Goal: Task Accomplishment & Management: Use online tool/utility

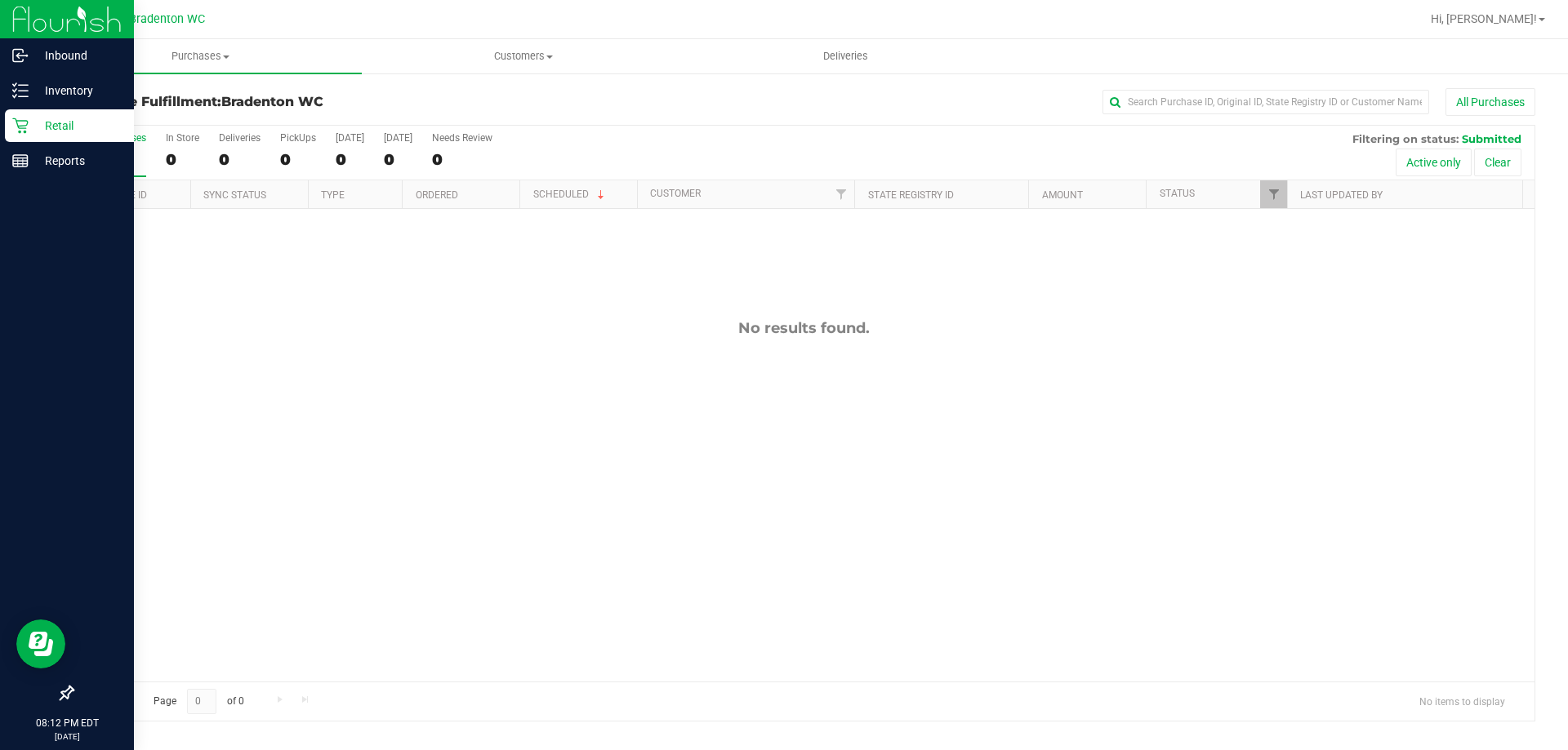
click at [33, 122] on p "Retail" at bounding box center [77, 126] width 98 height 20
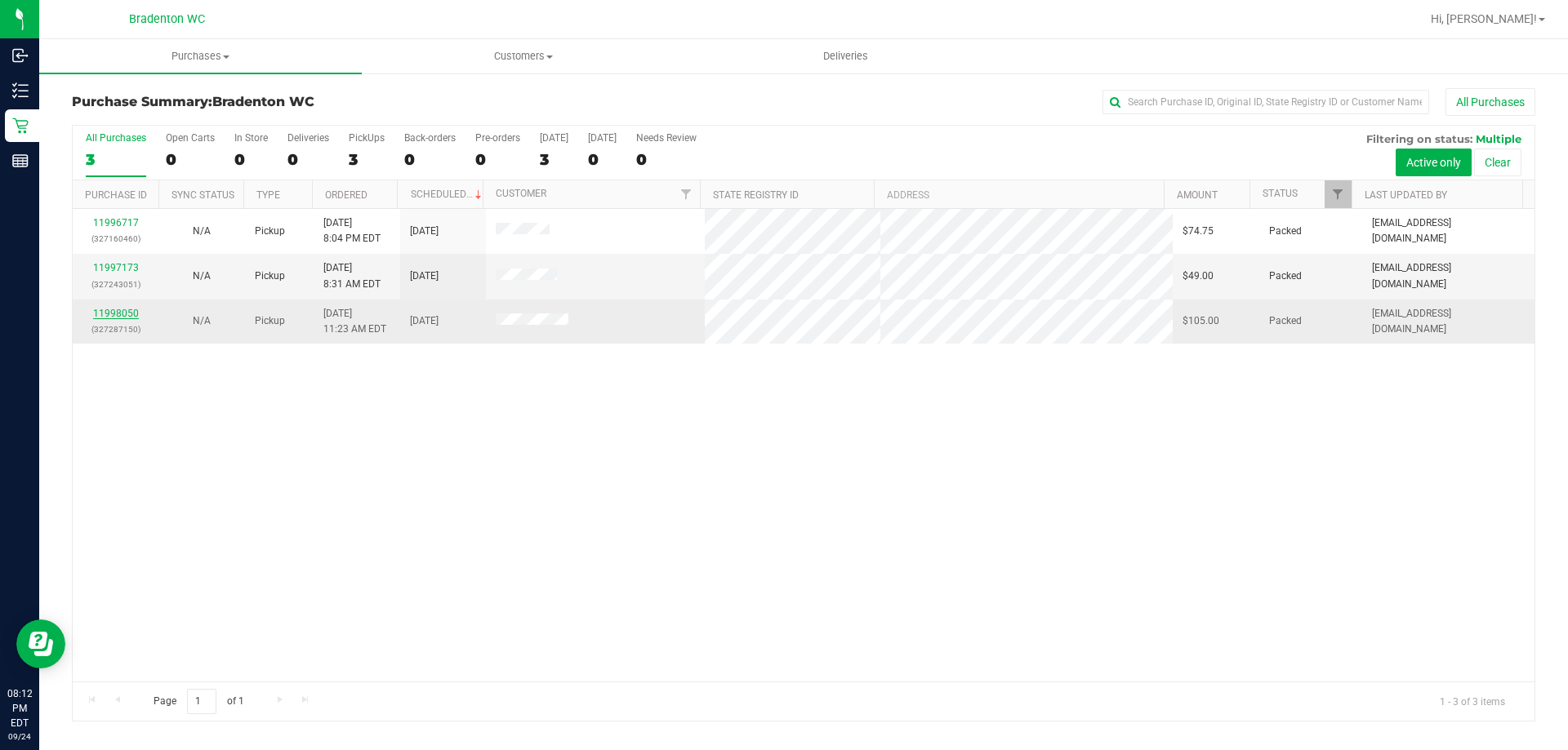
click at [128, 313] on link "11998050" at bounding box center [115, 313] width 46 height 11
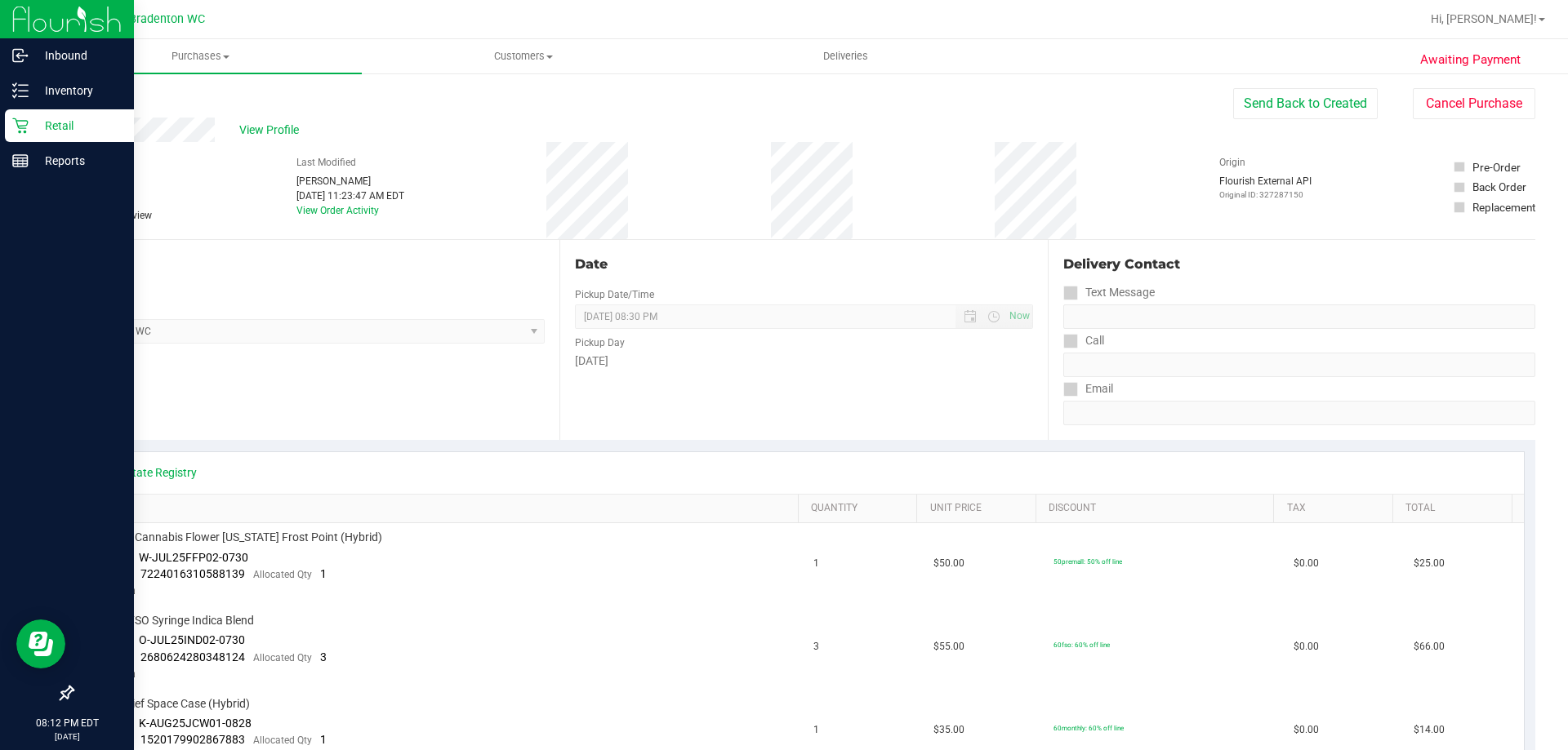
click at [29, 119] on p "Retail" at bounding box center [77, 126] width 98 height 20
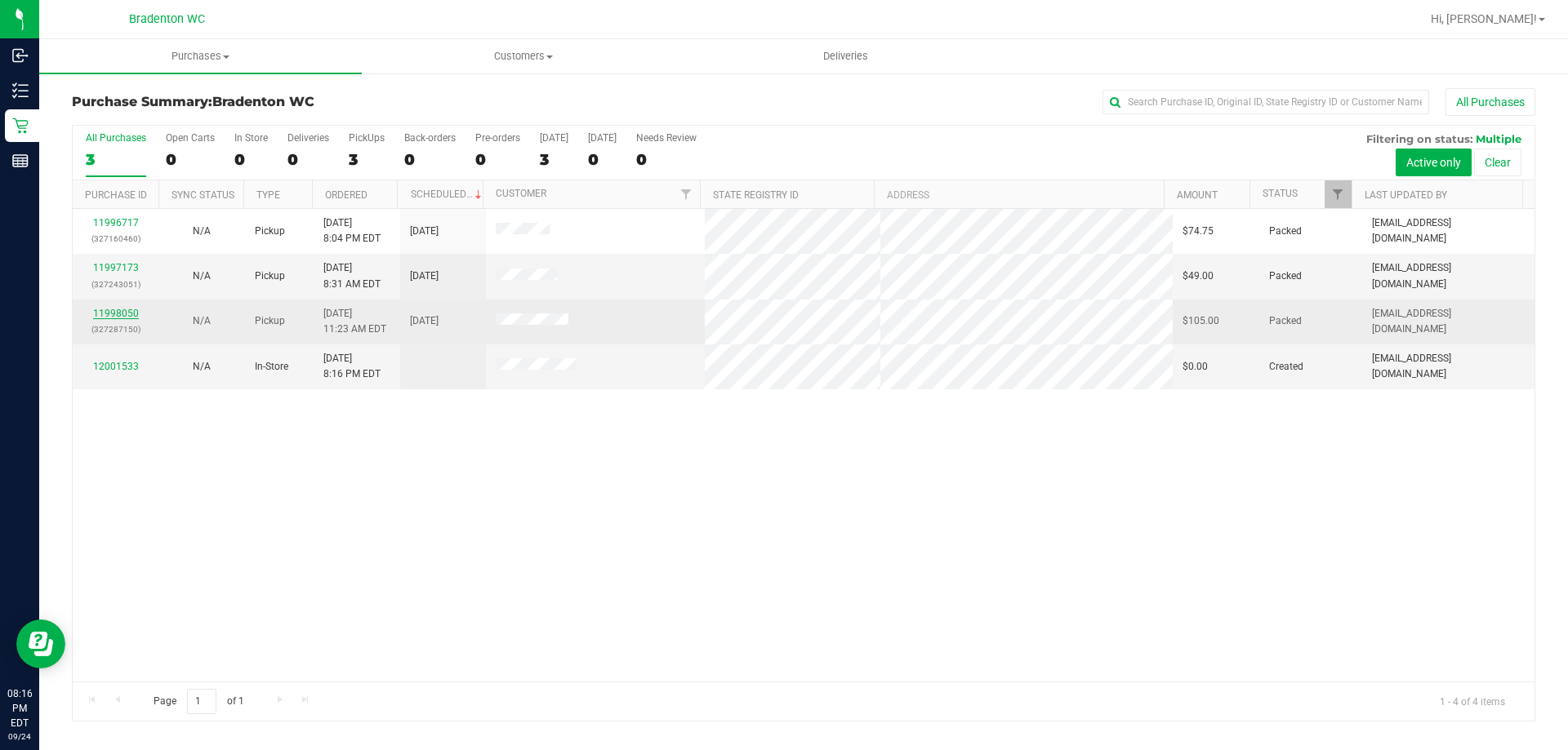
click at [110, 315] on link "11998050" at bounding box center [115, 313] width 46 height 11
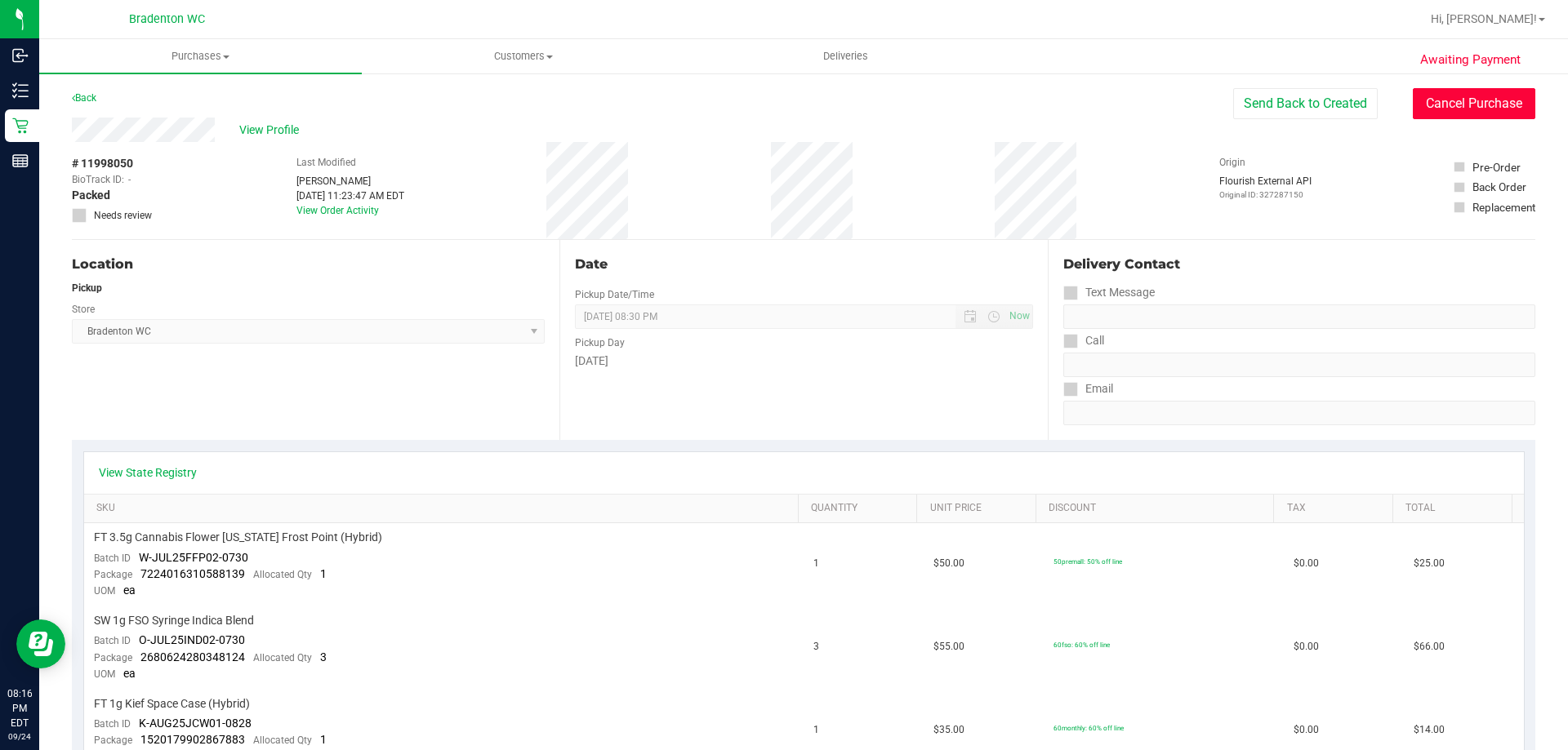
click at [1446, 102] on button "Cancel Purchase" at bounding box center [1473, 104] width 122 height 31
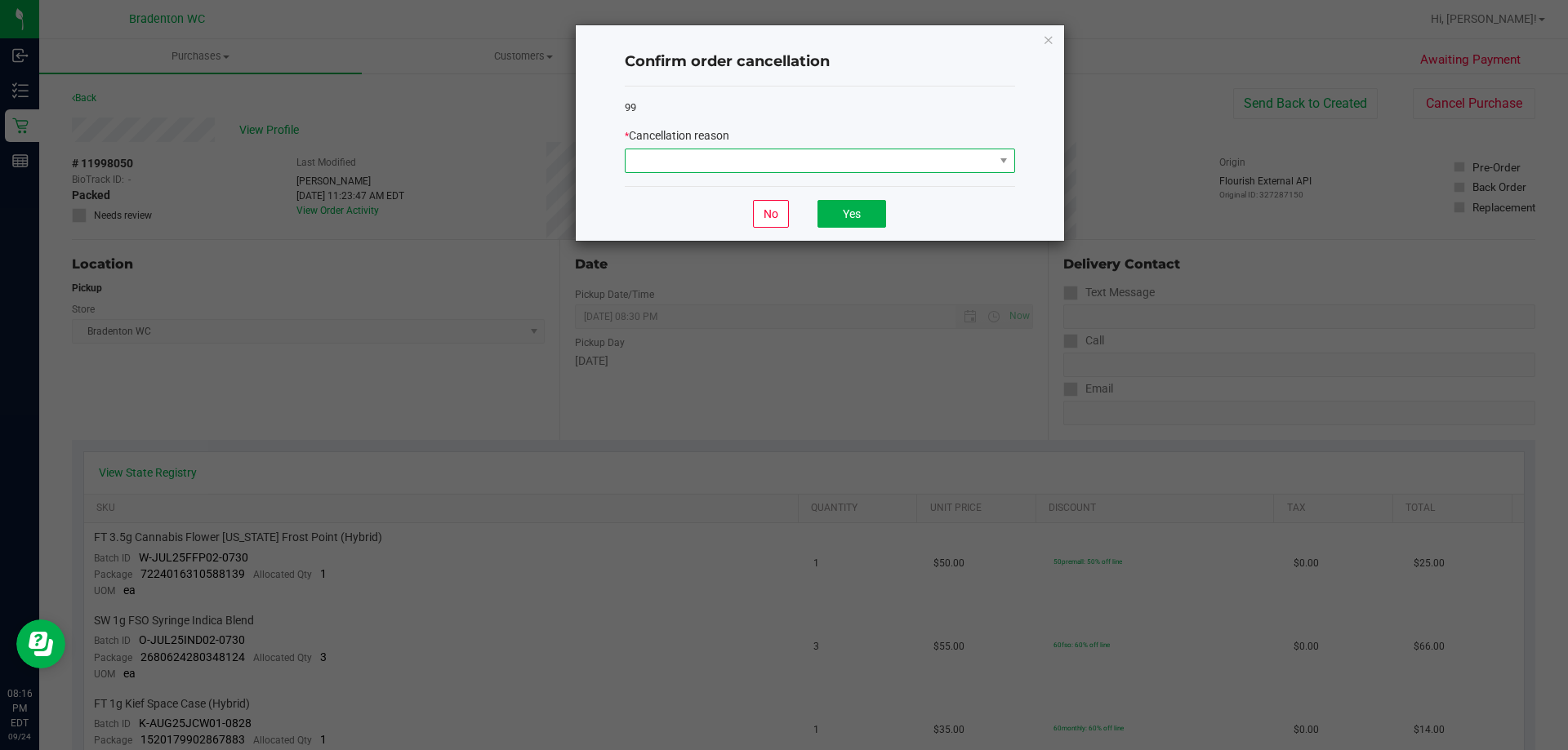
click at [954, 156] on span at bounding box center [809, 161] width 368 height 23
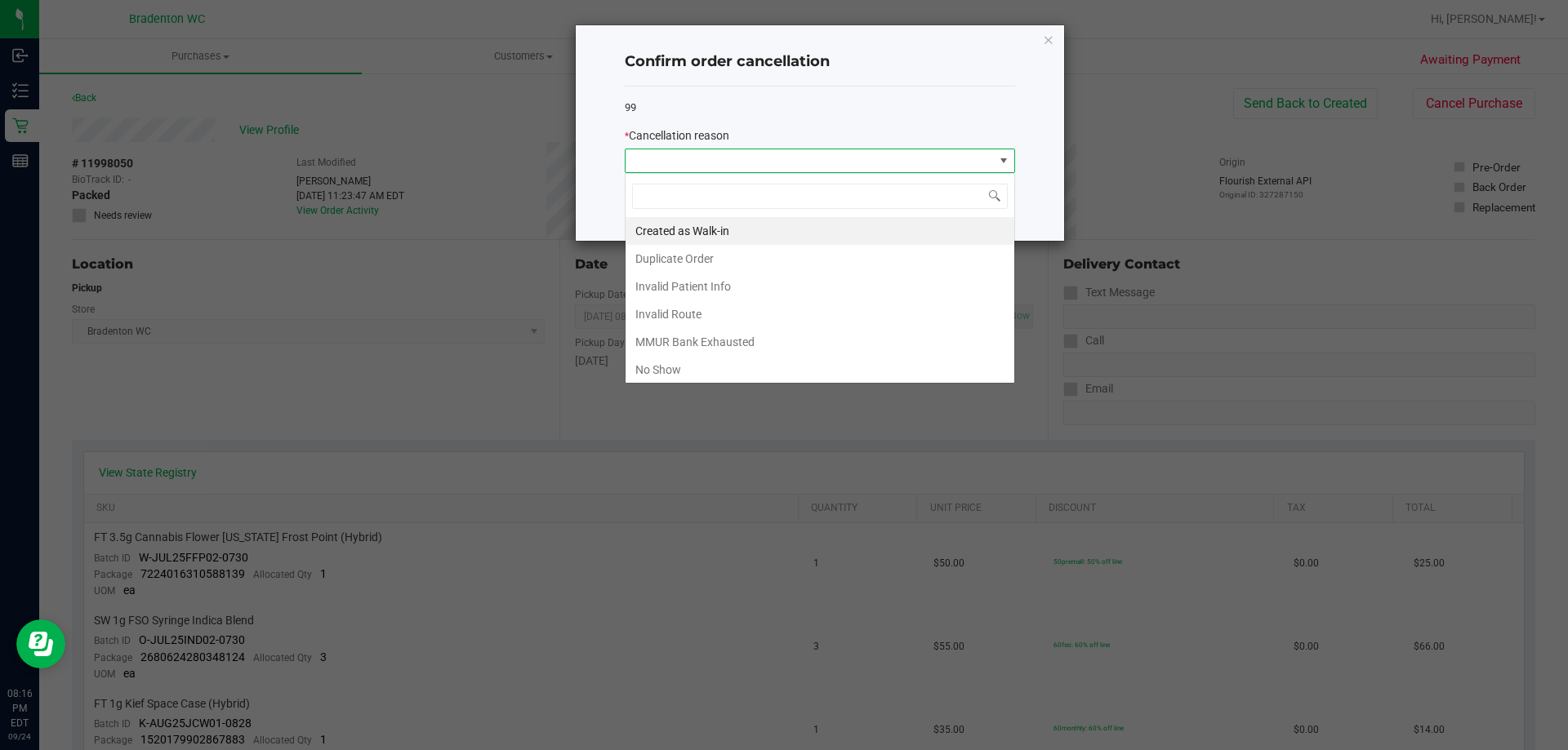
scroll to position [24, 391]
click at [682, 366] on li "No Show" at bounding box center [820, 370] width 389 height 28
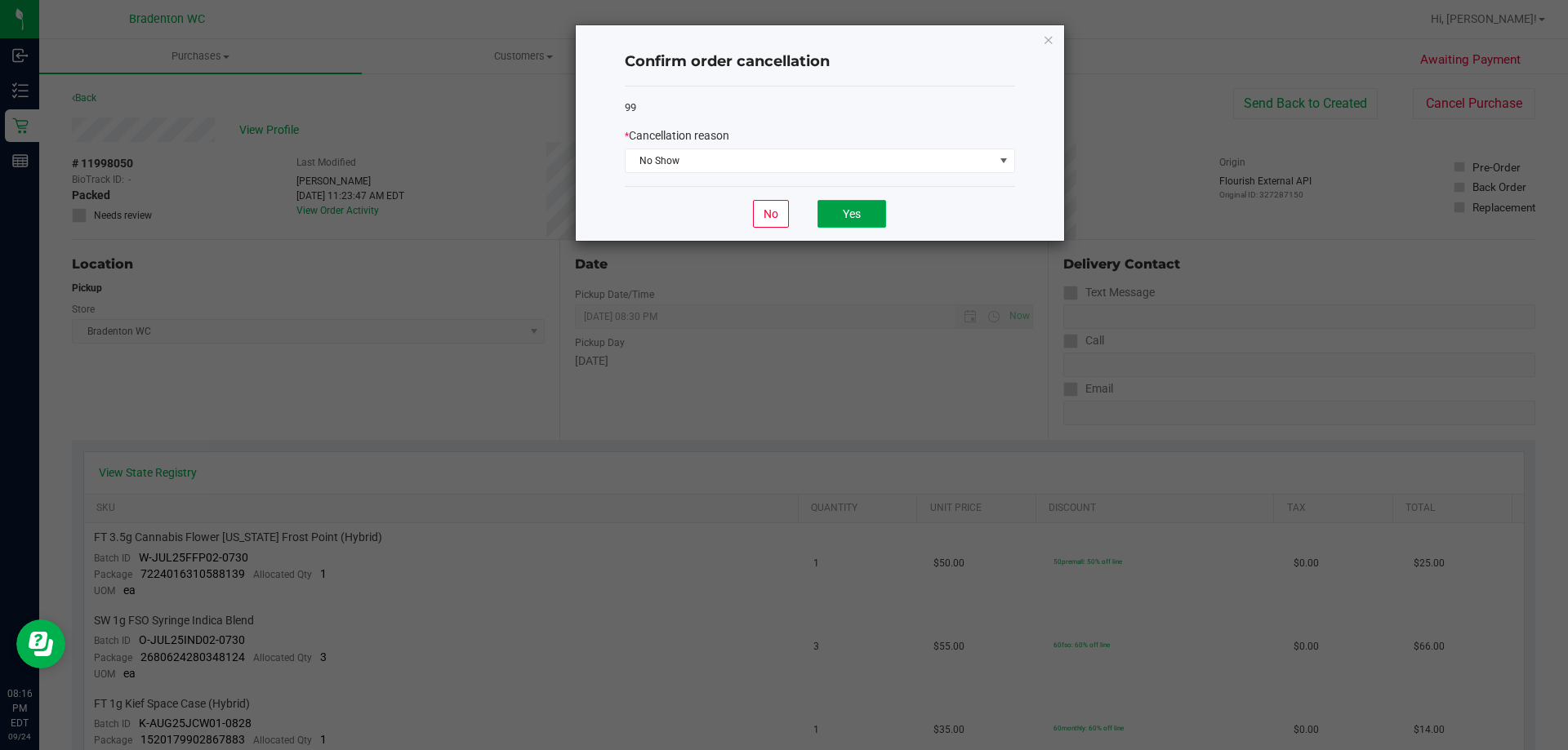
click at [857, 206] on button "Yes" at bounding box center [851, 214] width 69 height 28
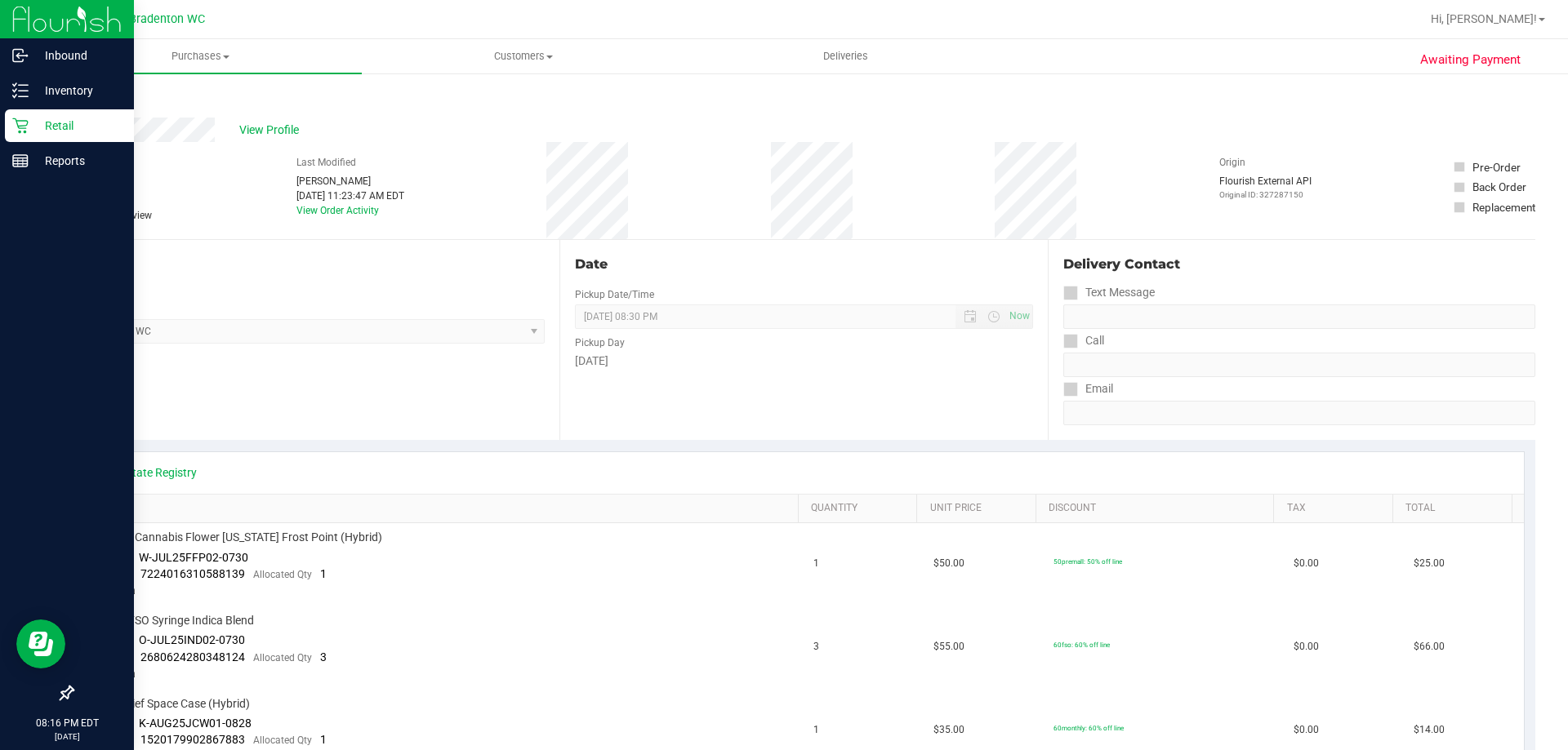
click at [36, 134] on p "Retail" at bounding box center [77, 126] width 98 height 20
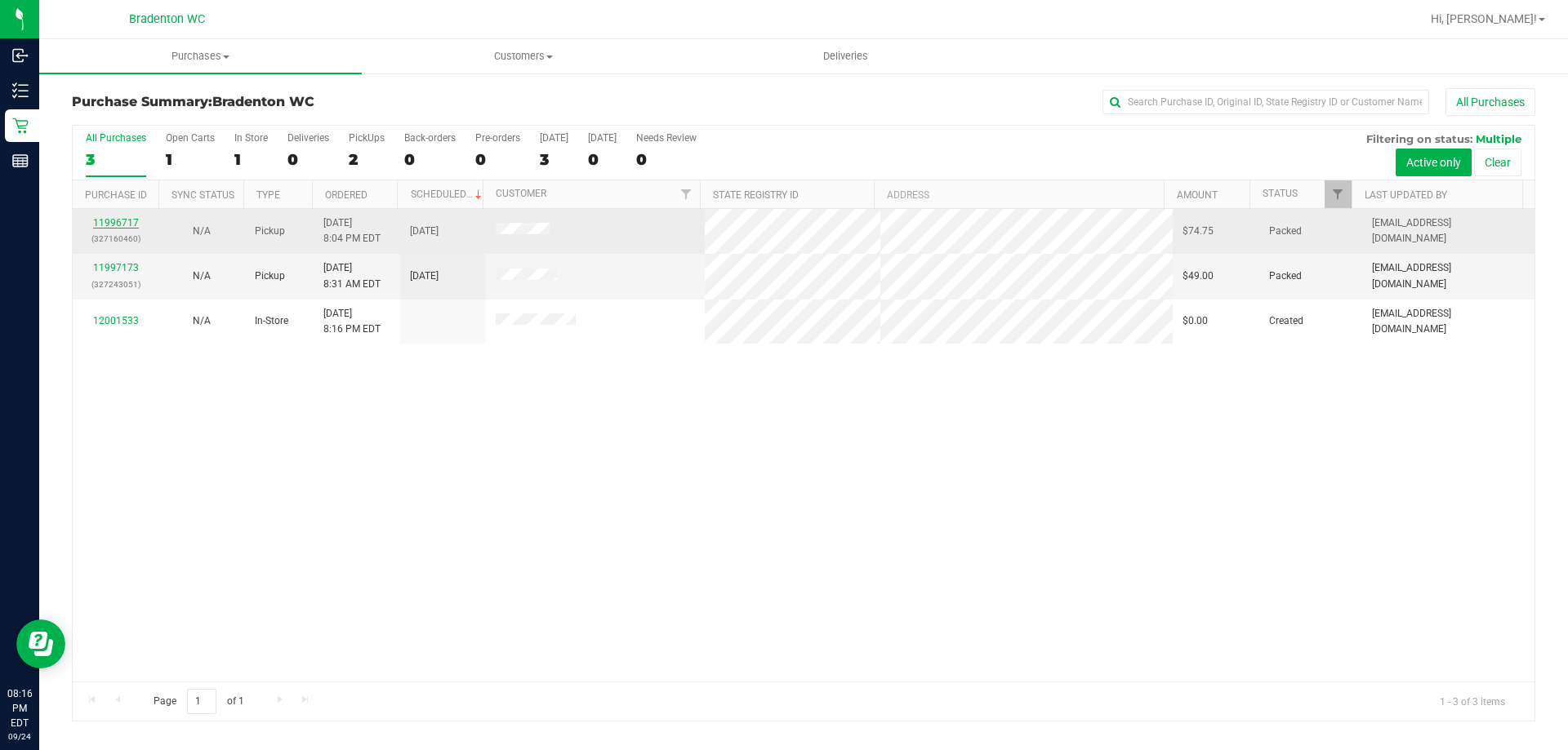
click at [125, 220] on link "11996717" at bounding box center [115, 222] width 46 height 11
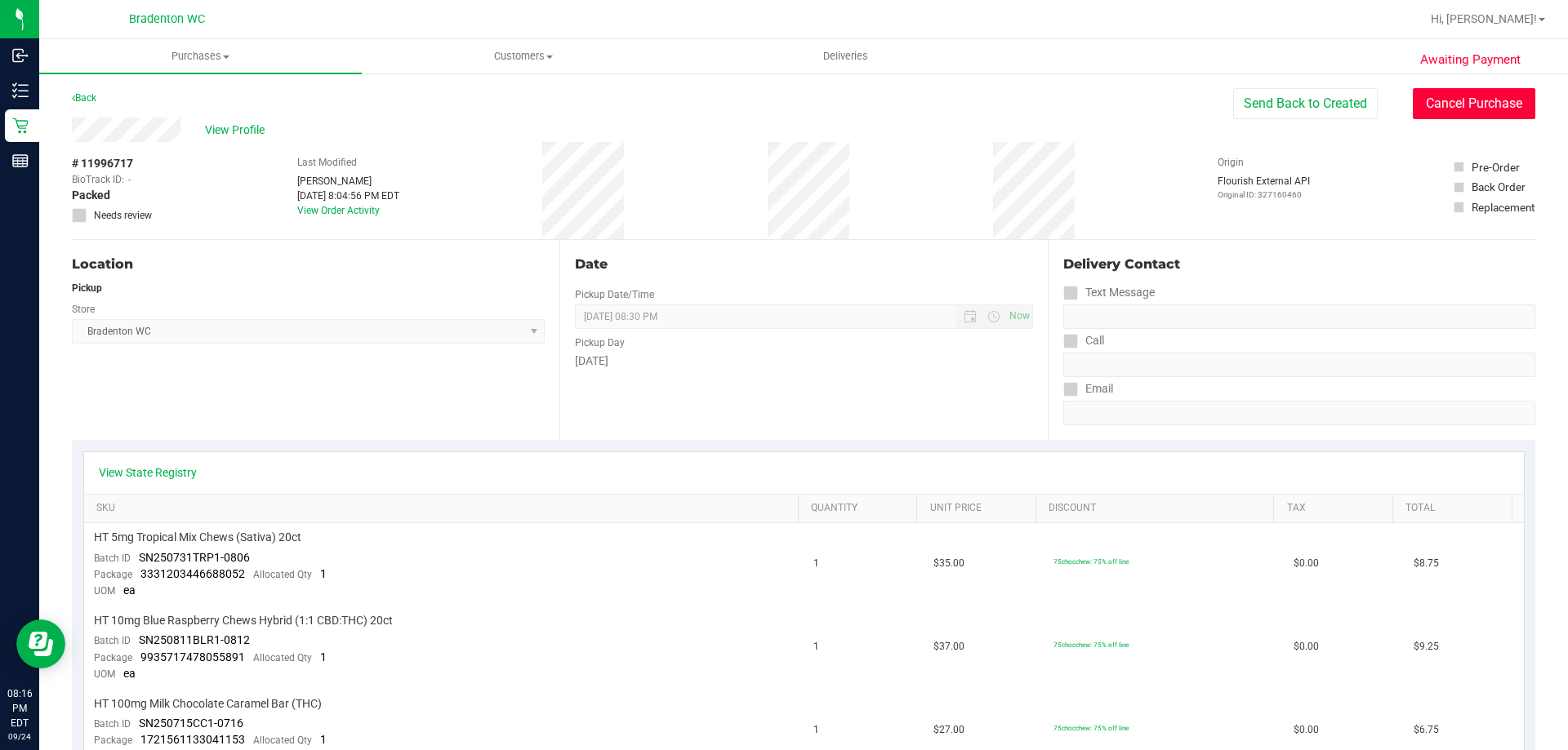
click at [1467, 103] on button "Cancel Purchase" at bounding box center [1473, 104] width 122 height 31
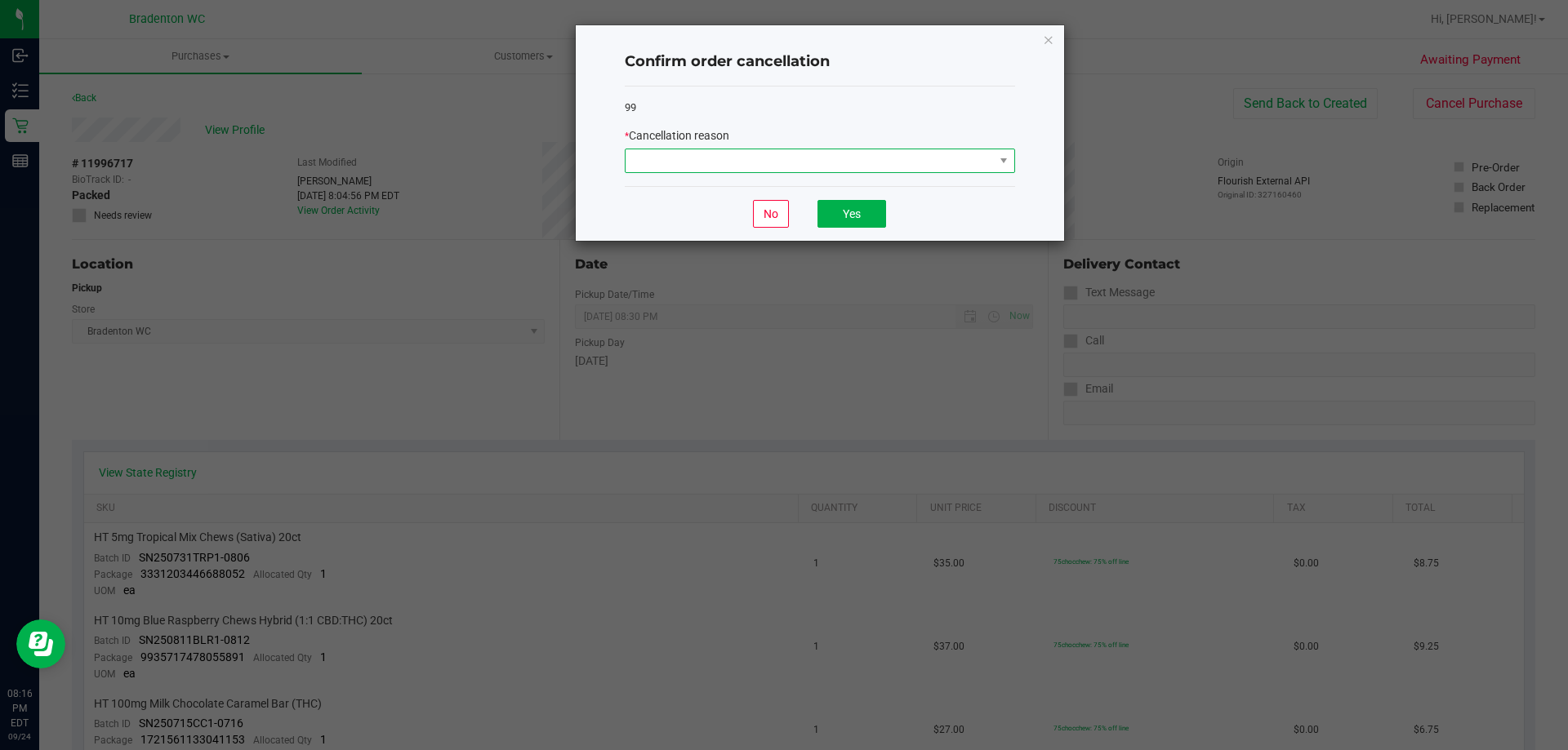
click at [992, 161] on span at bounding box center [809, 161] width 368 height 23
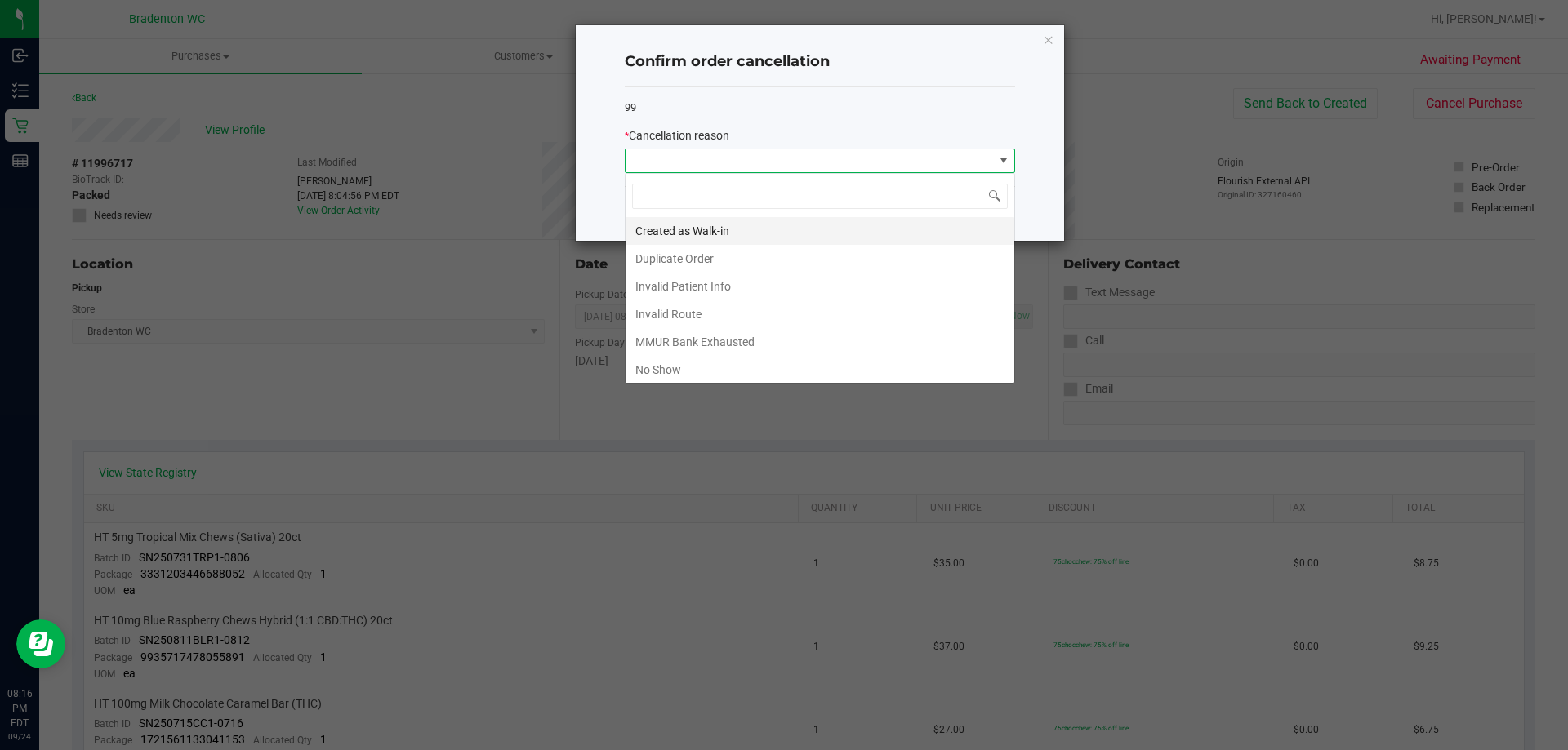
scroll to position [24, 391]
click at [689, 369] on li "No Show" at bounding box center [820, 370] width 389 height 28
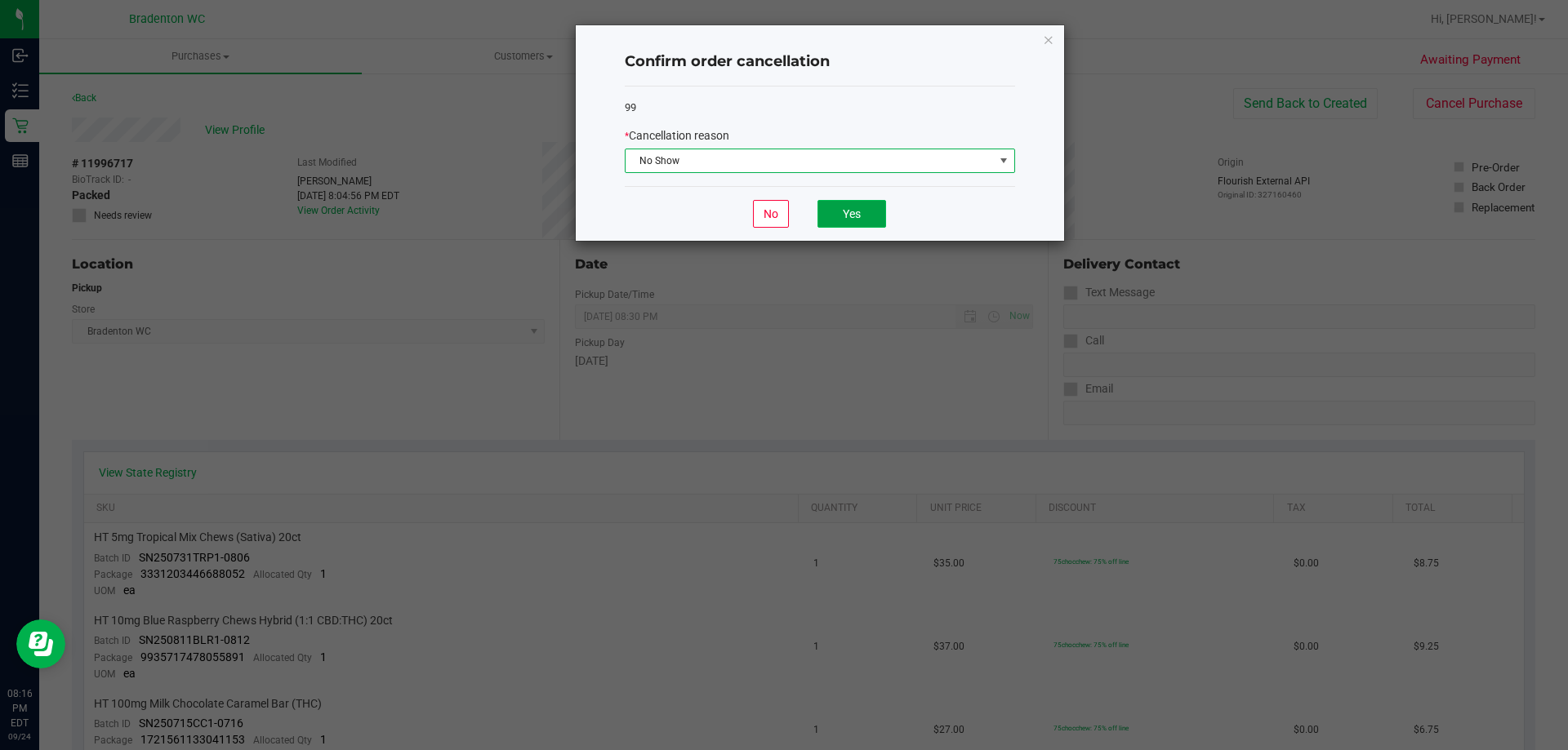
click at [843, 215] on button "Yes" at bounding box center [851, 214] width 69 height 28
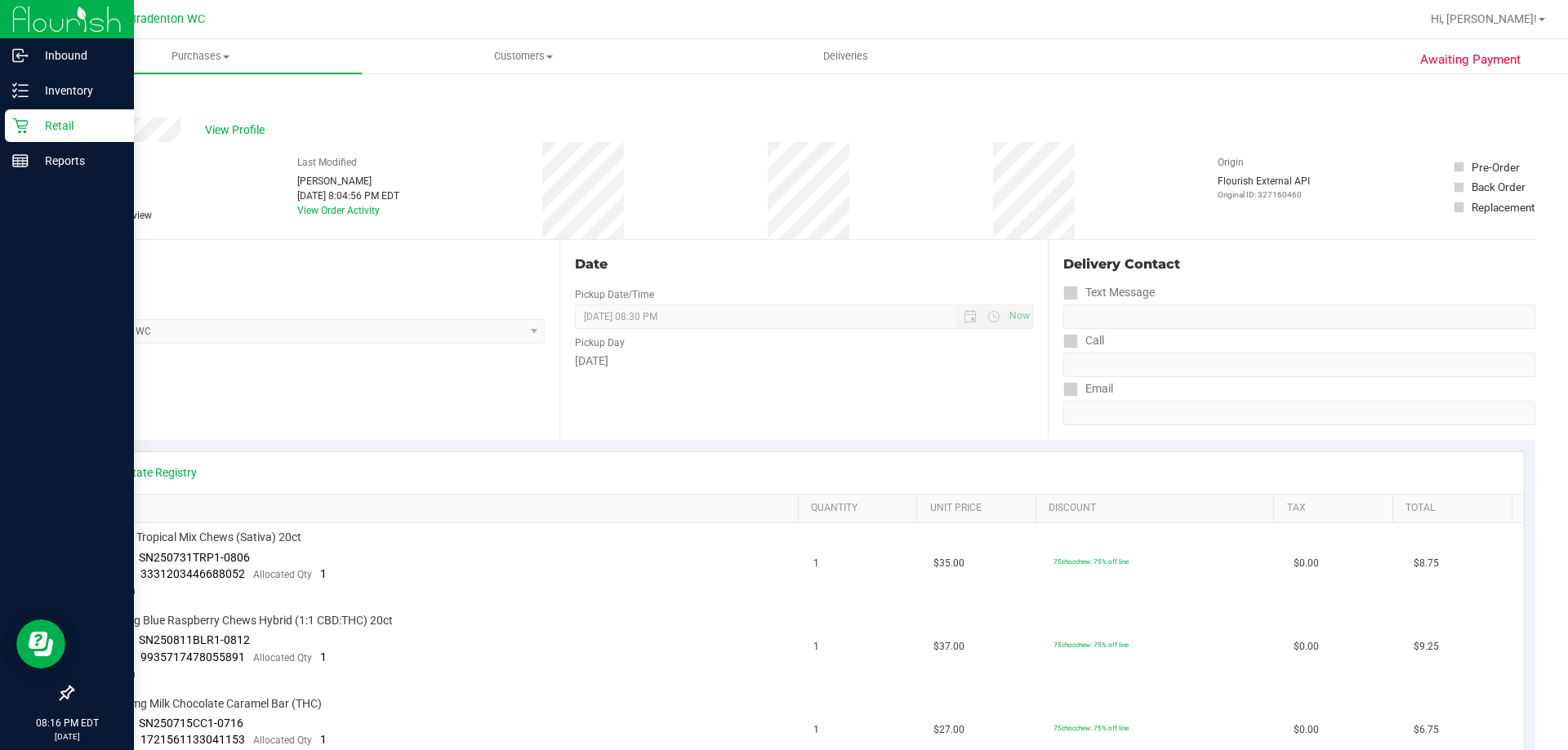
click at [38, 130] on p "Retail" at bounding box center [77, 126] width 98 height 20
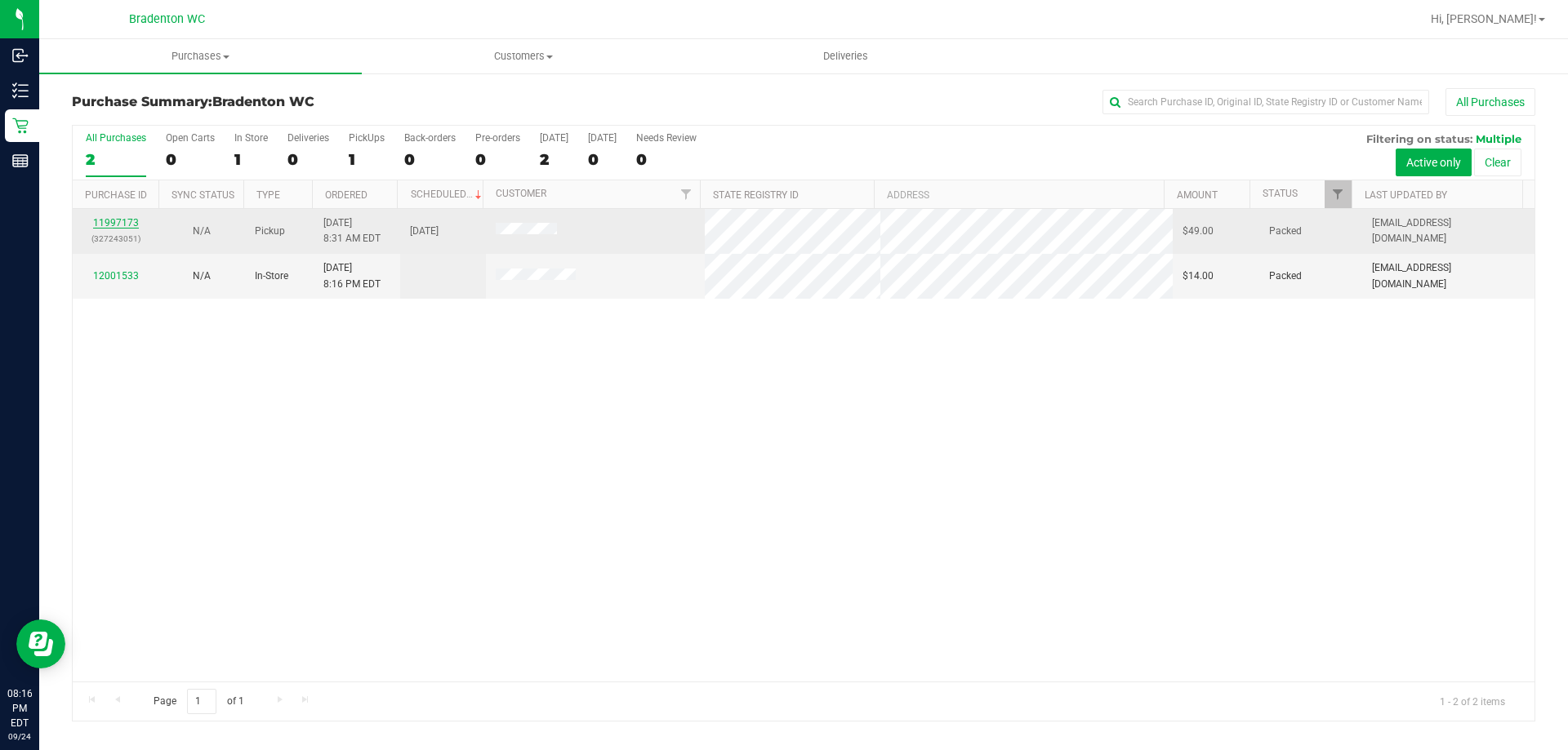
click at [128, 223] on link "11997173" at bounding box center [115, 222] width 46 height 11
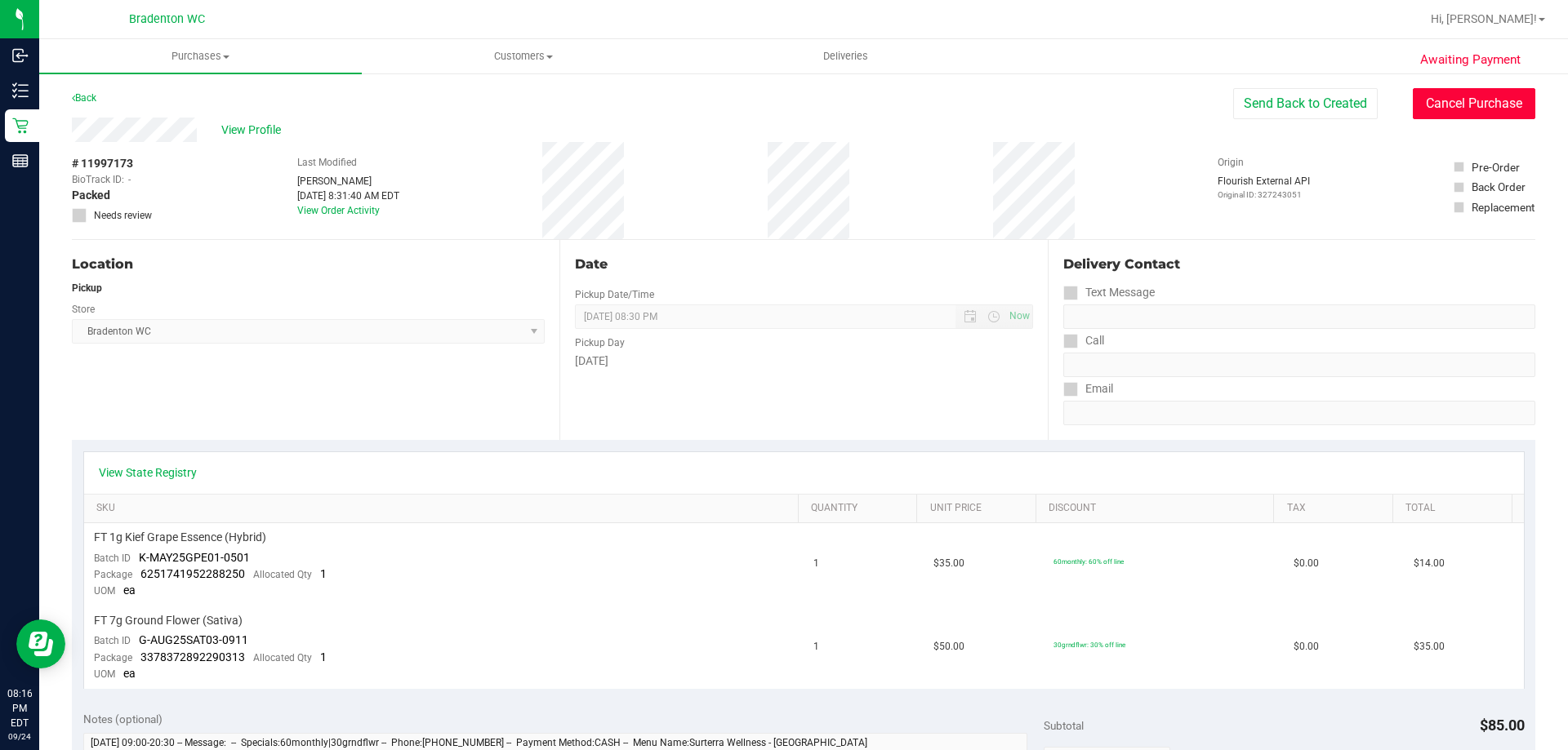
click at [1421, 108] on button "Cancel Purchase" at bounding box center [1473, 104] width 122 height 31
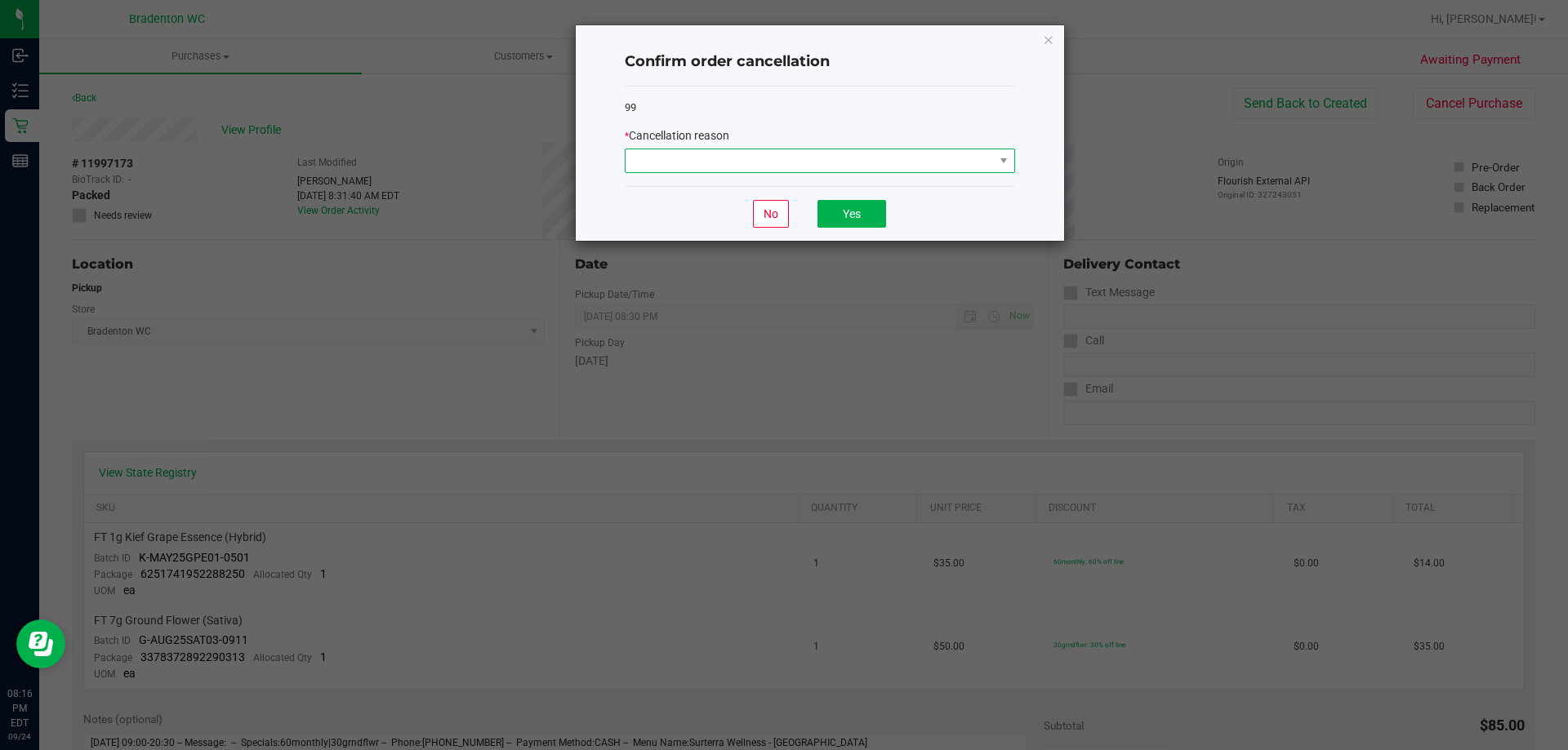
click at [992, 155] on span at bounding box center [809, 161] width 368 height 23
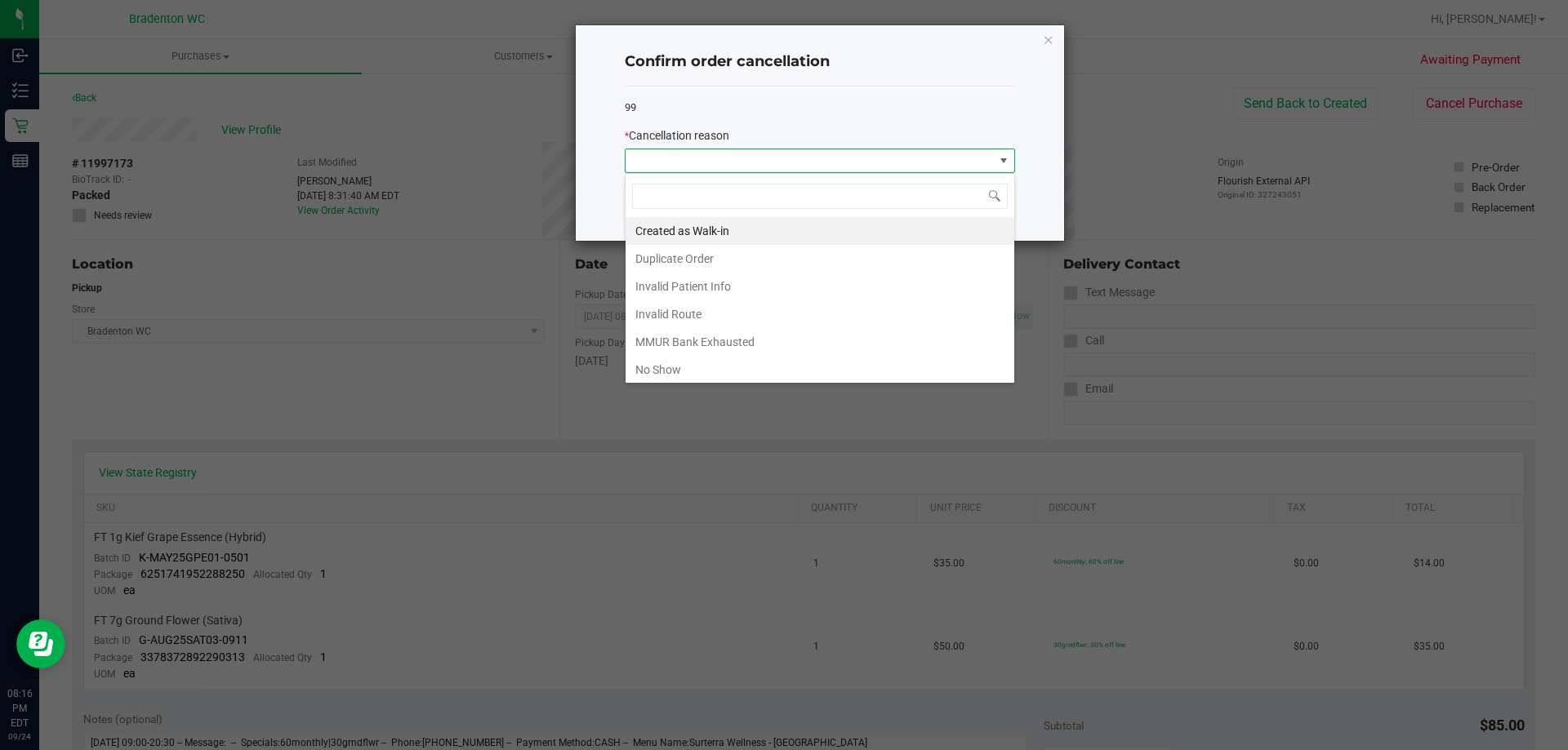
scroll to position [24, 391]
click at [665, 367] on li "No Show" at bounding box center [820, 370] width 389 height 28
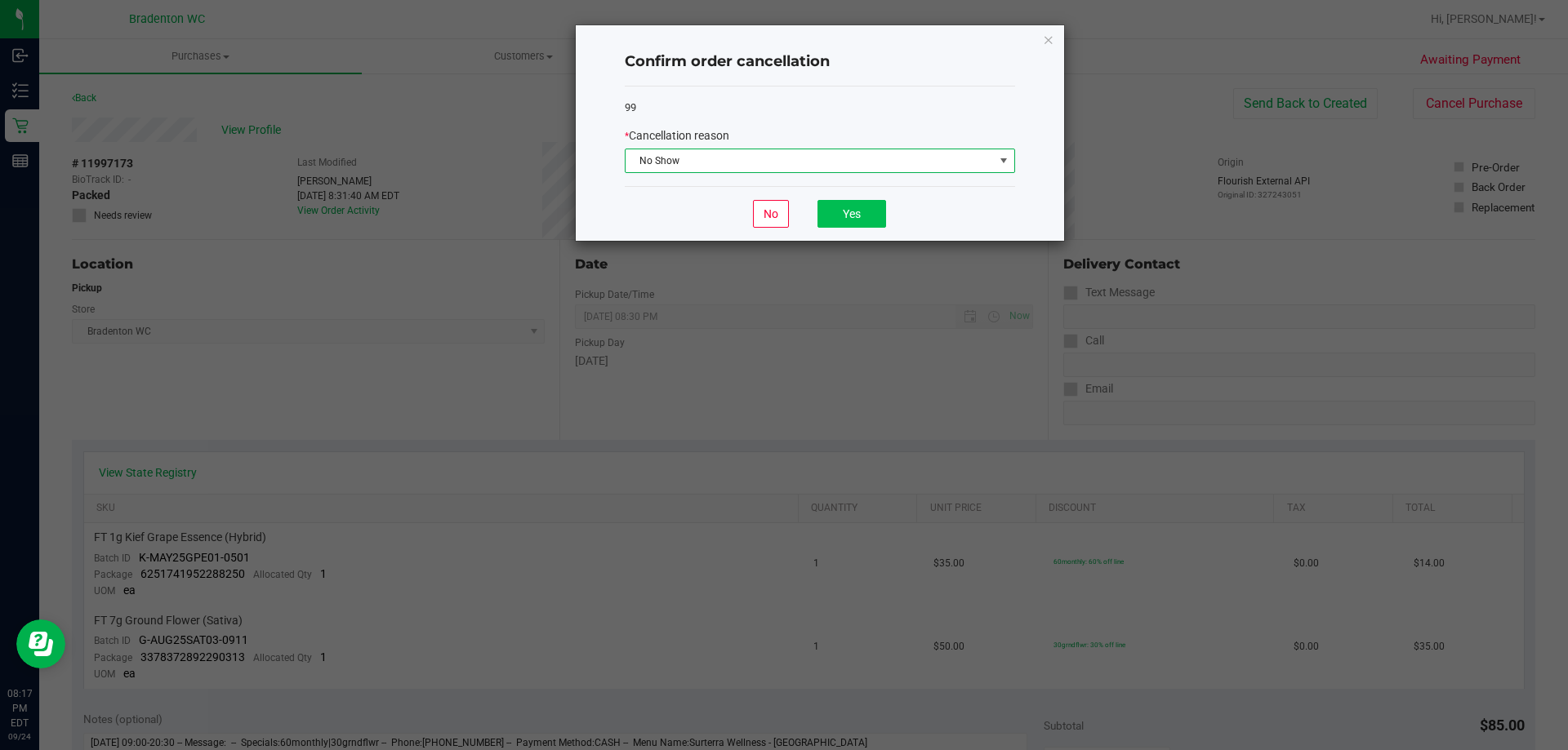
click at [854, 227] on div "No Yes" at bounding box center [820, 213] width 391 height 55
click at [854, 220] on button "Yes" at bounding box center [851, 214] width 69 height 28
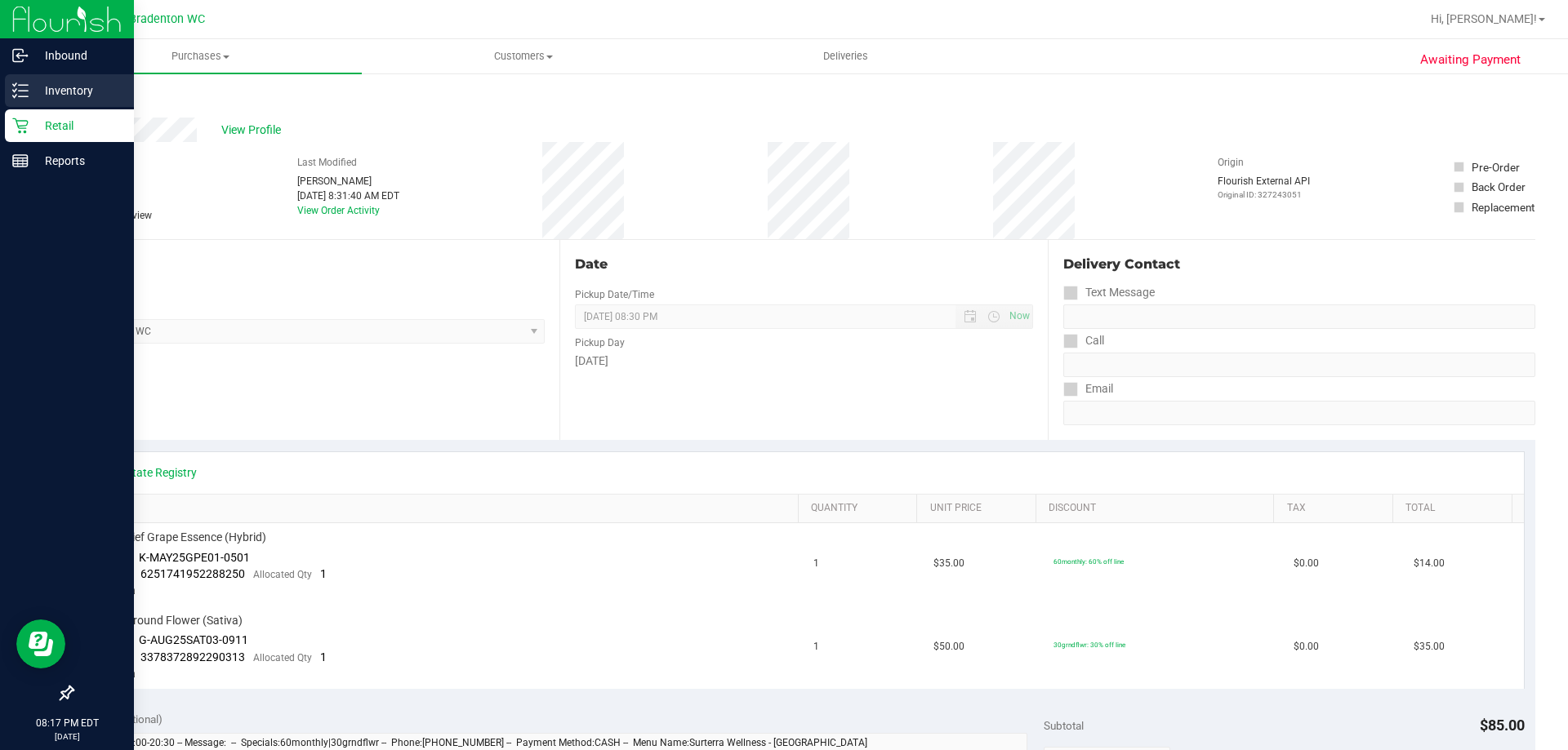
click at [35, 91] on p "Inventory" at bounding box center [77, 90] width 98 height 20
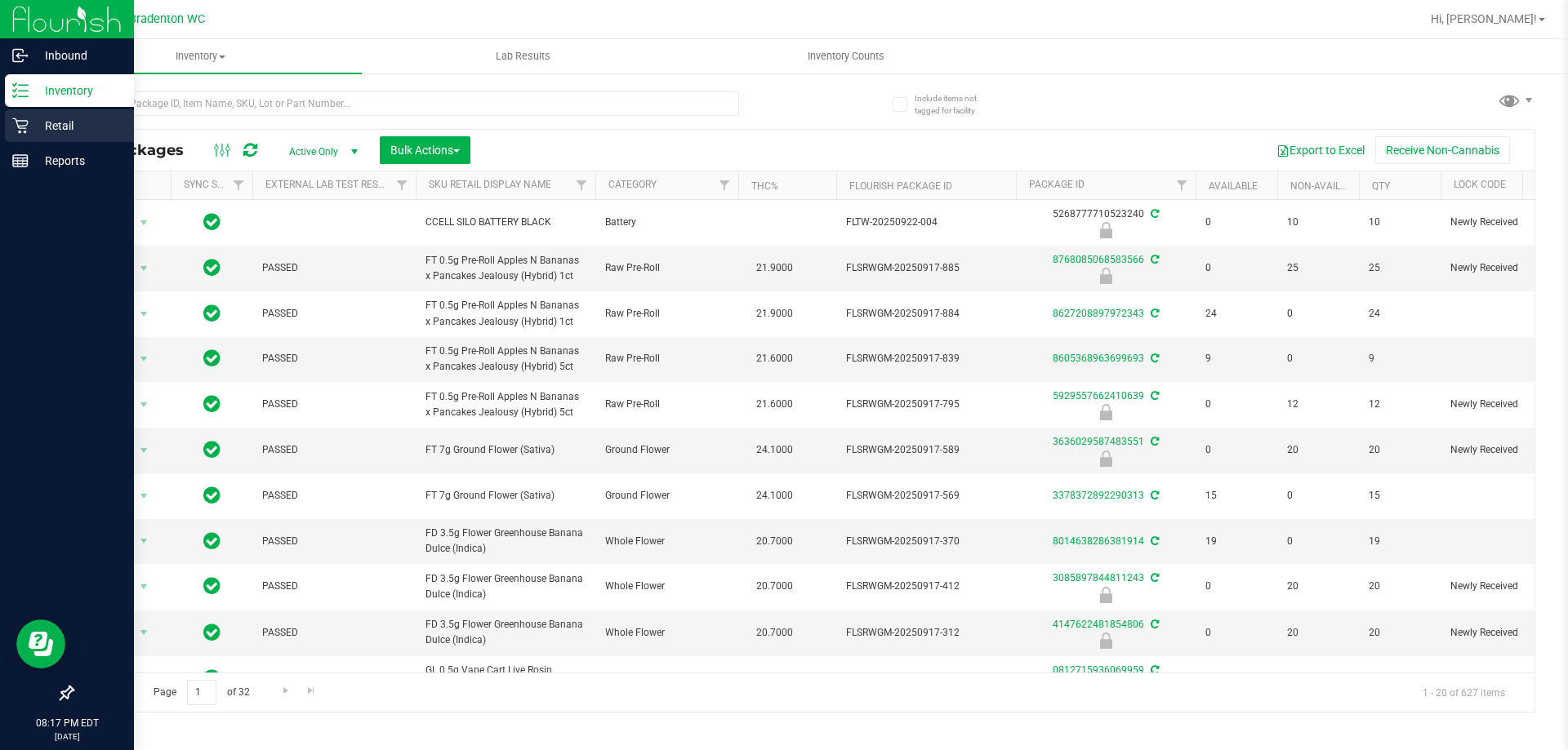
click at [69, 126] on p "Retail" at bounding box center [77, 126] width 98 height 20
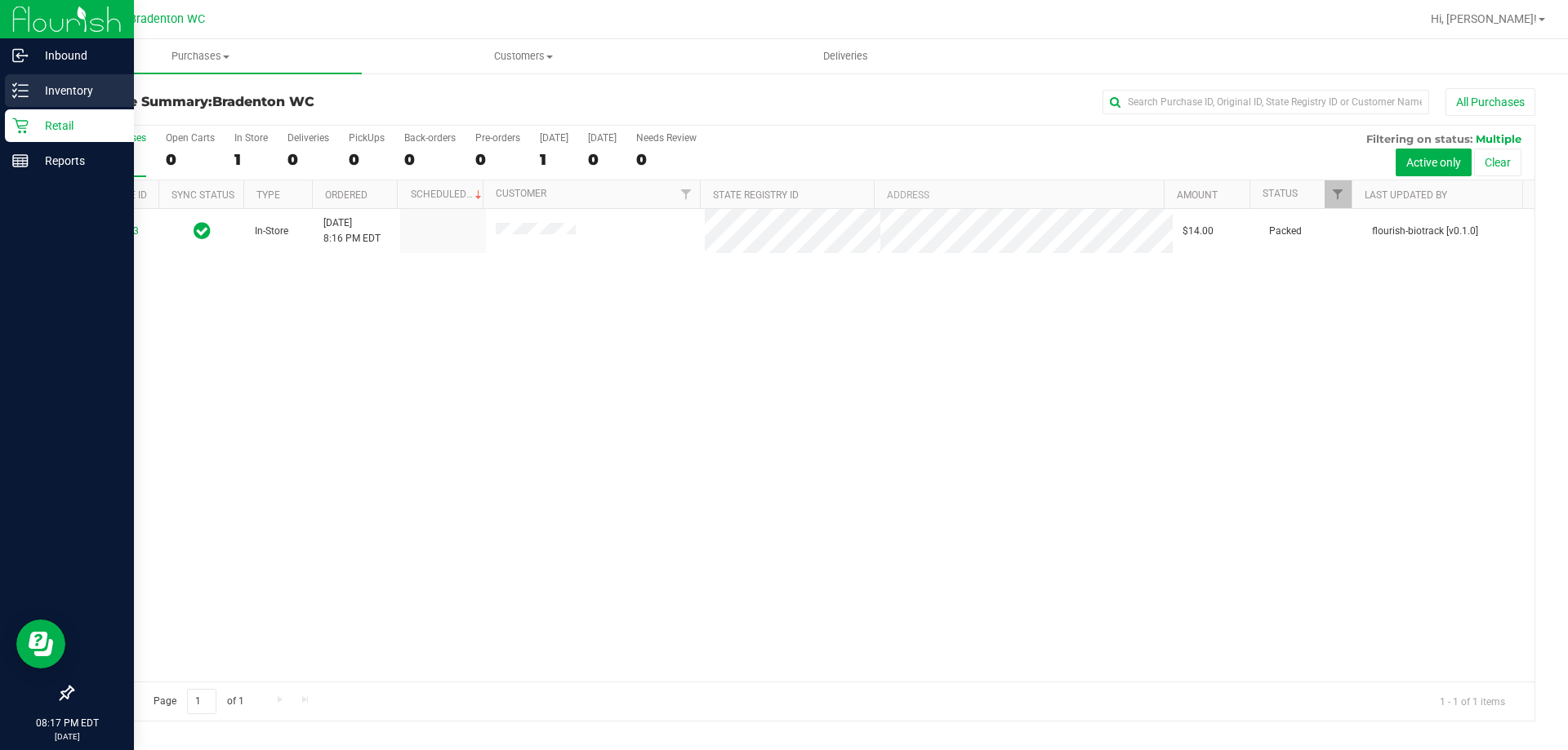
click at [32, 92] on p "Inventory" at bounding box center [77, 90] width 98 height 20
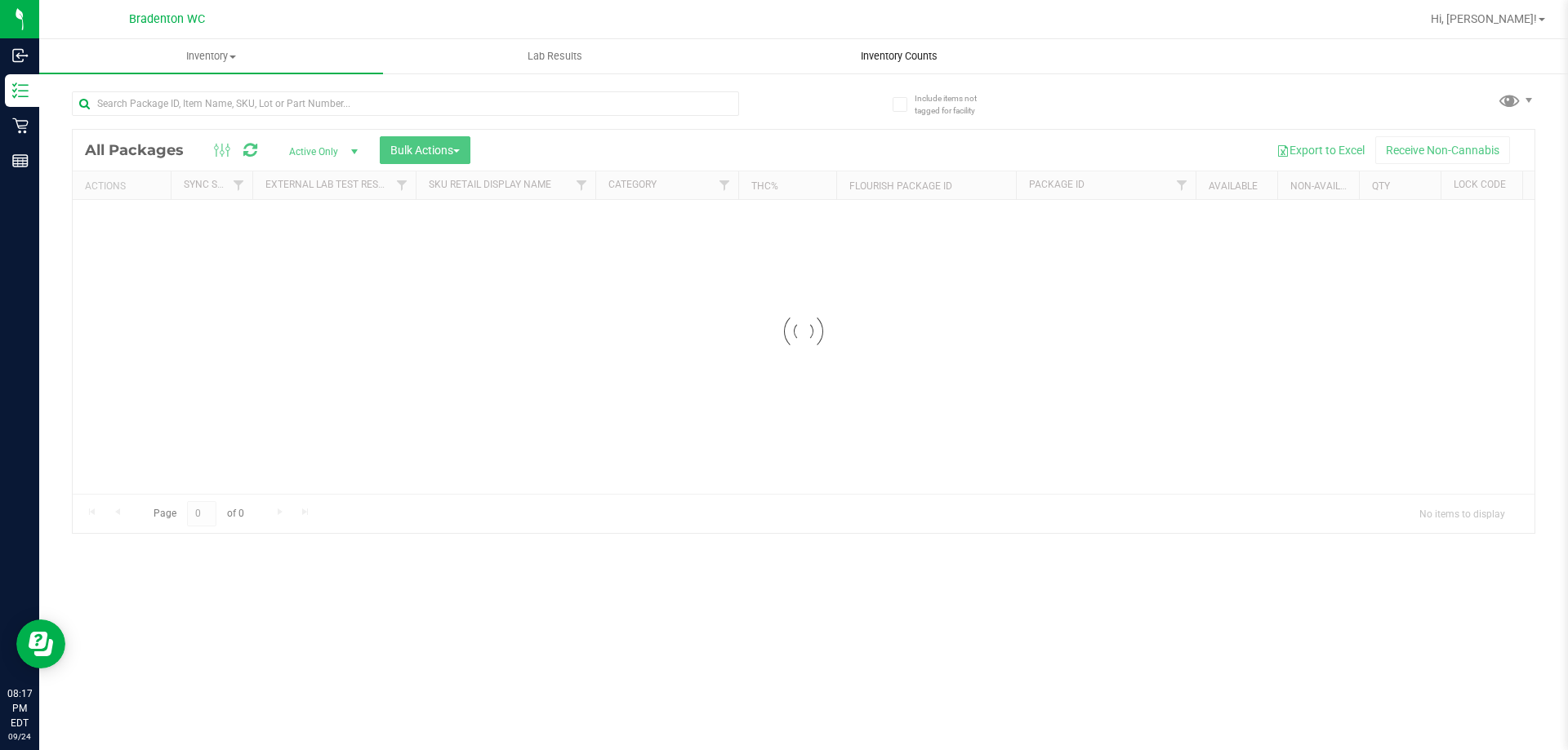
click at [911, 52] on span "Inventory Counts" at bounding box center [899, 56] width 121 height 15
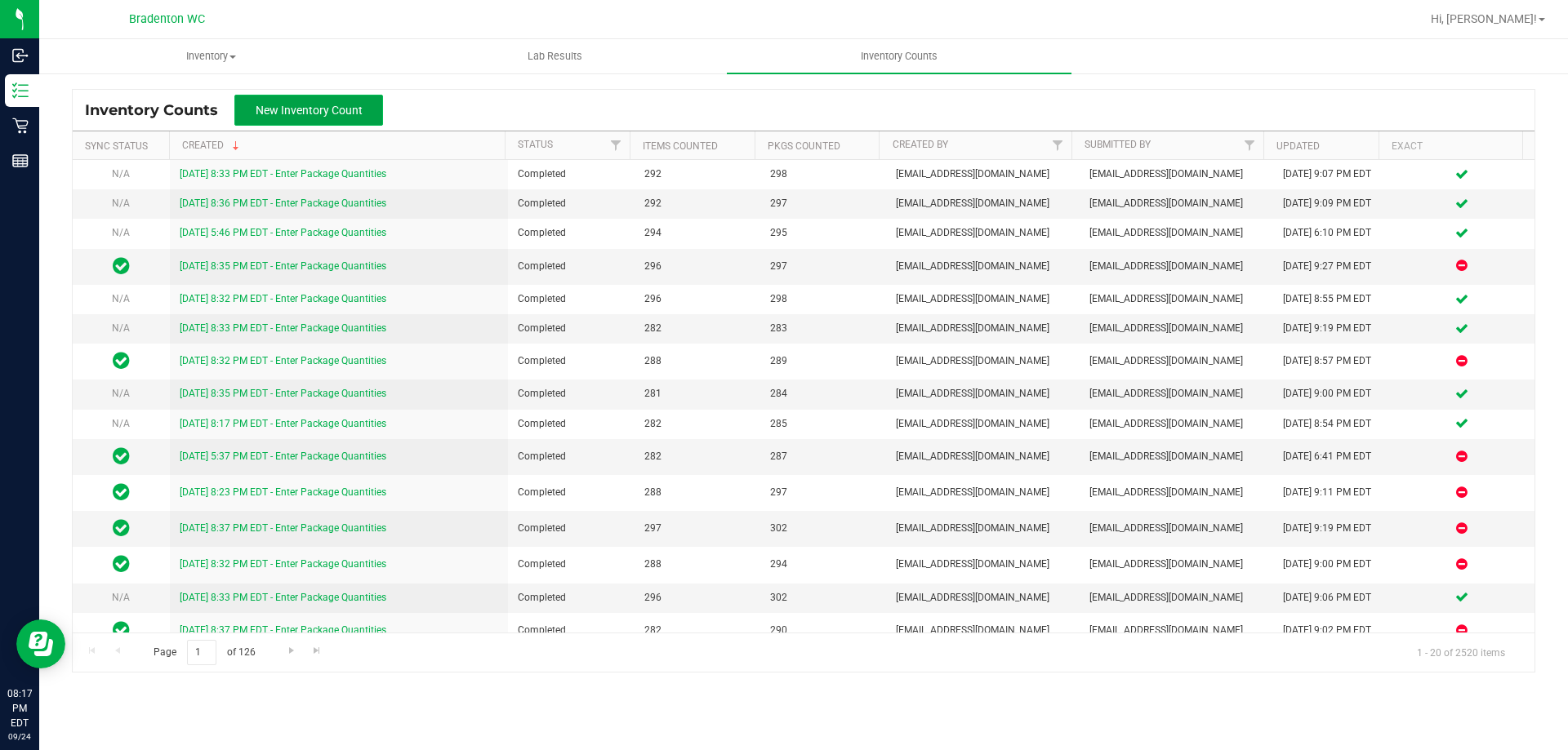
click at [332, 102] on button "New Inventory Count" at bounding box center [308, 110] width 148 height 31
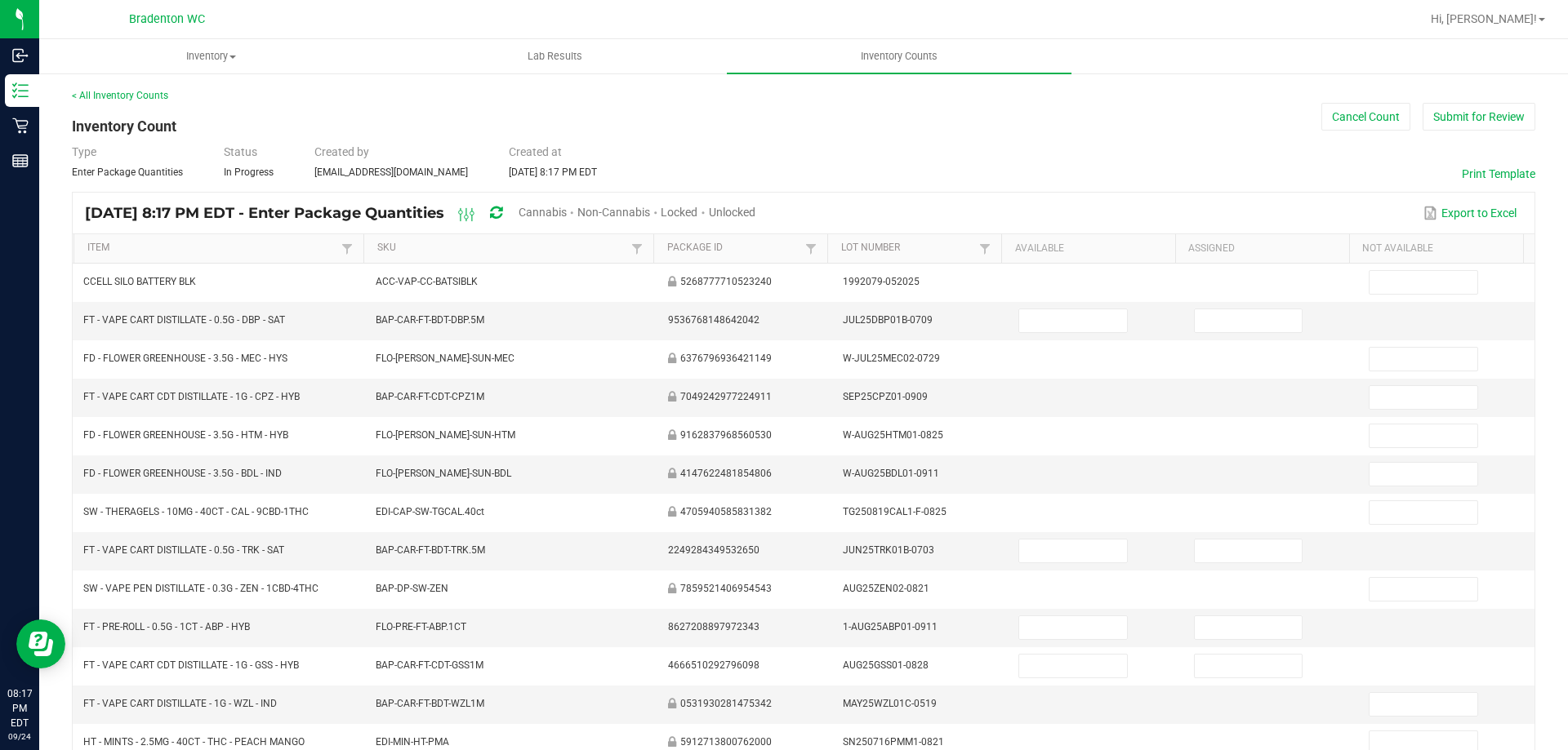
click at [567, 209] on span "Cannabis" at bounding box center [542, 212] width 48 height 13
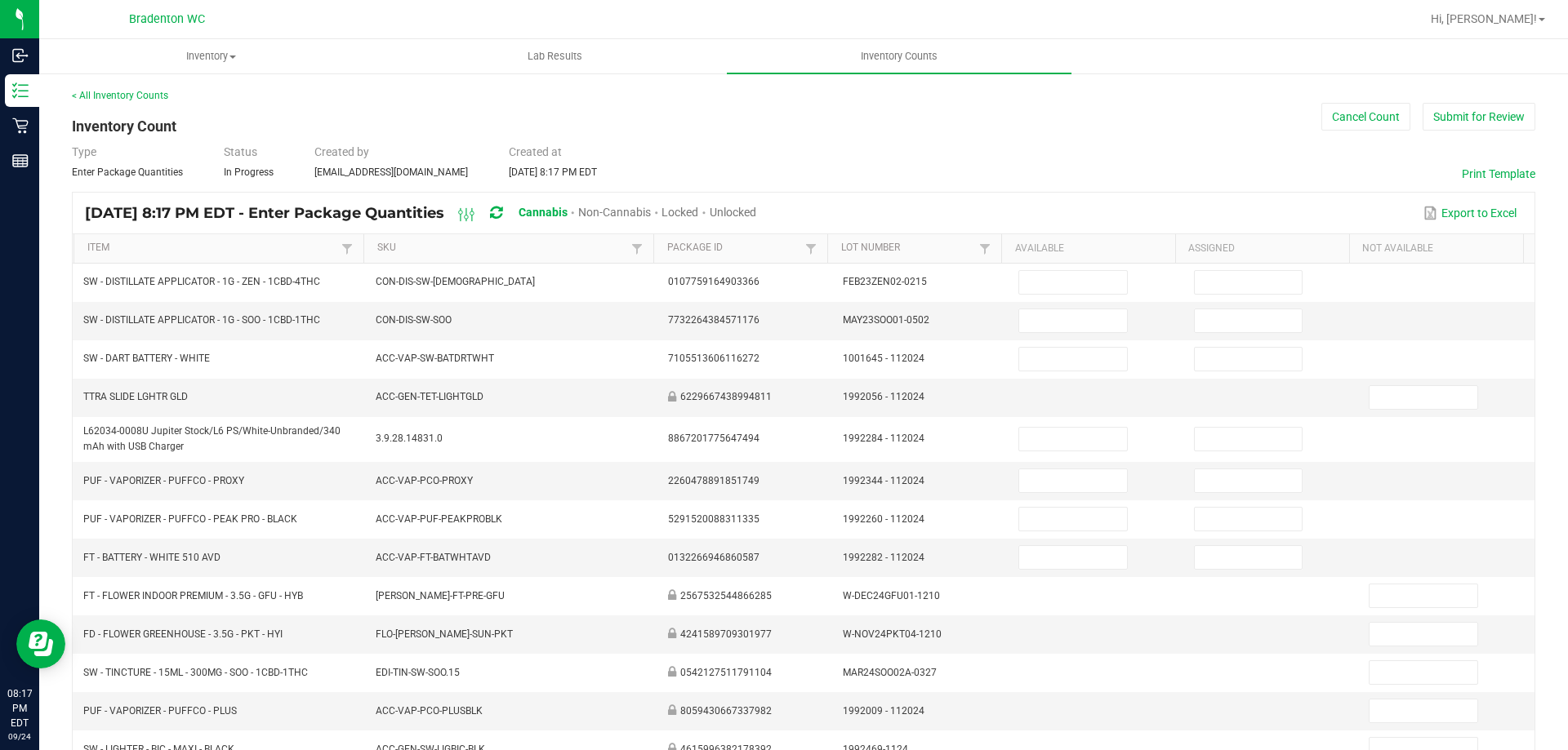
click at [756, 213] on span "Unlocked" at bounding box center [733, 212] width 47 height 13
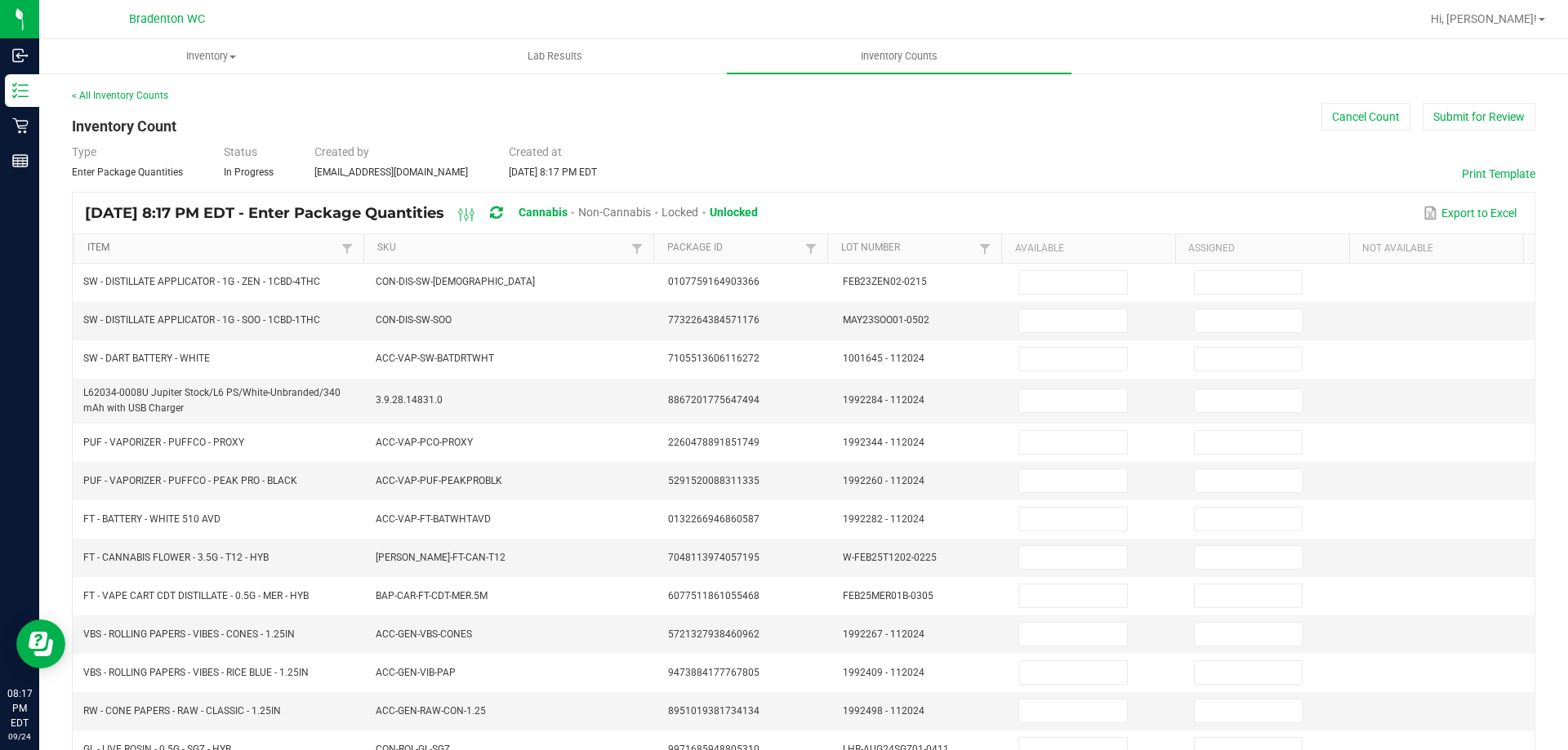
click at [208, 249] on link "Item" at bounding box center [213, 247] width 250 height 13
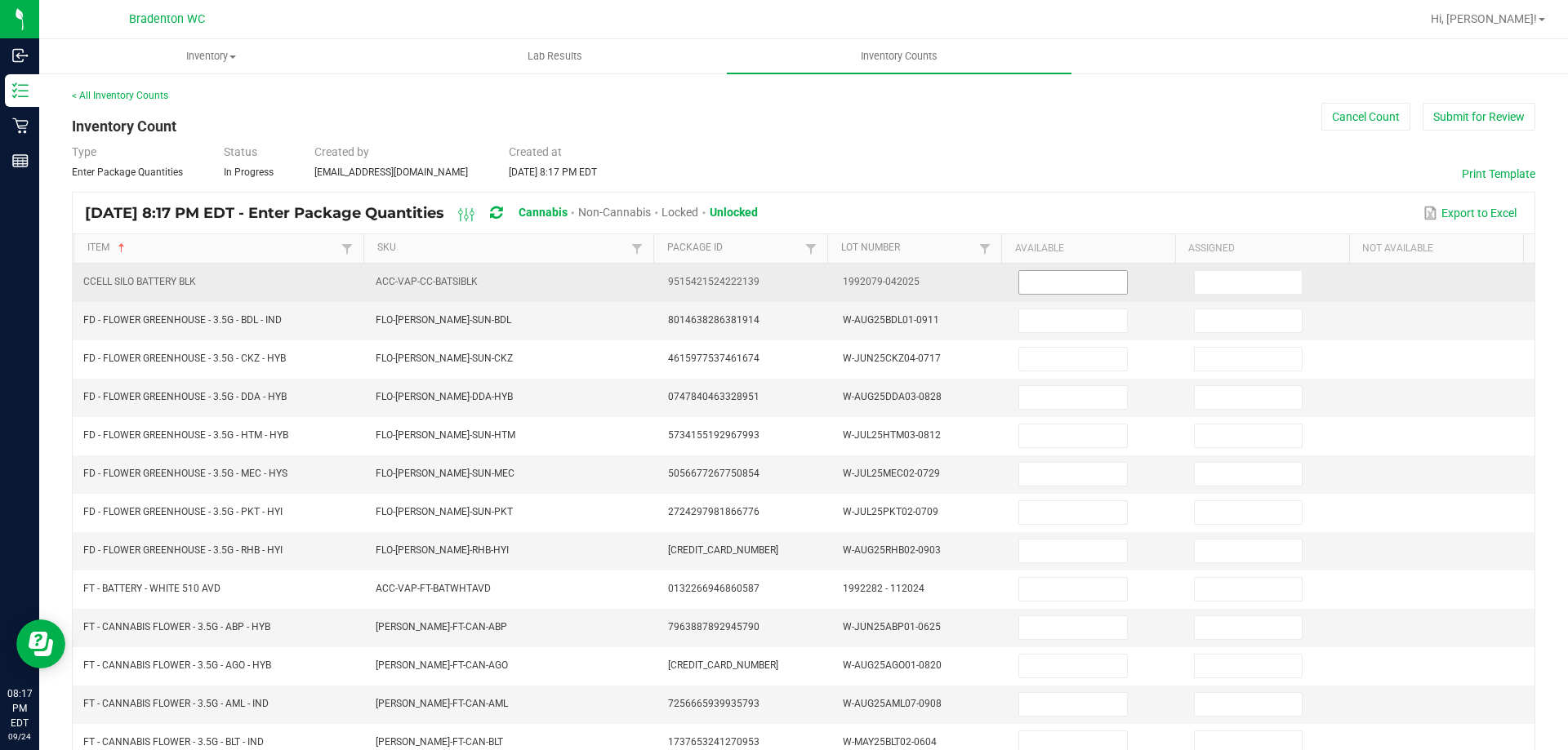
click at [1055, 287] on input at bounding box center [1072, 282] width 107 height 23
type input "0"
type input "19"
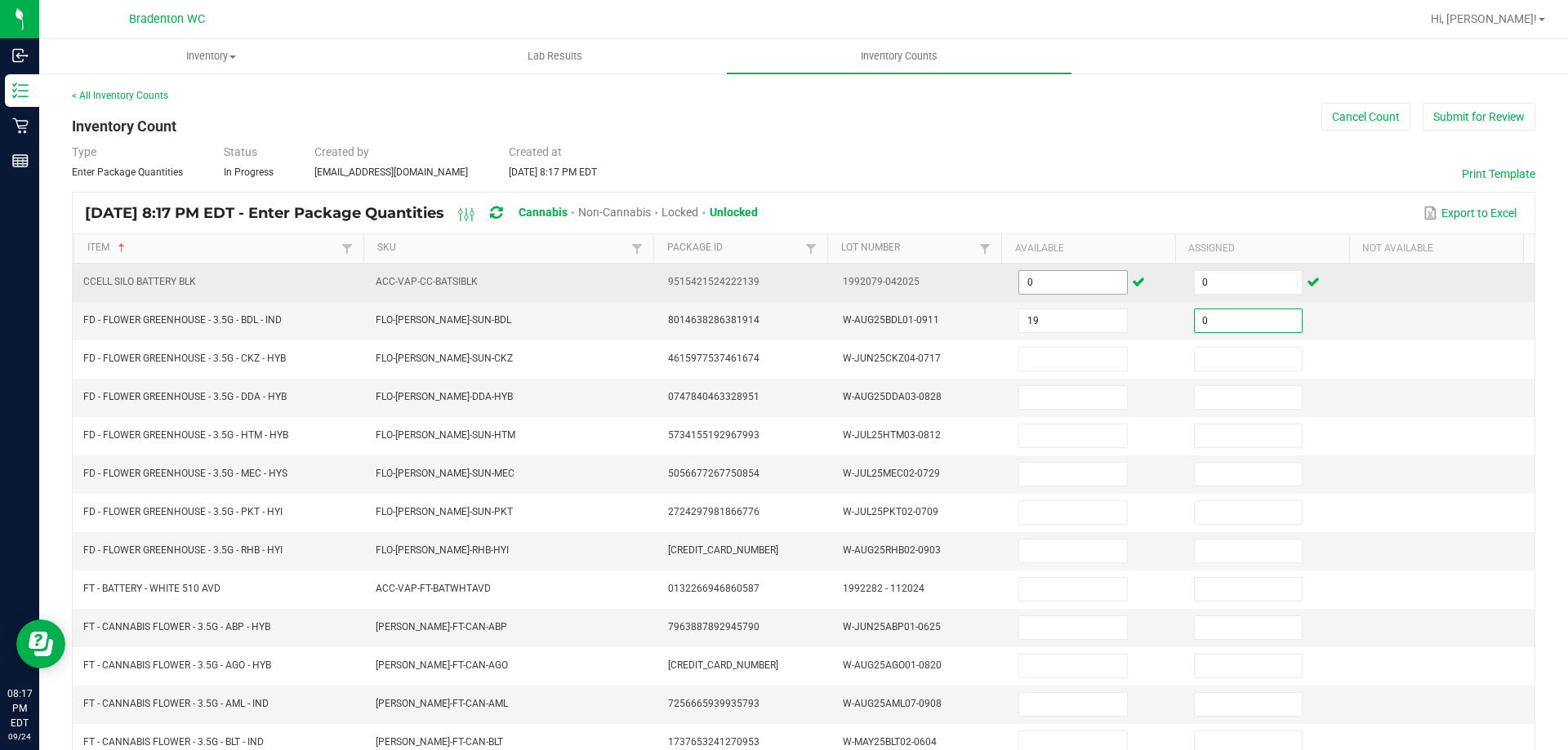
type input "0"
type input "8"
type input "0"
type input "17"
type input "0"
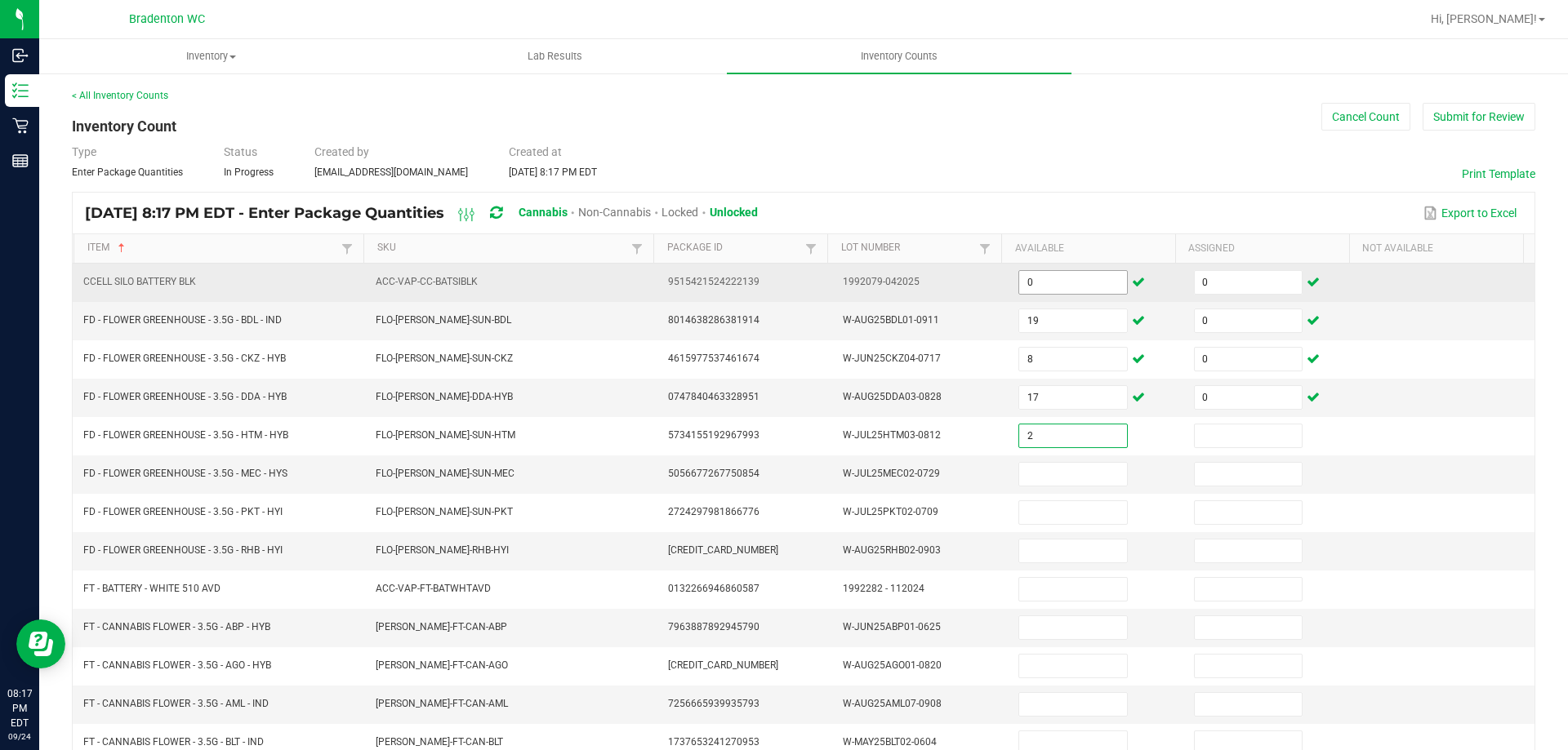
type input "2"
type input "0"
type input "11"
type input "0"
type input "1"
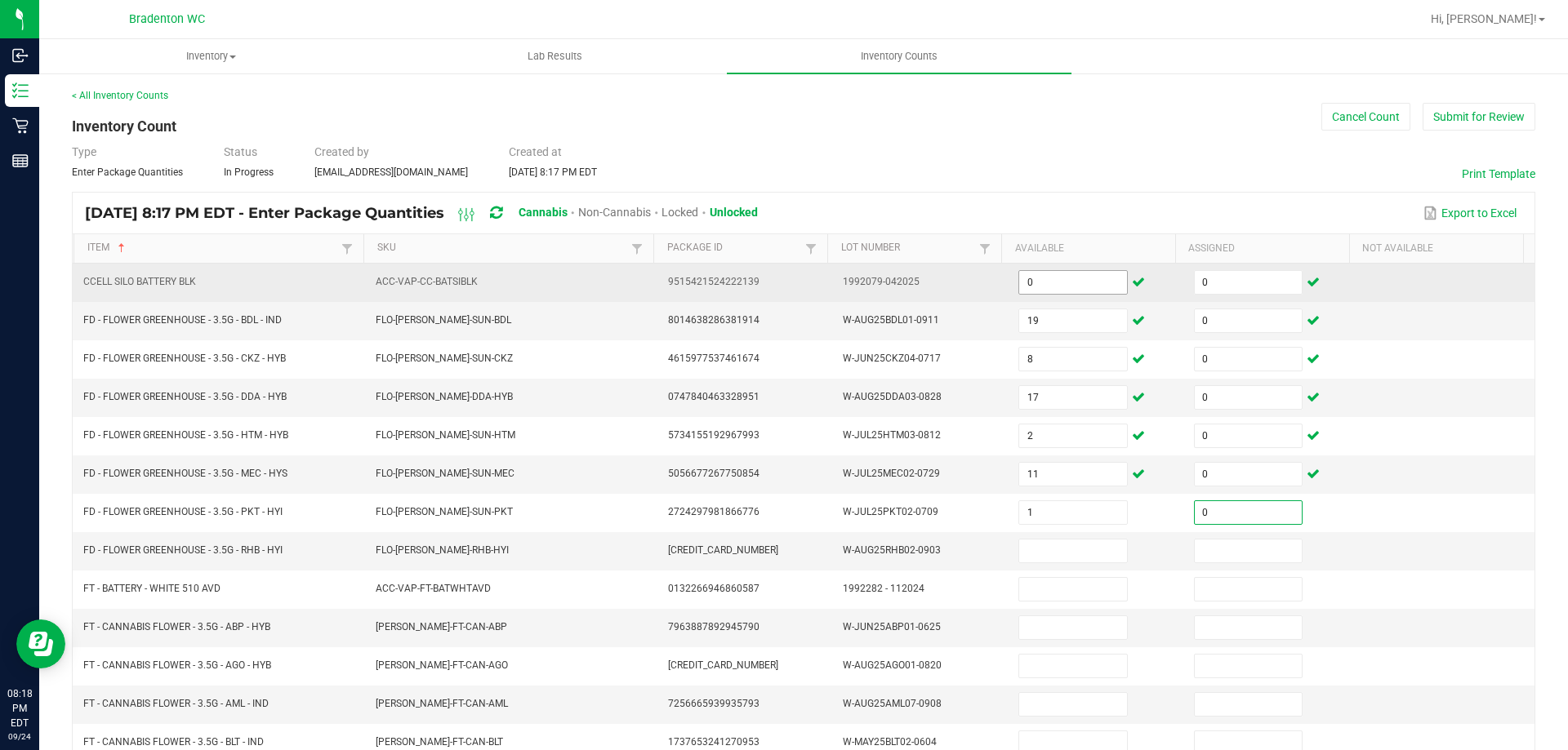
type input "0"
type input "2"
type input "0"
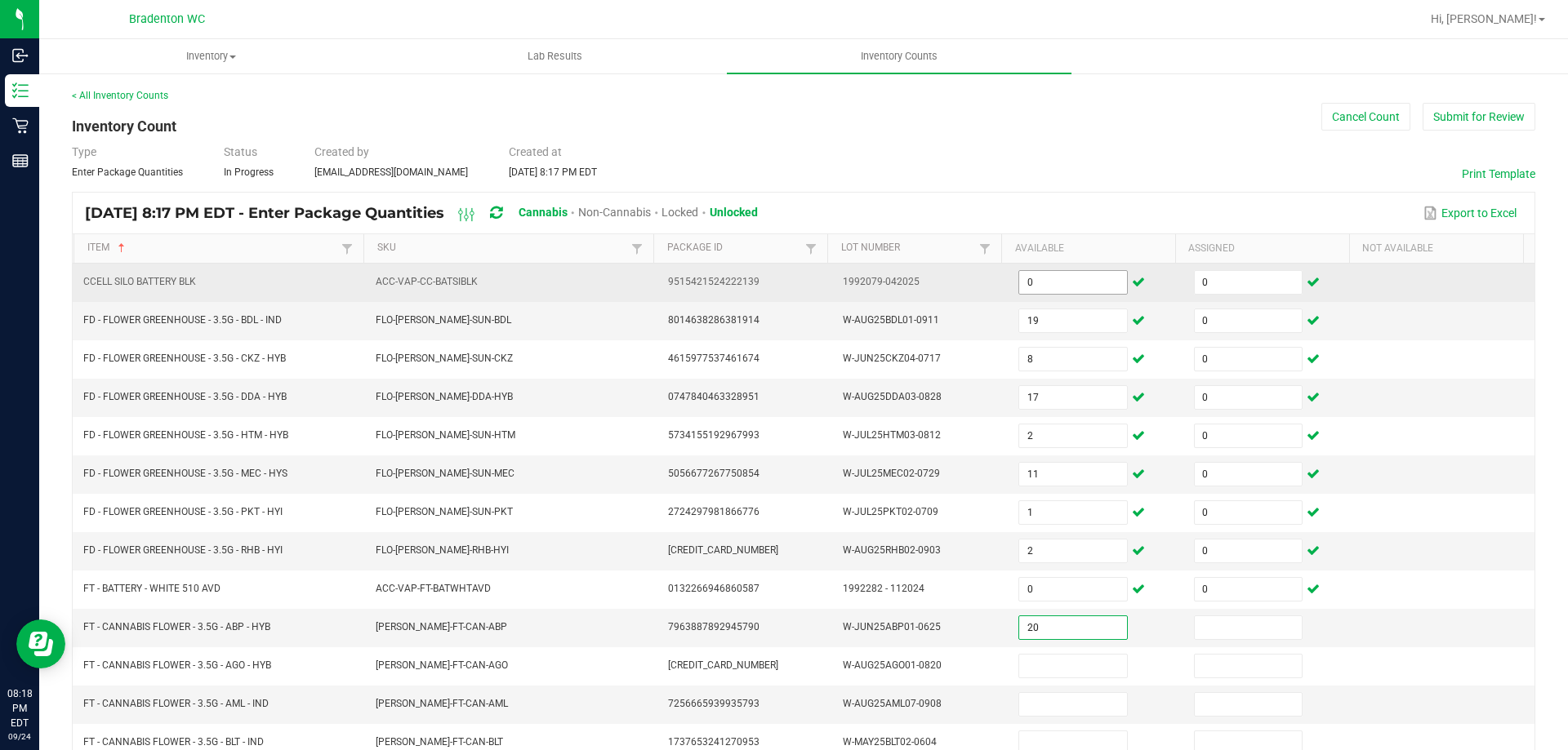
type input "20"
type input "0"
type input "19"
type input "0"
type input "1"
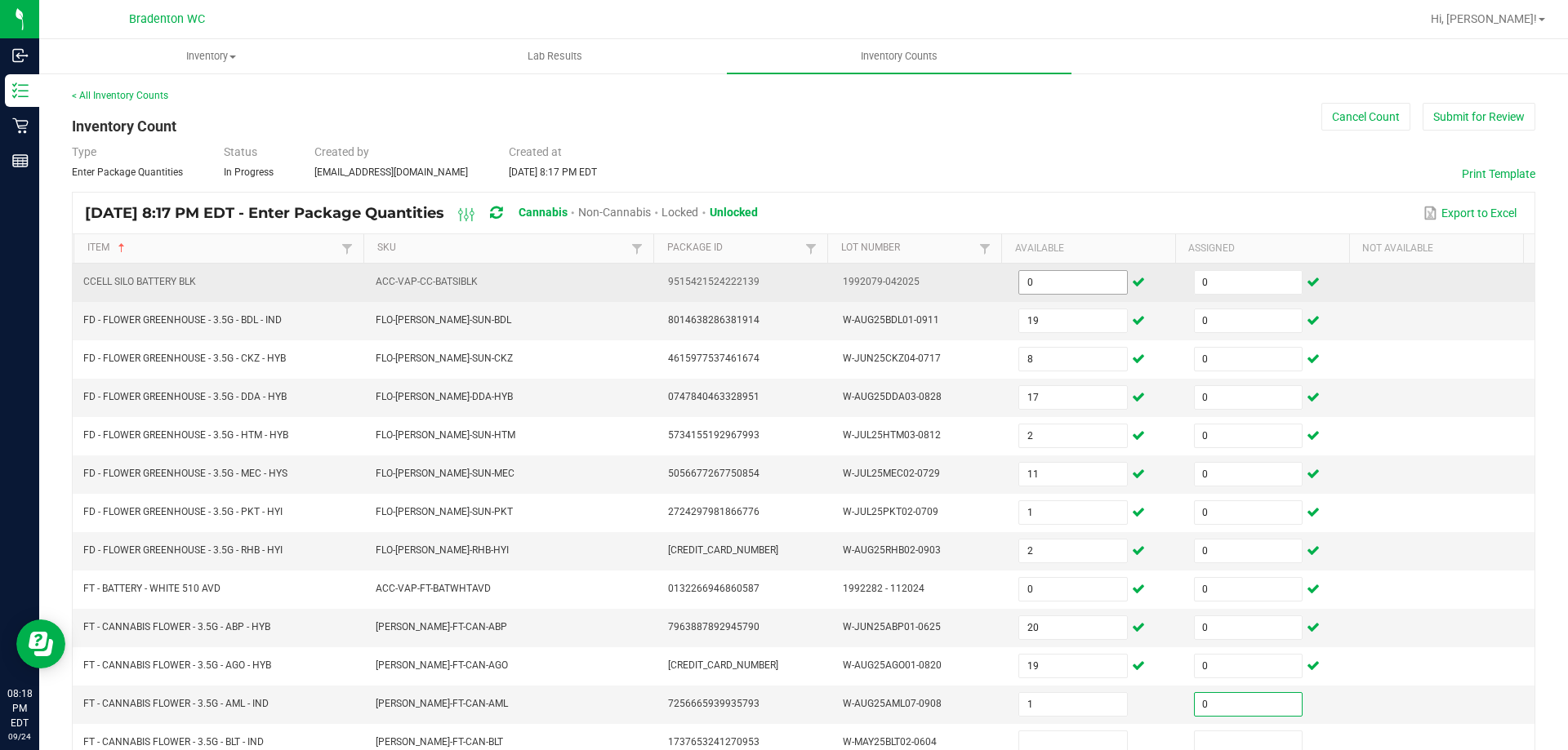
type input "0"
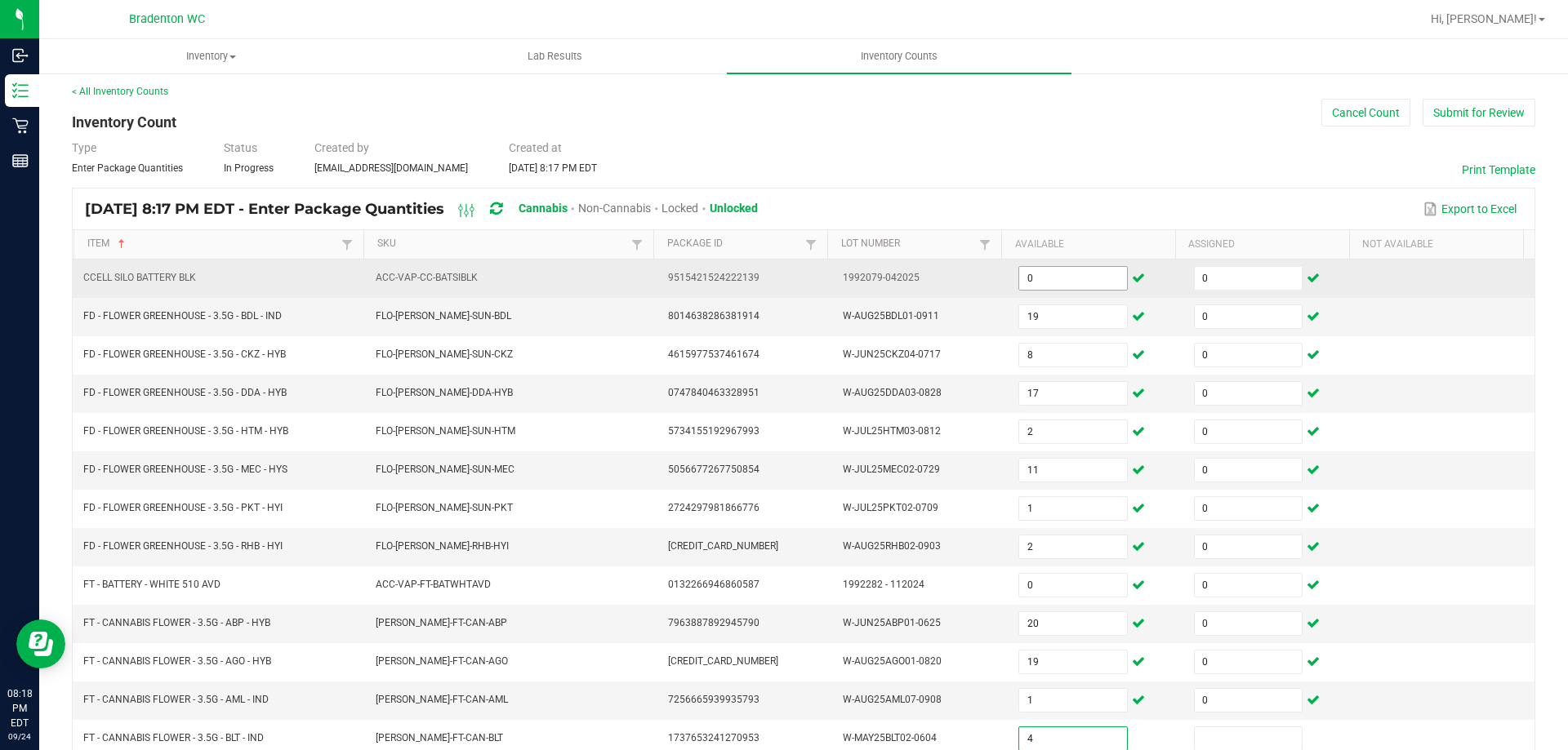
type input "4"
type input "0"
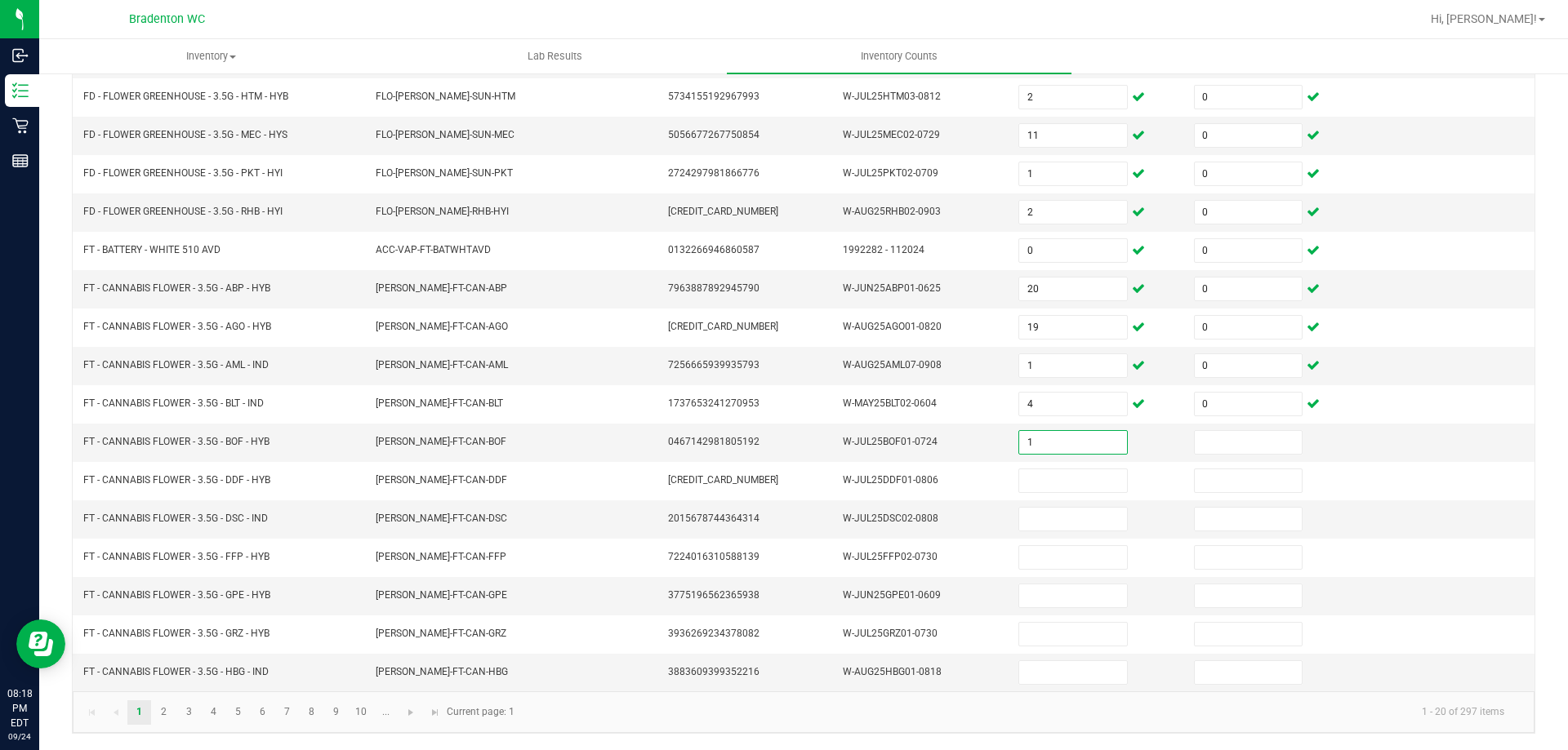
type input "1"
type input "0"
type input "19"
type input "0"
type input "6"
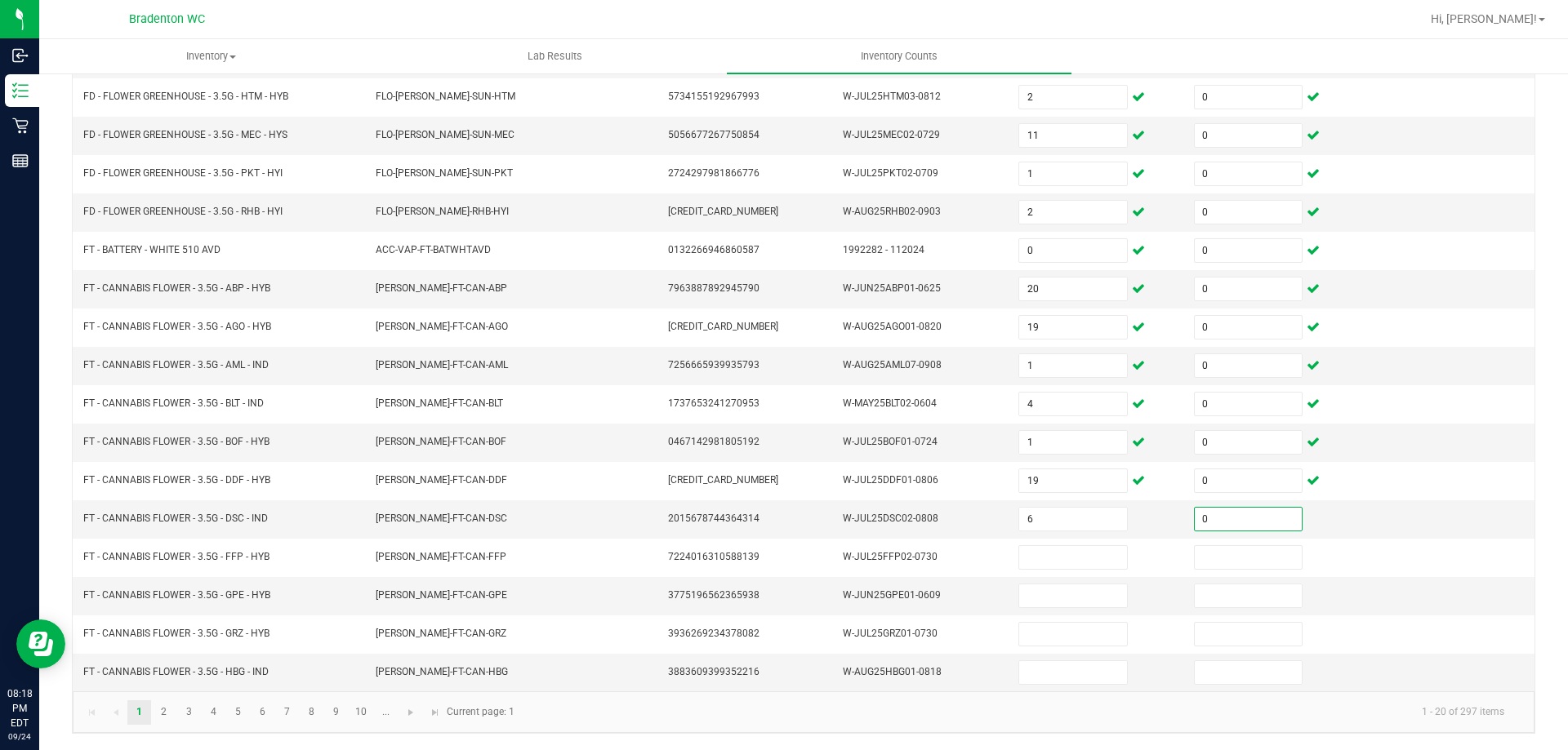
type input "0"
type input "6"
type input "0"
type input "6"
type input "0"
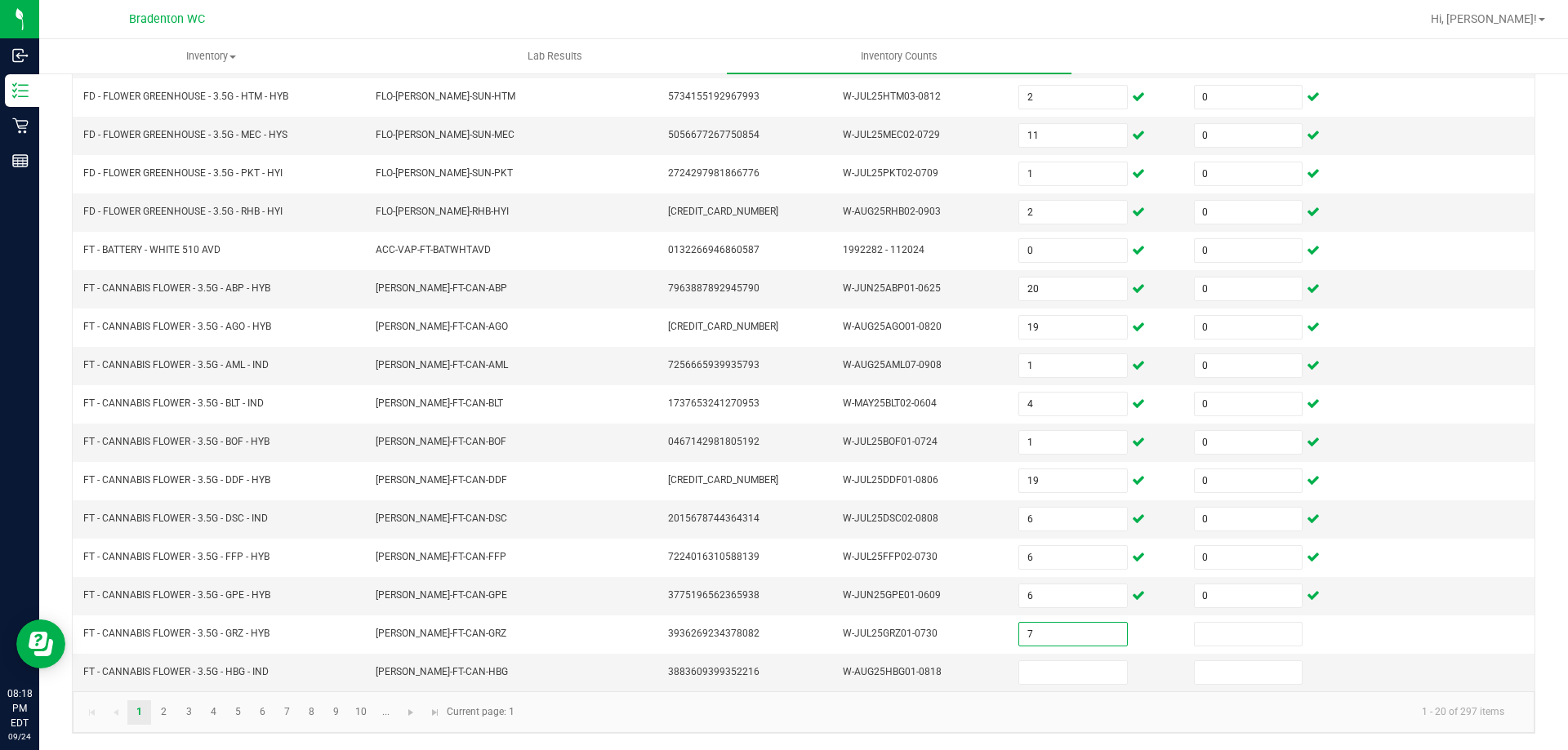
type input "7"
type input "0"
type input "14"
type input "0"
click at [171, 714] on link "2" at bounding box center [163, 713] width 23 height 24
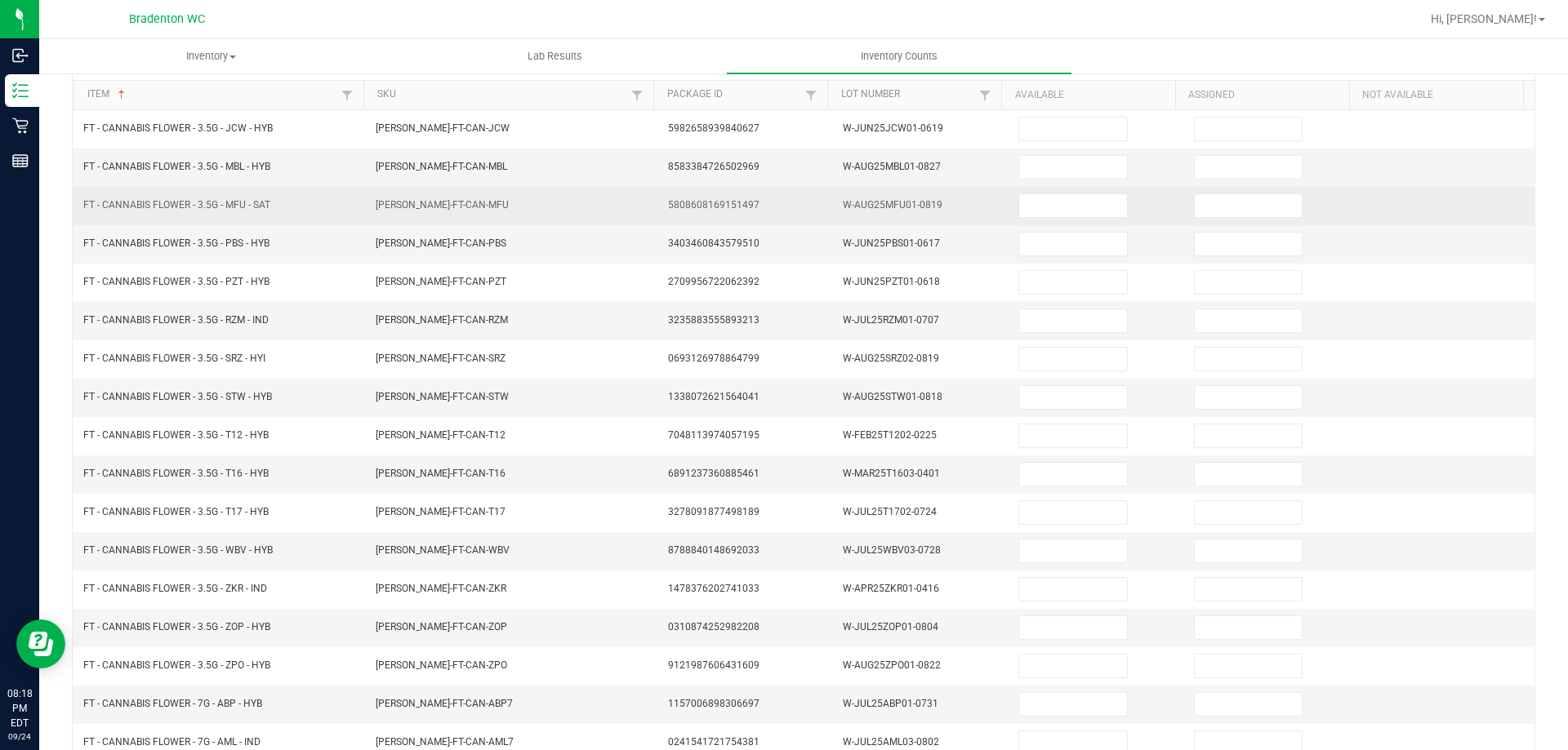
scroll to position [0, 0]
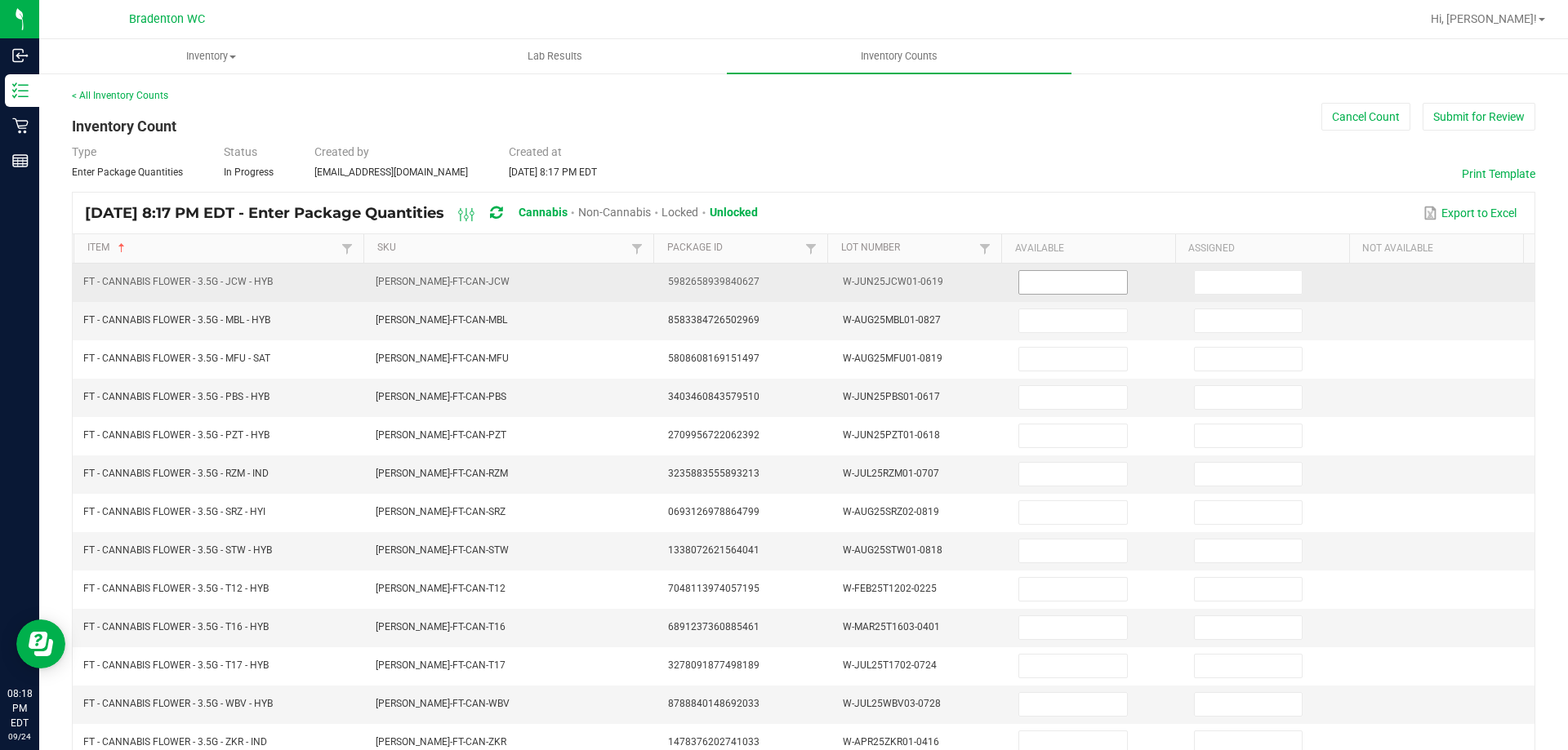
click at [1019, 284] on input at bounding box center [1072, 282] width 107 height 23
type input "6"
type input "0"
type input "4"
type input "0"
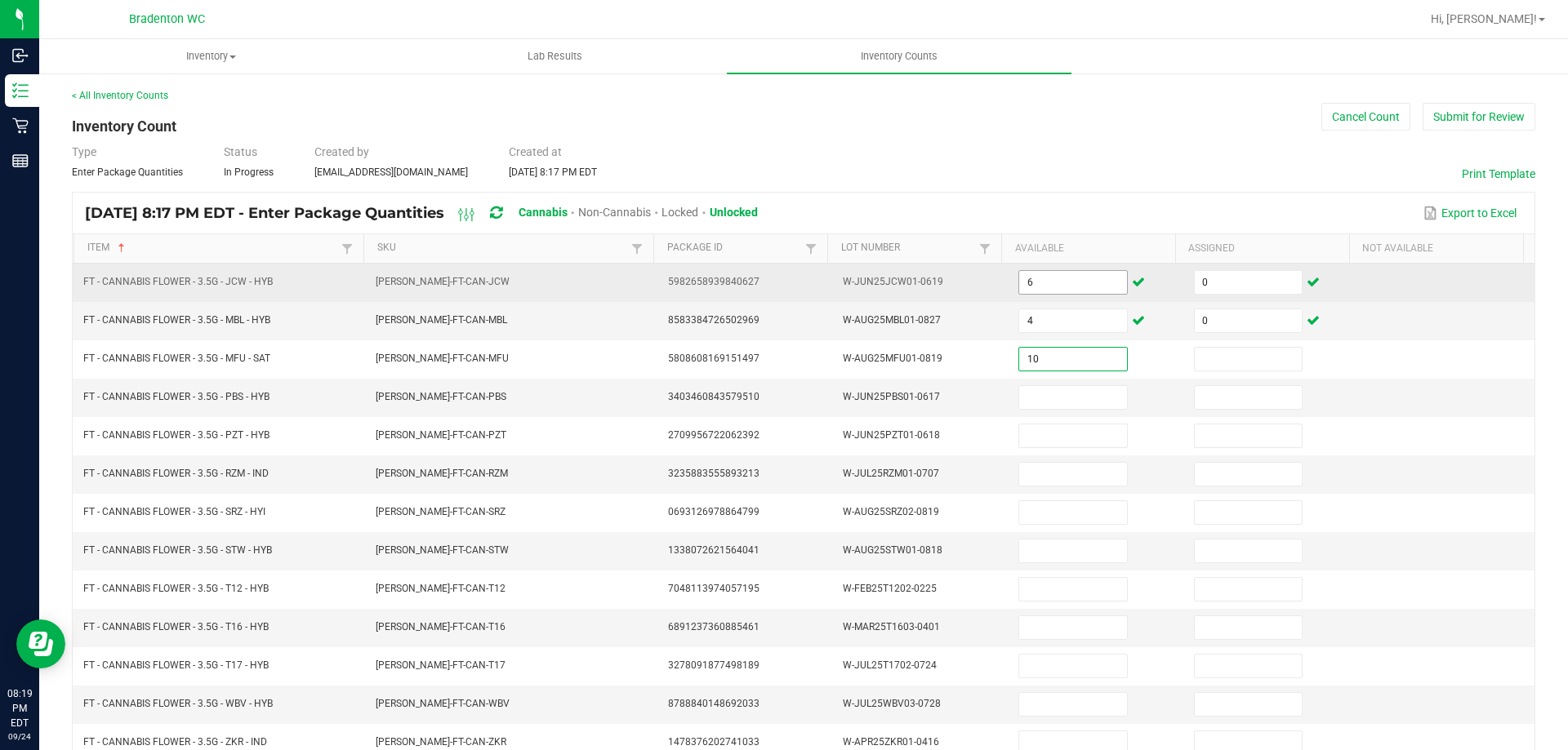
type input "10"
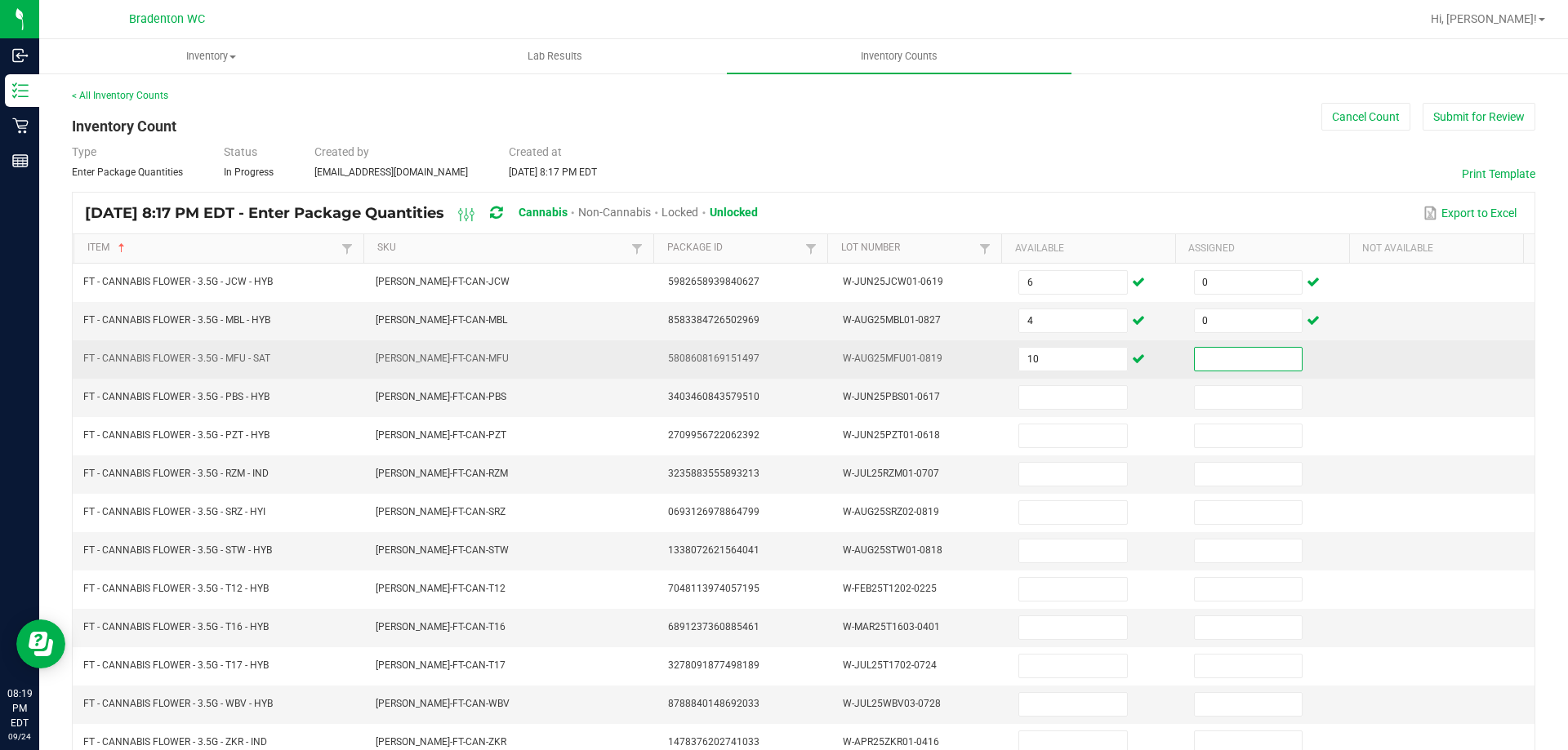
click at [1195, 363] on input at bounding box center [1248, 359] width 107 height 23
type input "0"
type input "12"
type input "0"
type input "4"
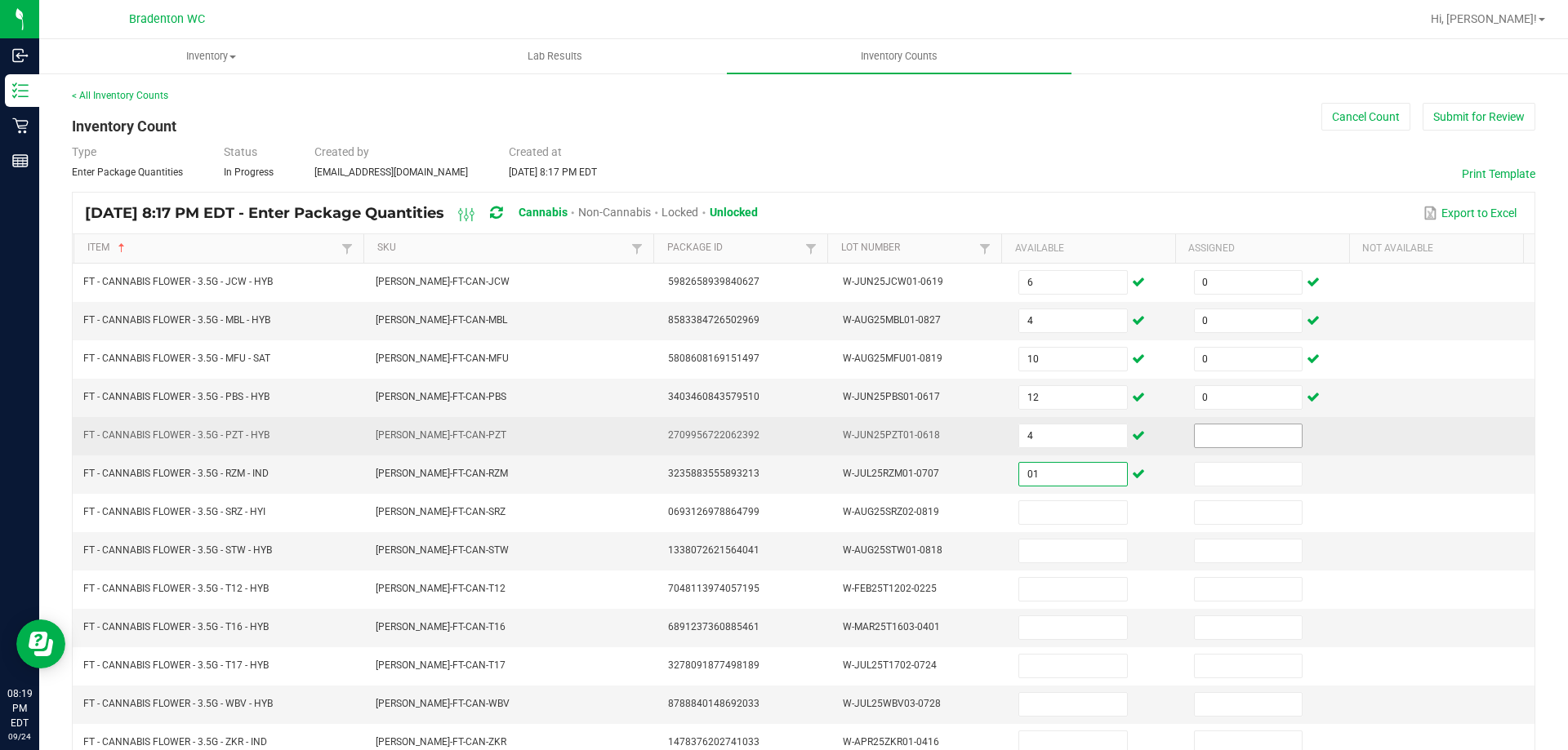
type input "1"
click at [1246, 424] on input at bounding box center [1248, 436] width 107 height 23
type input "0"
type input "12"
type input "0"
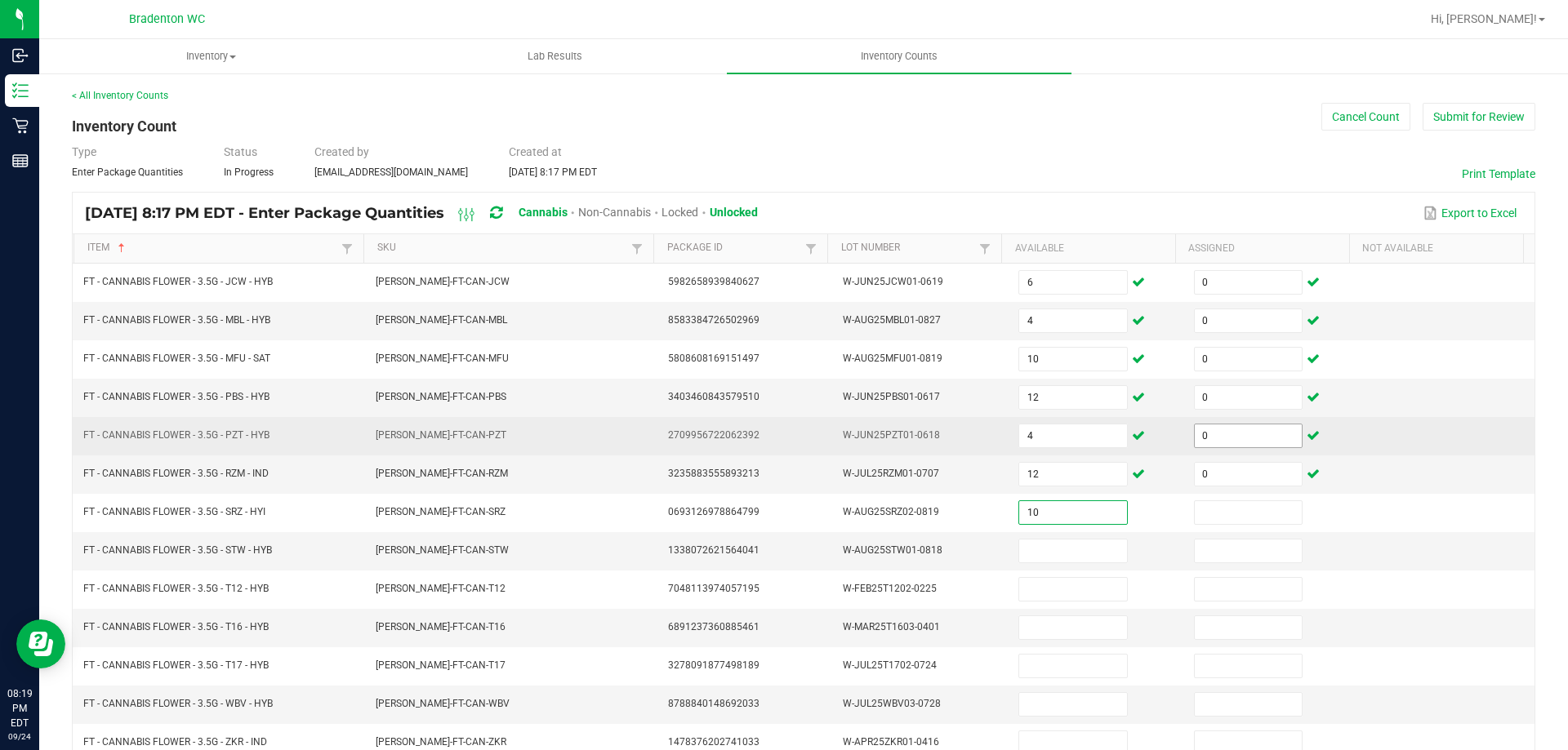
type input "10"
type input "0"
type input "5"
type input "0"
type input "26"
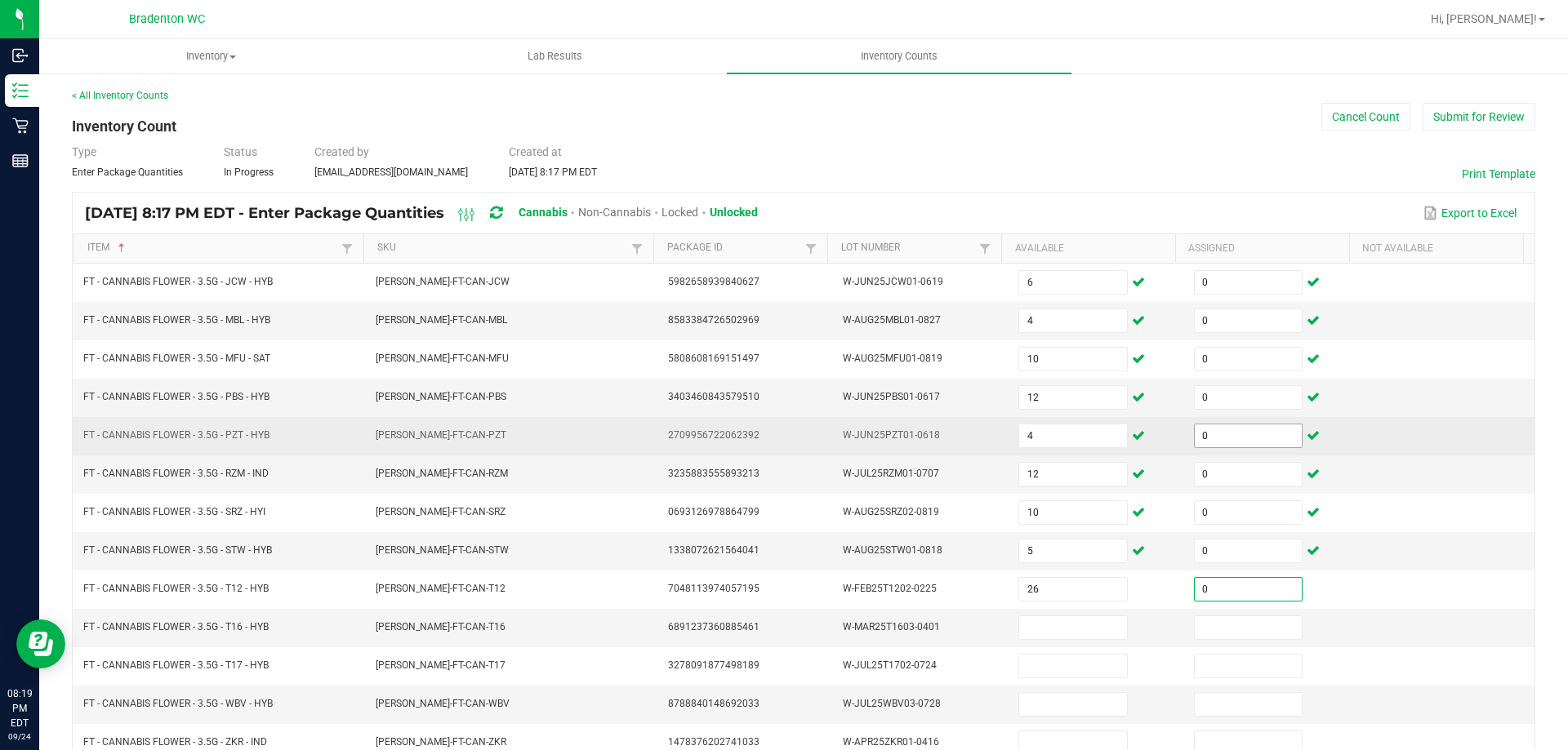
type input "0"
type input "22"
type input "0"
type input "13"
type input "0"
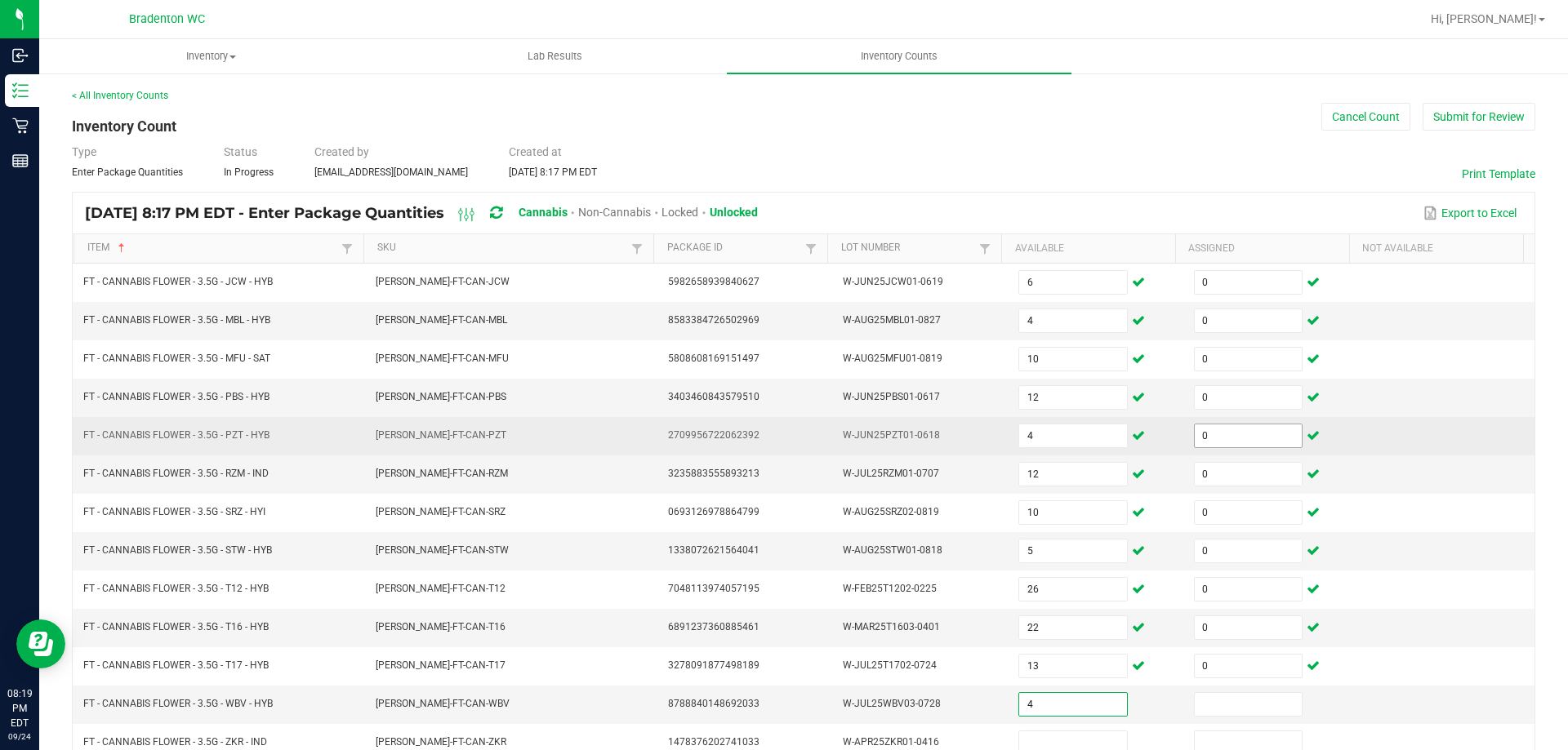
type input "4"
type input "0"
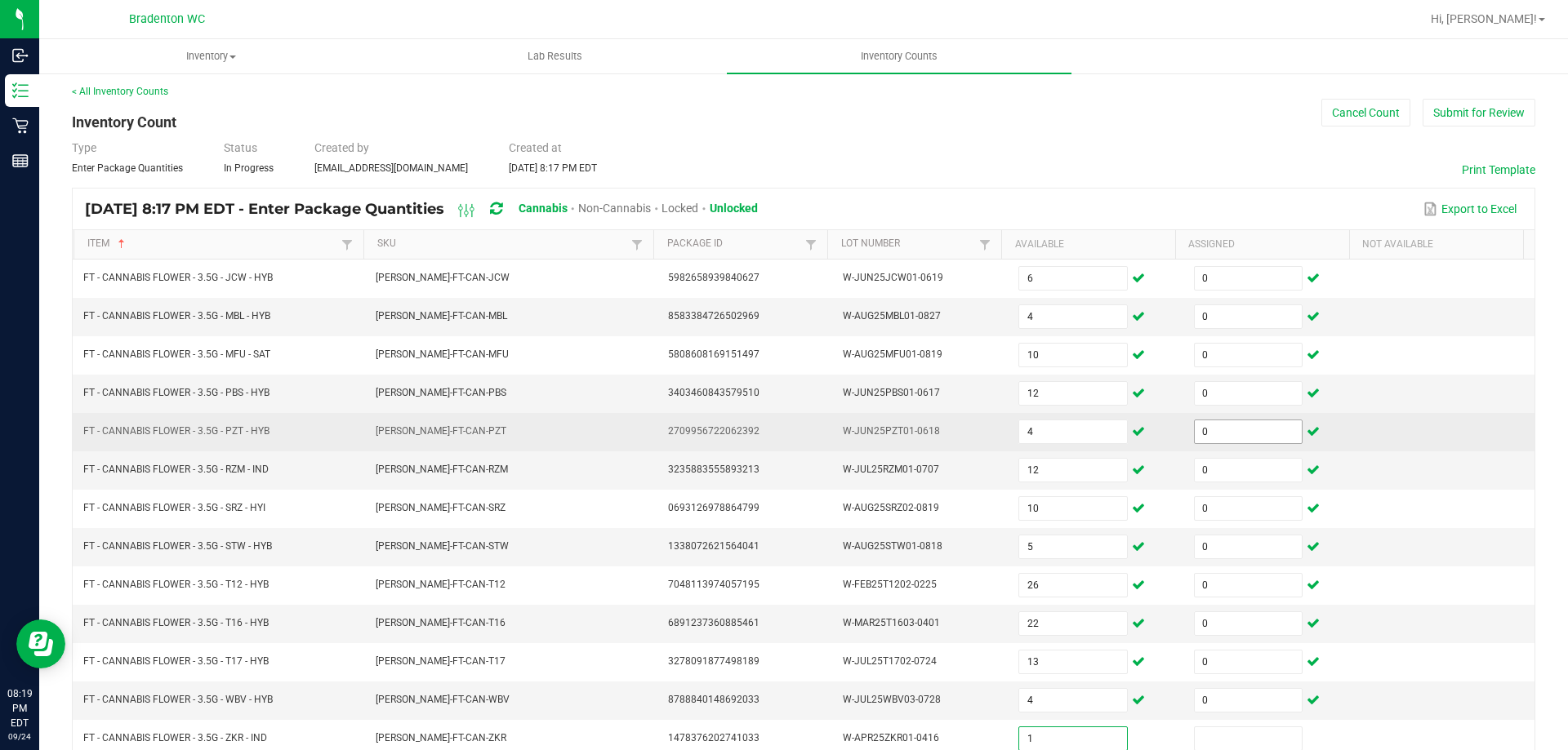
type input "1"
type input "0"
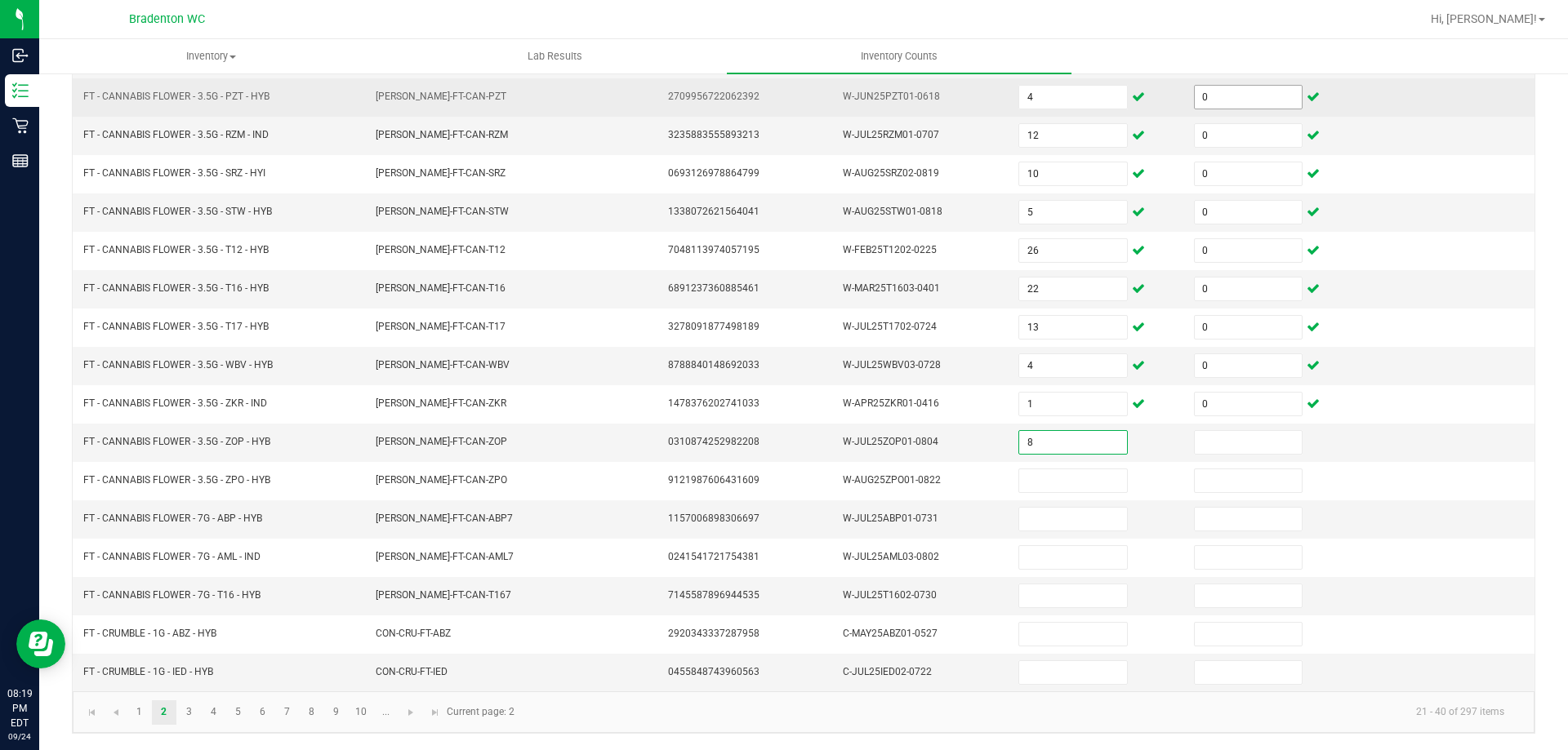
type input "8"
type input "0"
type input "17"
type input "0"
type input "4"
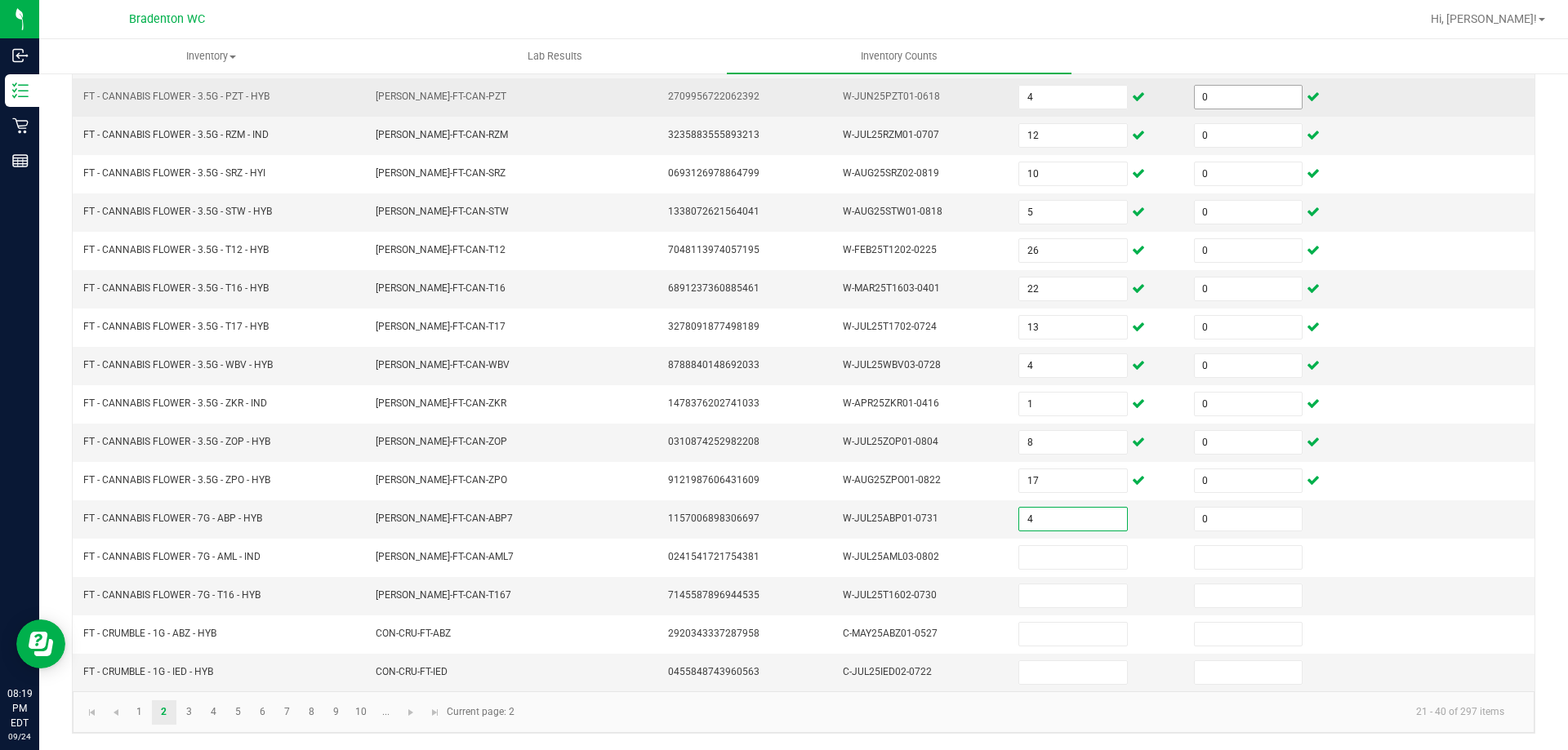
type input "0"
type input "8"
type input "0"
type input "18"
type input "0"
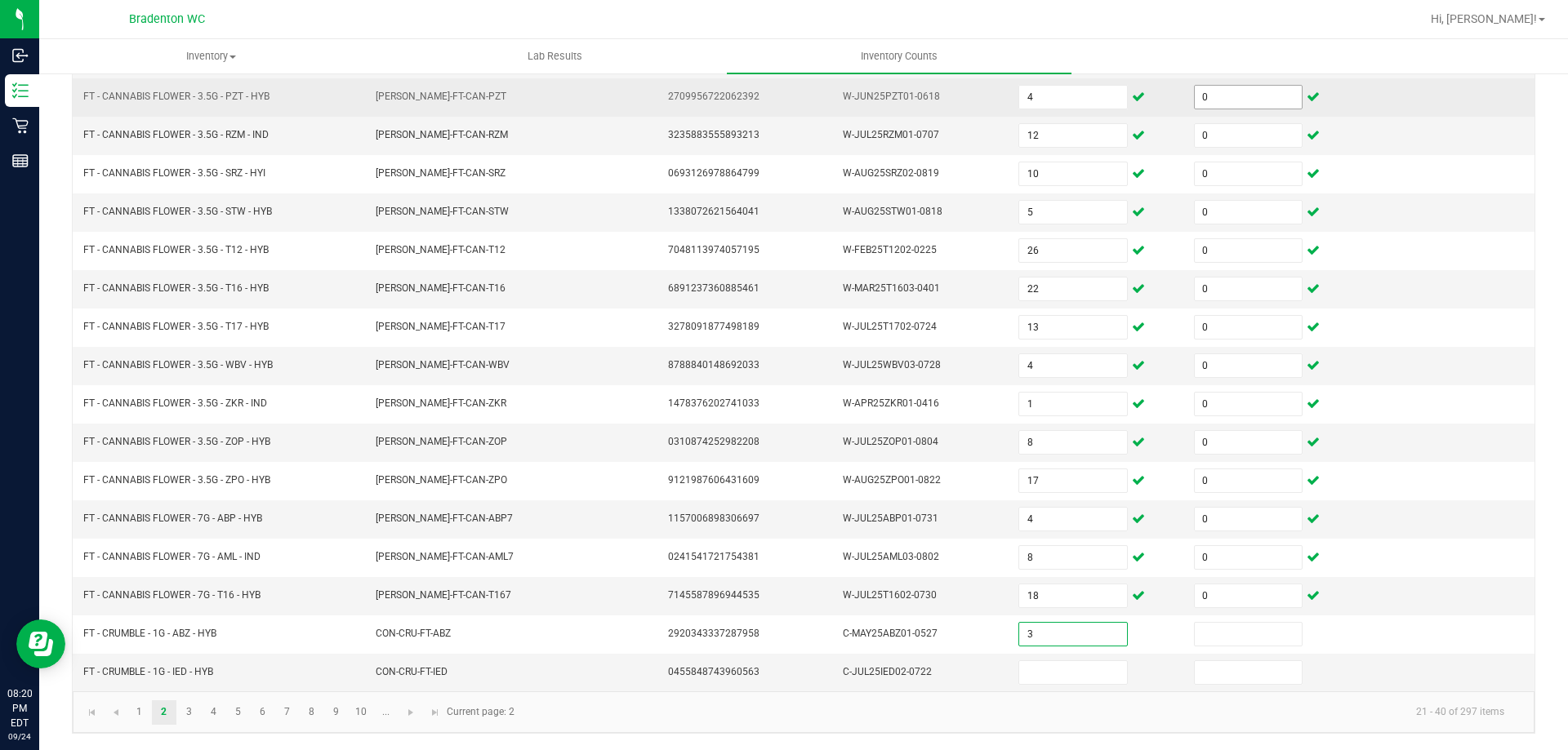
type input "3"
type input "0"
type input "2"
type input "0"
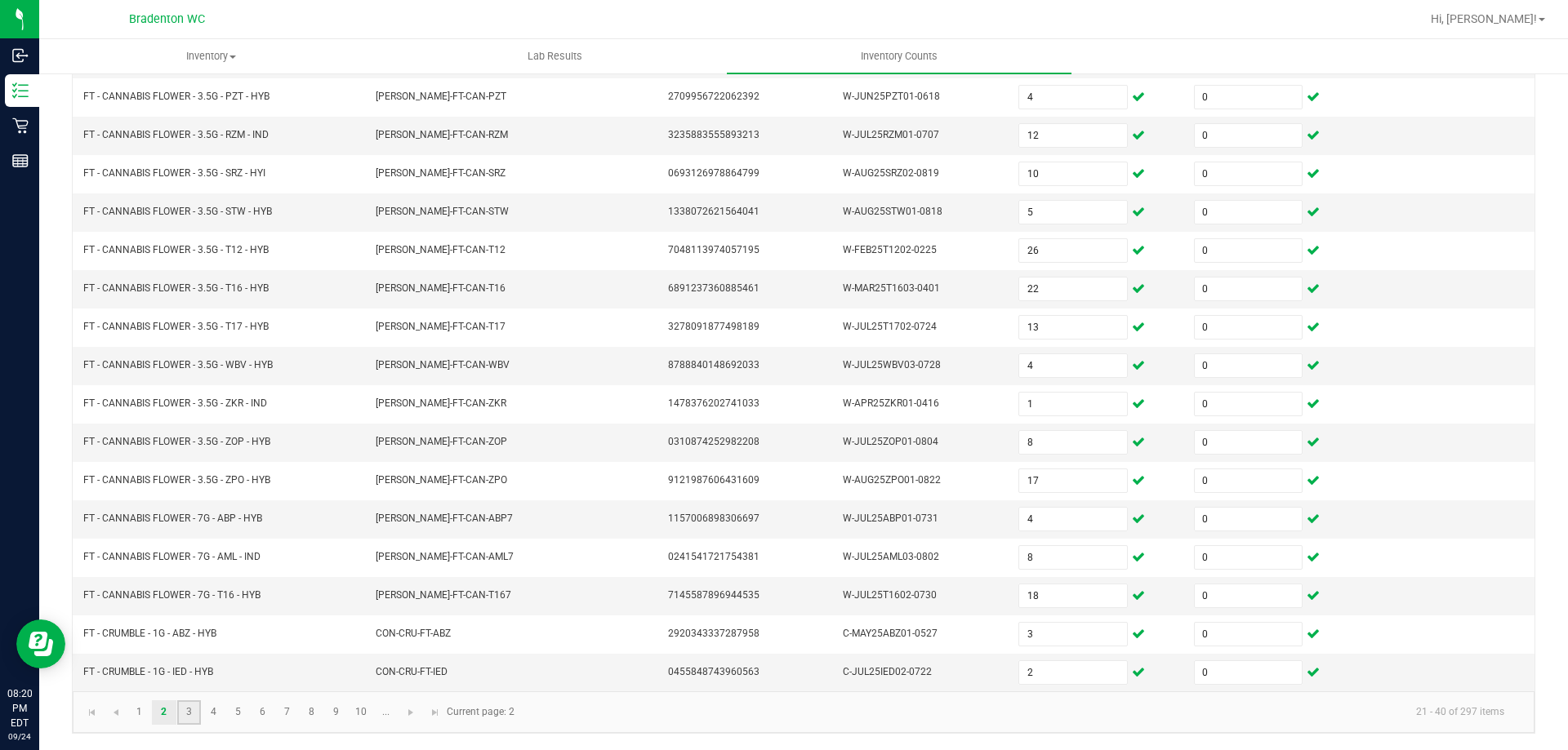
click at [185, 706] on link "3" at bounding box center [188, 713] width 23 height 24
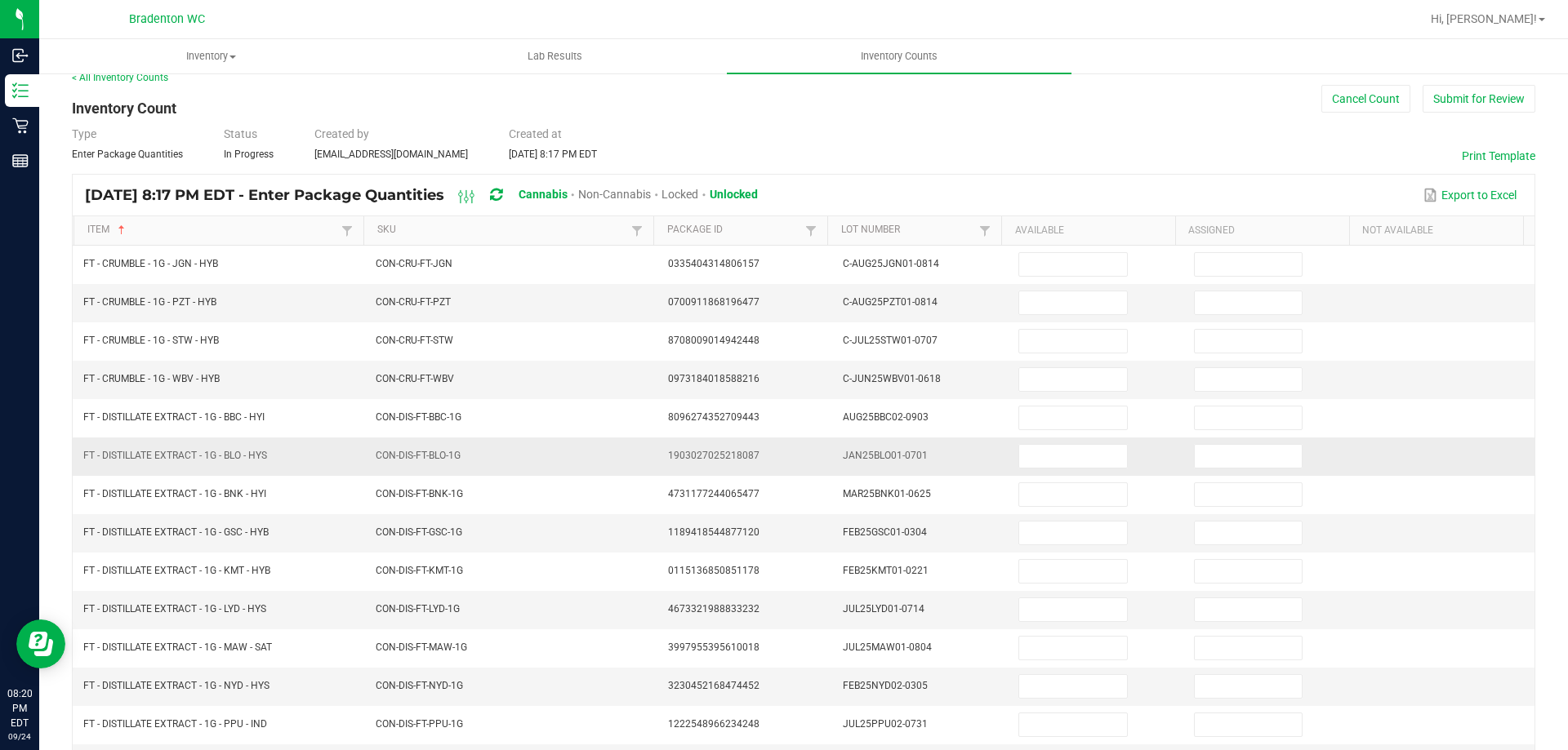
scroll to position [12, 0]
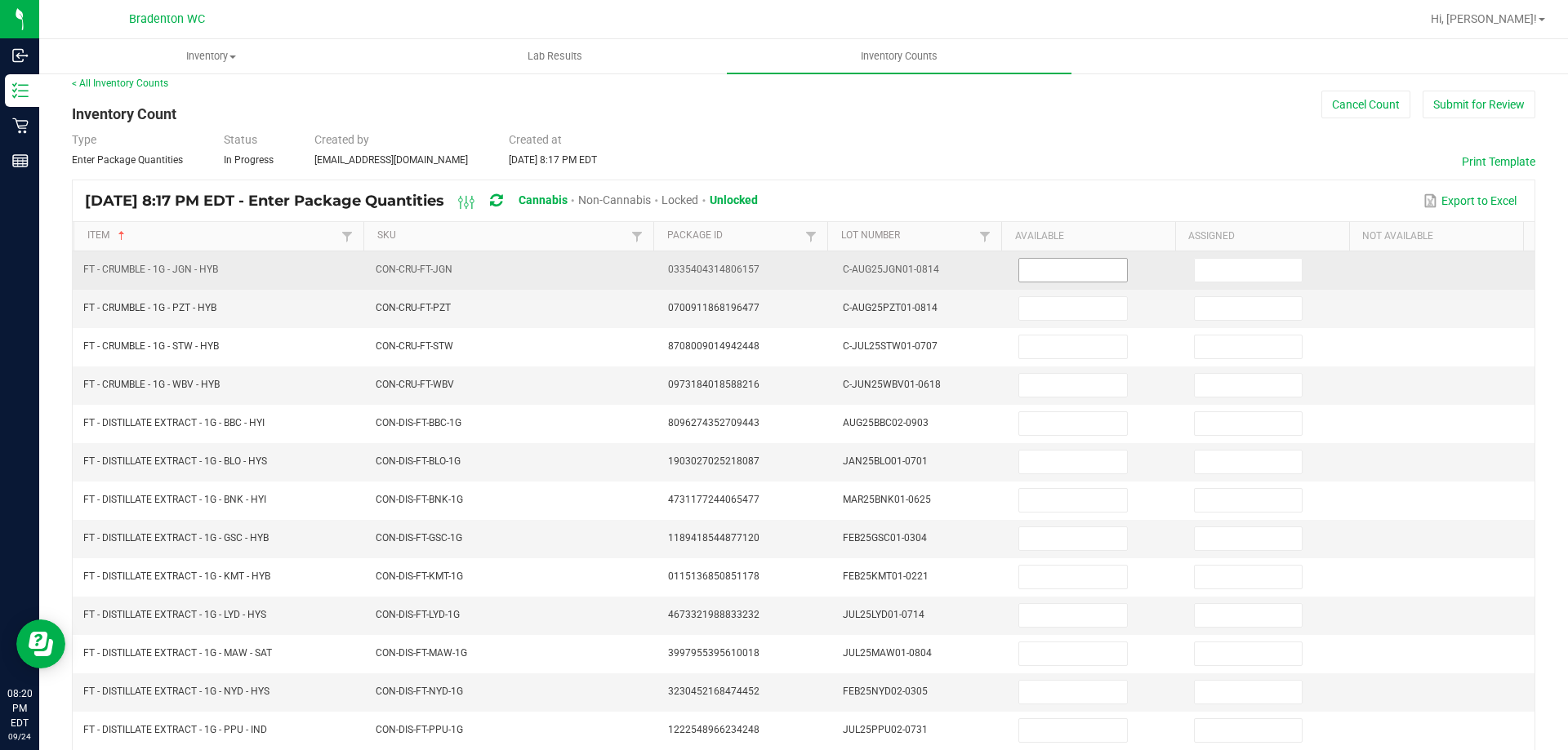
click at [1028, 275] on input at bounding box center [1072, 270] width 107 height 23
type input "2"
type input "0"
type input "3"
type input "0"
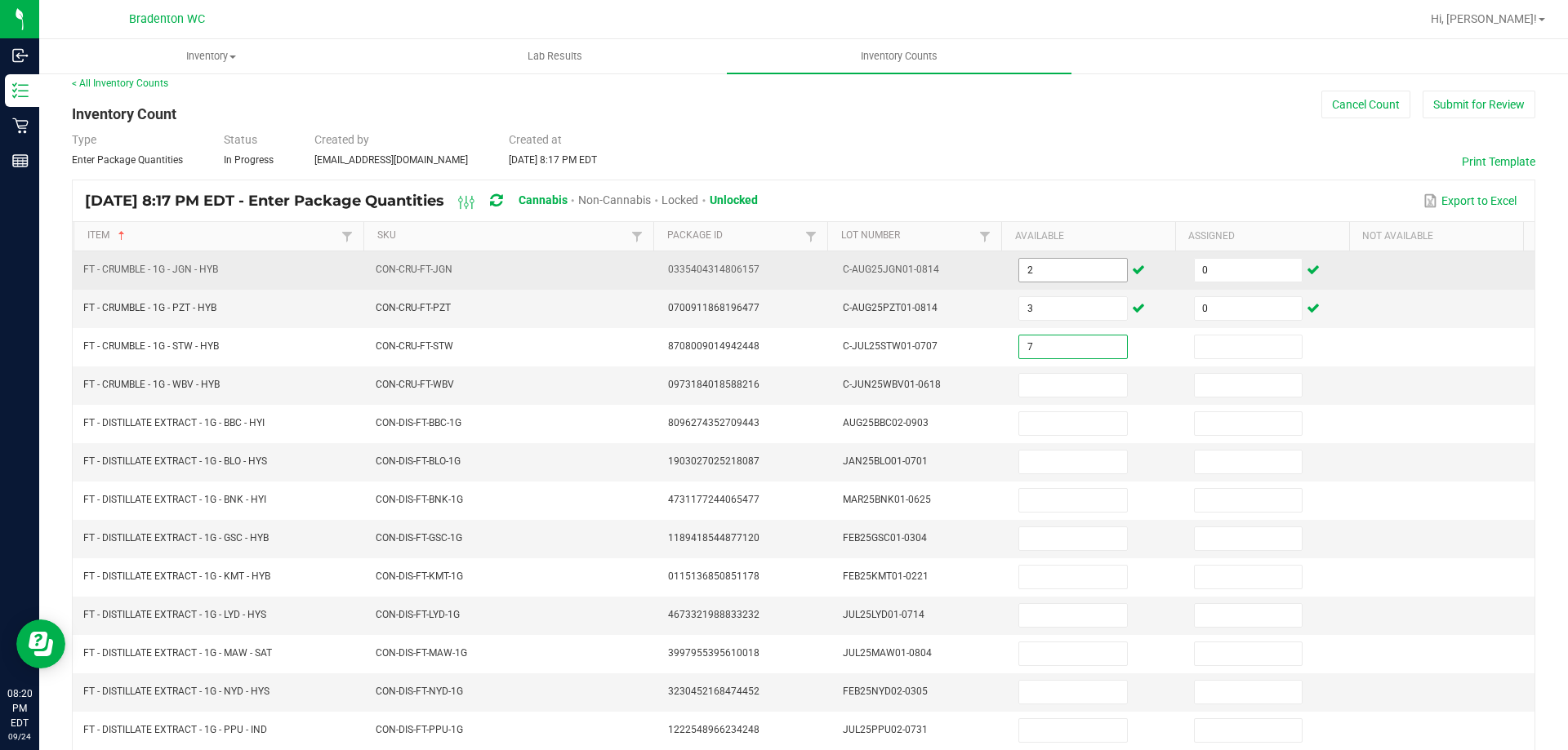
type input "7"
type input "0"
type input "3"
type input "0"
type input "12"
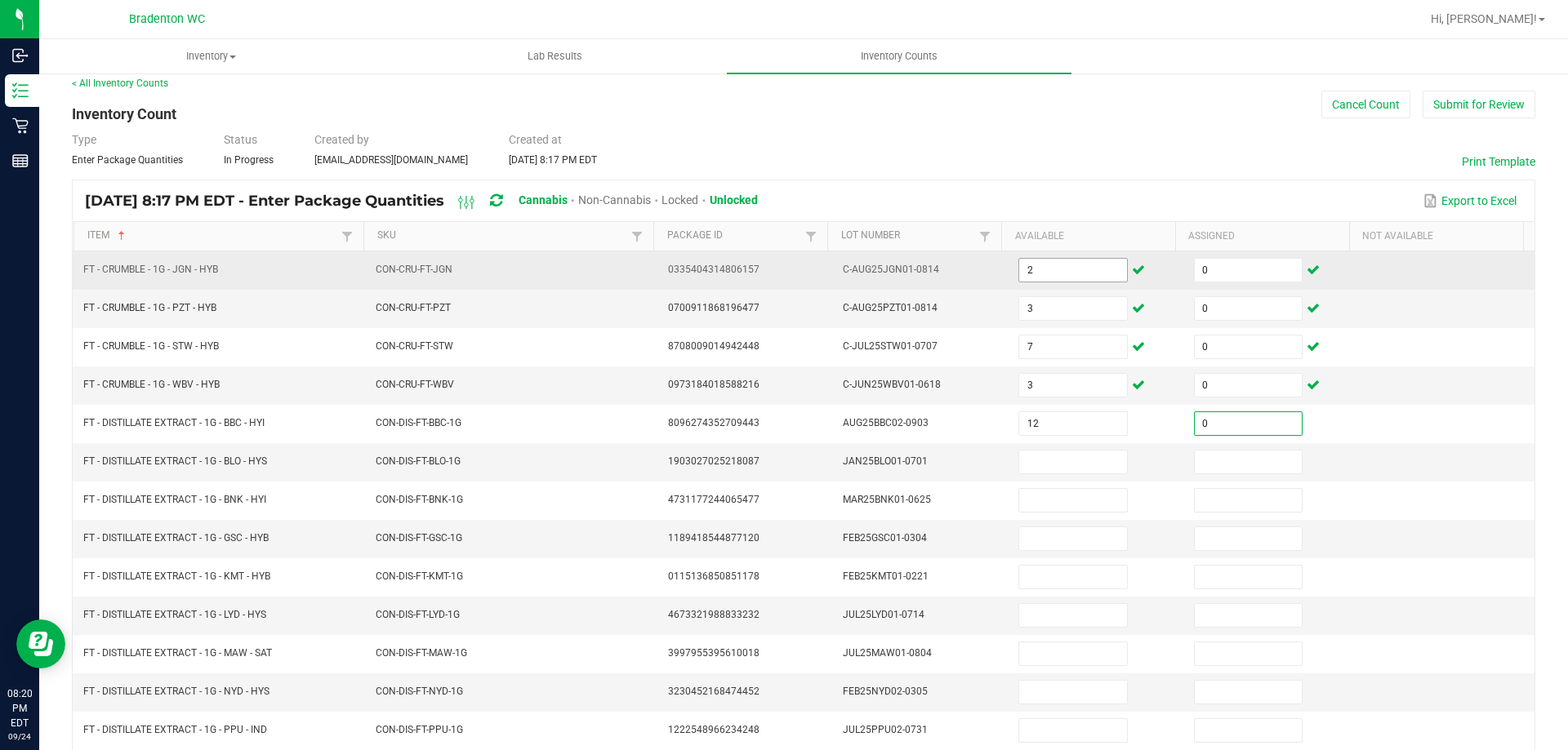
type input "0"
type input "4"
type input "0"
type input "1"
type input "0"
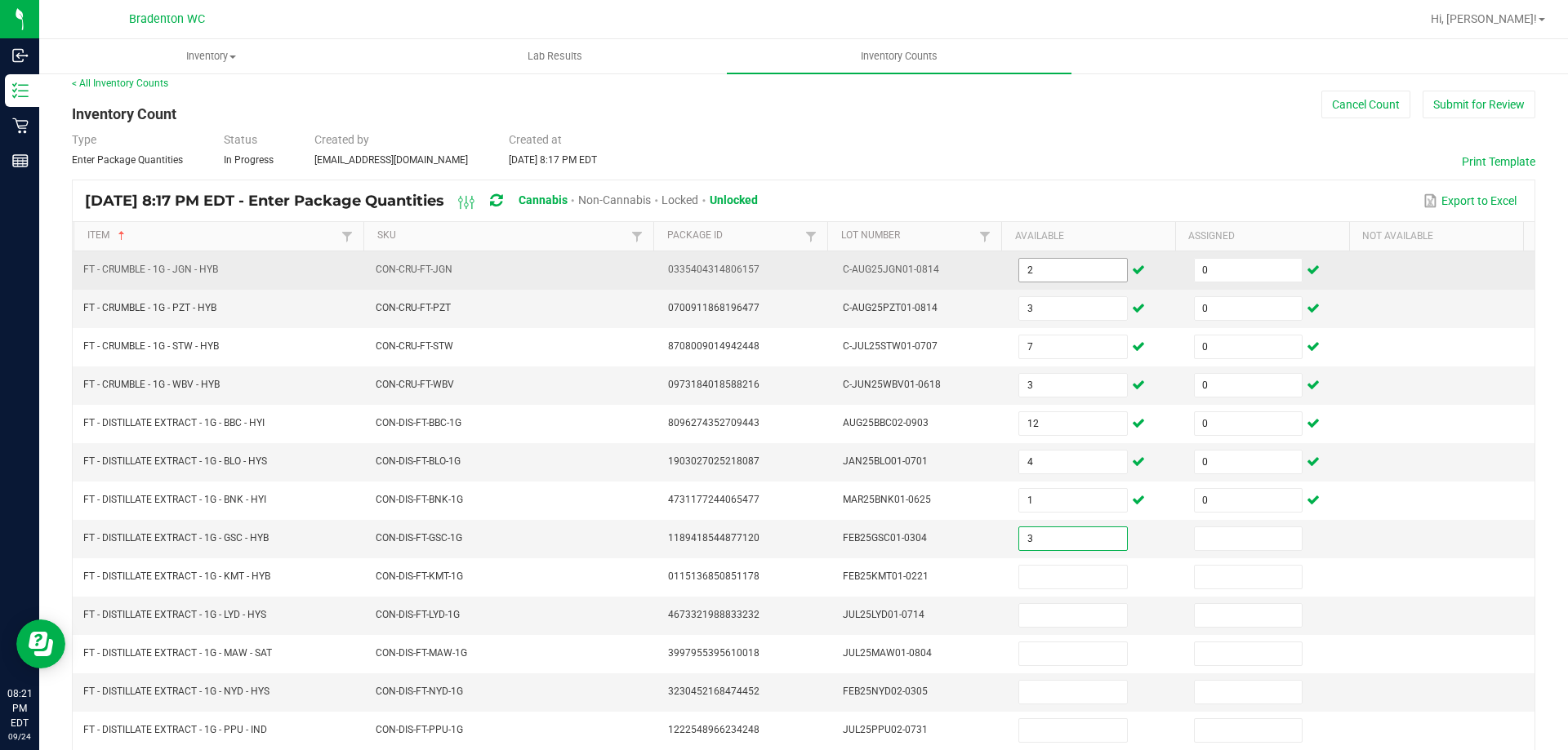
type input "3"
type input "0"
type input "2"
type input "0"
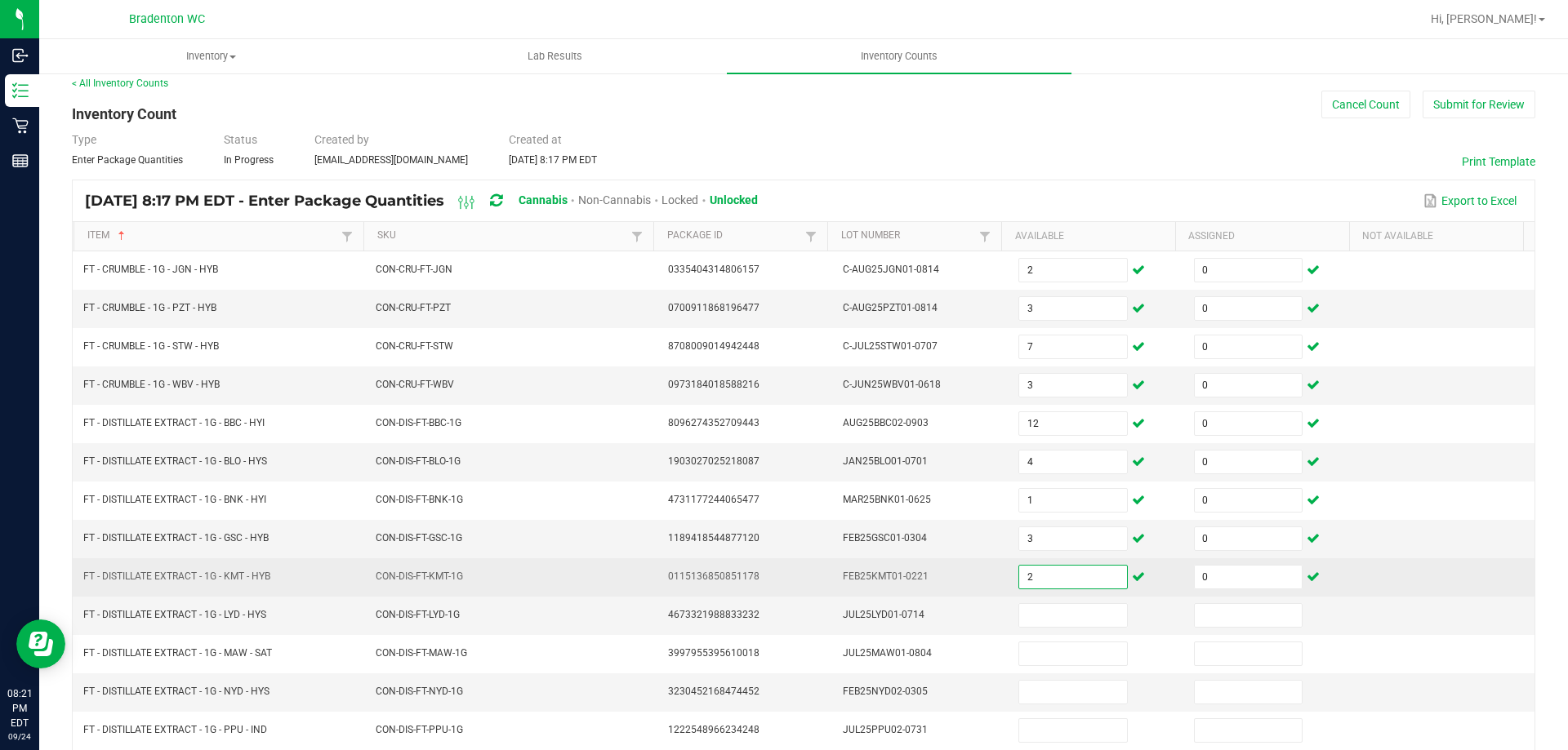
click at [1039, 581] on input "2" at bounding box center [1072, 577] width 107 height 23
type input "7"
type input "5"
type input "0"
type input "6"
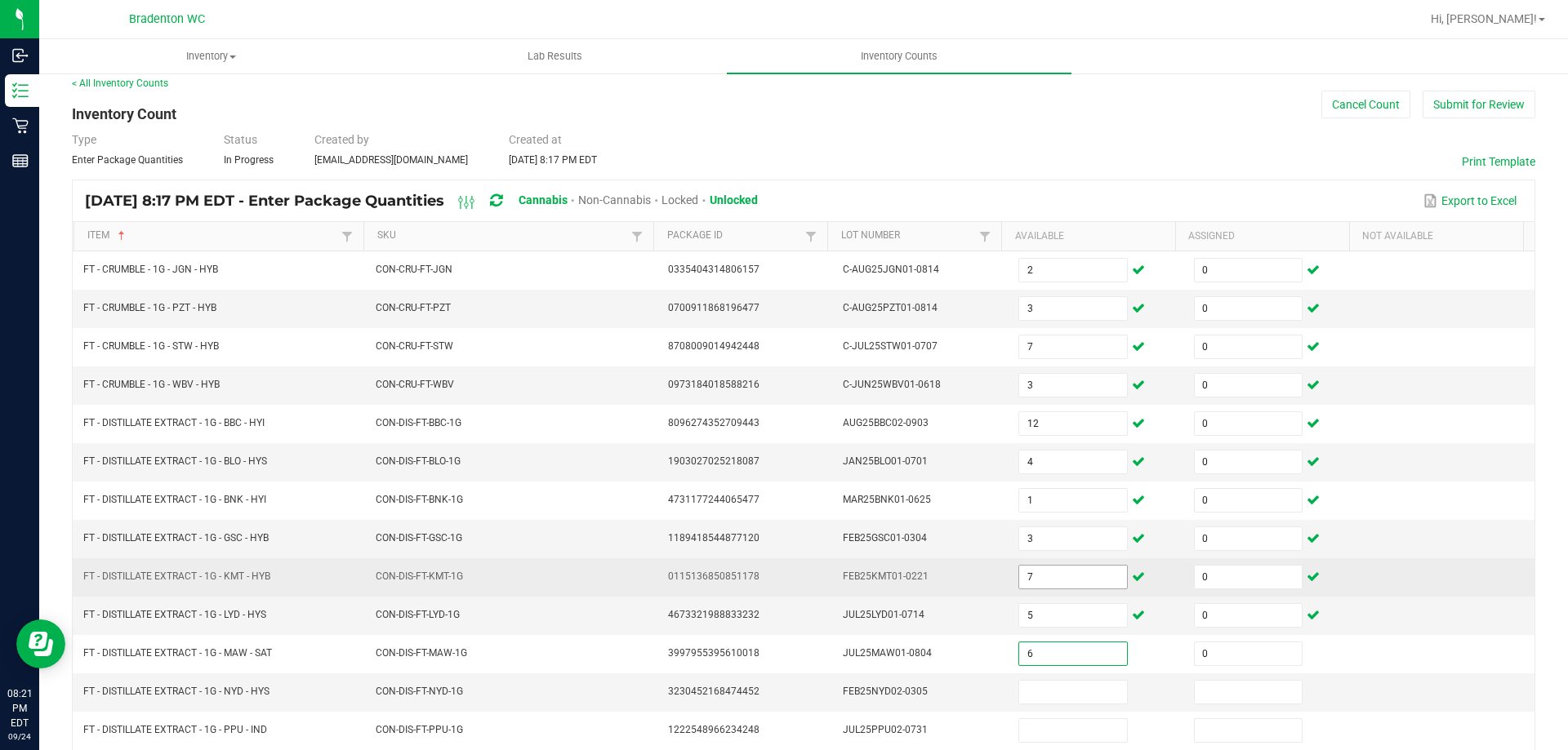
type input "0"
type input "6"
type input "0"
type input "10"
type input "0"
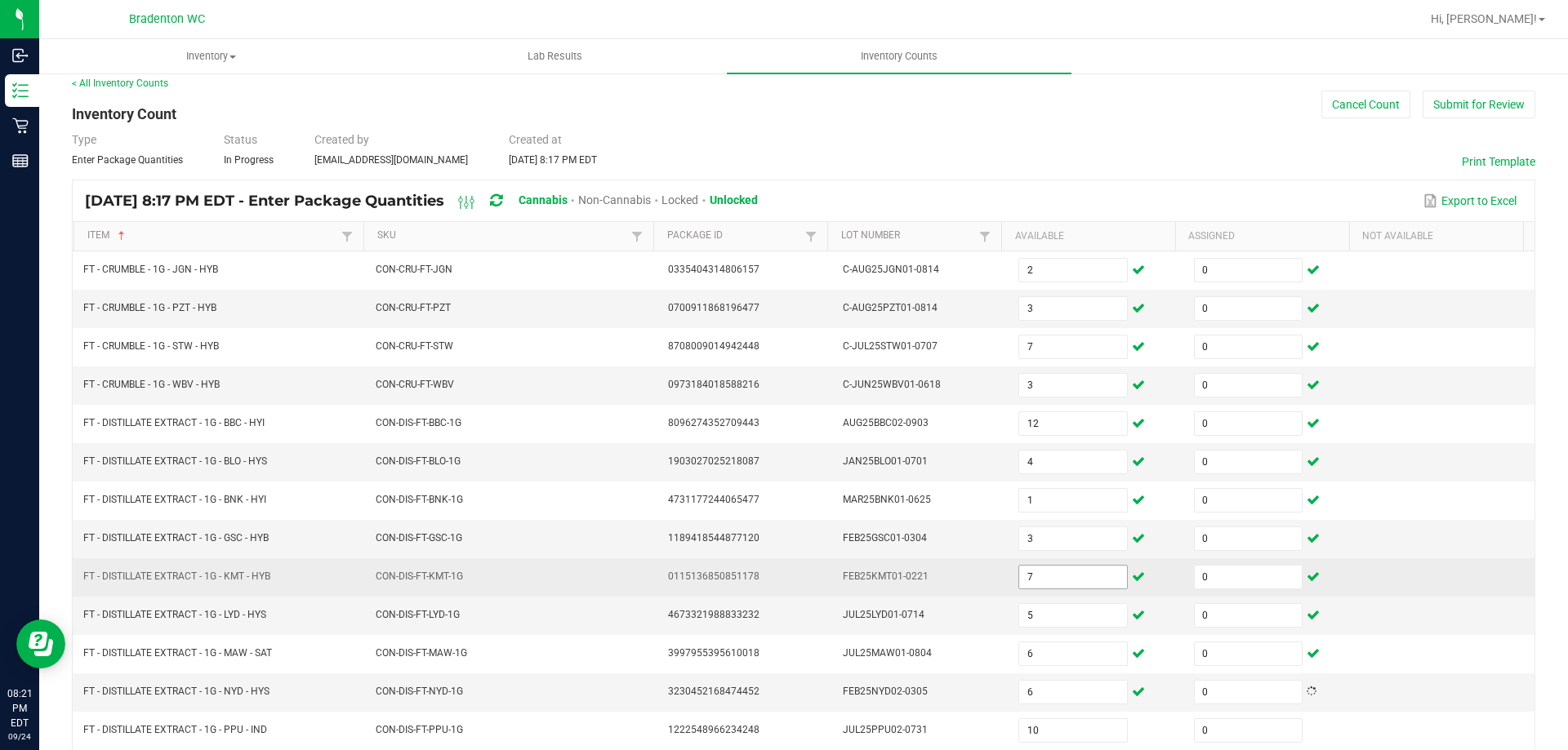
scroll to position [339, 0]
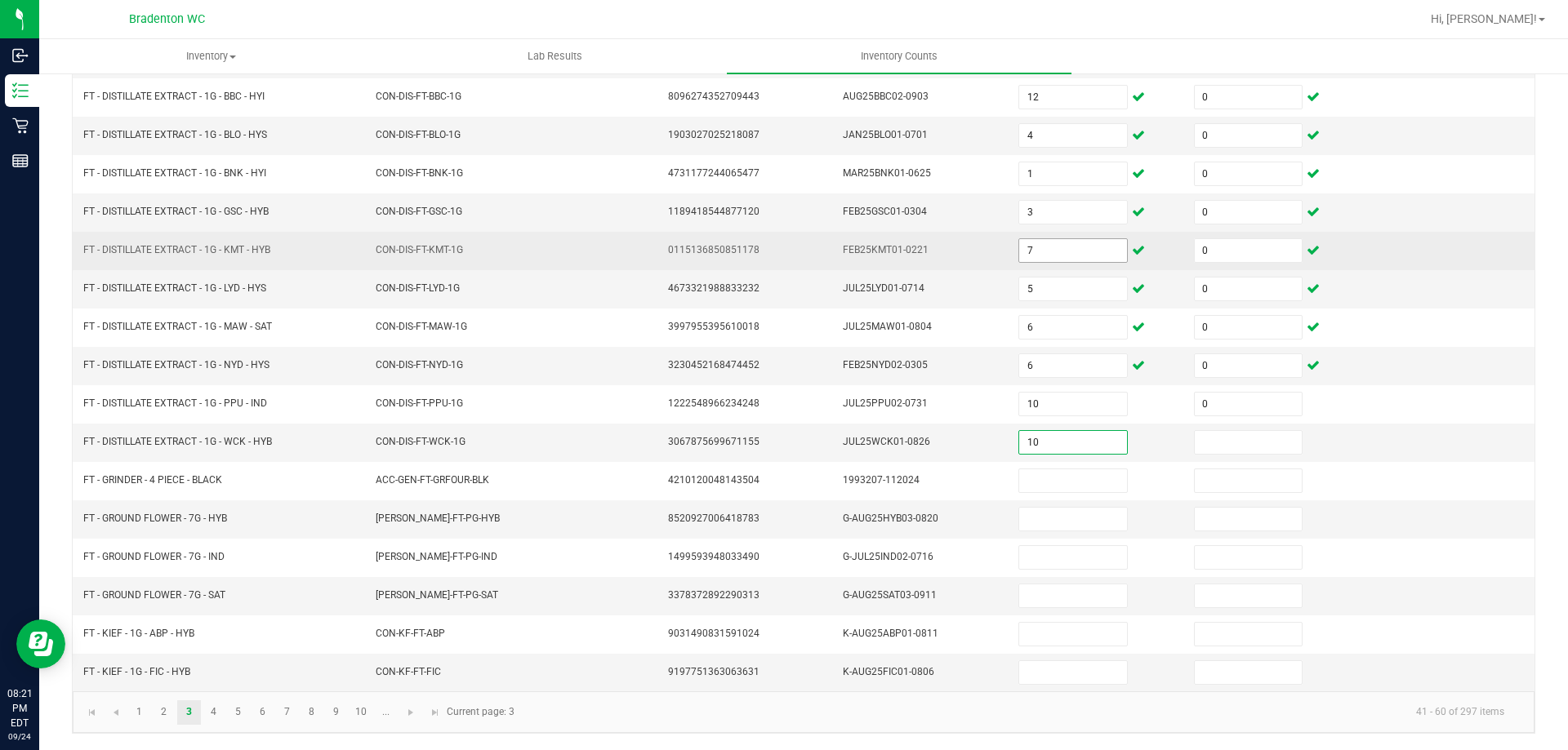
type input "10"
type input "0"
type input "17"
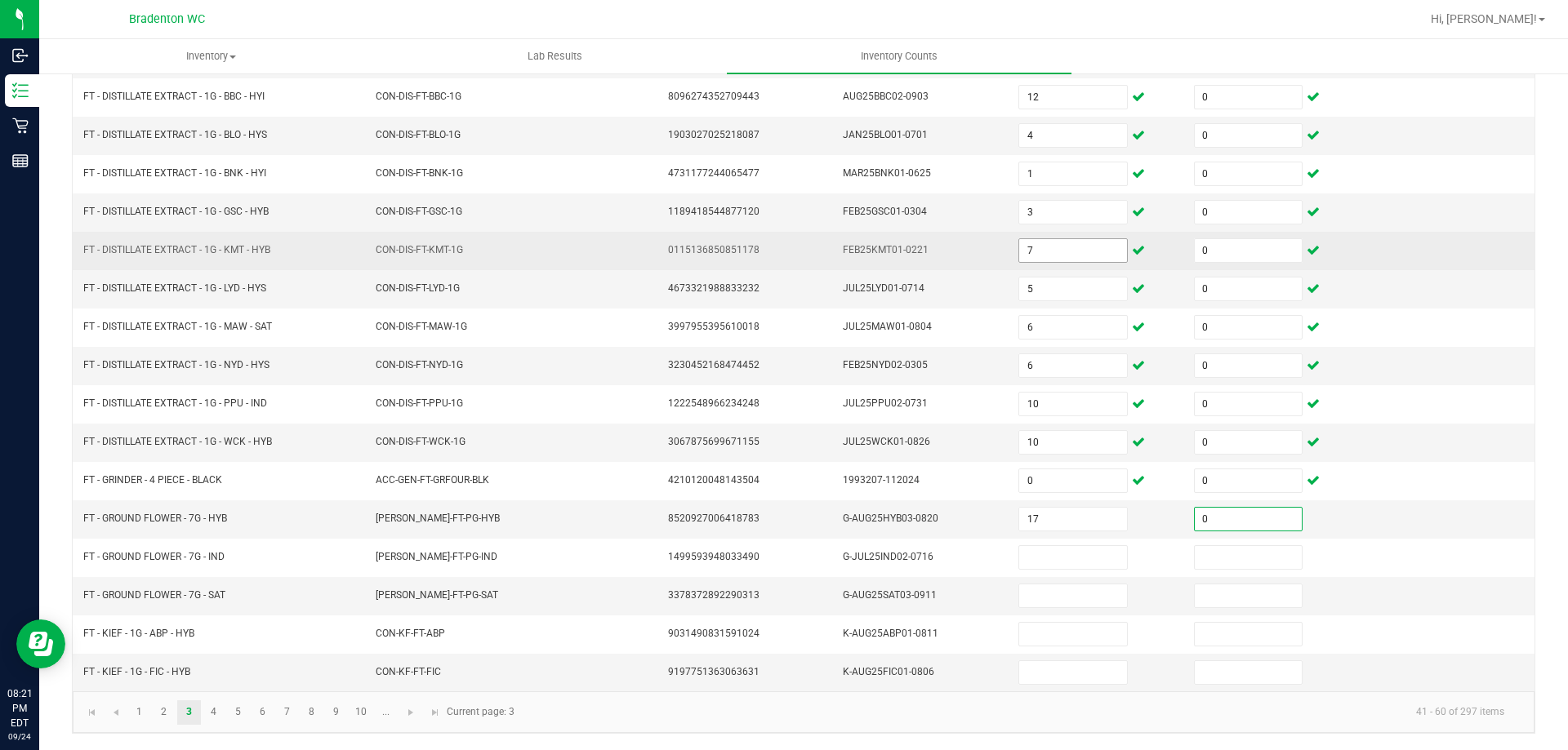
type input "0"
type input "13"
type input "0"
type input "15"
type input "0"
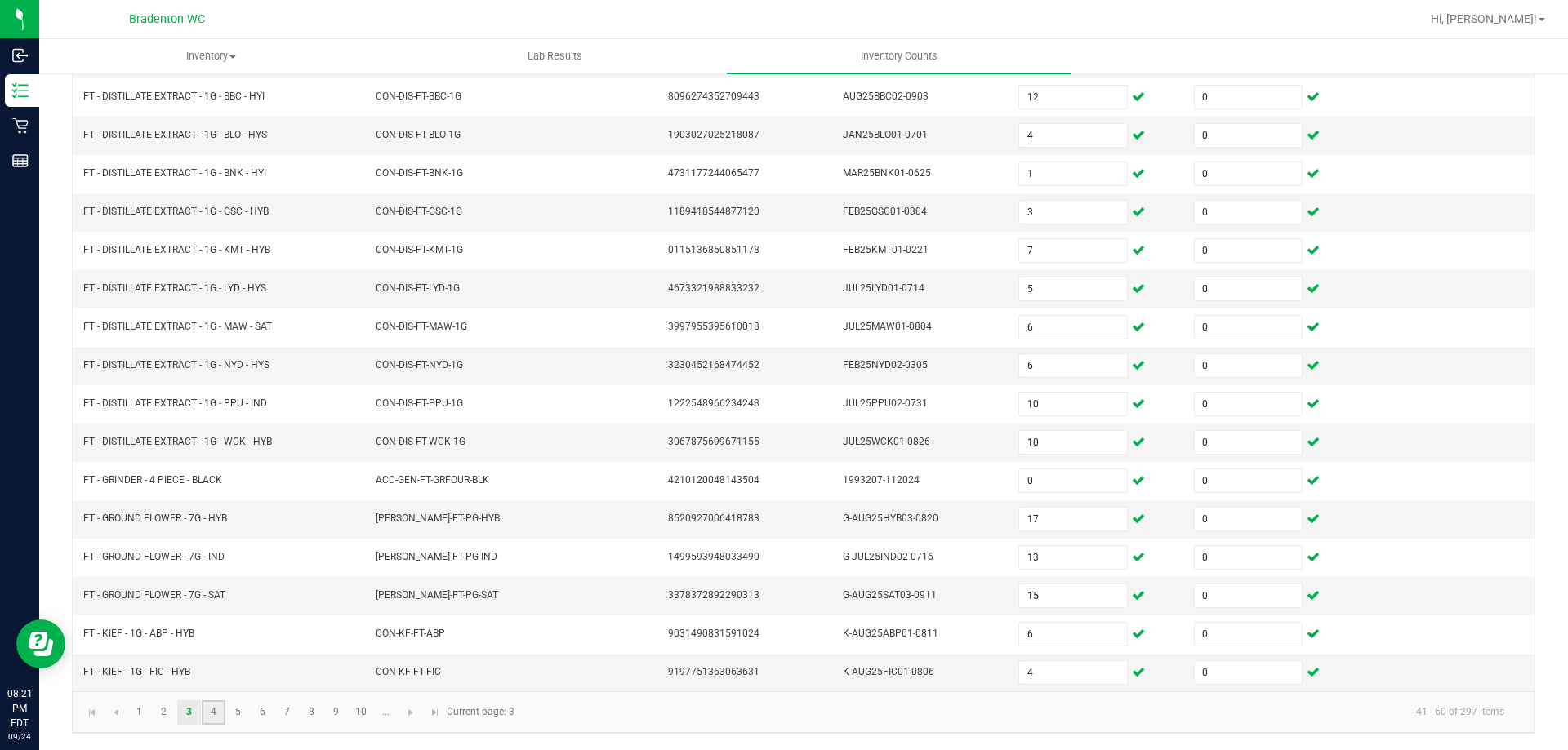
click at [210, 714] on link "4" at bounding box center [213, 713] width 23 height 24
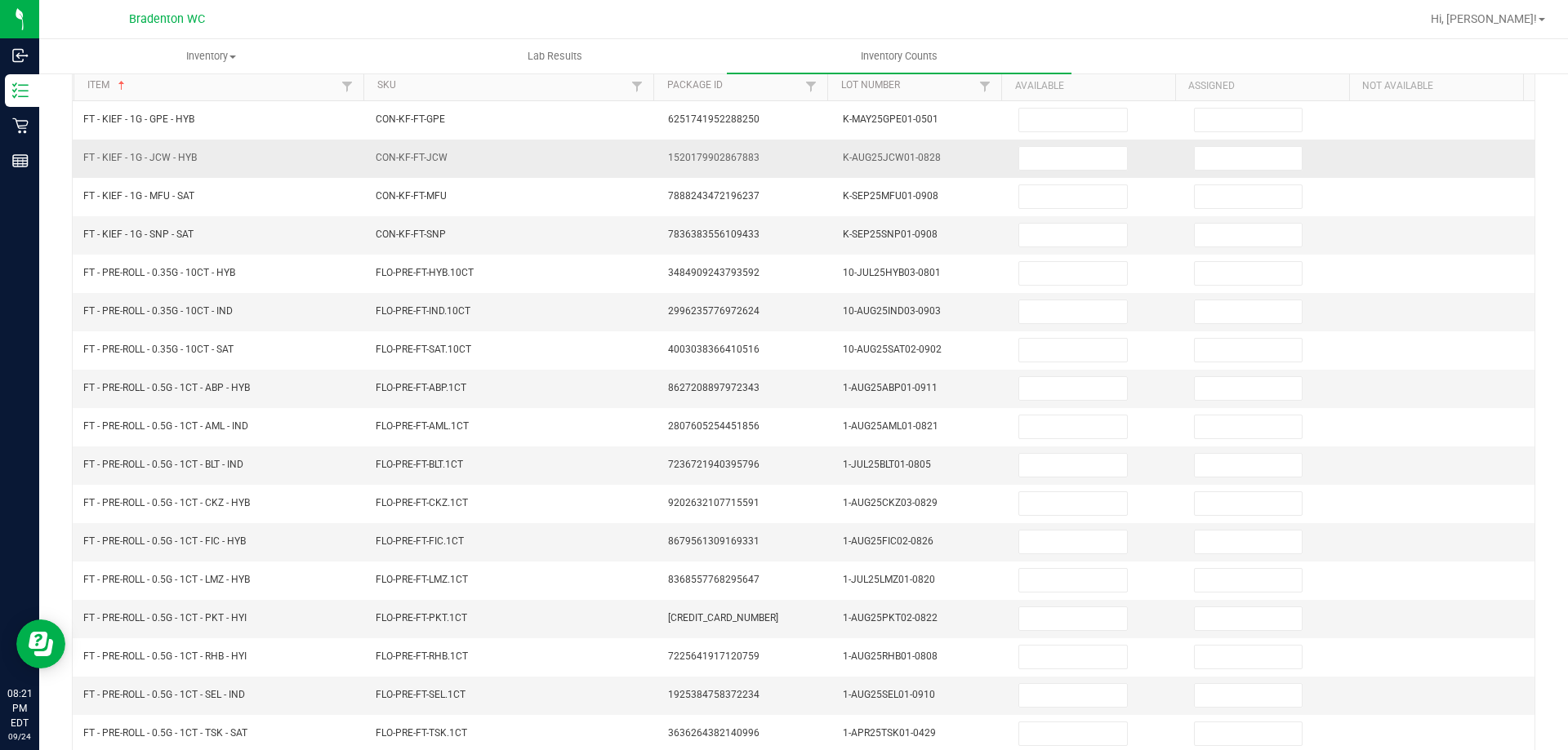
scroll to position [0, 0]
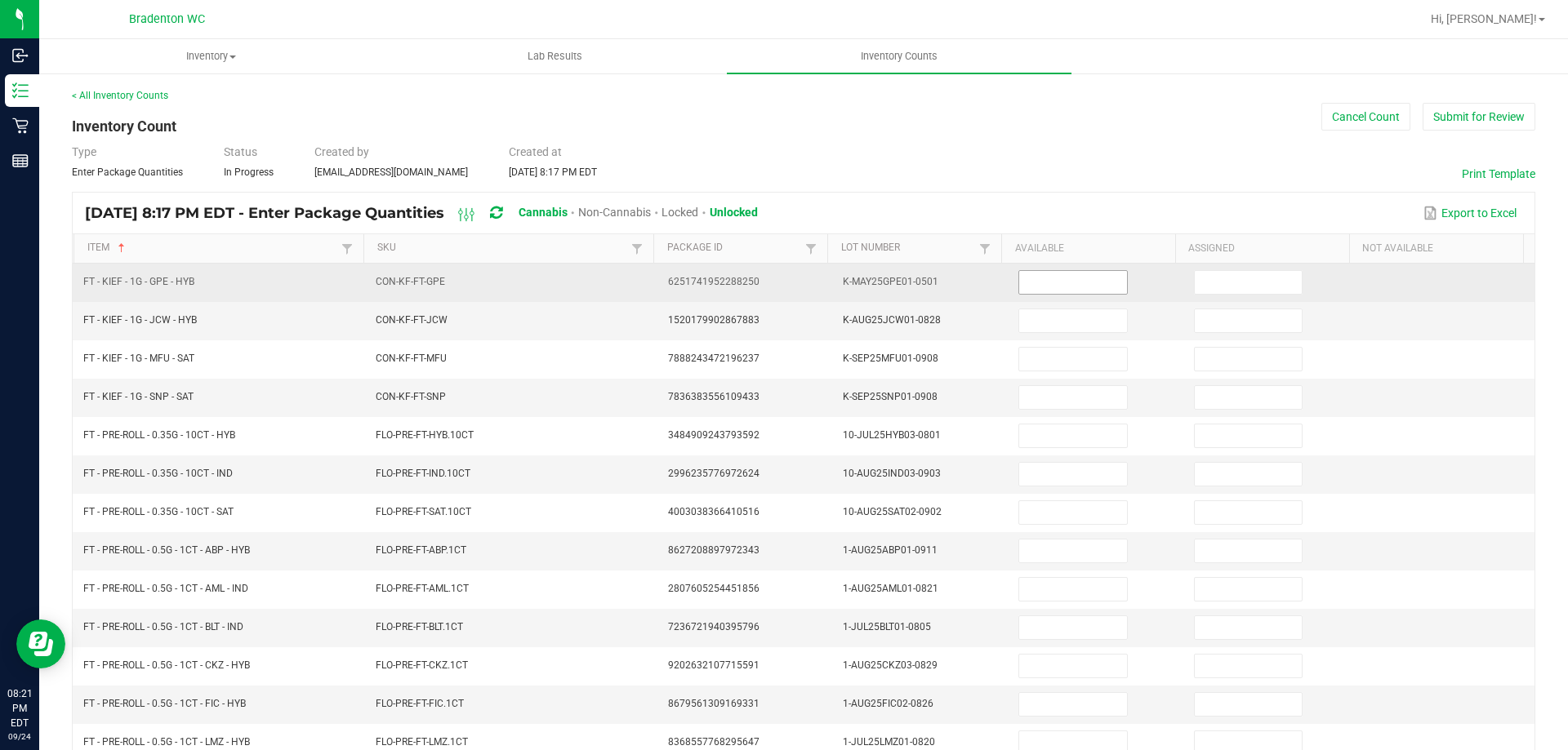
click at [1077, 271] on input at bounding box center [1072, 282] width 107 height 23
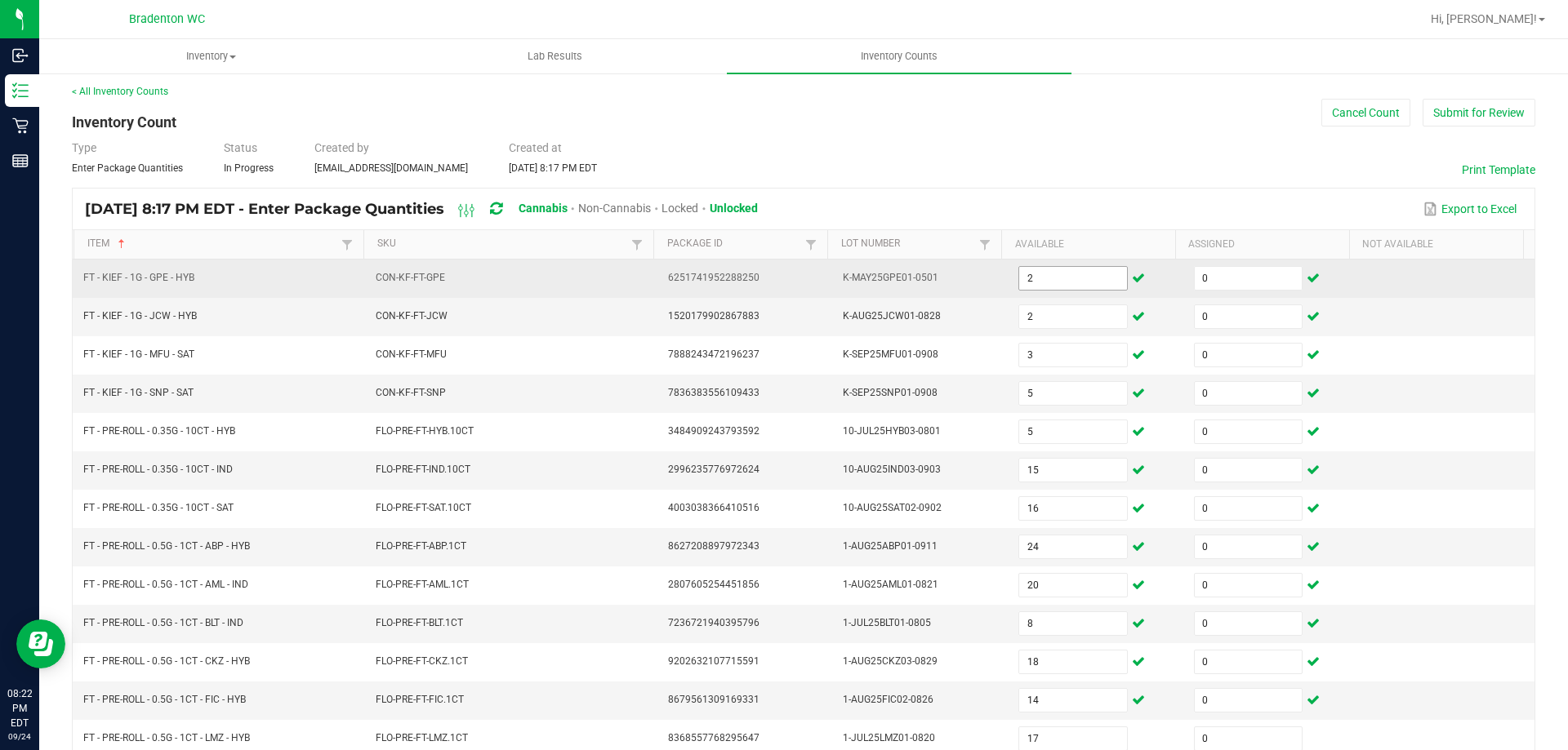
scroll to position [339, 0]
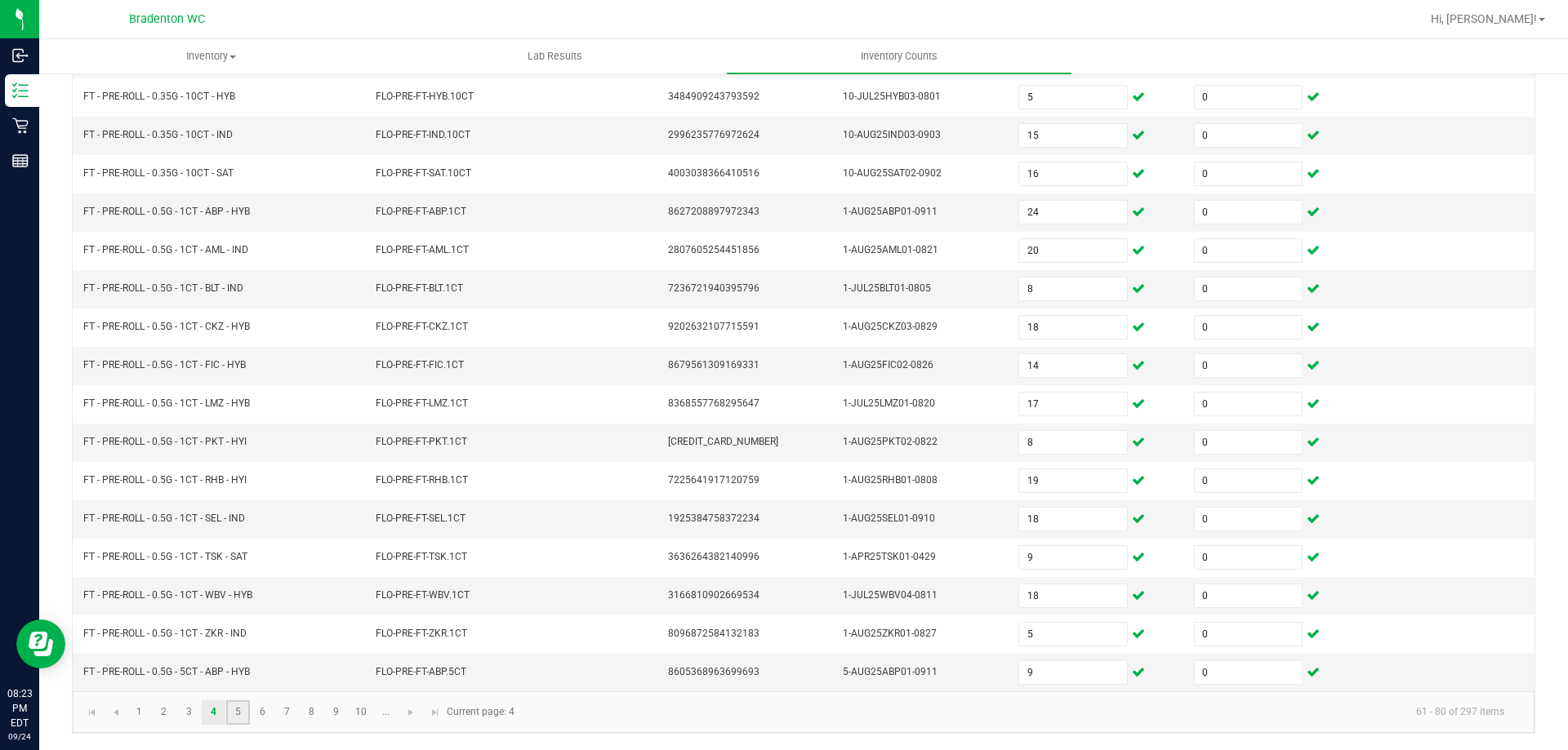
click at [231, 706] on link "5" at bounding box center [238, 713] width 23 height 24
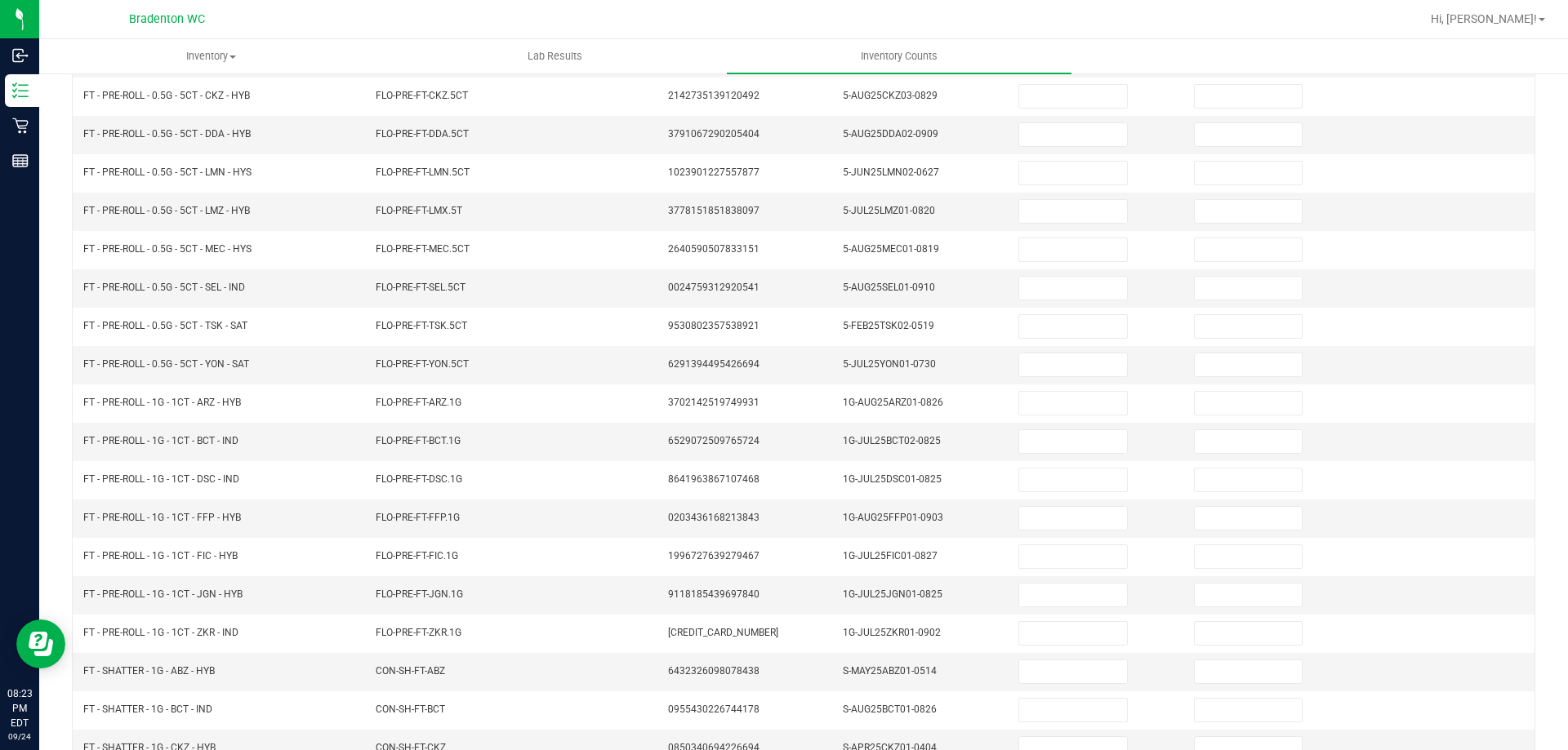
scroll to position [0, 0]
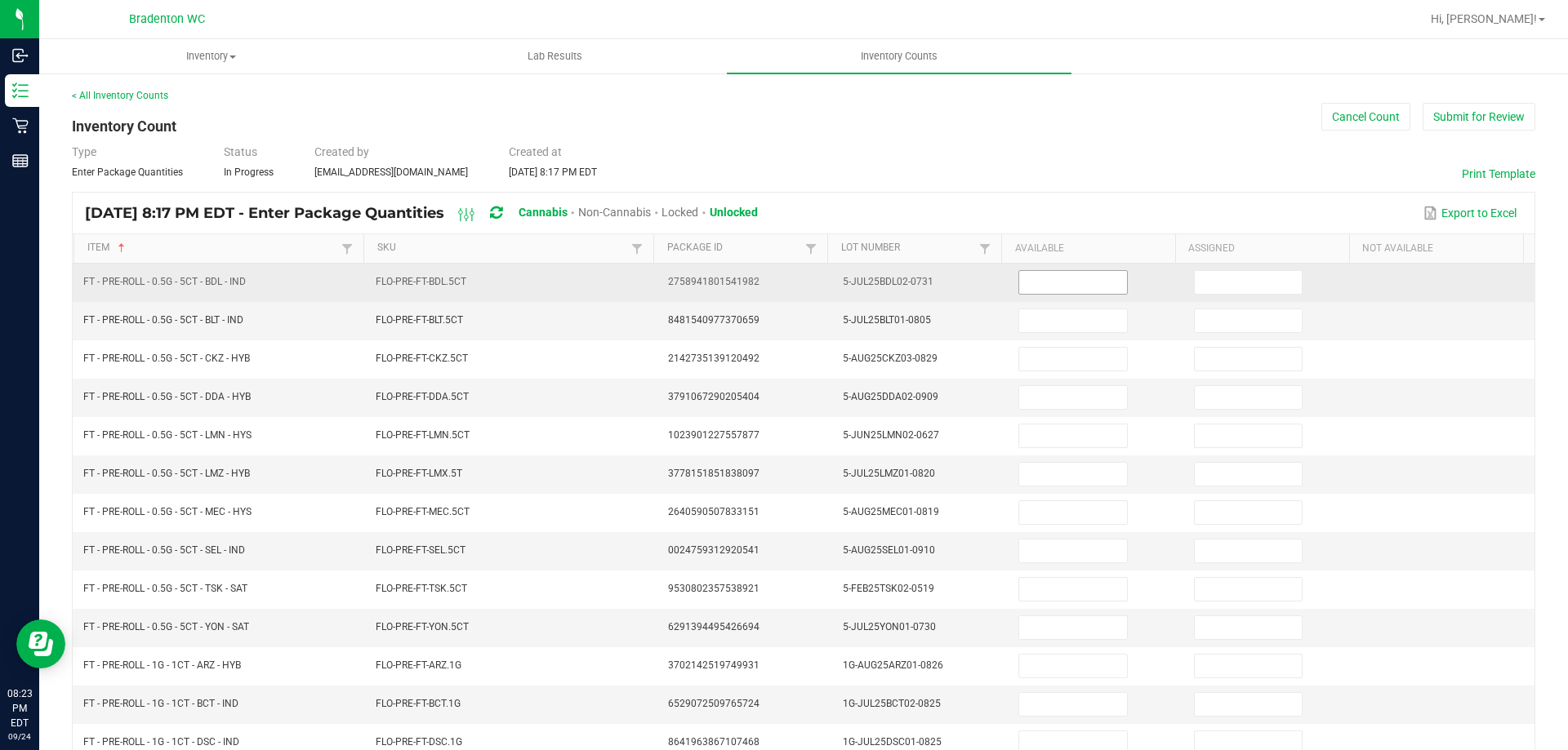
click at [1081, 280] on input at bounding box center [1072, 282] width 107 height 23
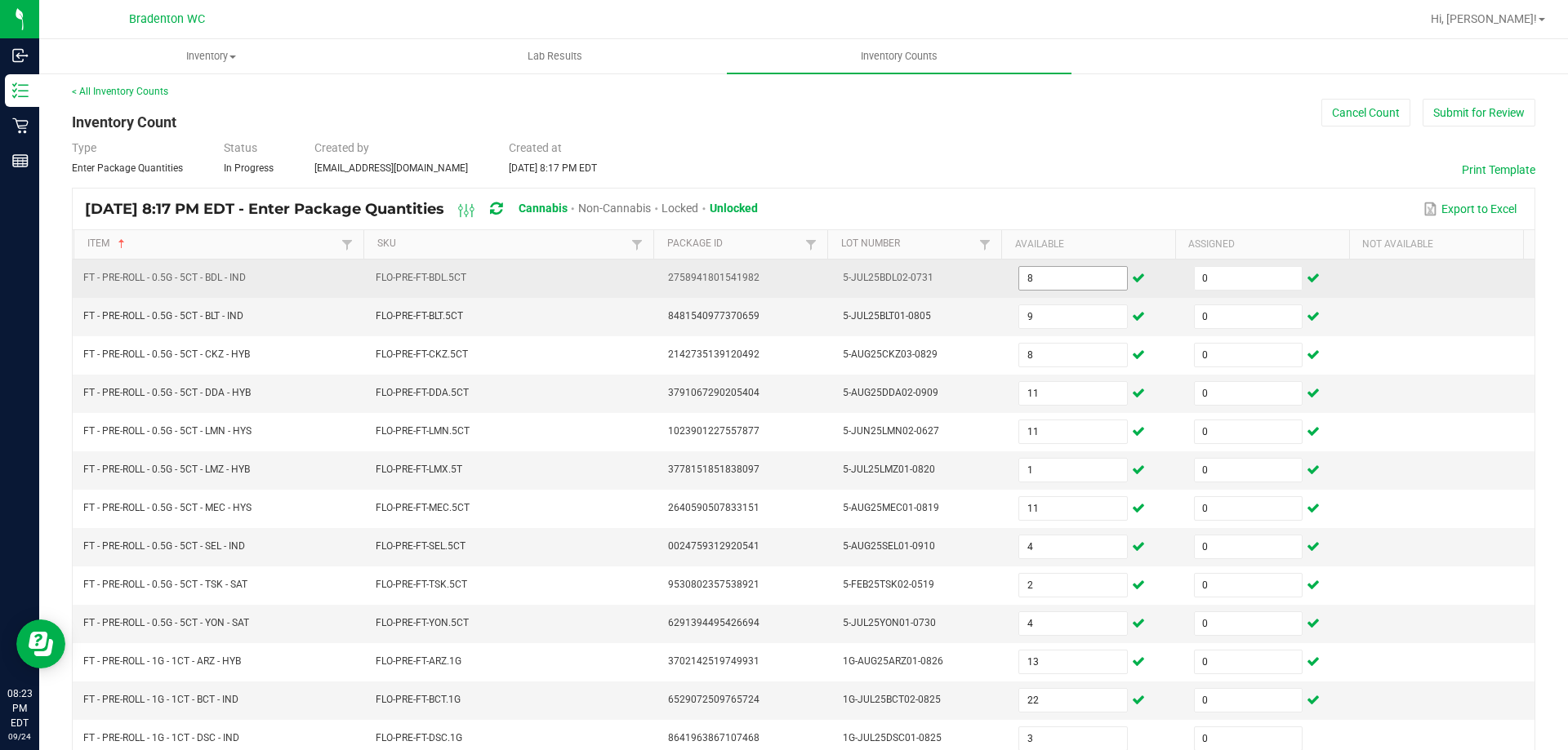
scroll to position [339, 0]
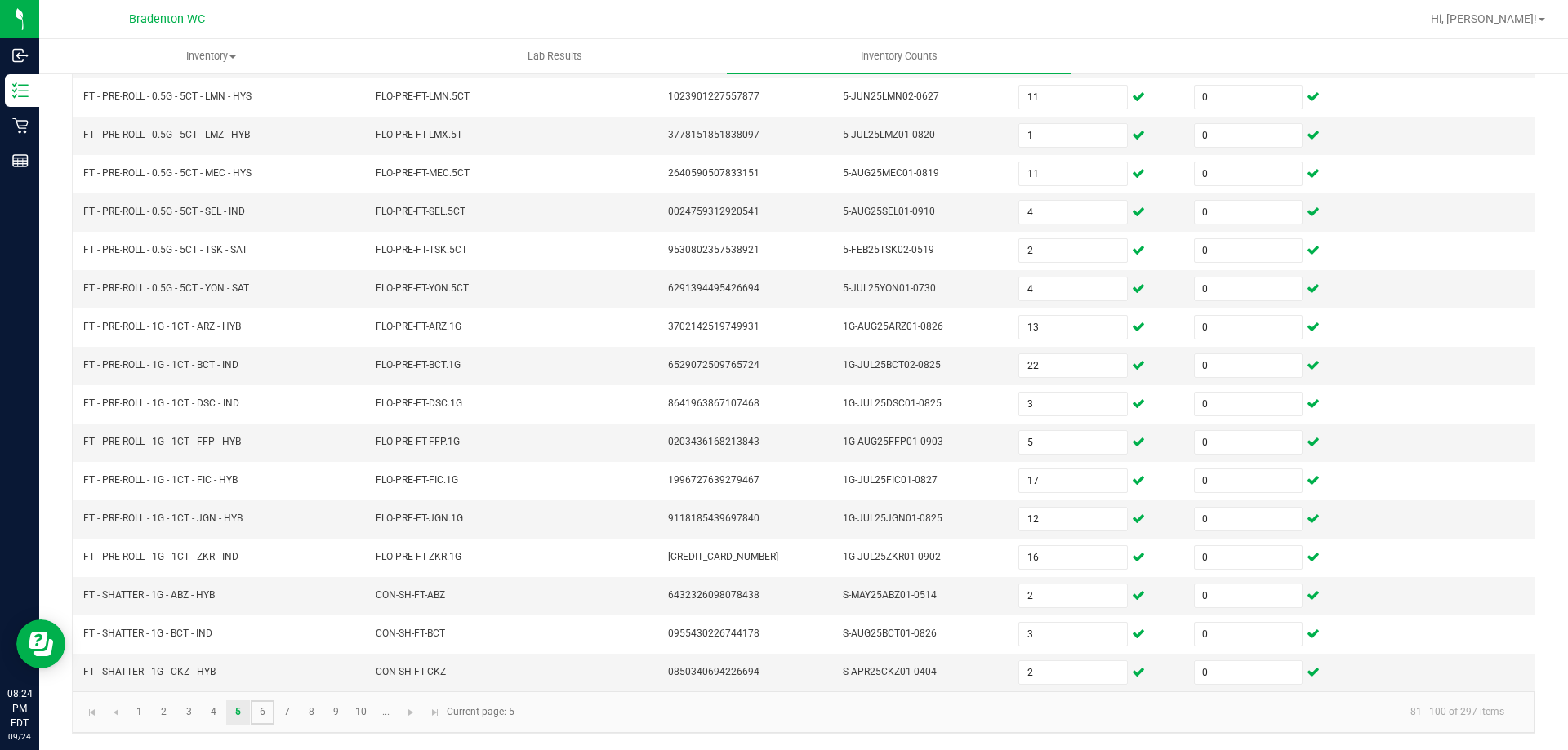
drag, startPoint x: 269, startPoint y: 720, endPoint x: 267, endPoint y: 692, distance: 28.1
click at [267, 720] on link "6" at bounding box center [262, 713] width 23 height 24
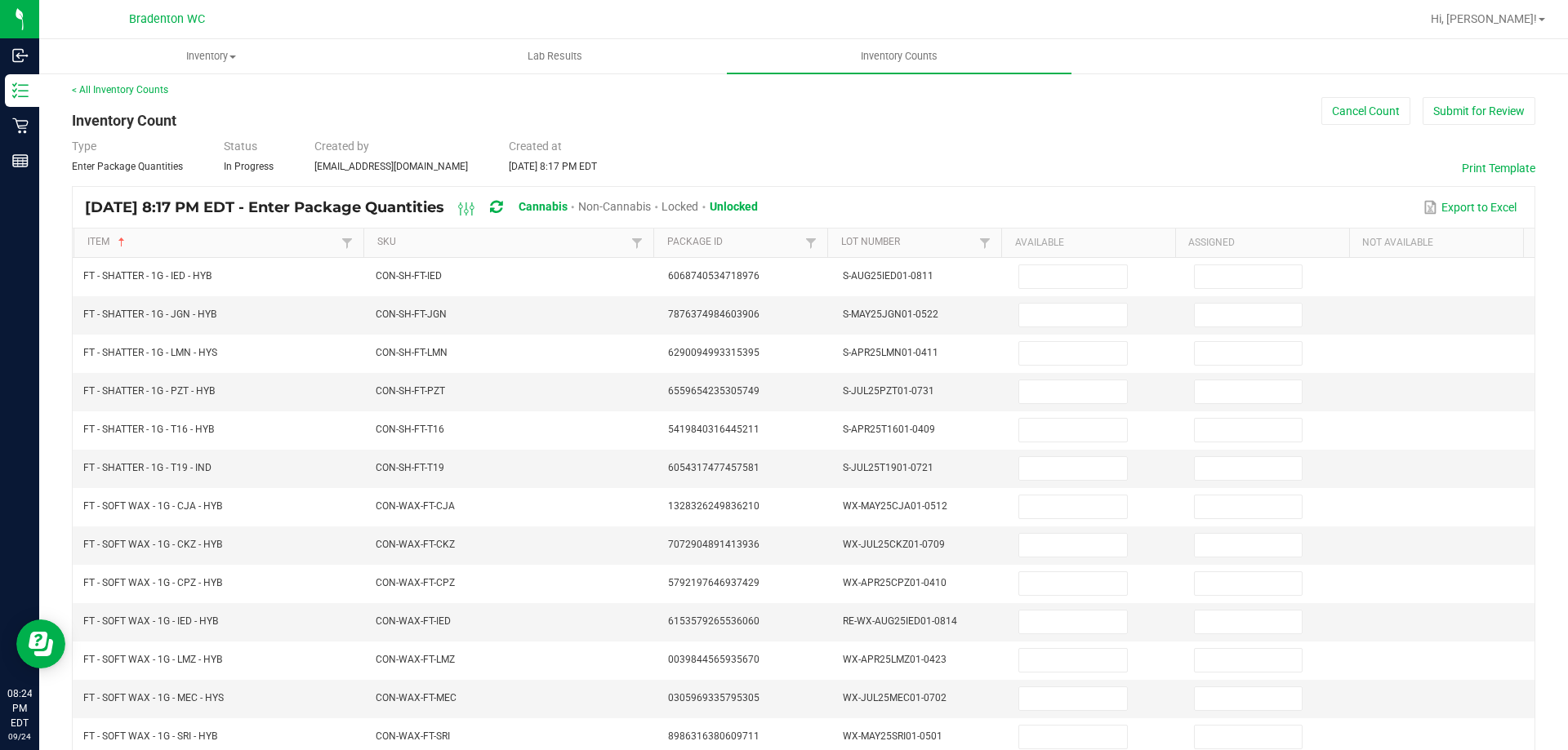
scroll to position [0, 0]
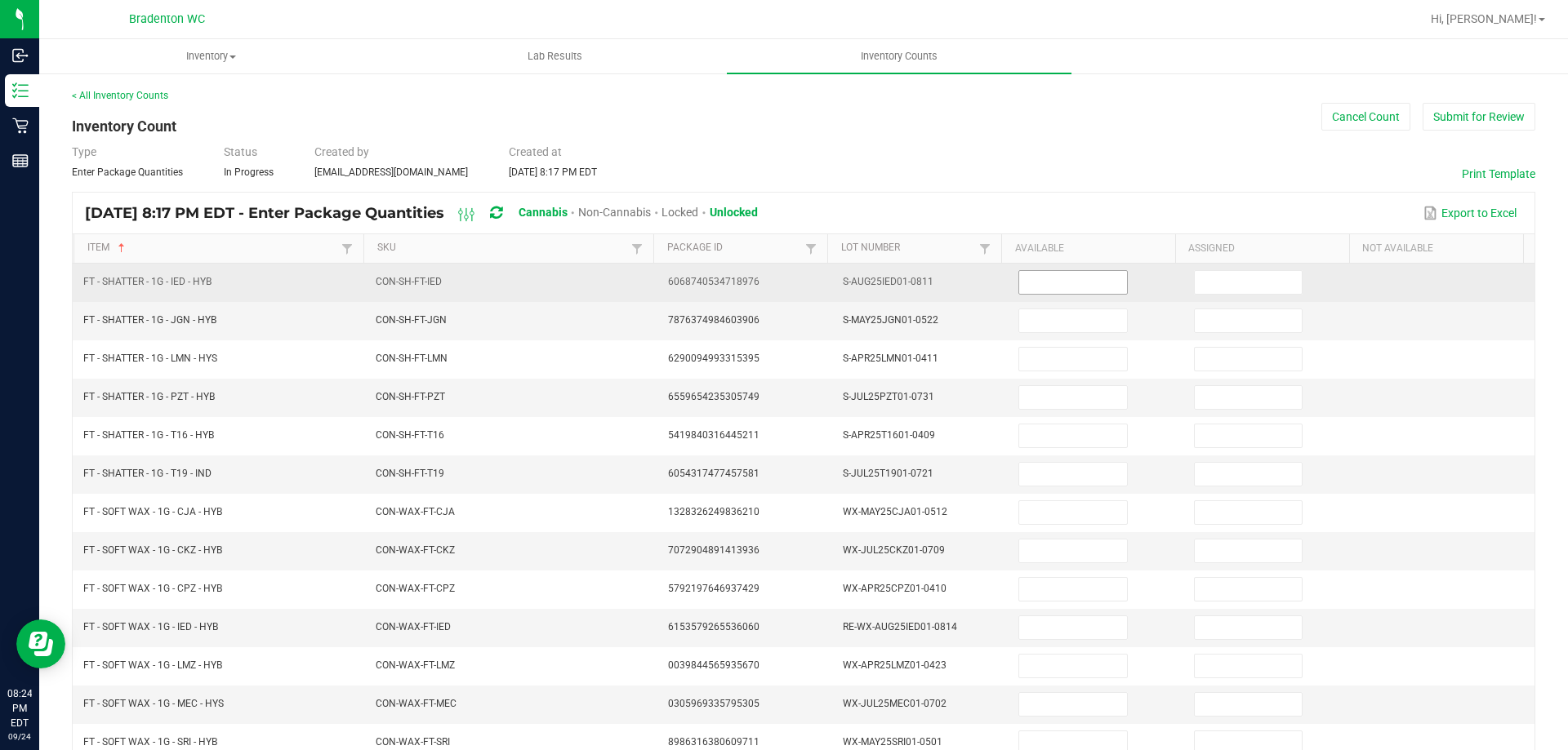
click at [1054, 286] on input at bounding box center [1072, 282] width 107 height 23
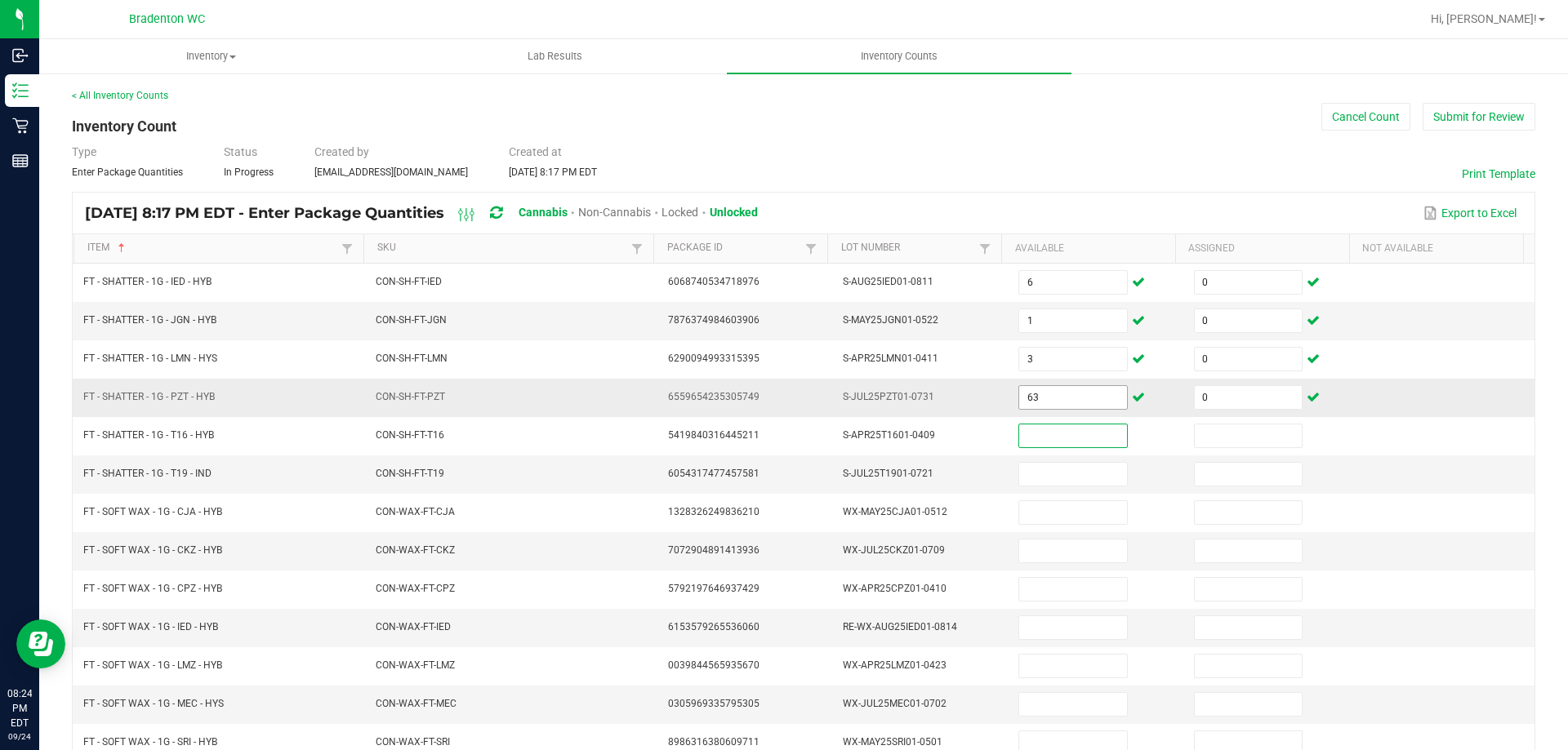
click at [1090, 399] on input "63" at bounding box center [1072, 398] width 107 height 23
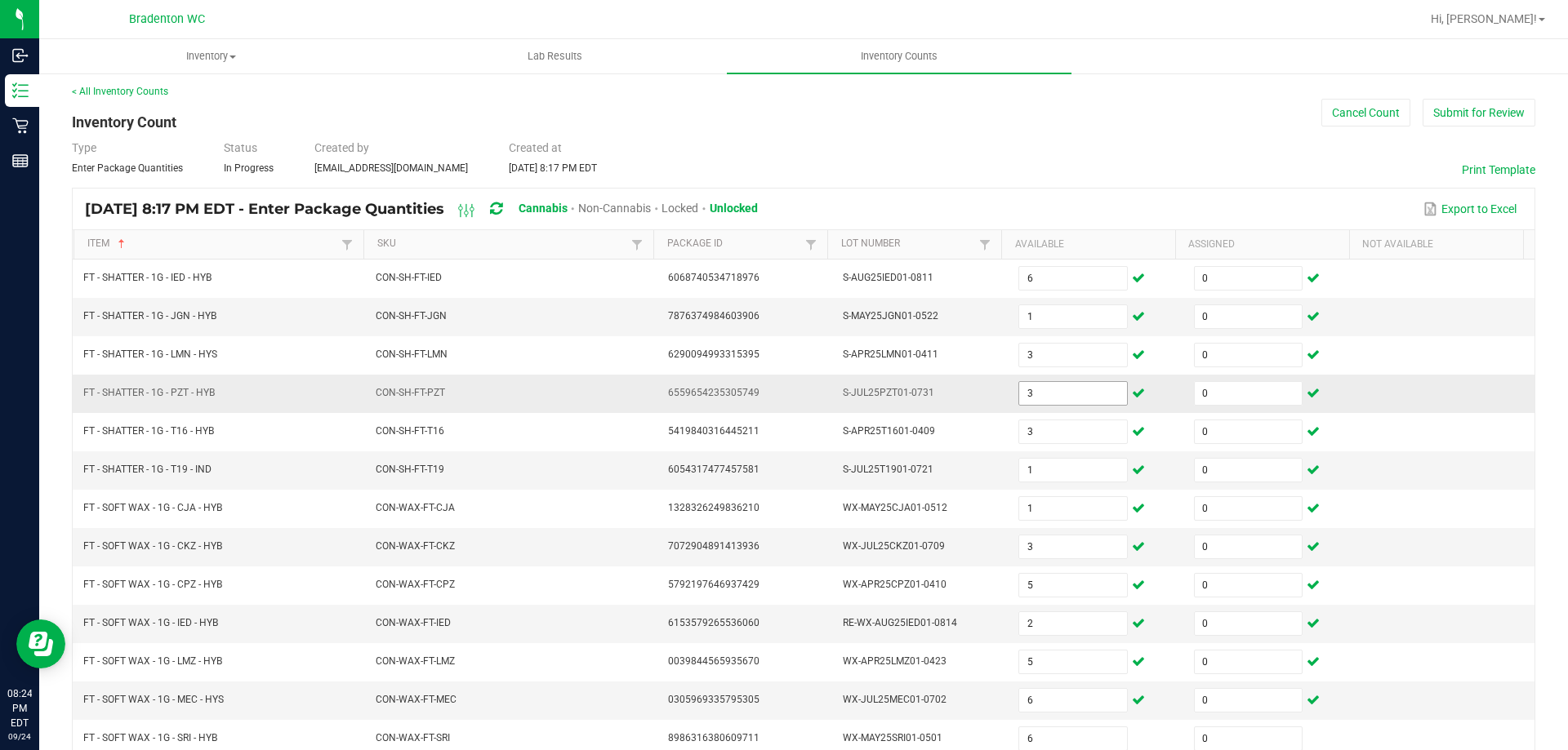
scroll to position [339, 0]
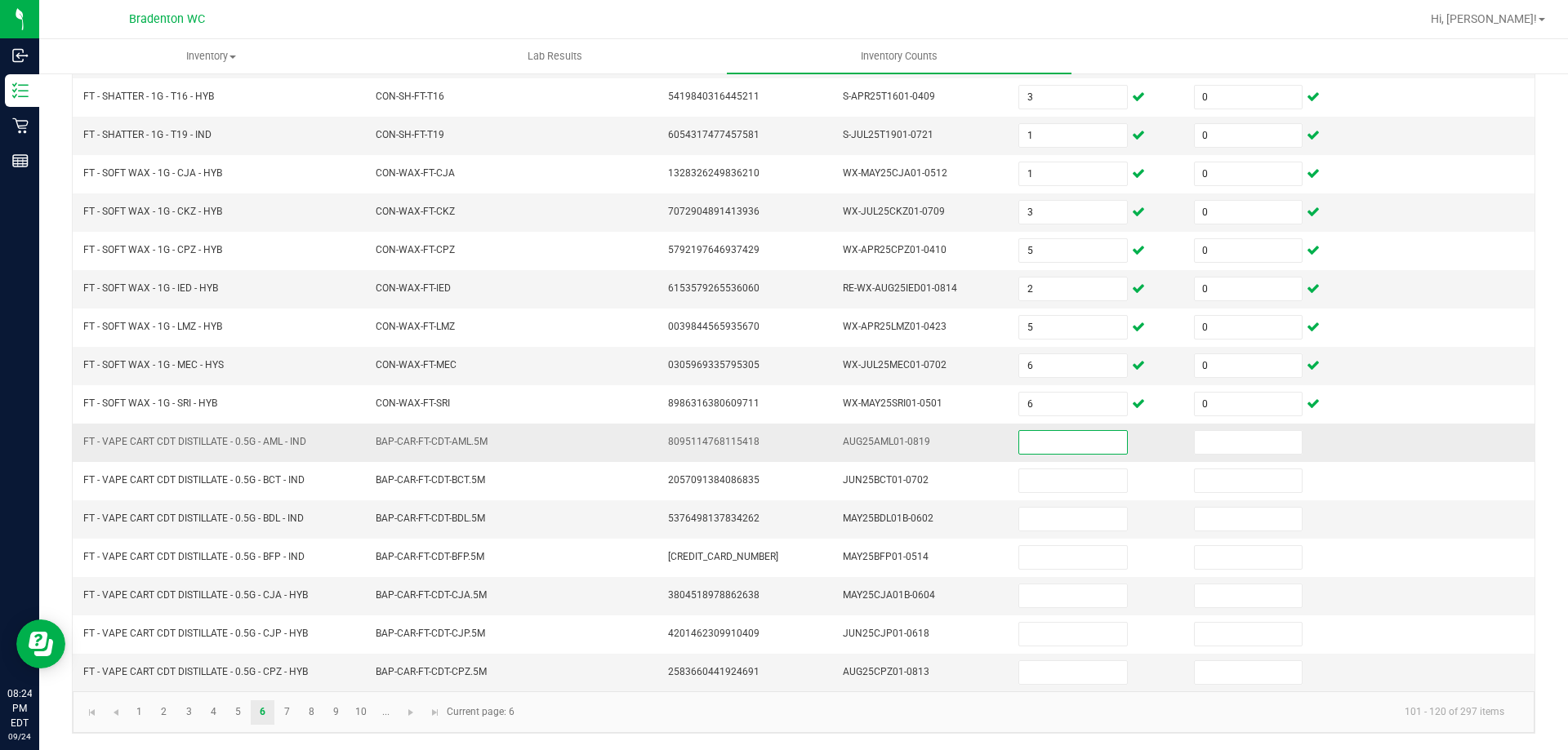
click at [1051, 438] on input at bounding box center [1072, 443] width 107 height 23
click at [210, 714] on link "4" at bounding box center [213, 713] width 23 height 24
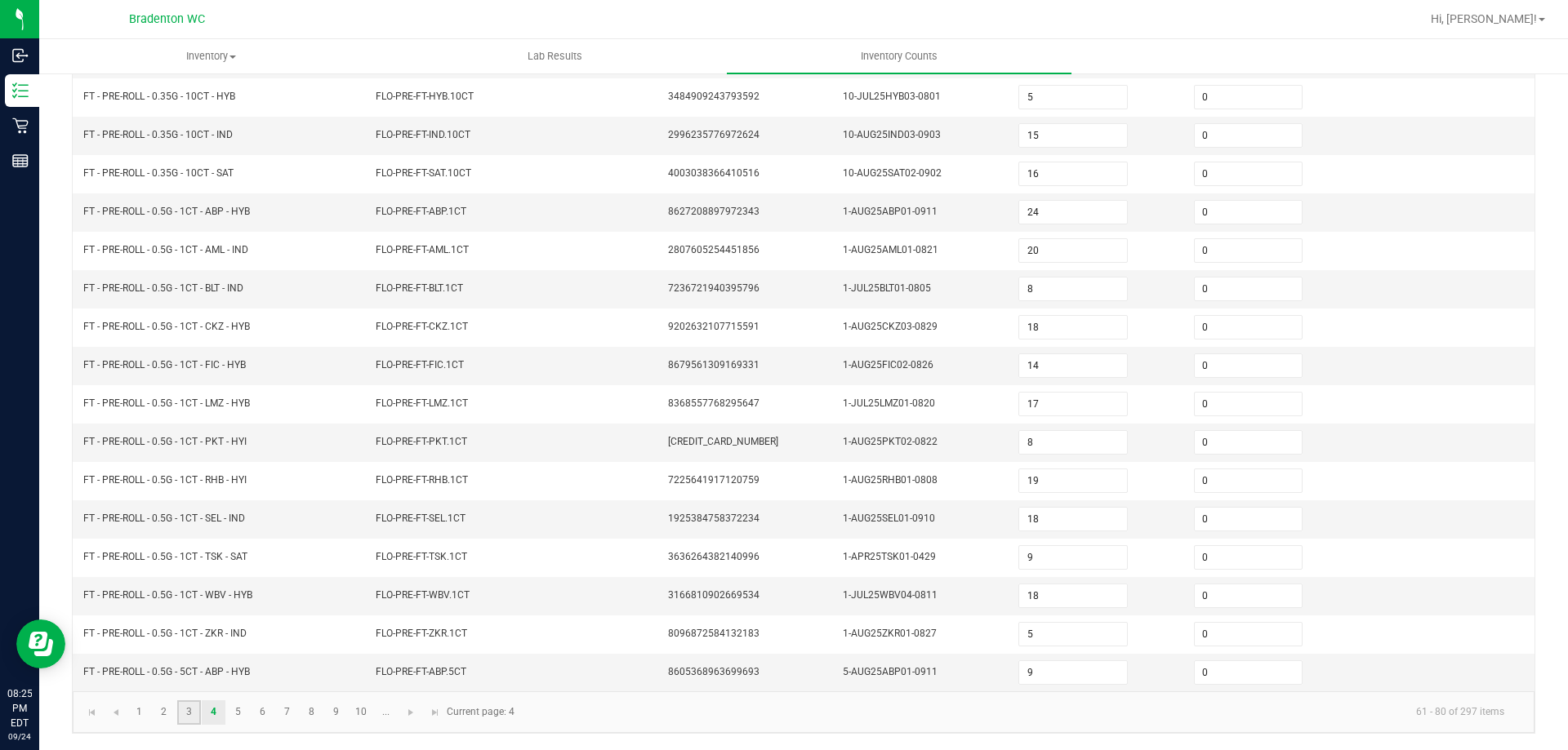
click at [192, 714] on link "3" at bounding box center [188, 713] width 23 height 24
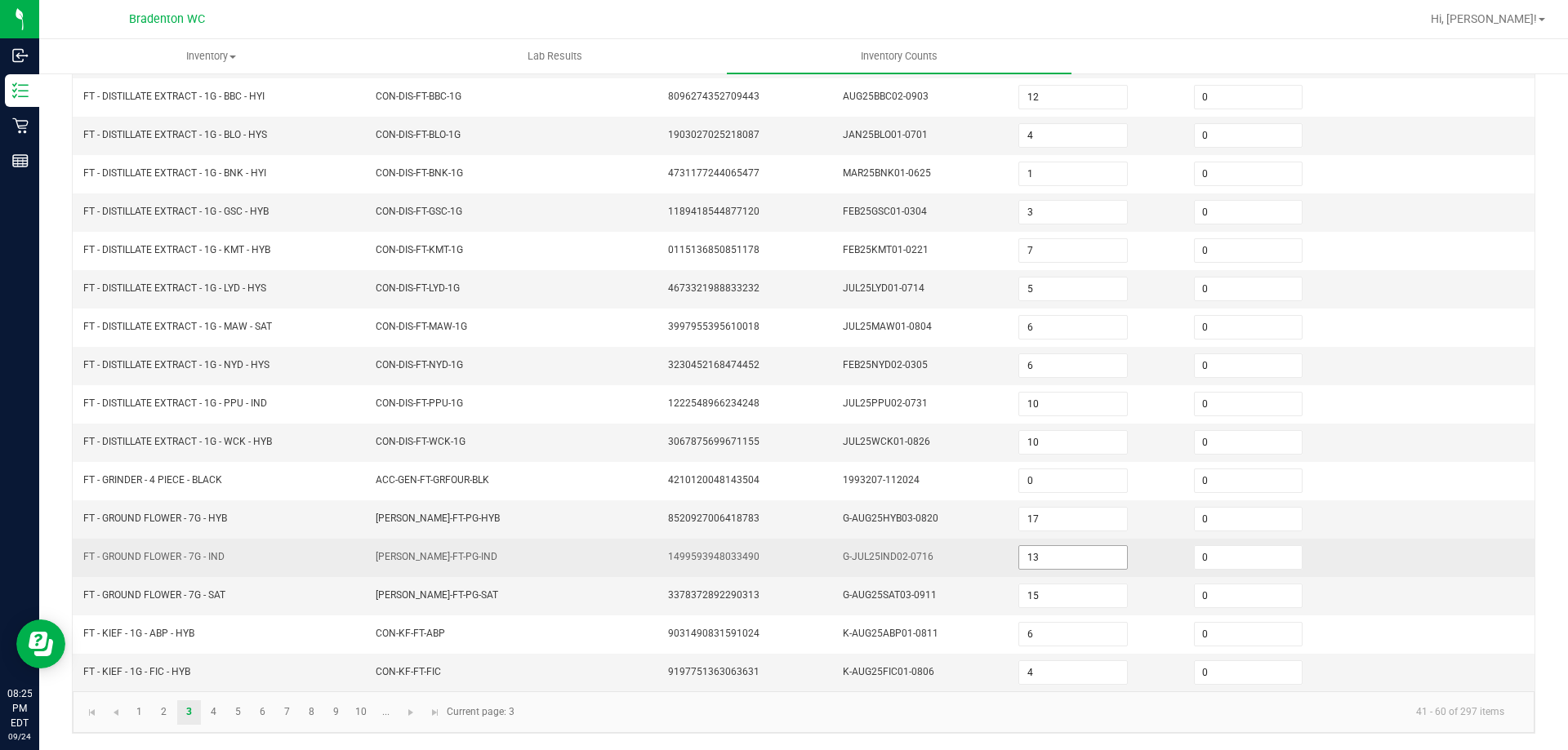
click at [1029, 556] on input "13" at bounding box center [1072, 557] width 107 height 23
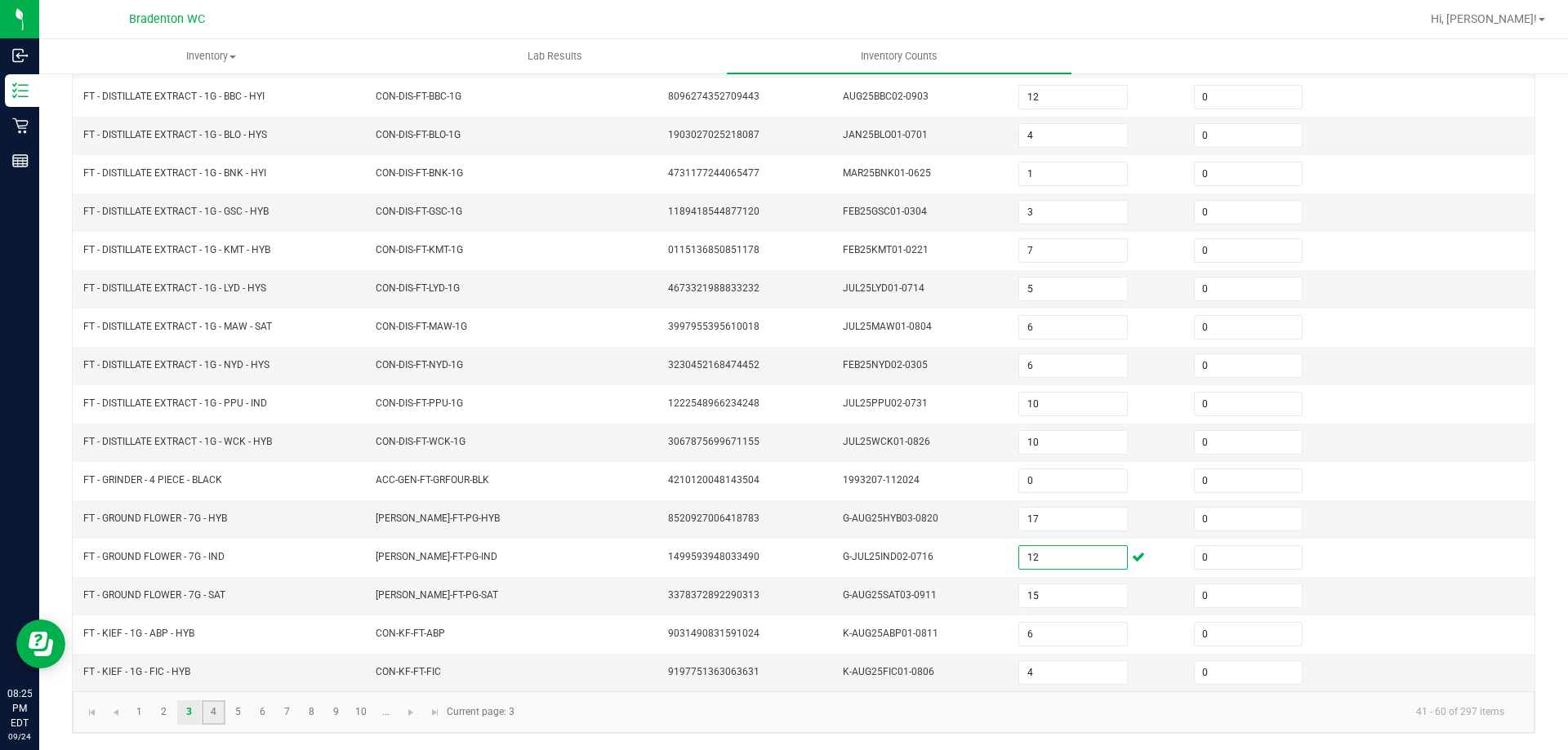
click at [213, 708] on link "4" at bounding box center [213, 713] width 23 height 24
click at [245, 708] on link "5" at bounding box center [238, 713] width 23 height 24
click at [264, 710] on link "6" at bounding box center [262, 713] width 23 height 24
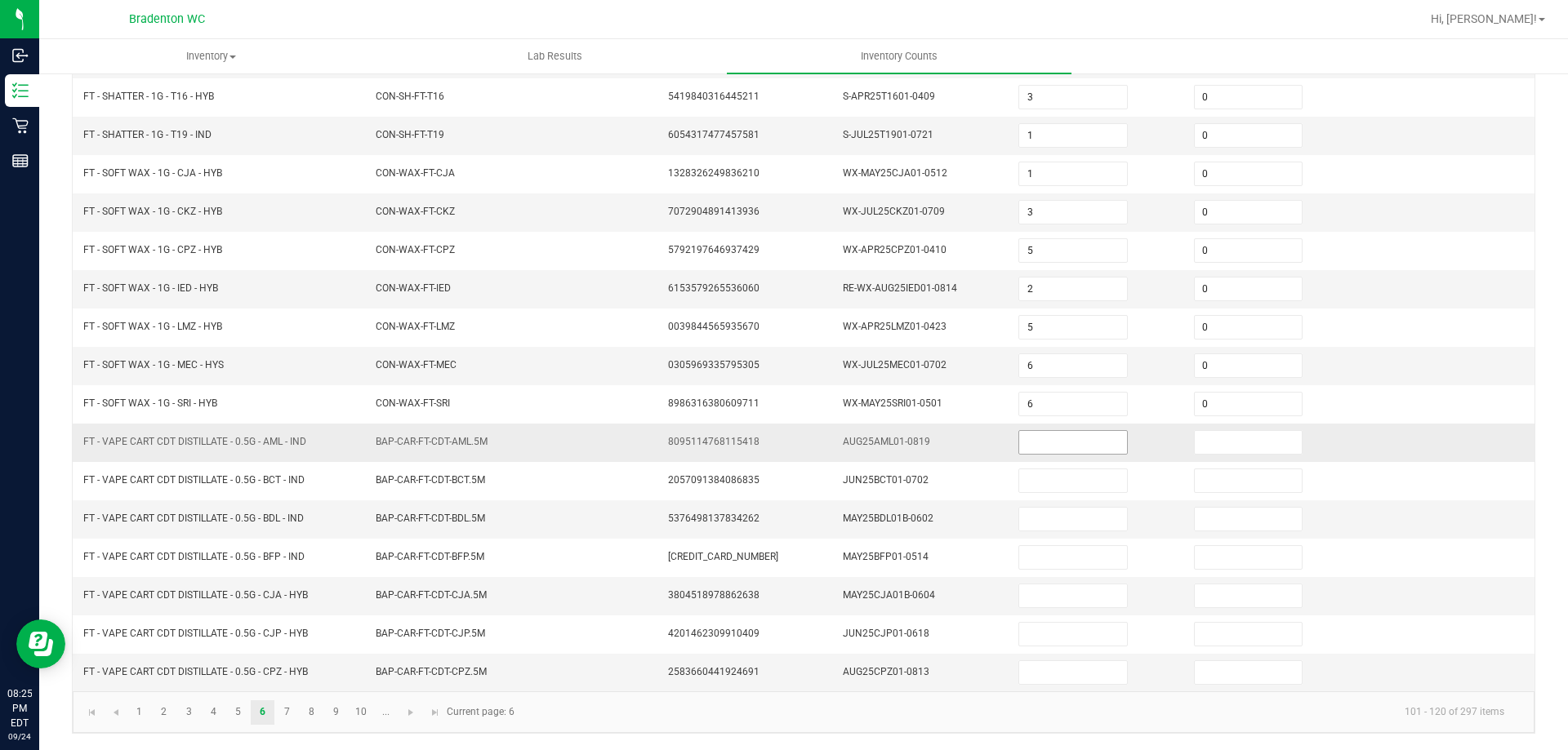
click at [1019, 442] on input at bounding box center [1072, 443] width 107 height 23
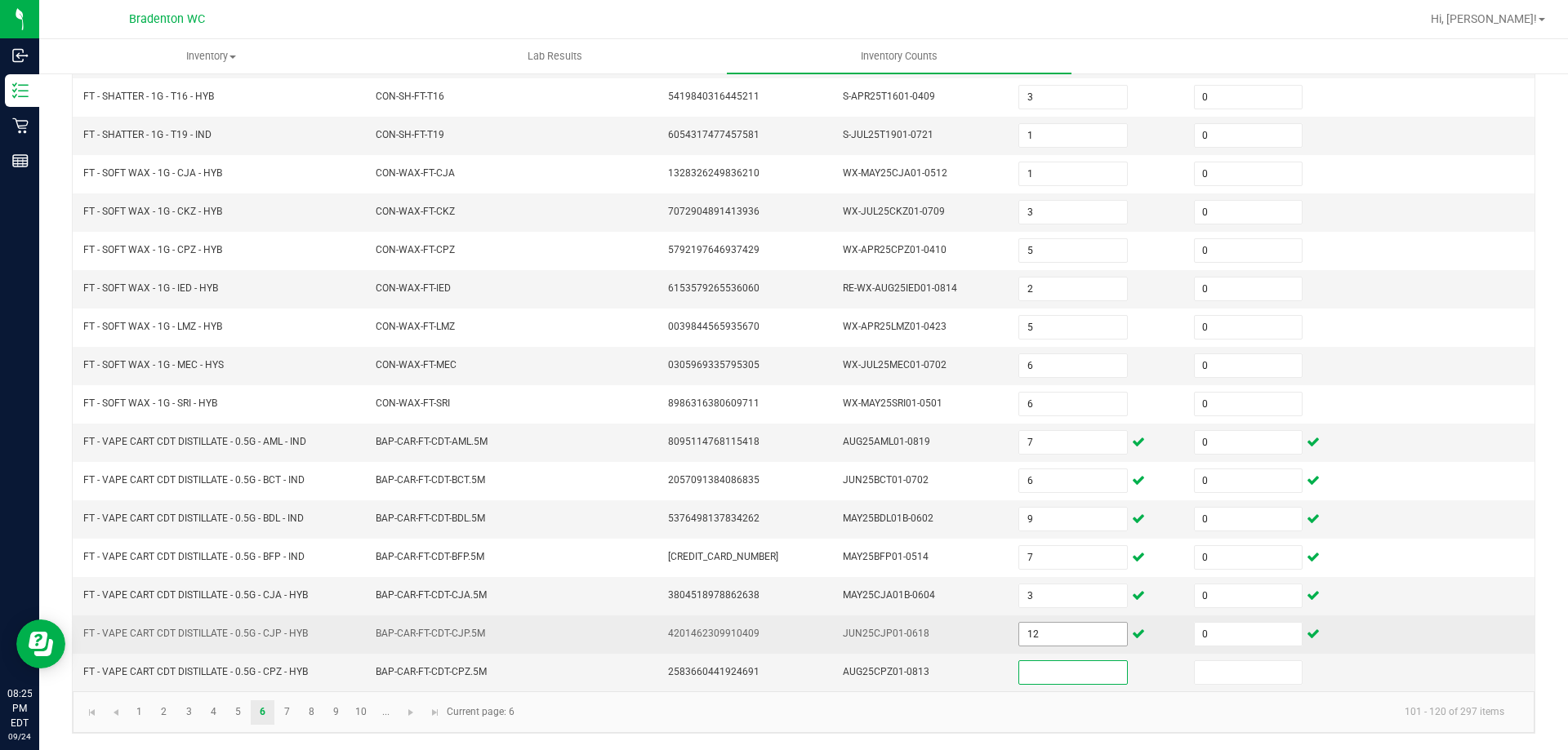
click at [1040, 643] on input "12" at bounding box center [1072, 635] width 107 height 23
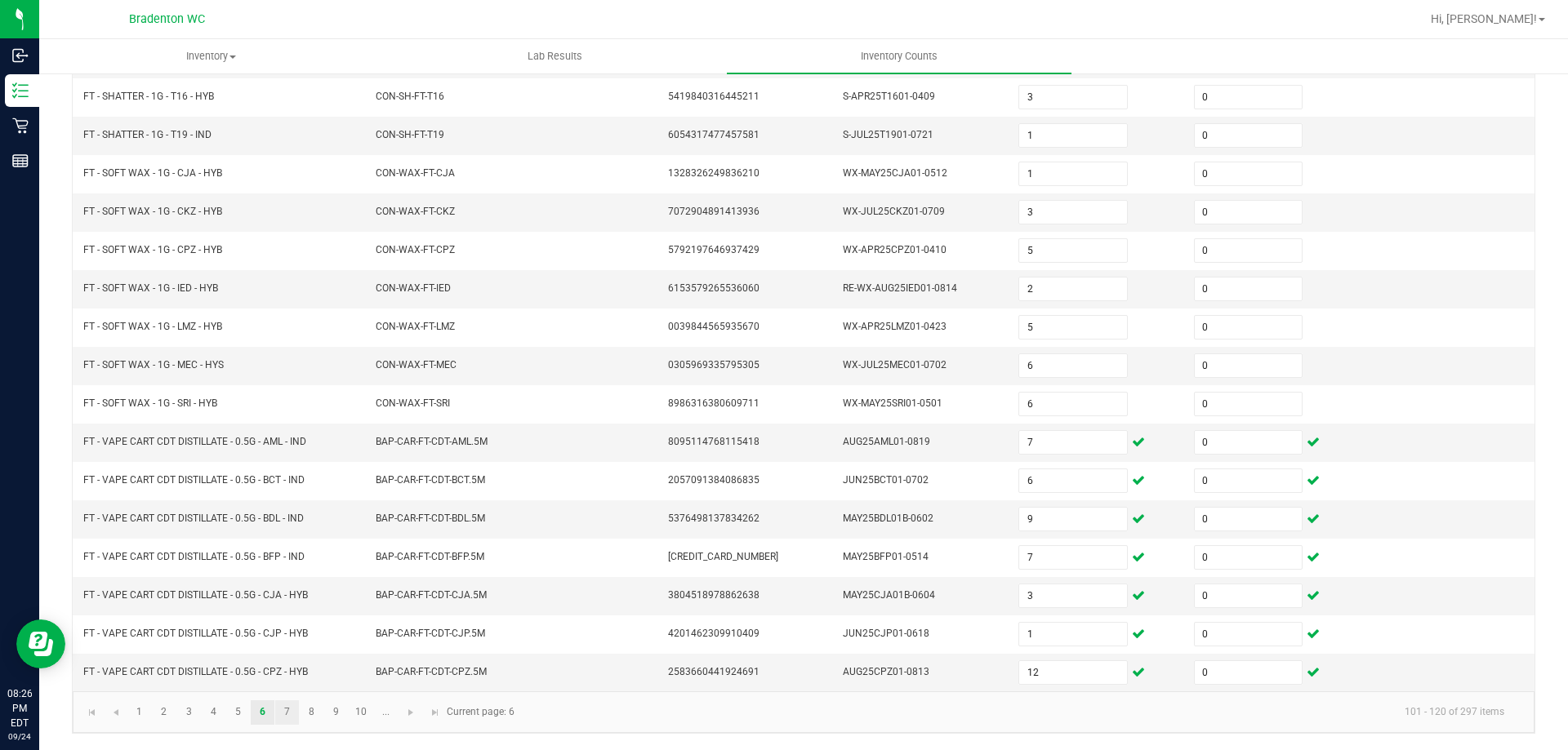
click at [293, 713] on link "7" at bounding box center [287, 713] width 23 height 24
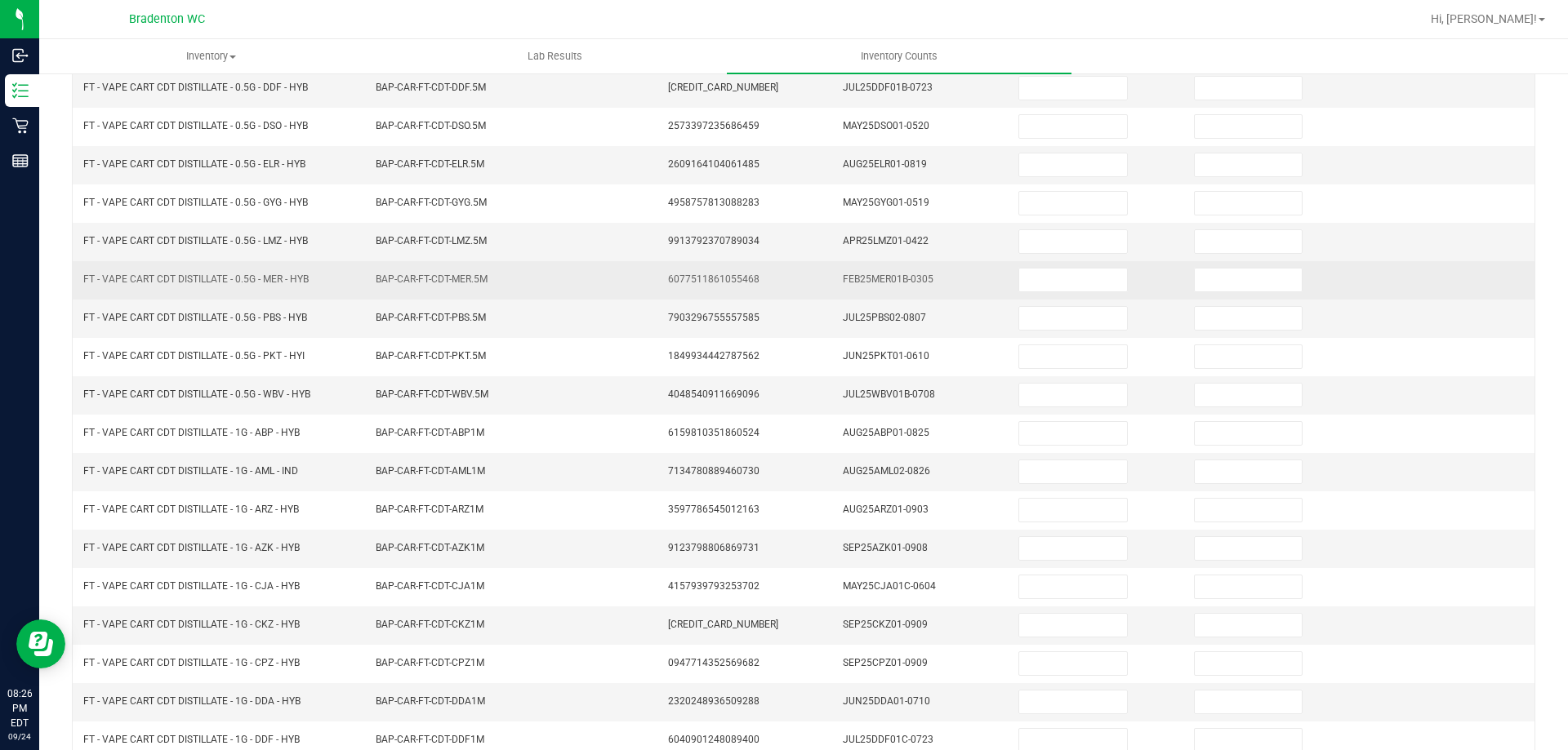
scroll to position [0, 0]
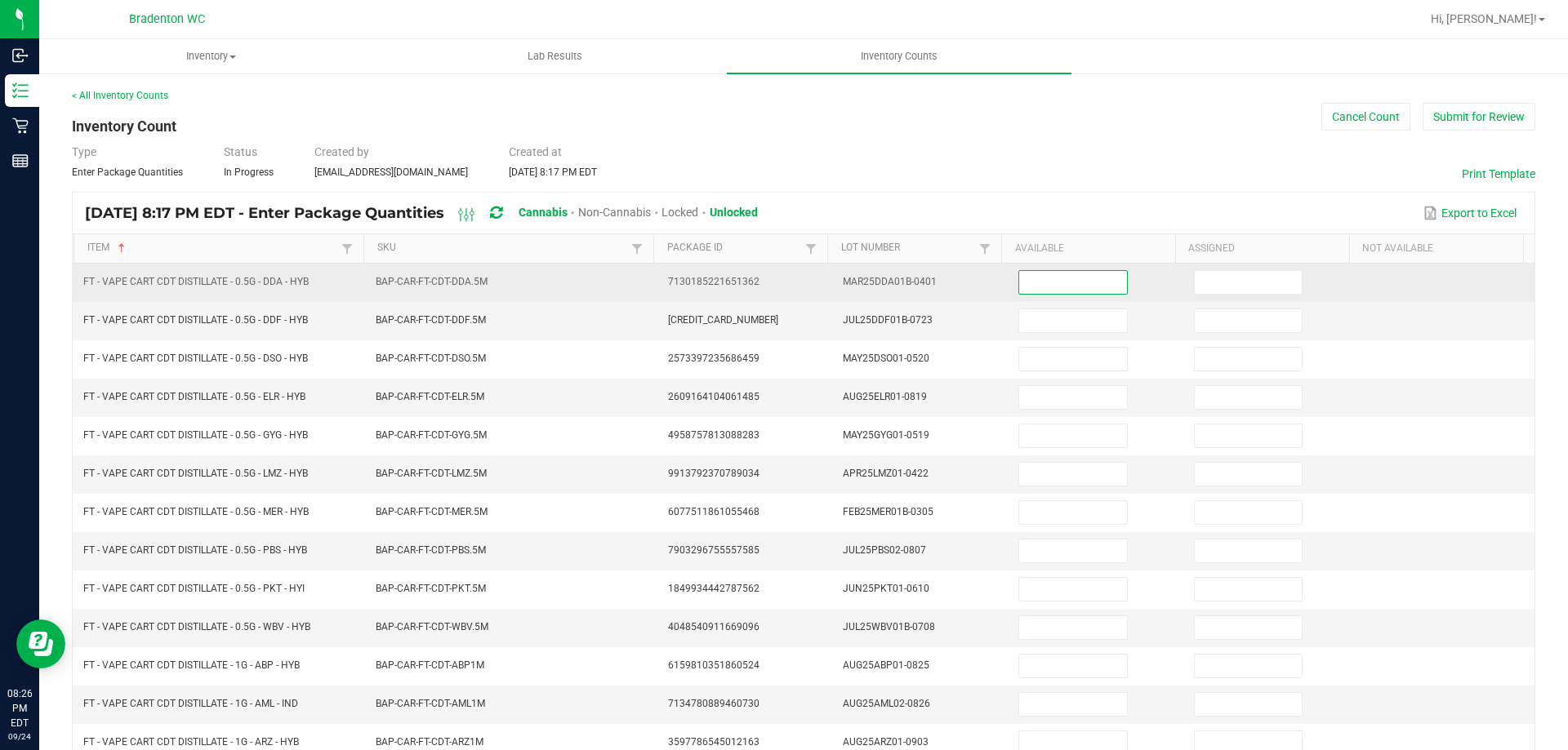
click at [1019, 280] on input at bounding box center [1072, 282] width 107 height 23
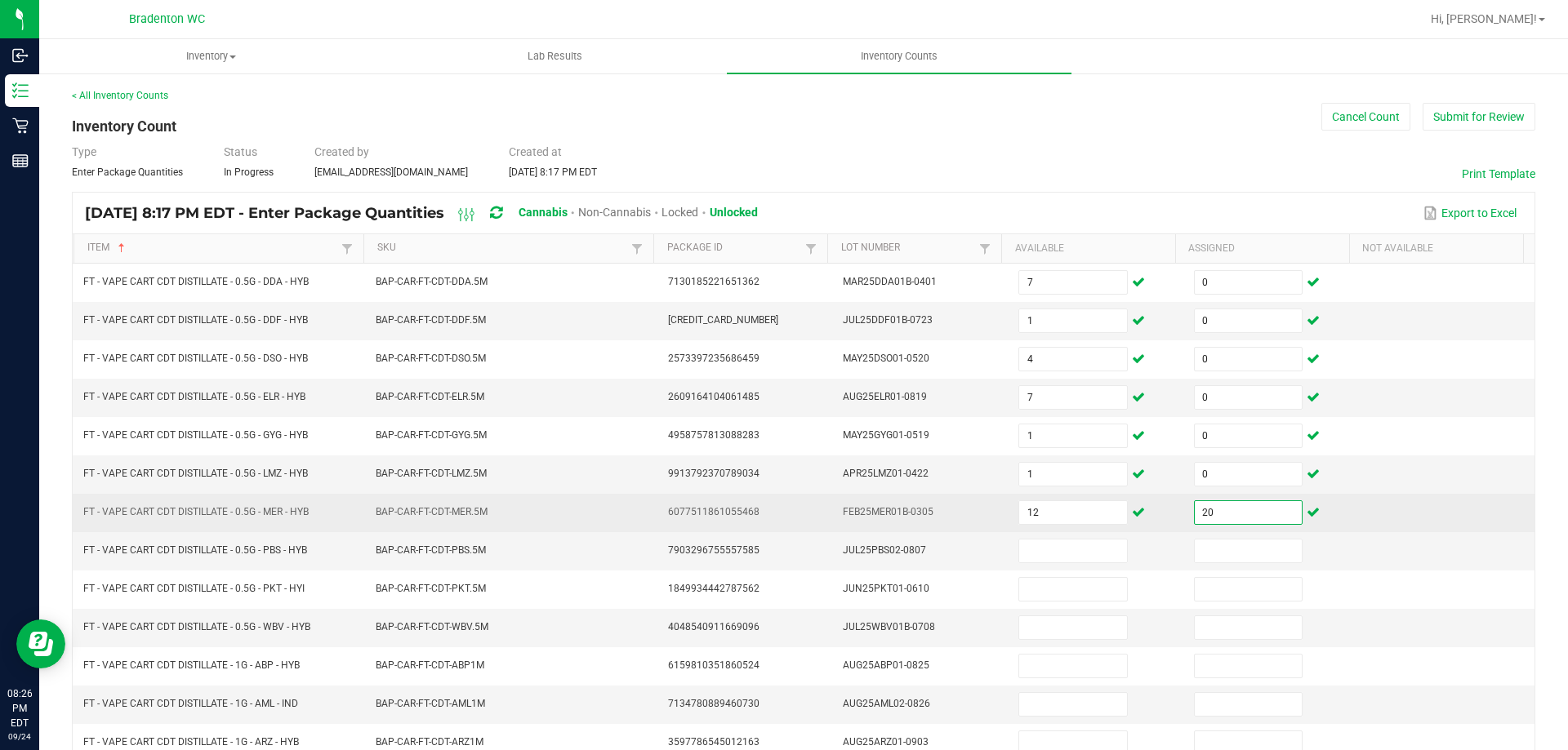
drag, startPoint x: 1209, startPoint y: 516, endPoint x: 1216, endPoint y: 483, distance: 33.7
click at [1209, 515] on input "20" at bounding box center [1248, 512] width 107 height 23
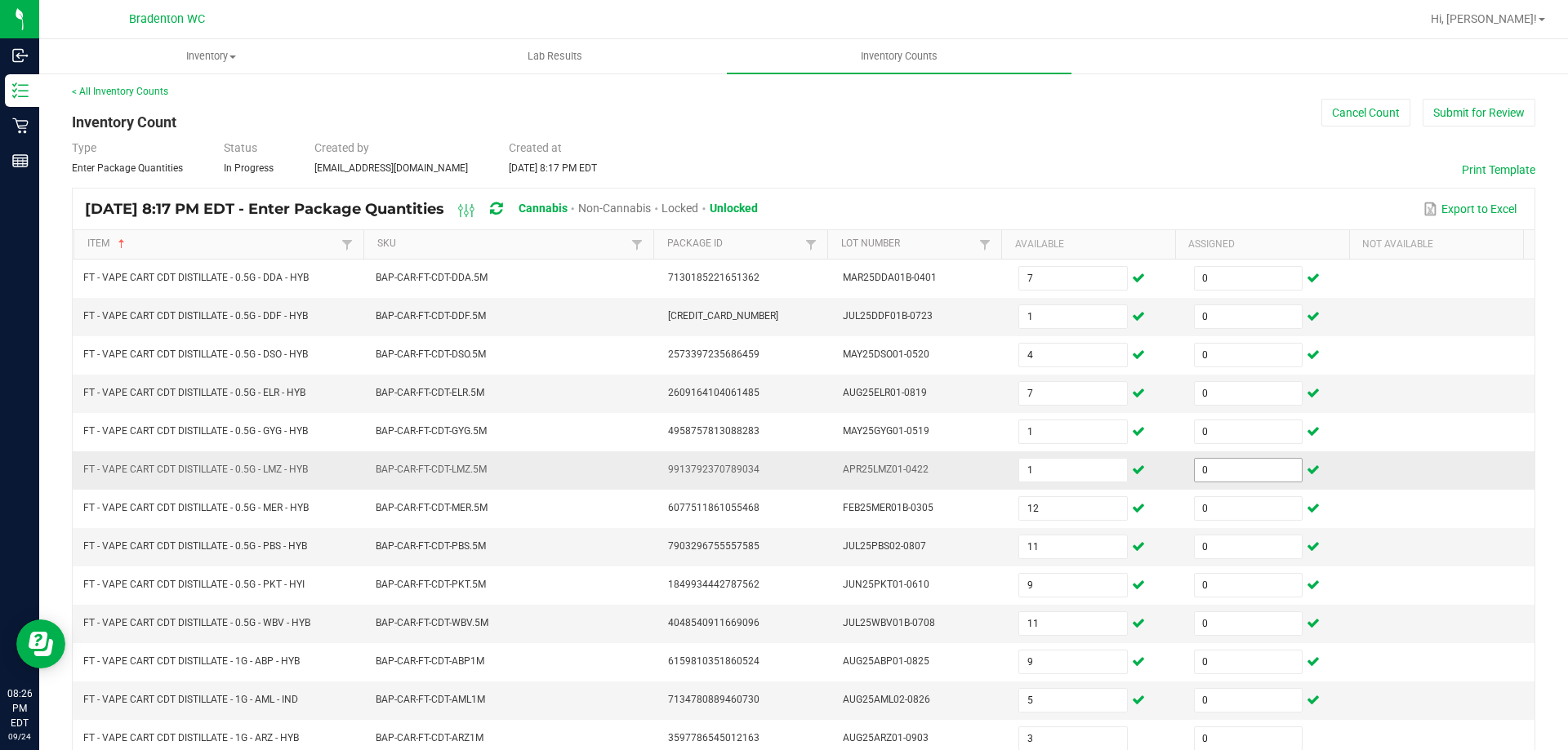
scroll to position [339, 0]
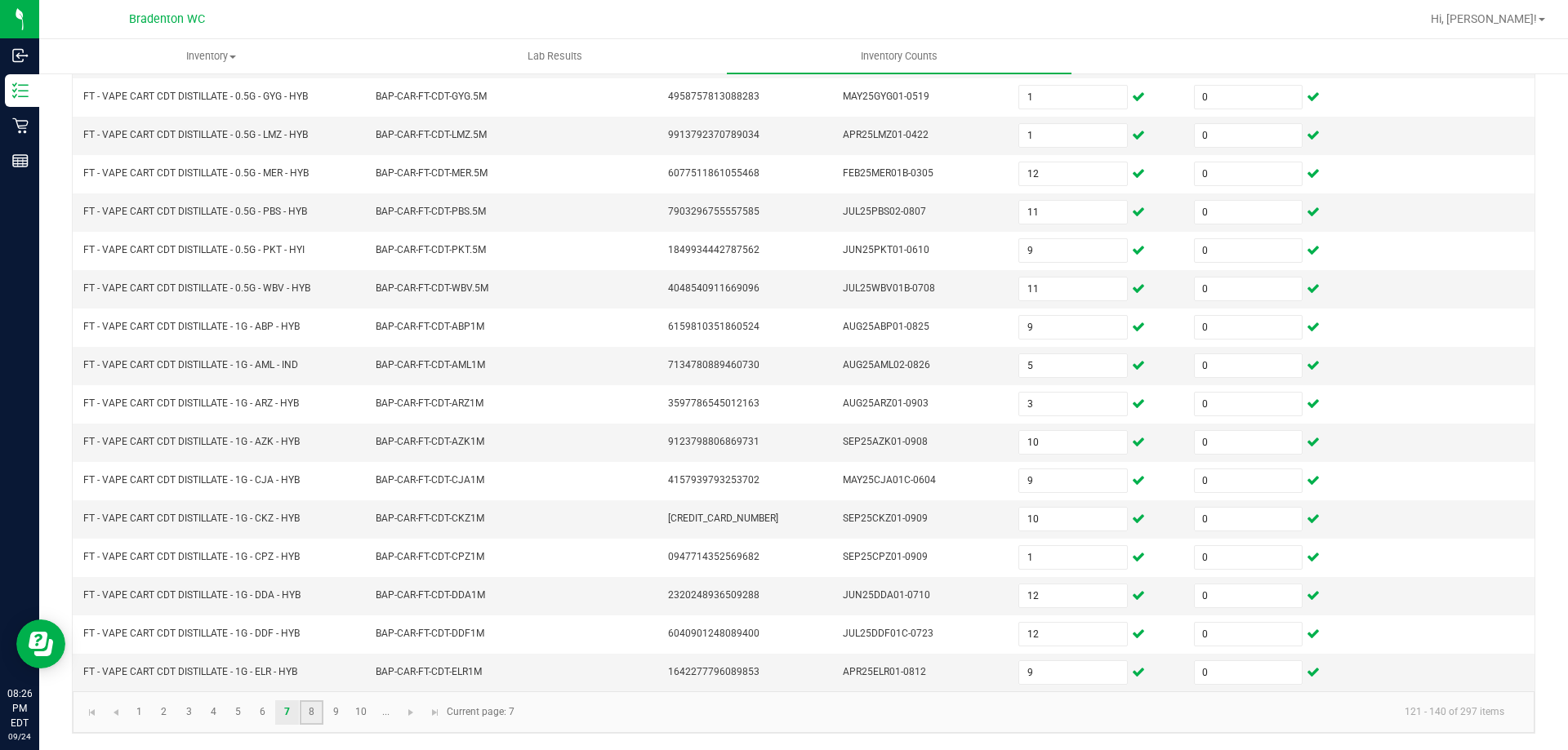
click at [308, 716] on link "8" at bounding box center [311, 713] width 23 height 24
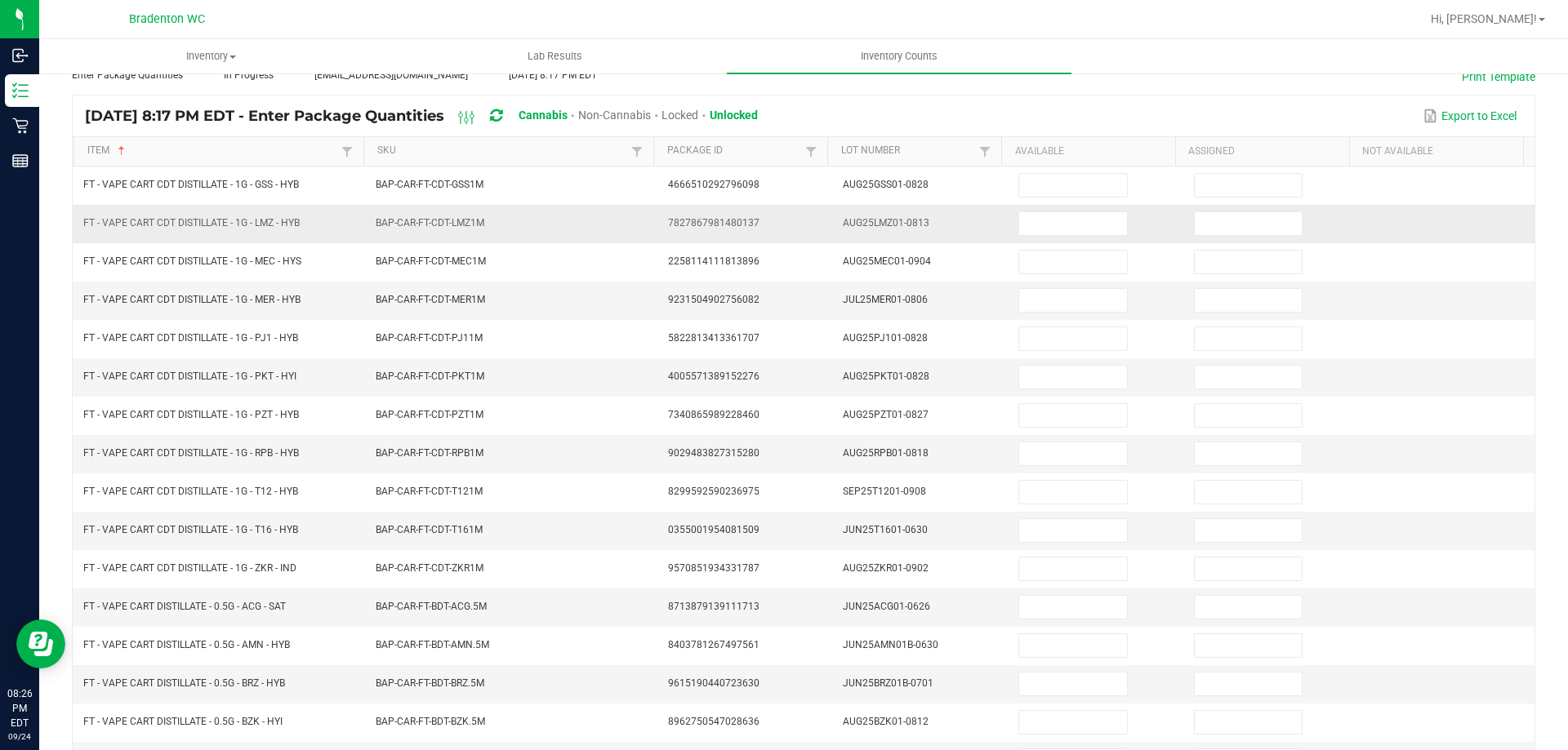
scroll to position [94, 0]
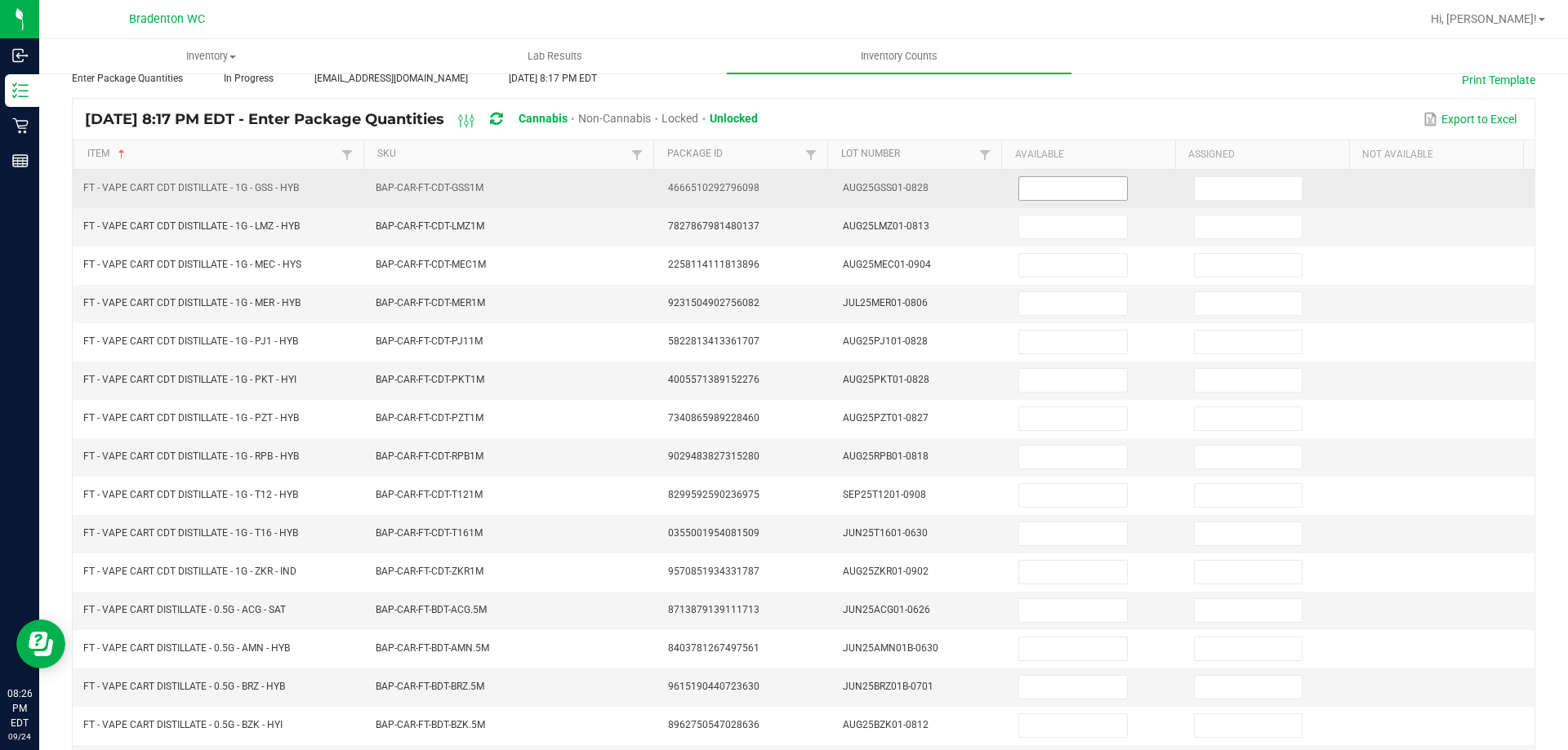
click at [1030, 190] on input at bounding box center [1072, 188] width 107 height 23
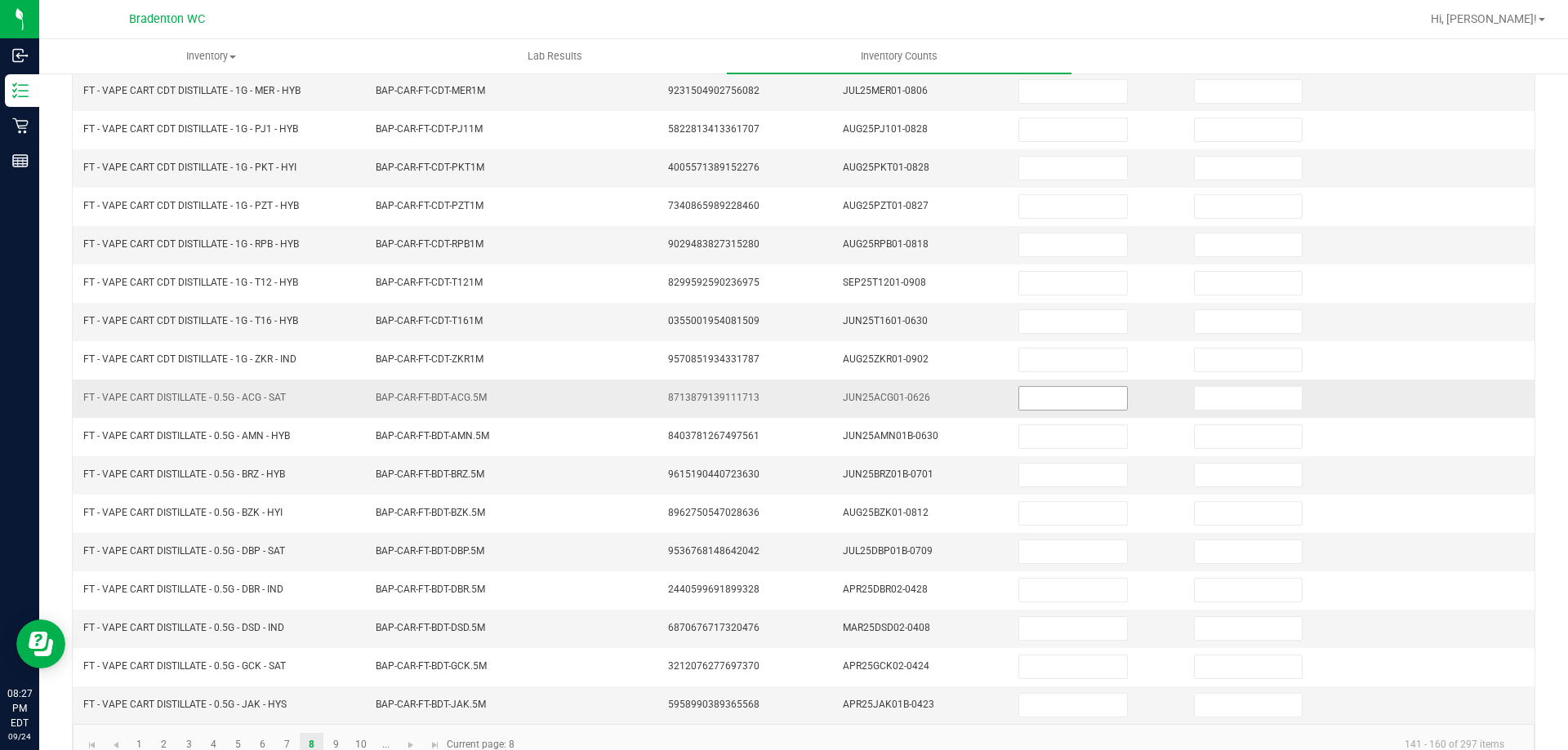
scroll to position [339, 0]
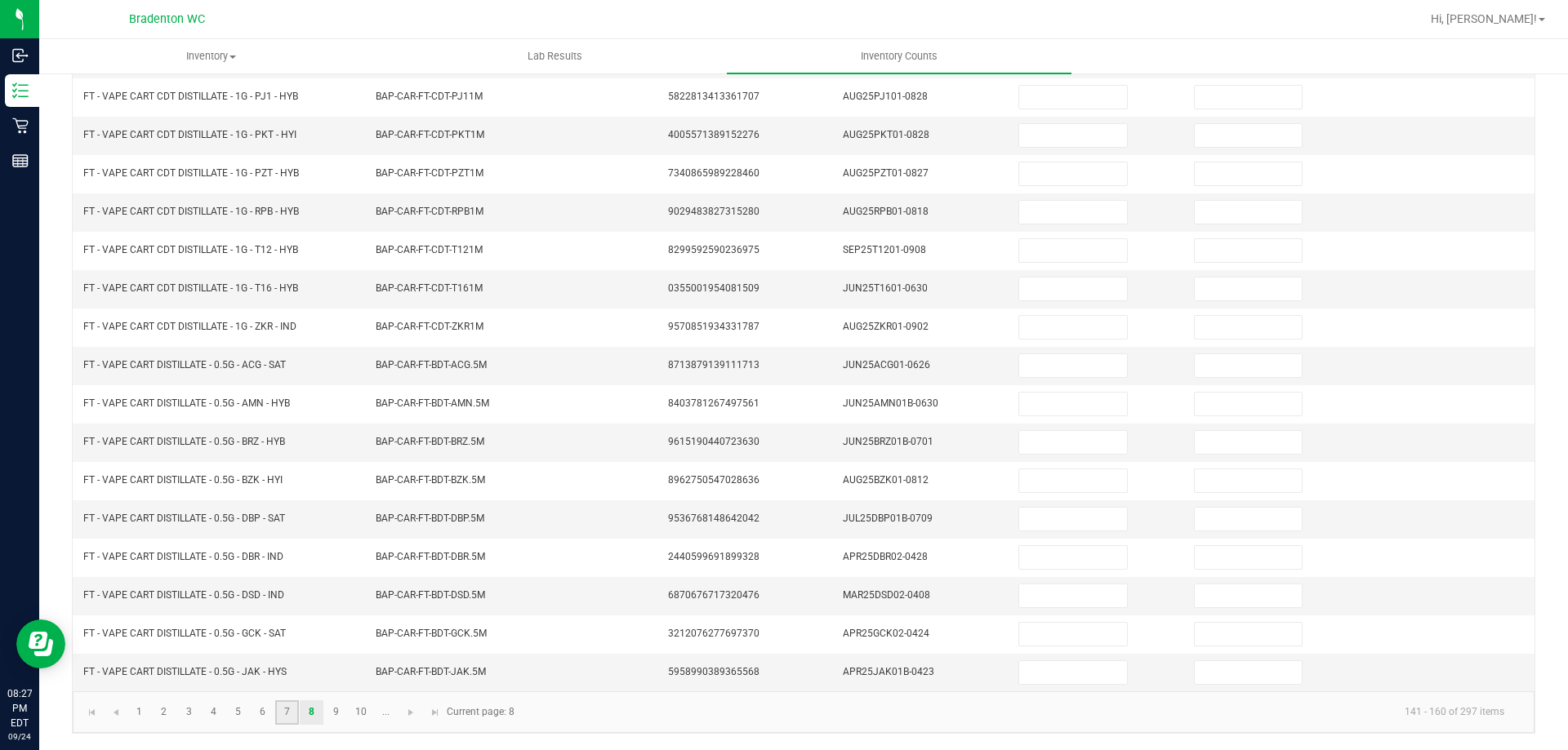
click at [290, 707] on link "7" at bounding box center [287, 713] width 23 height 24
click at [313, 714] on link "8" at bounding box center [311, 713] width 23 height 24
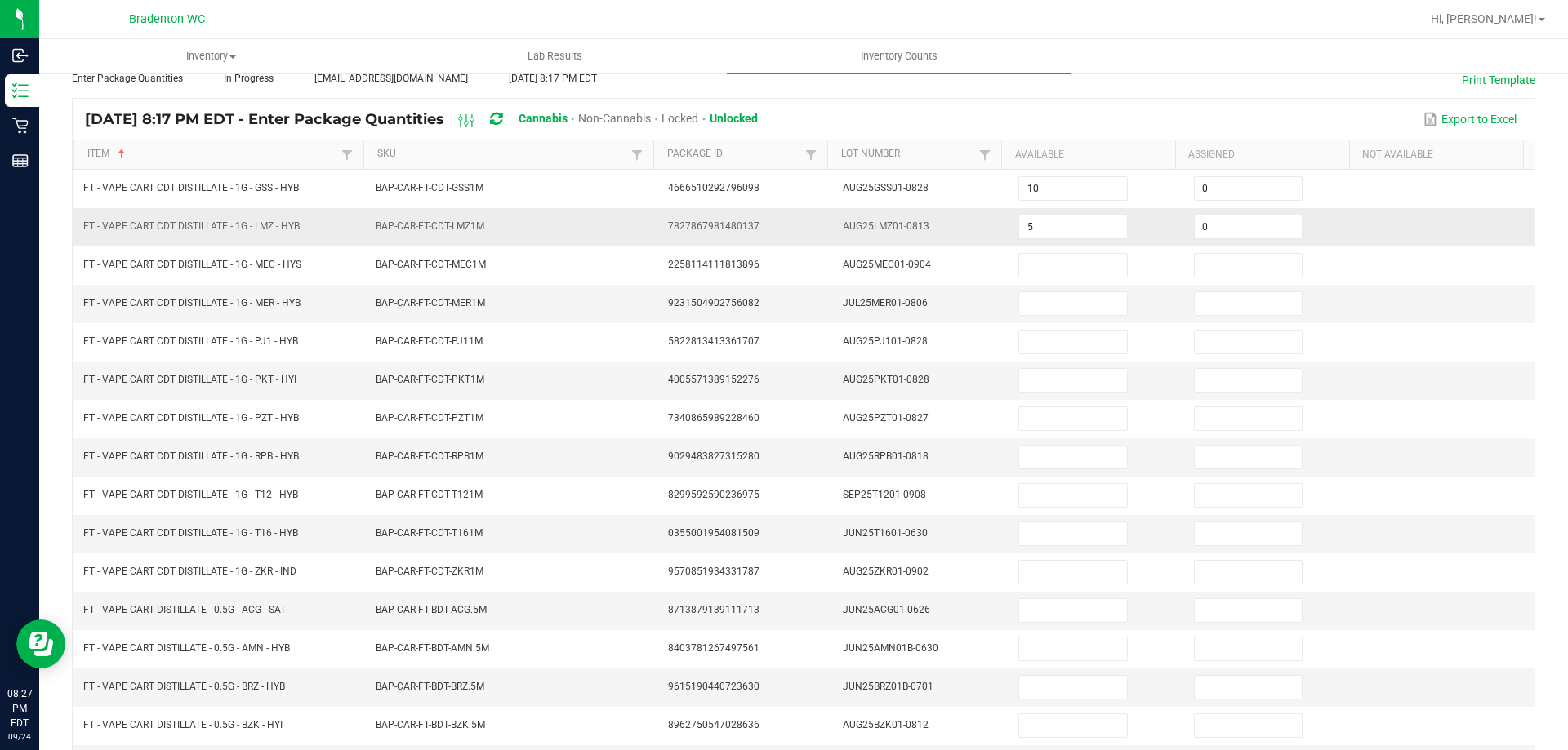
scroll to position [0, 0]
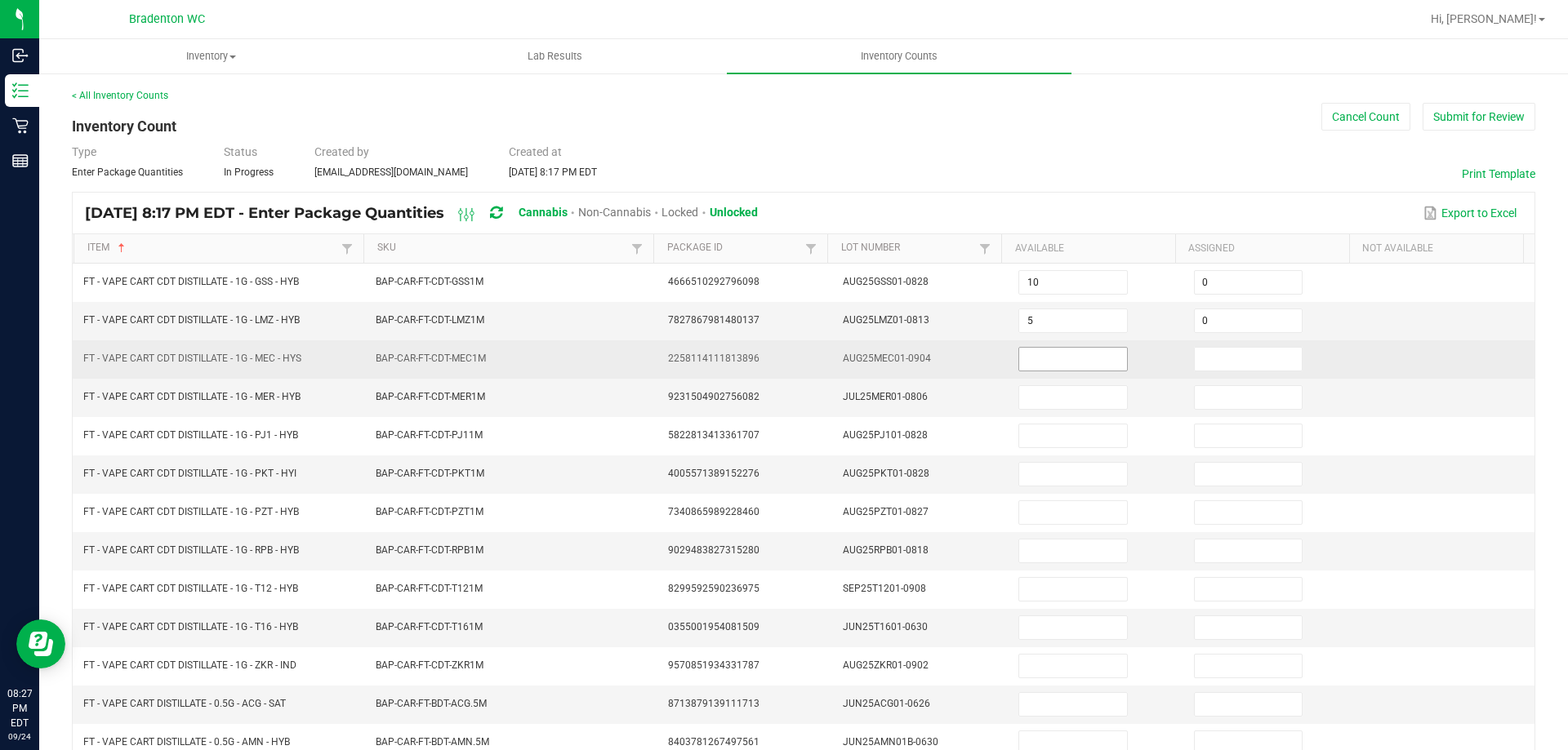
click at [1037, 357] on input at bounding box center [1072, 359] width 107 height 23
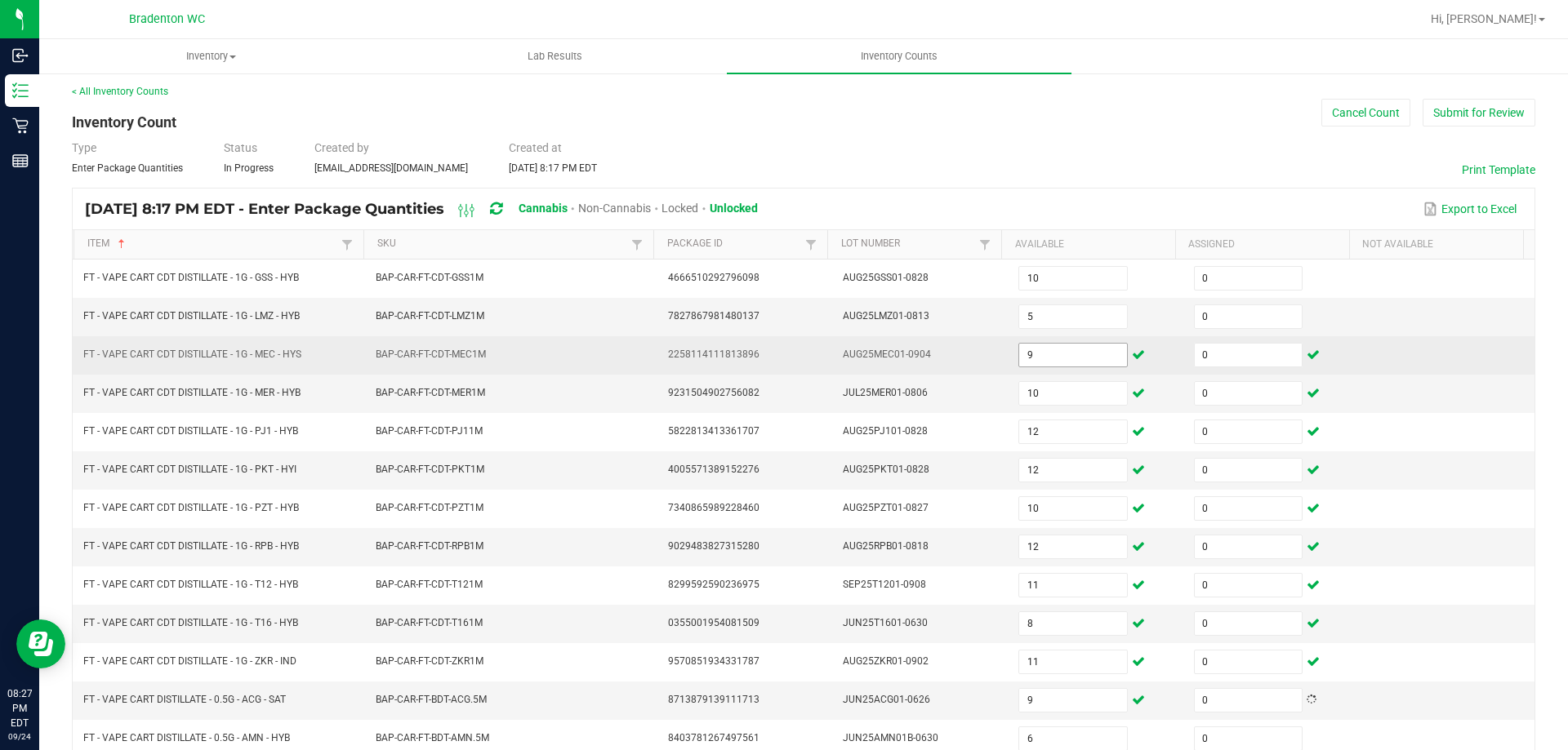
scroll to position [339, 0]
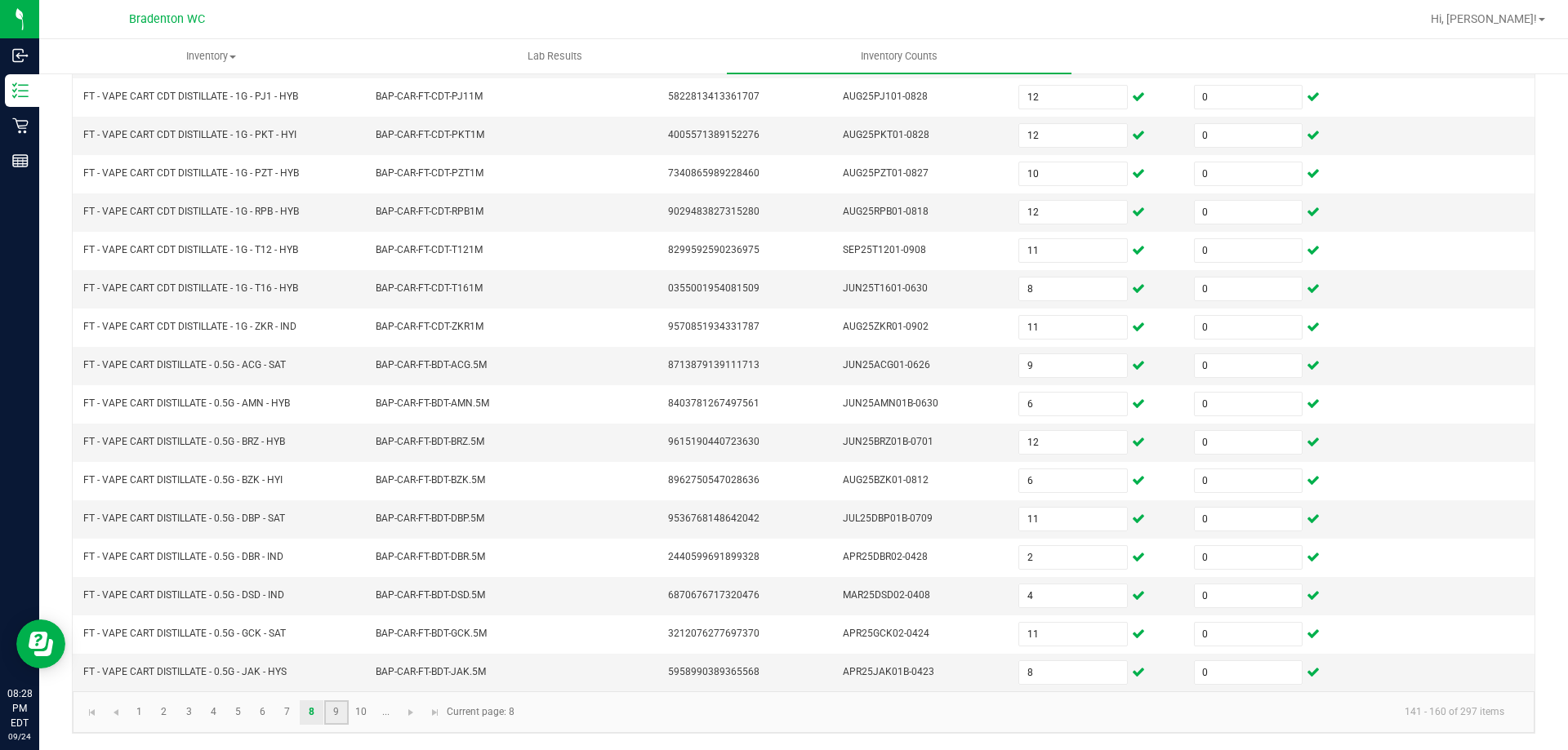
click at [336, 714] on link "9" at bounding box center [335, 713] width 23 height 24
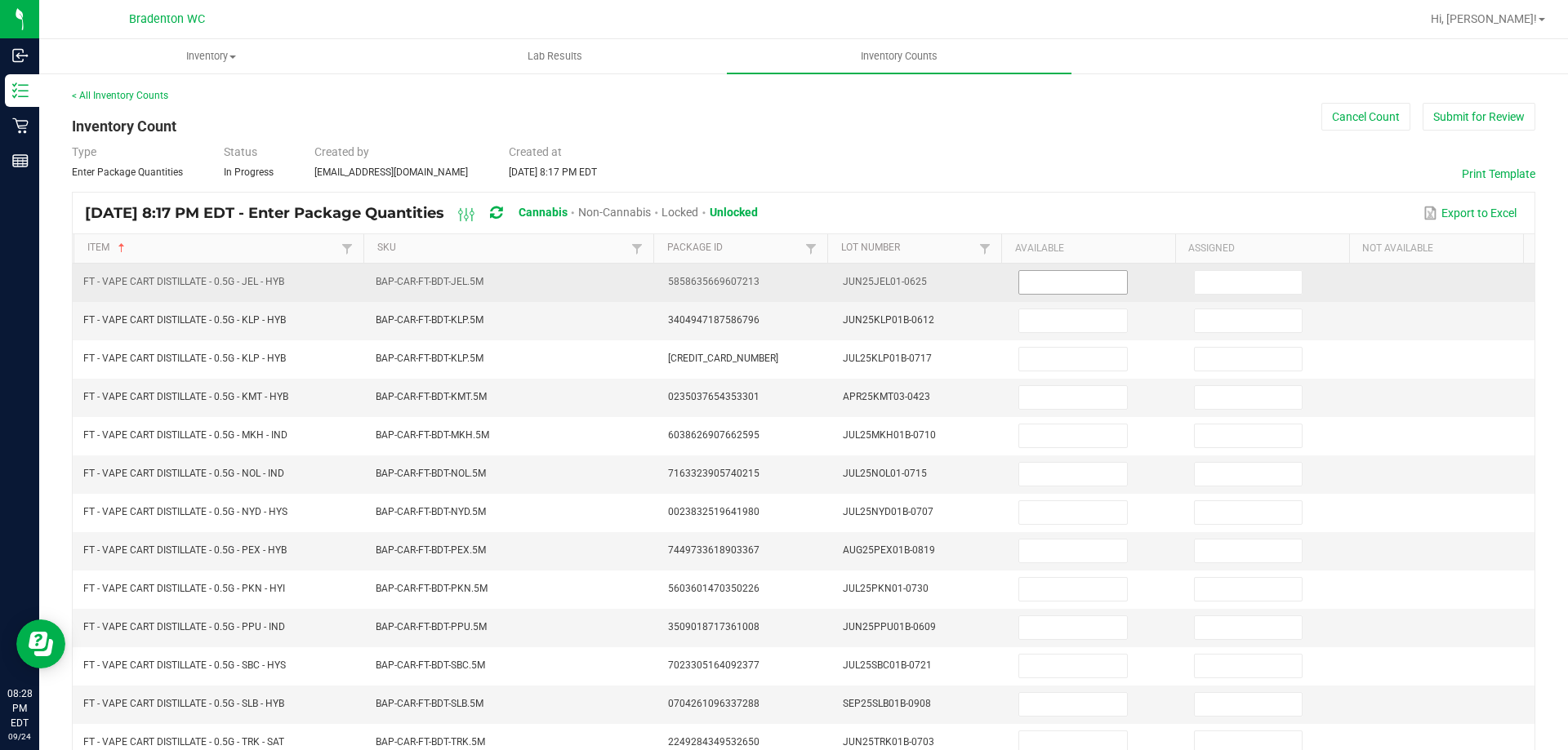
click at [1071, 283] on input at bounding box center [1072, 282] width 107 height 23
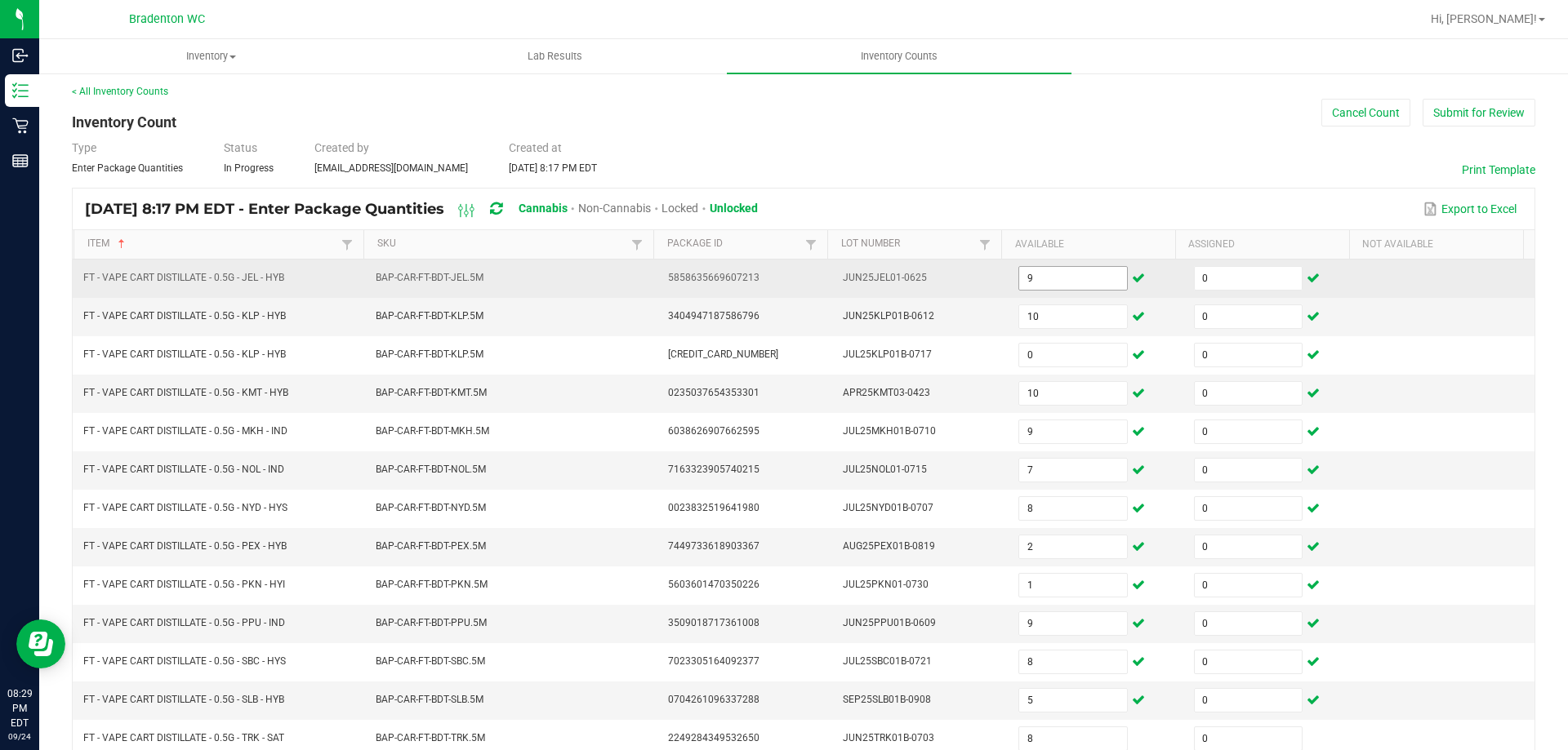
scroll to position [339, 0]
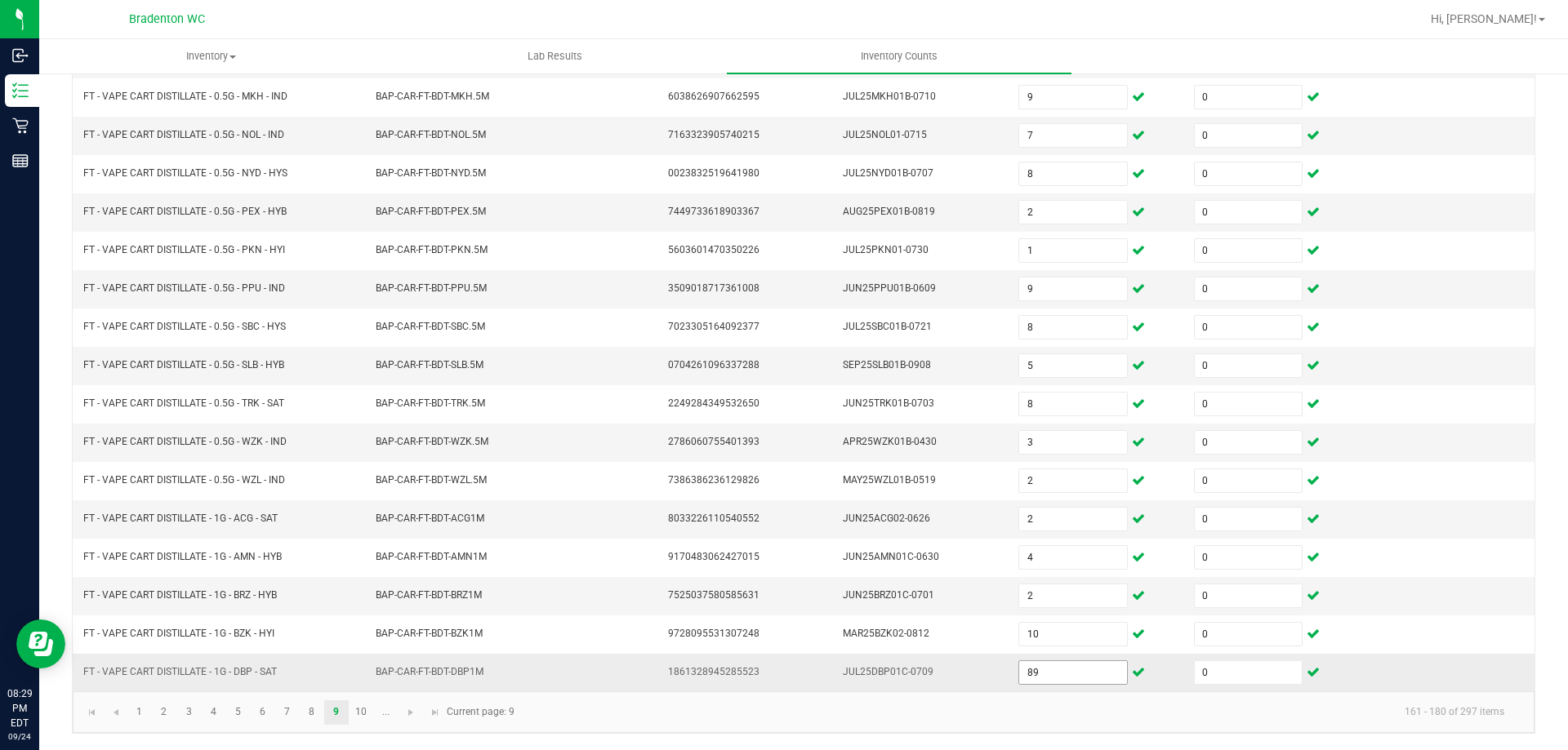
click at [1066, 672] on input "89" at bounding box center [1072, 673] width 107 height 23
click at [362, 712] on link "10" at bounding box center [361, 713] width 23 height 24
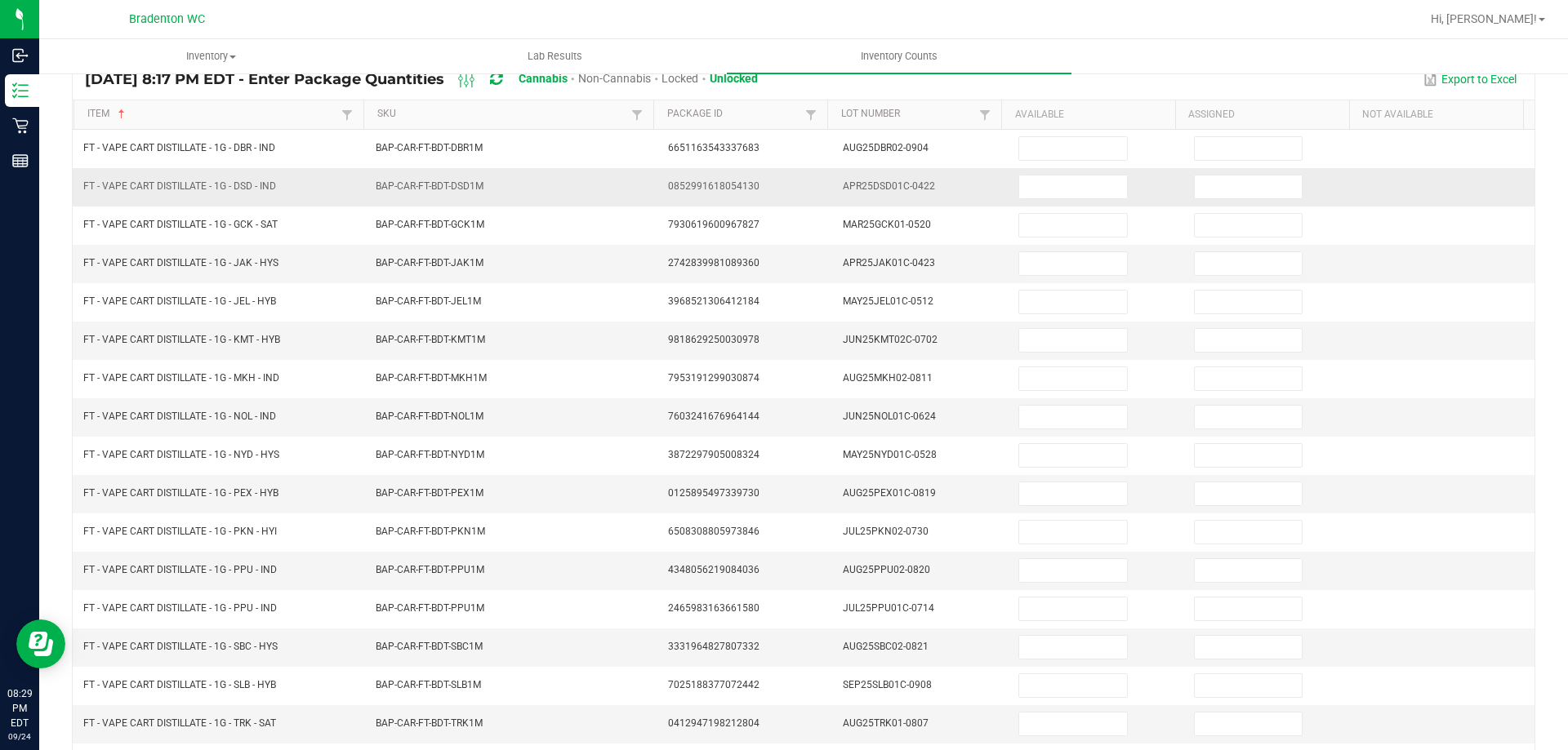
scroll to position [12, 0]
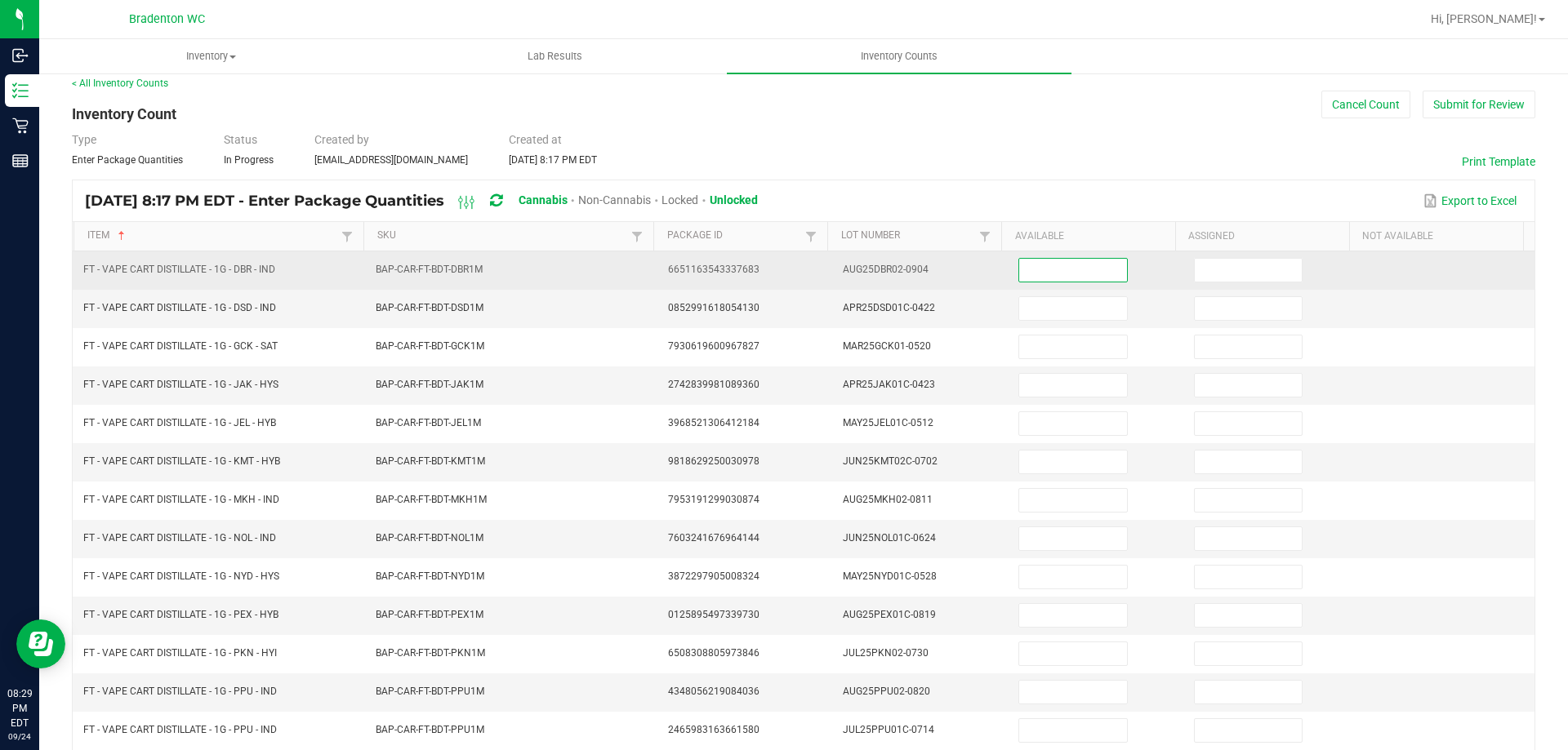
click at [1086, 271] on input at bounding box center [1072, 270] width 107 height 23
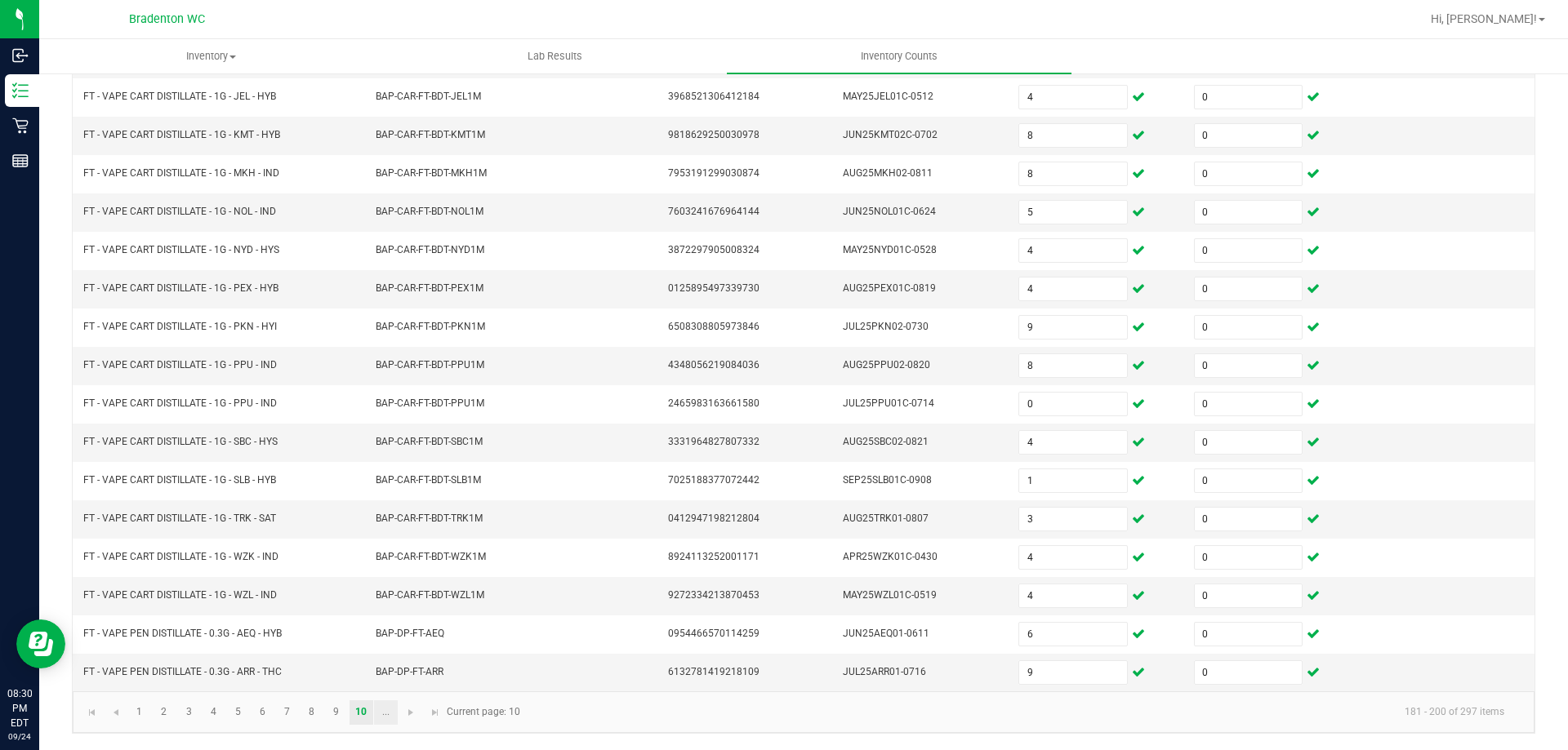
click at [387, 714] on link "..." at bounding box center [385, 713] width 23 height 24
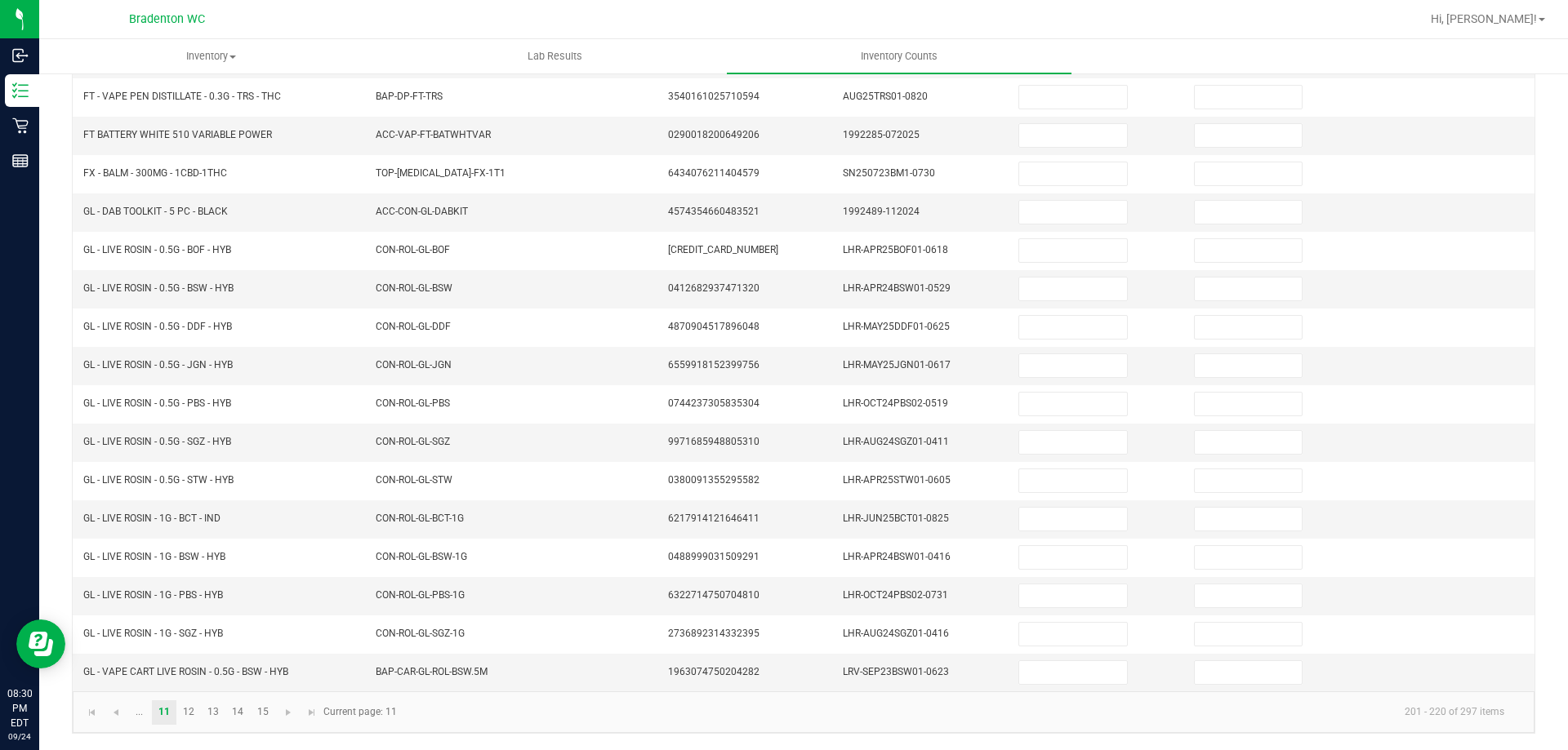
scroll to position [0, 0]
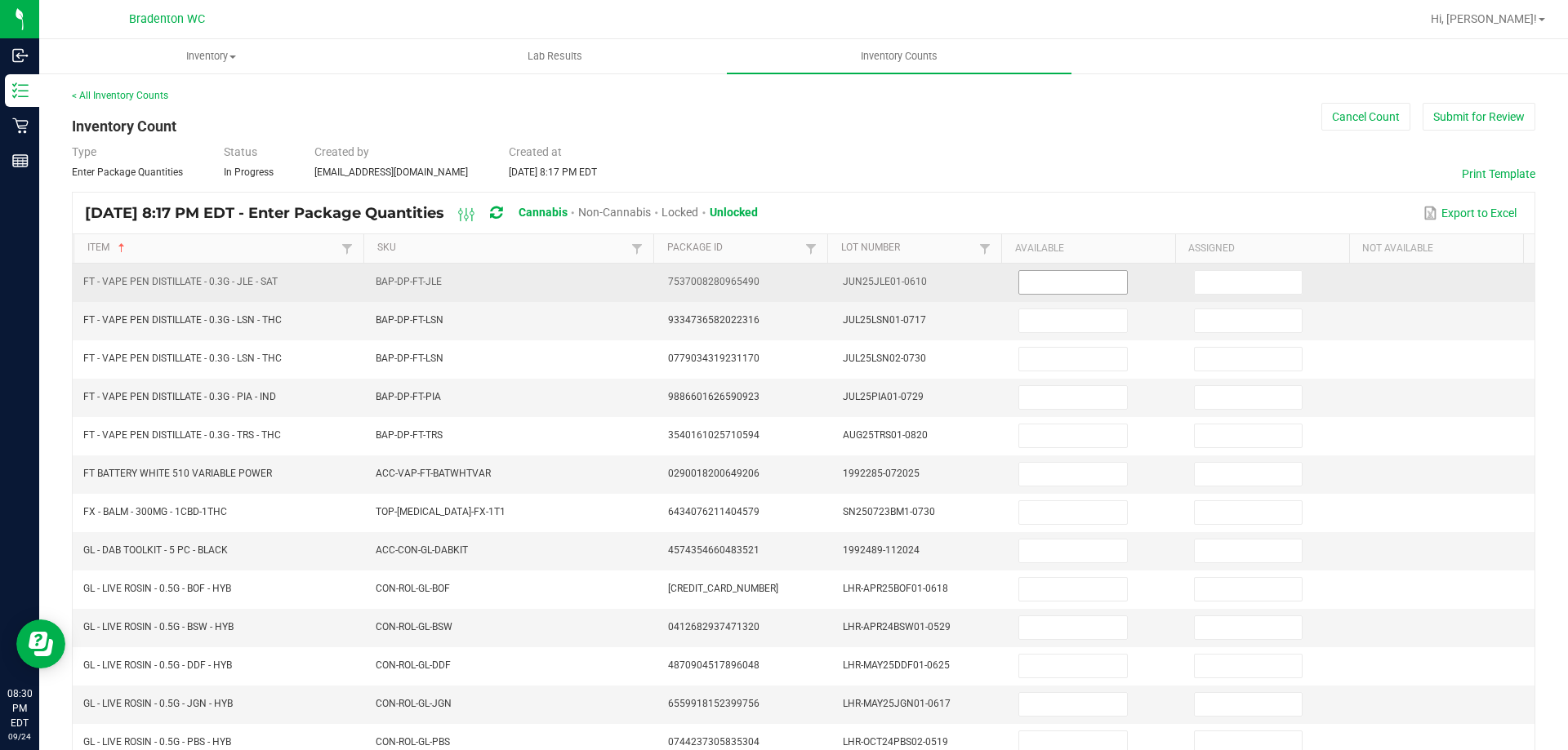
click at [1056, 280] on input at bounding box center [1072, 282] width 107 height 23
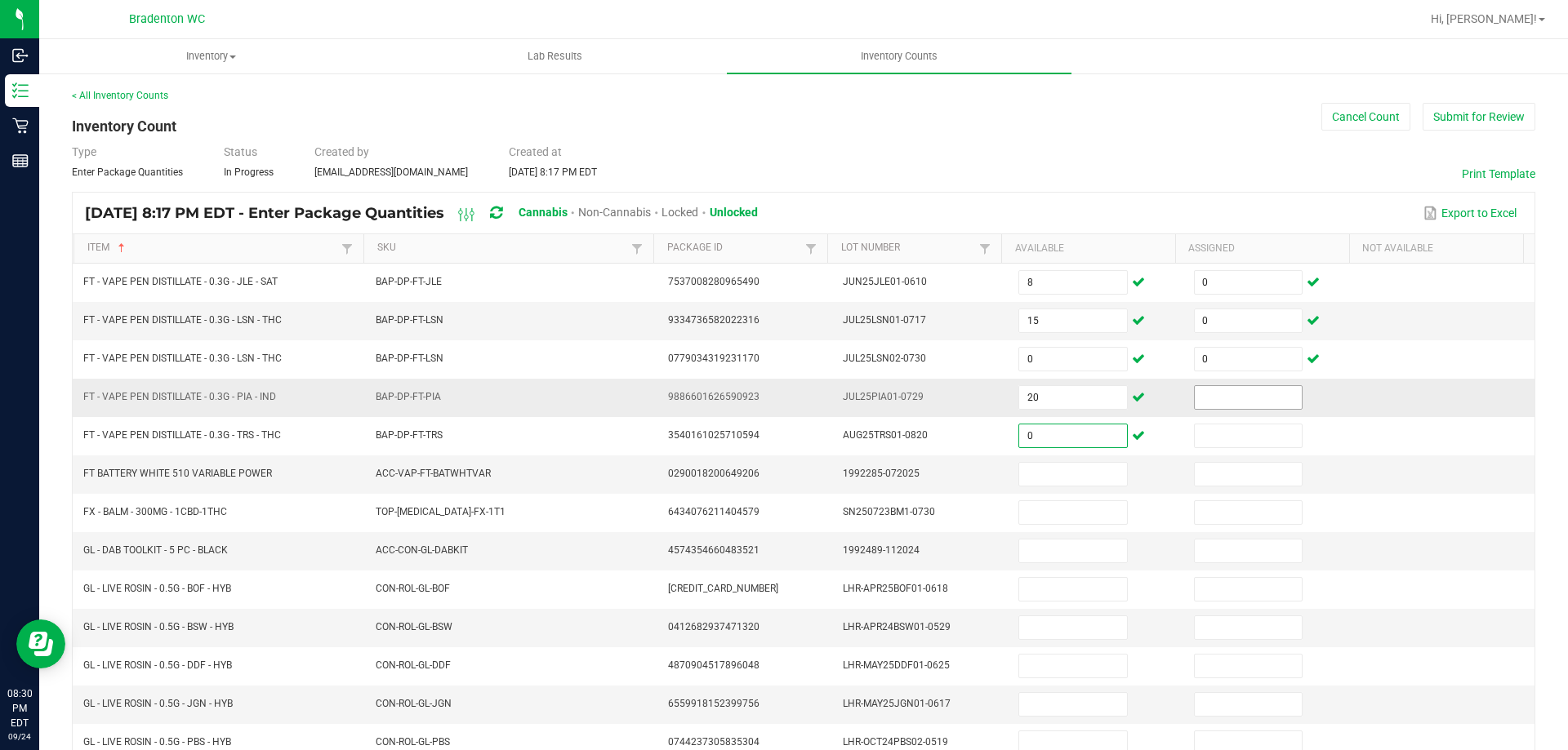
click at [1195, 392] on input at bounding box center [1248, 398] width 107 height 23
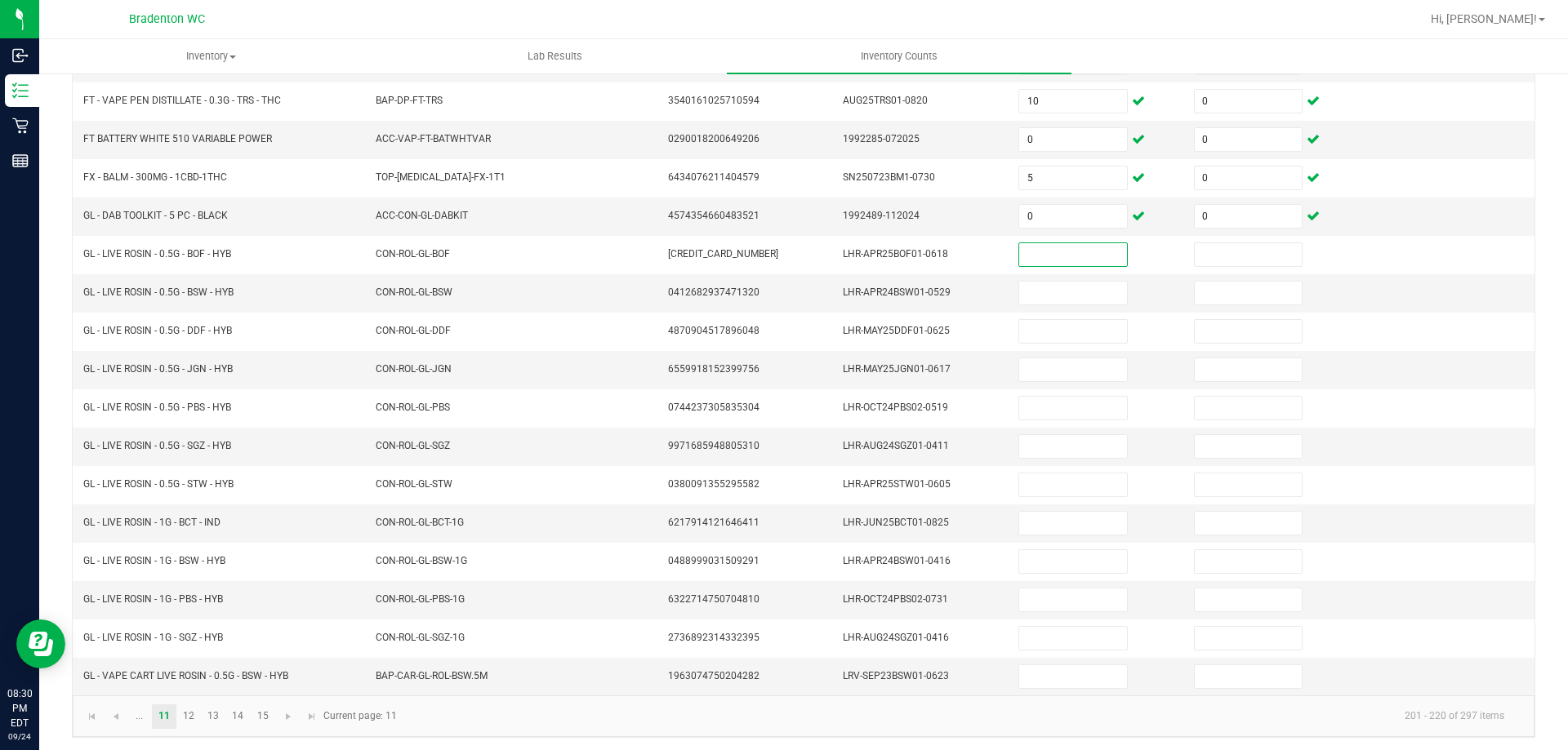
scroll to position [339, 0]
click at [144, 714] on link "..." at bounding box center [139, 713] width 23 height 24
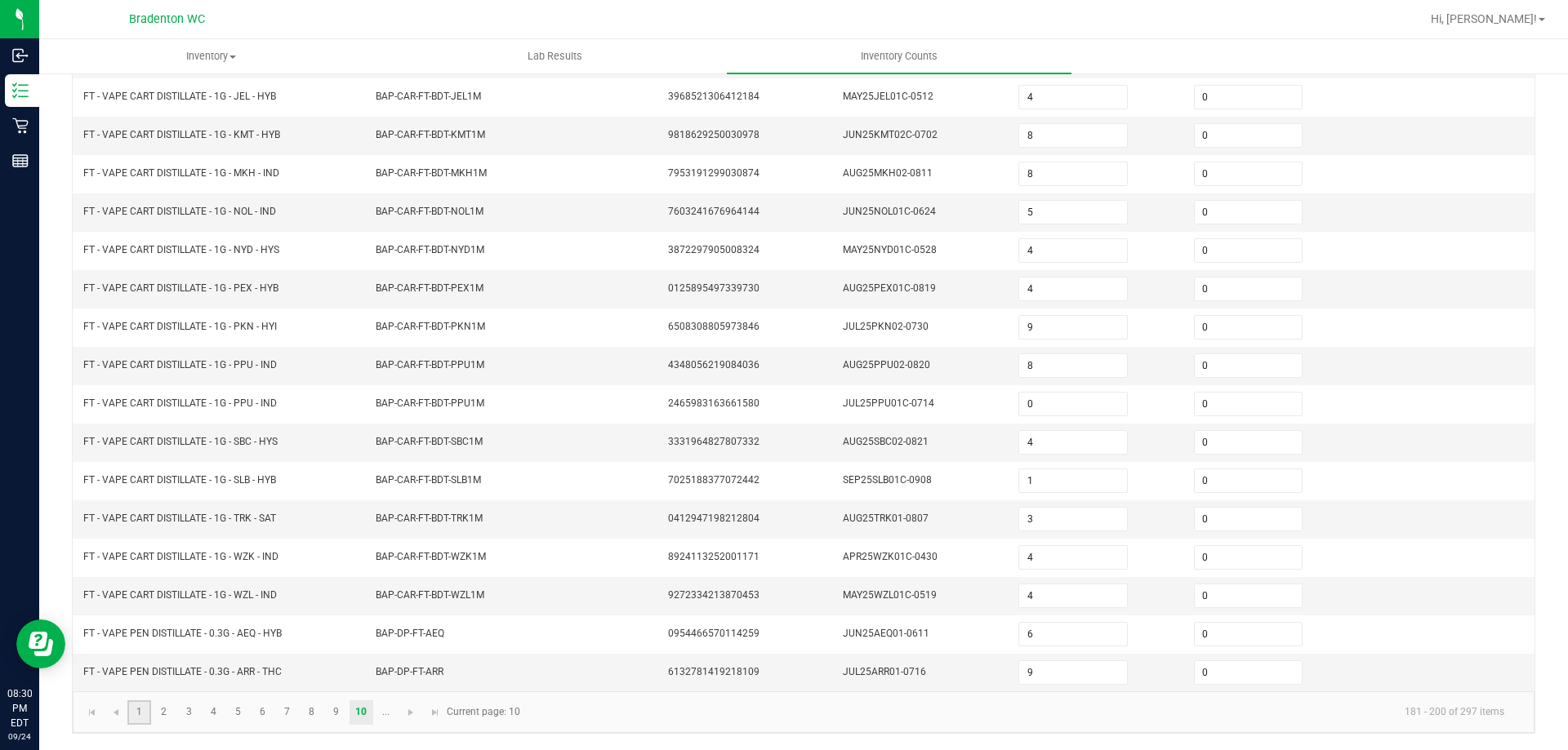
click at [135, 707] on link "1" at bounding box center [139, 713] width 23 height 24
click at [165, 714] on link "2" at bounding box center [163, 713] width 23 height 24
click at [1035, 445] on input "8" at bounding box center [1072, 443] width 107 height 23
click at [1021, 363] on input "4" at bounding box center [1072, 365] width 107 height 23
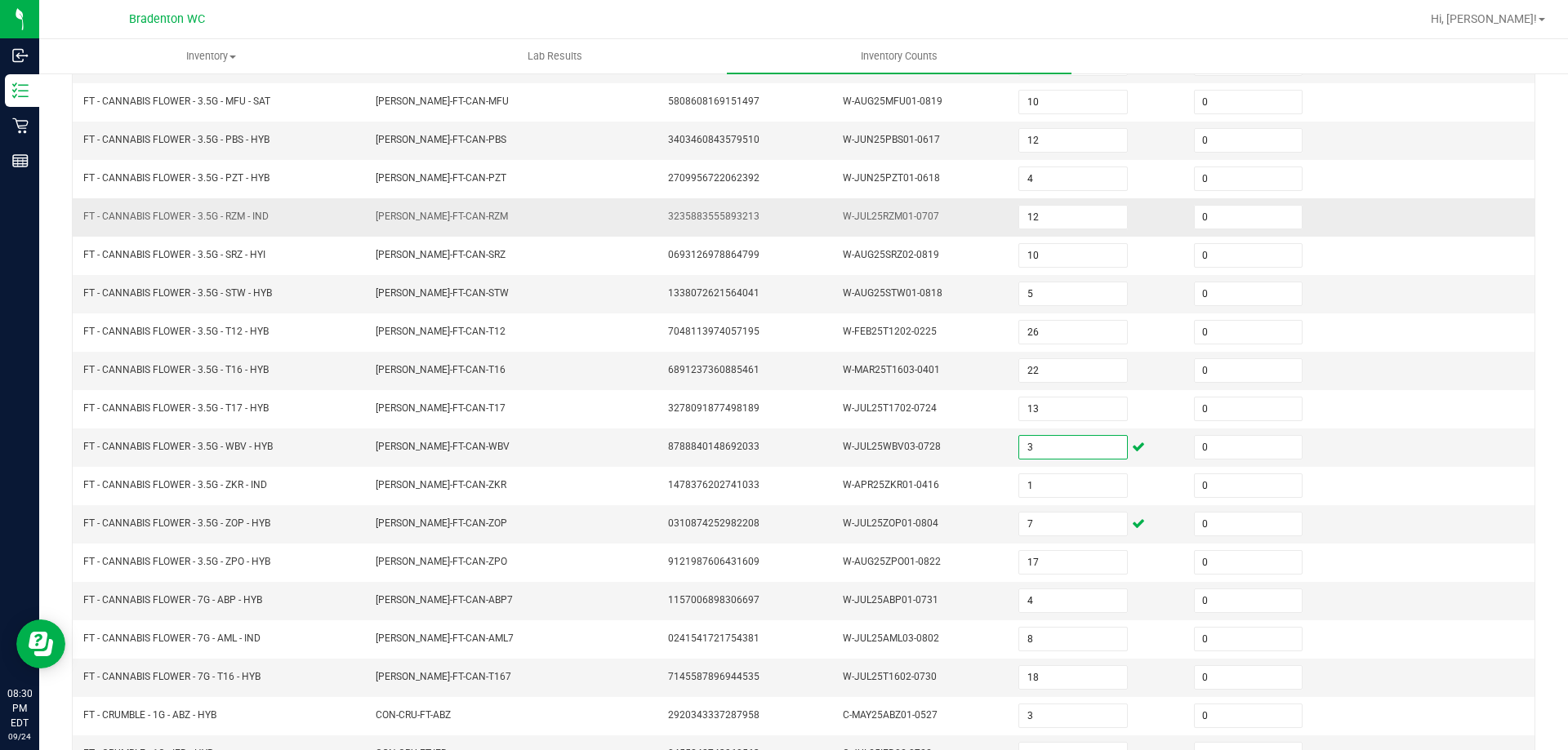
scroll to position [175, 0]
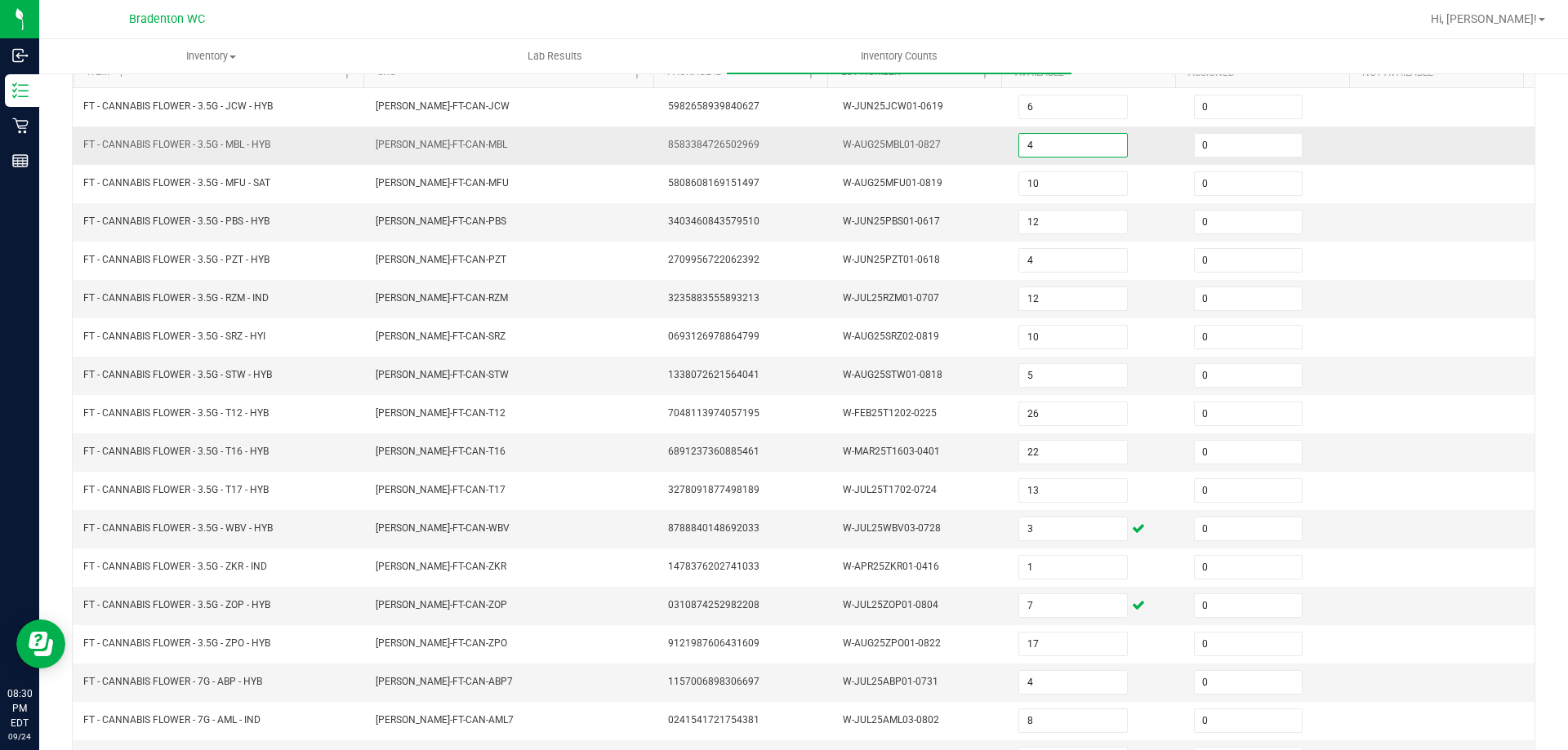
click at [1028, 152] on input "4" at bounding box center [1072, 145] width 107 height 23
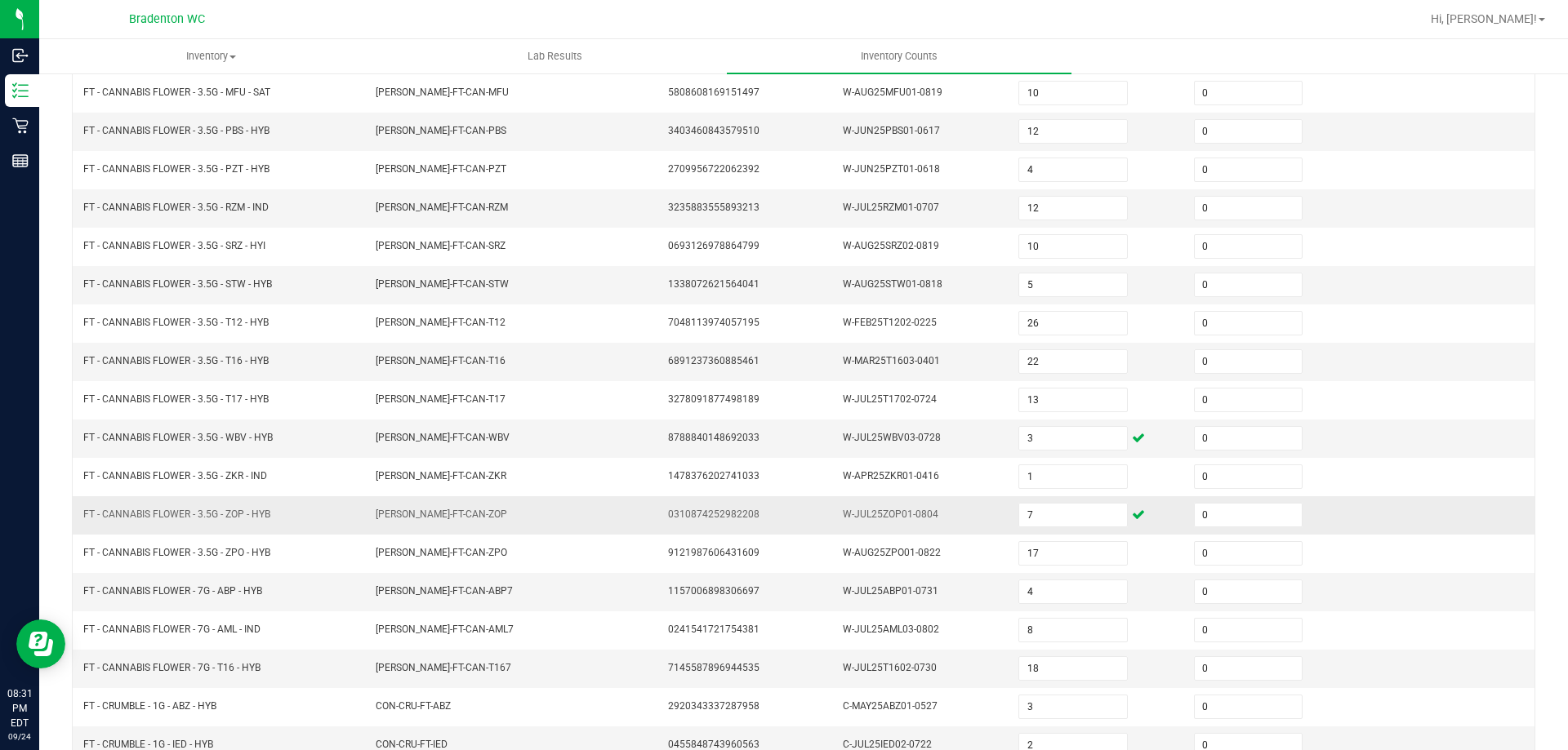
scroll to position [339, 0]
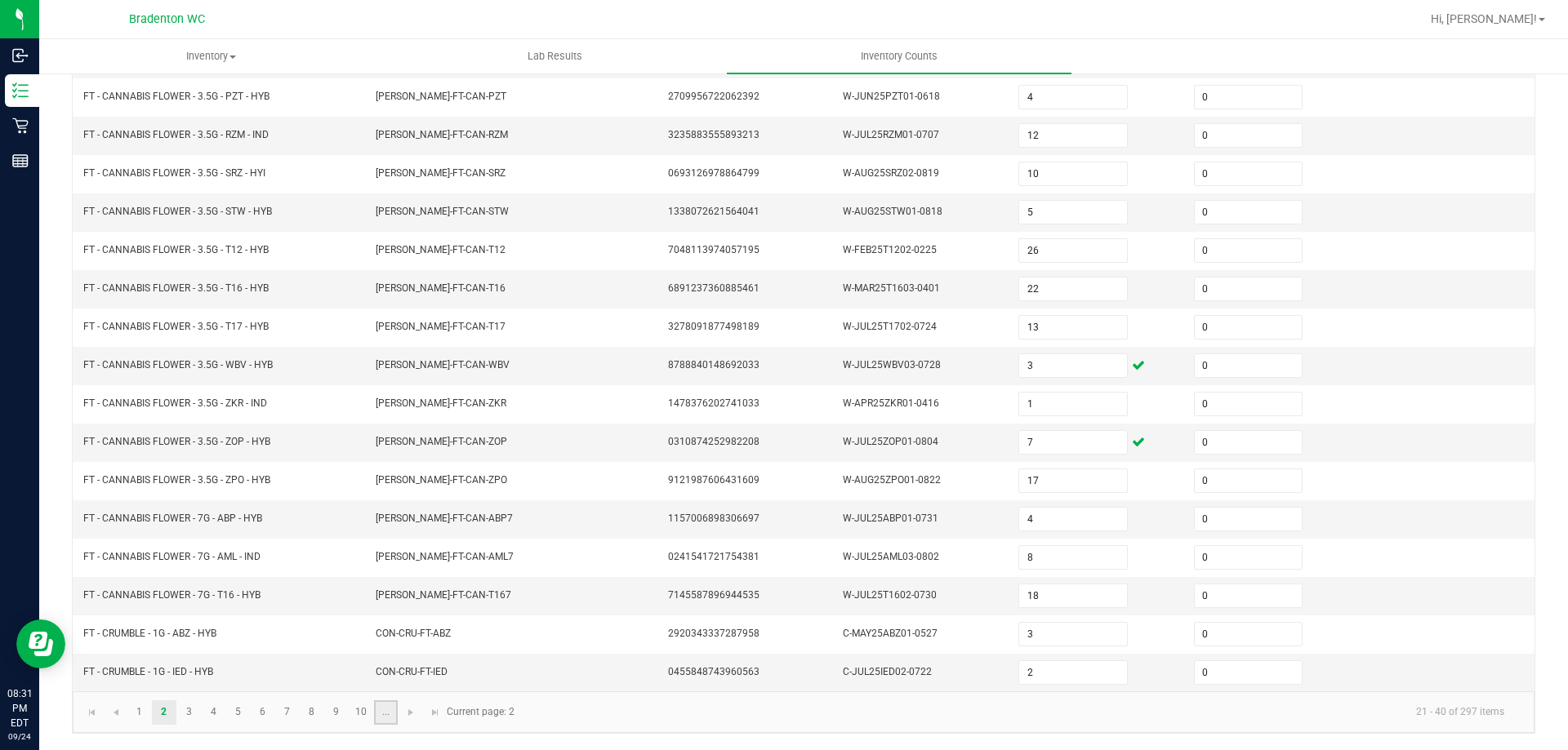
click at [380, 711] on link "..." at bounding box center [385, 713] width 23 height 24
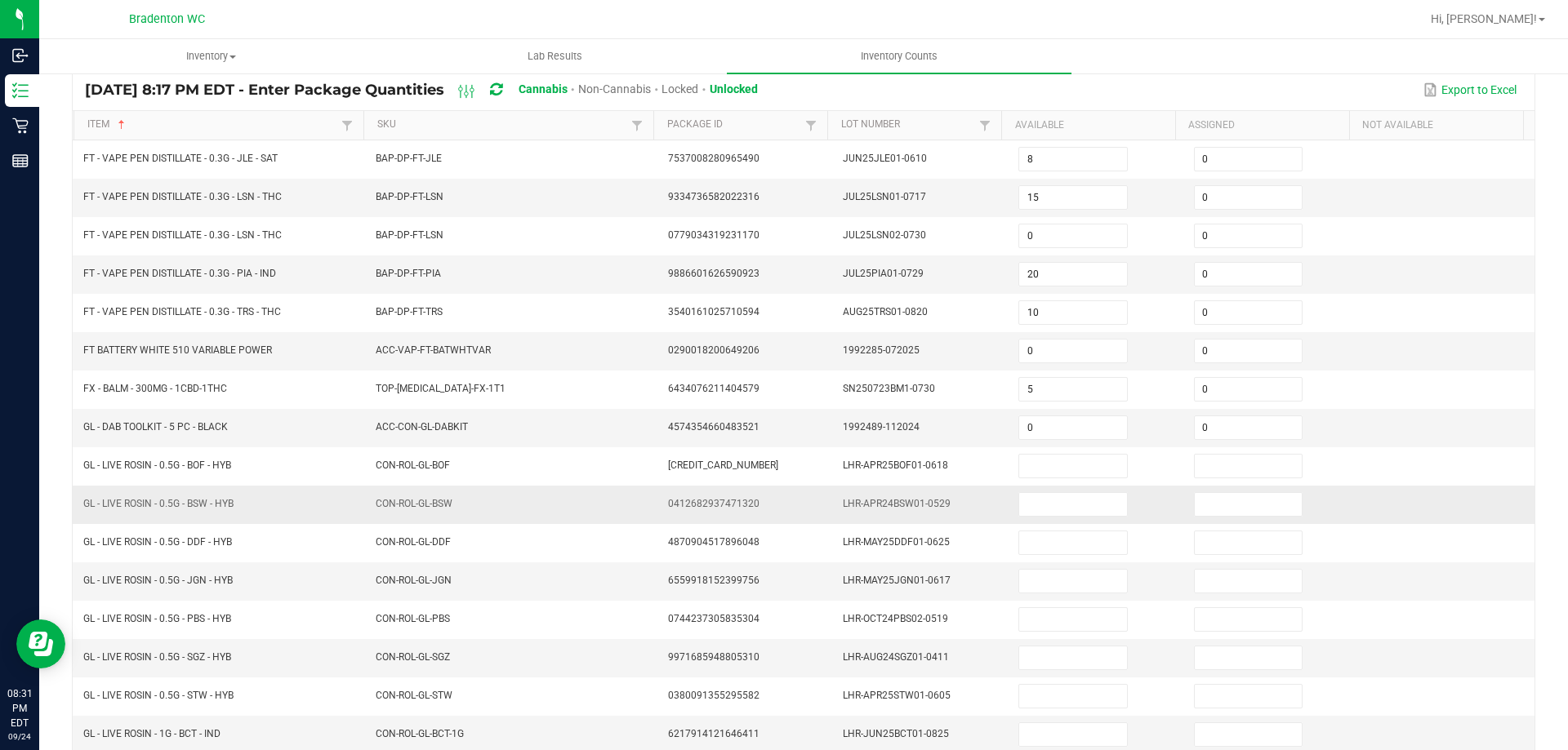
scroll to position [326, 0]
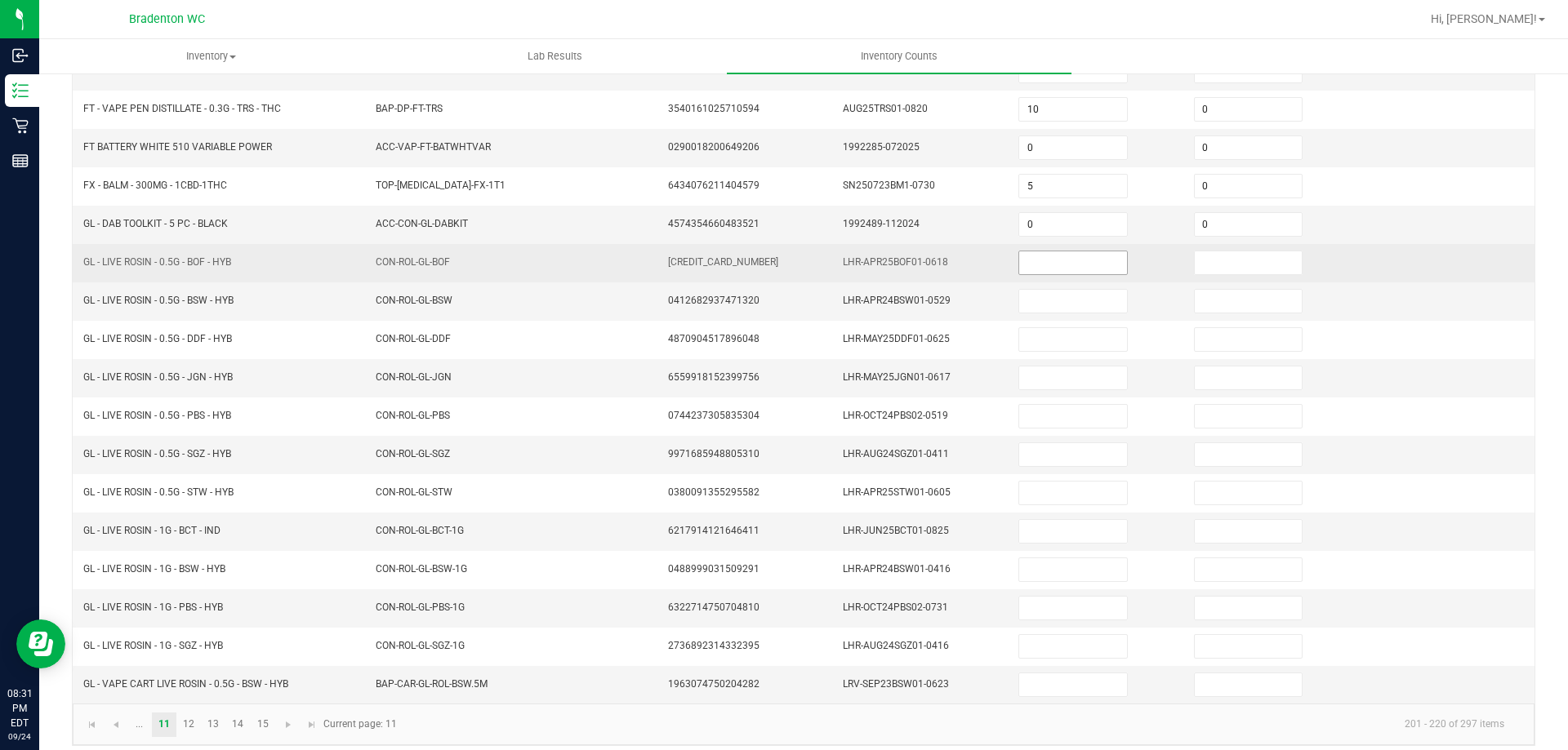
click at [1025, 259] on input at bounding box center [1072, 263] width 107 height 23
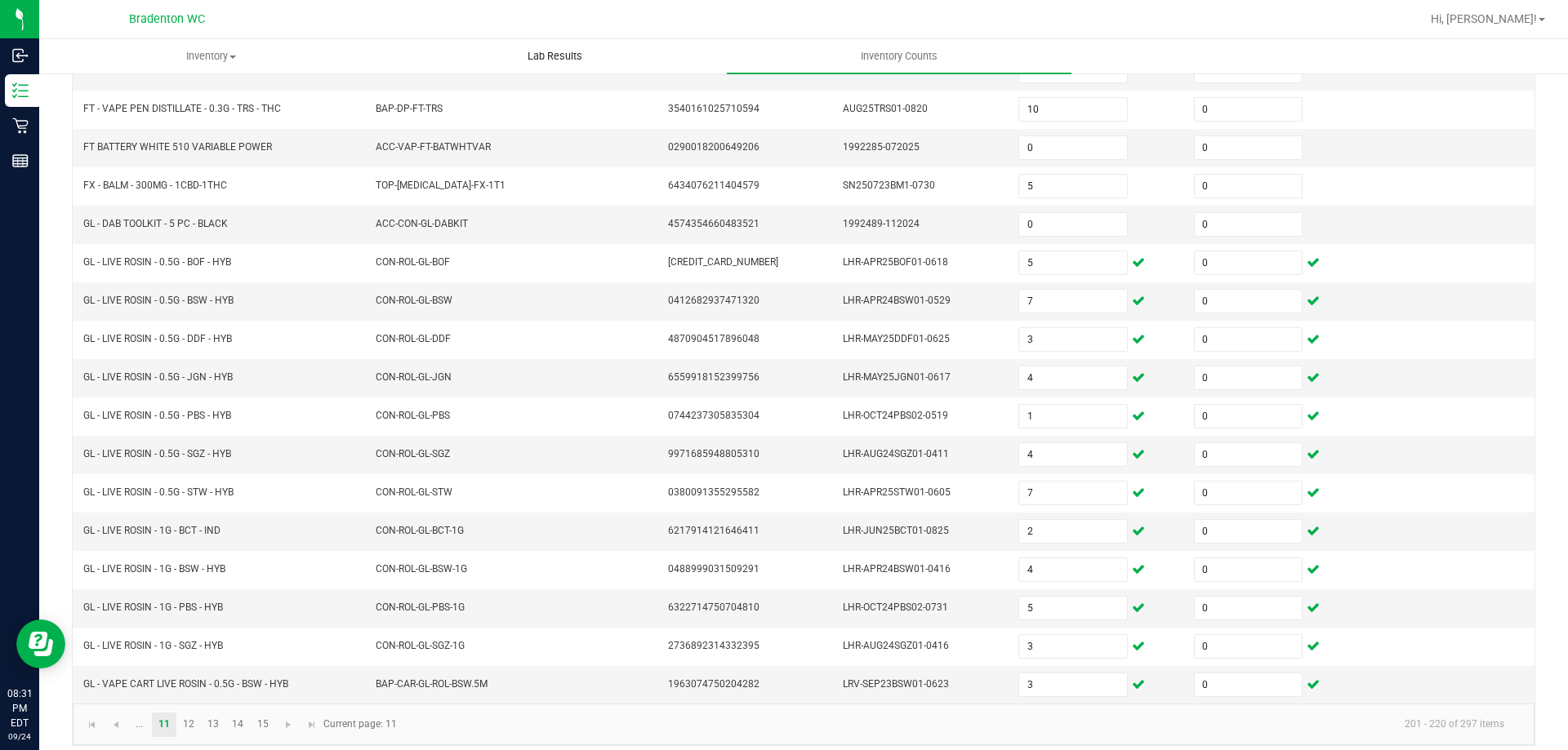
click at [642, 69] on uib-tab-heading "Lab Results" at bounding box center [555, 56] width 342 height 33
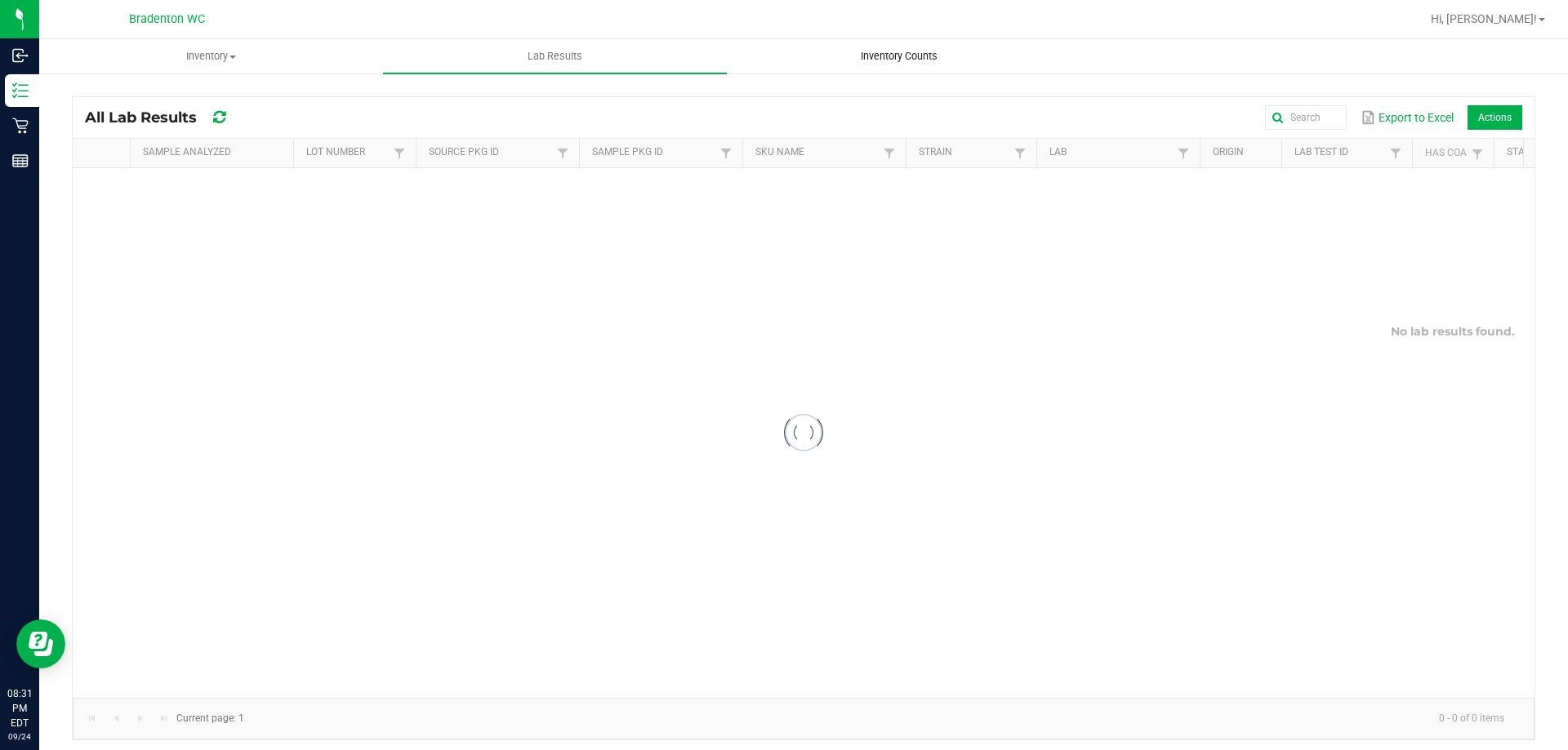
click at [901, 62] on span "Inventory Counts" at bounding box center [899, 56] width 121 height 15
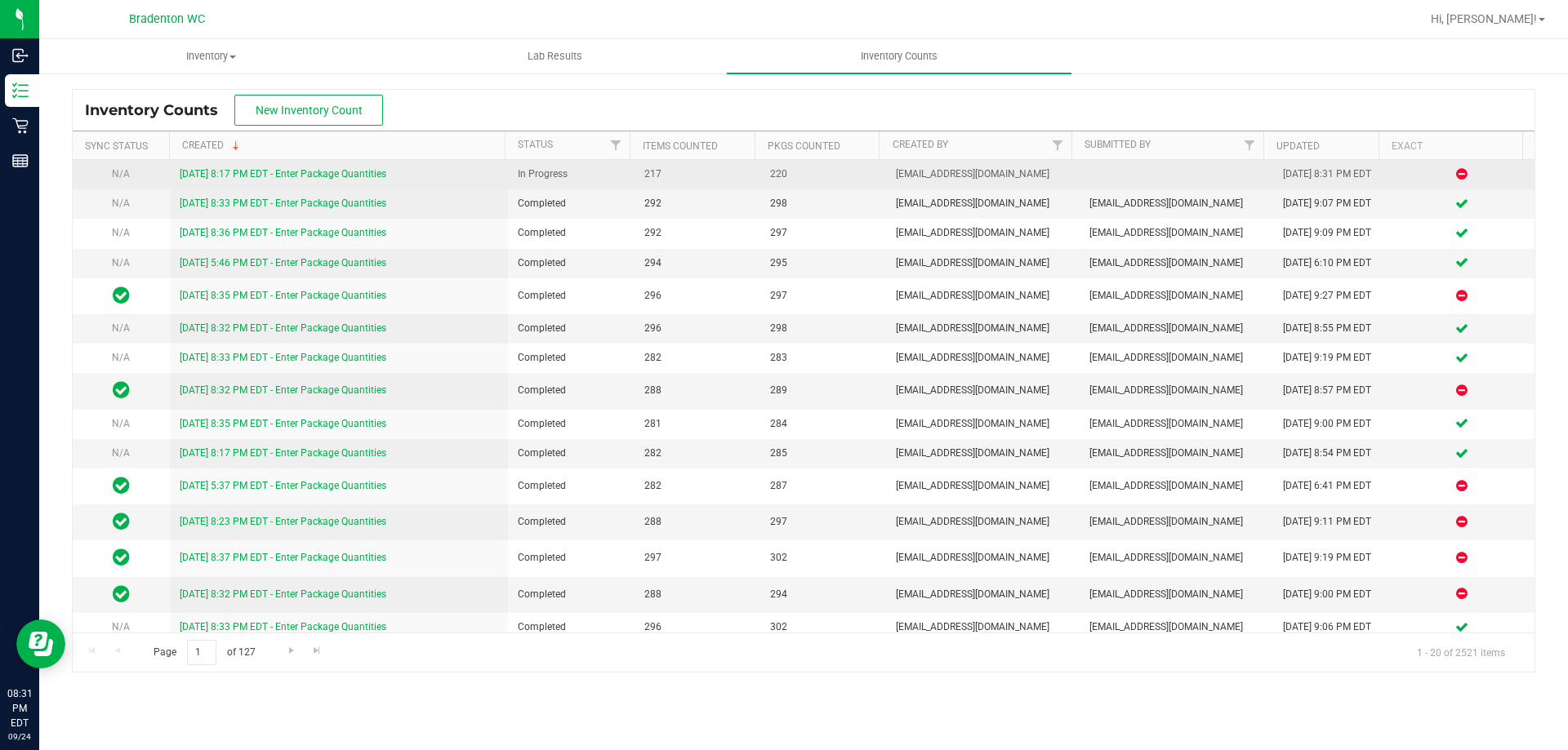
click at [343, 176] on link "[DATE] 8:17 PM EDT - Enter Package Quantities" at bounding box center [283, 174] width 207 height 11
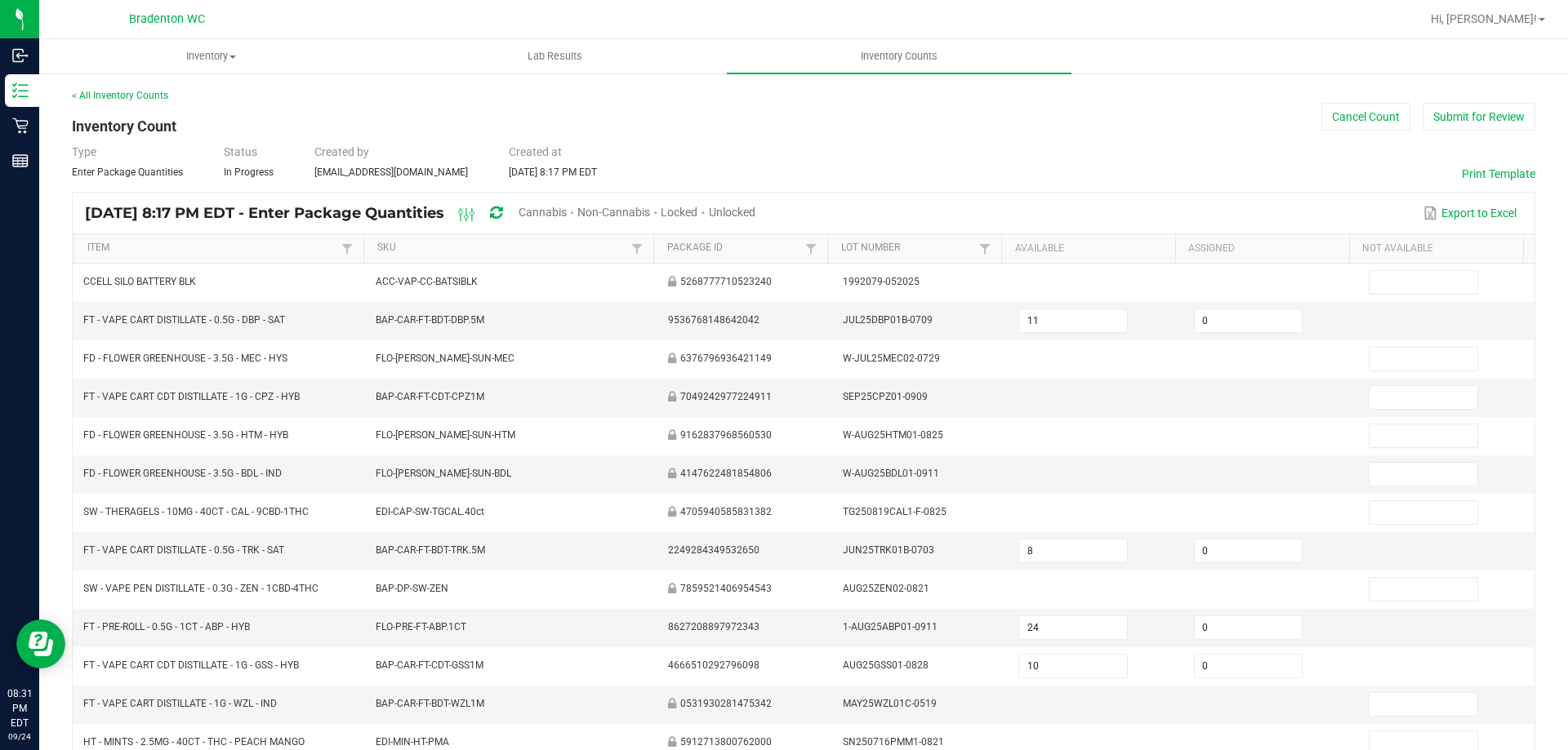
click at [755, 208] on span "Unlocked" at bounding box center [732, 212] width 47 height 13
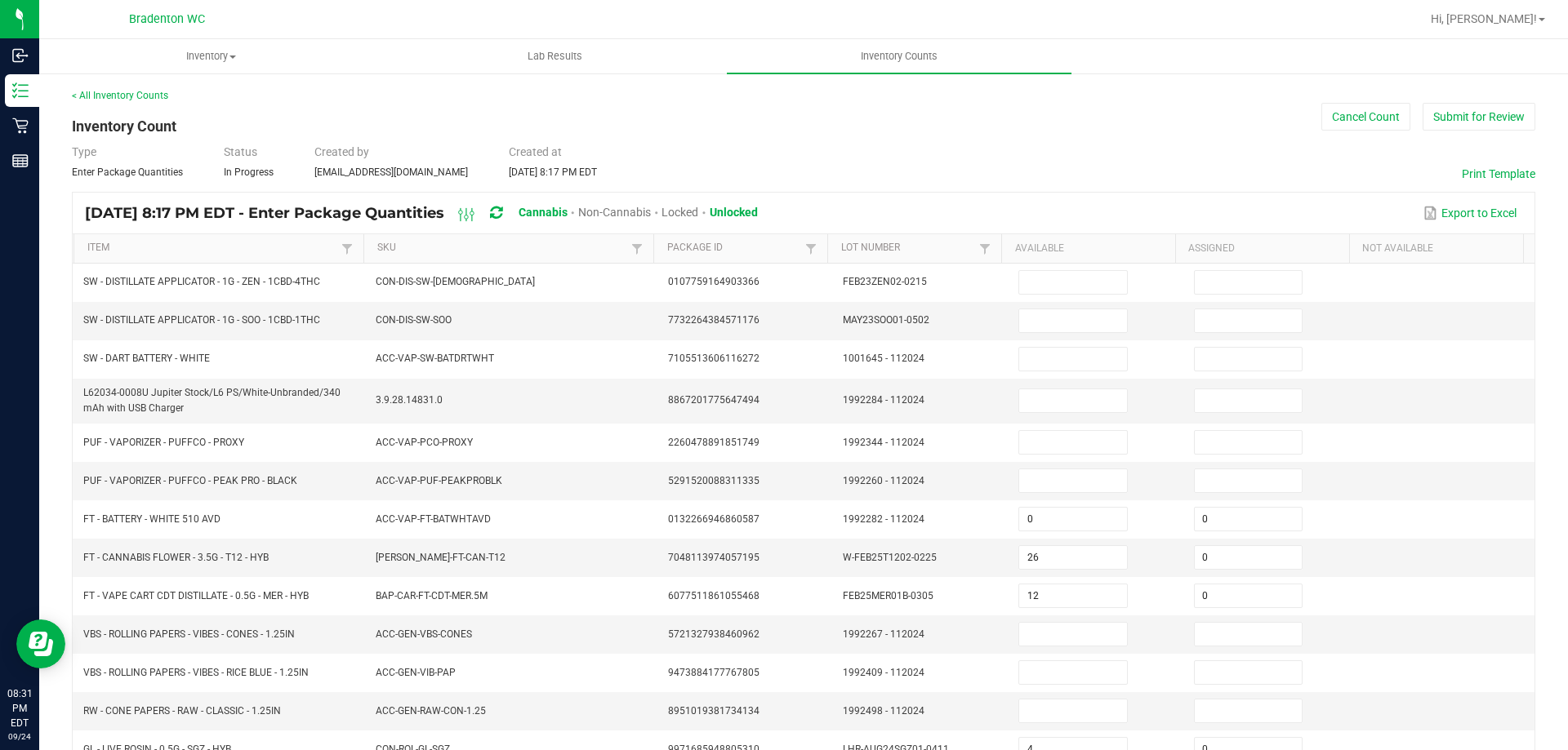
click at [230, 240] on th "Item" at bounding box center [219, 249] width 290 height 30
click at [294, 253] on link "Item" at bounding box center [213, 247] width 250 height 13
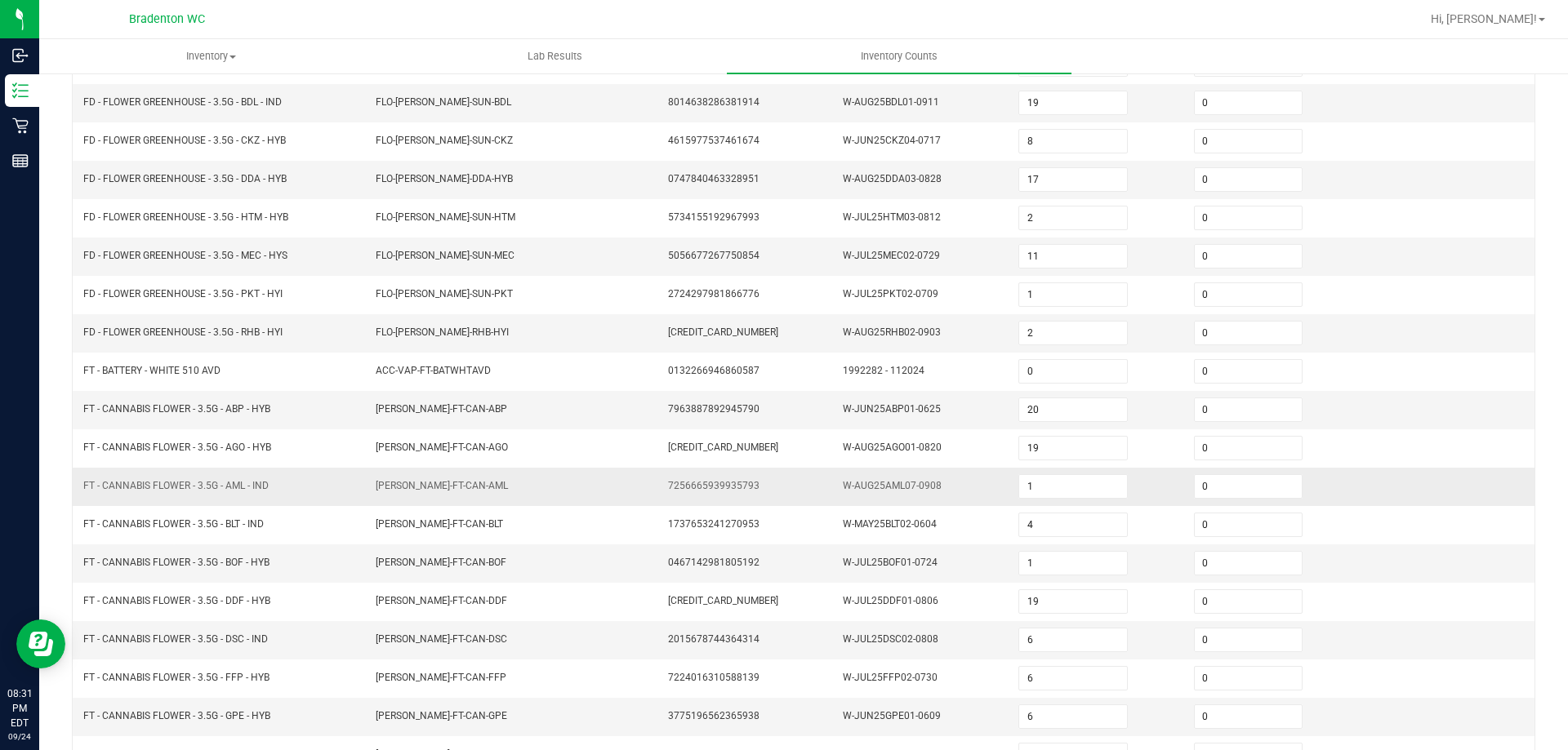
scroll to position [339, 0]
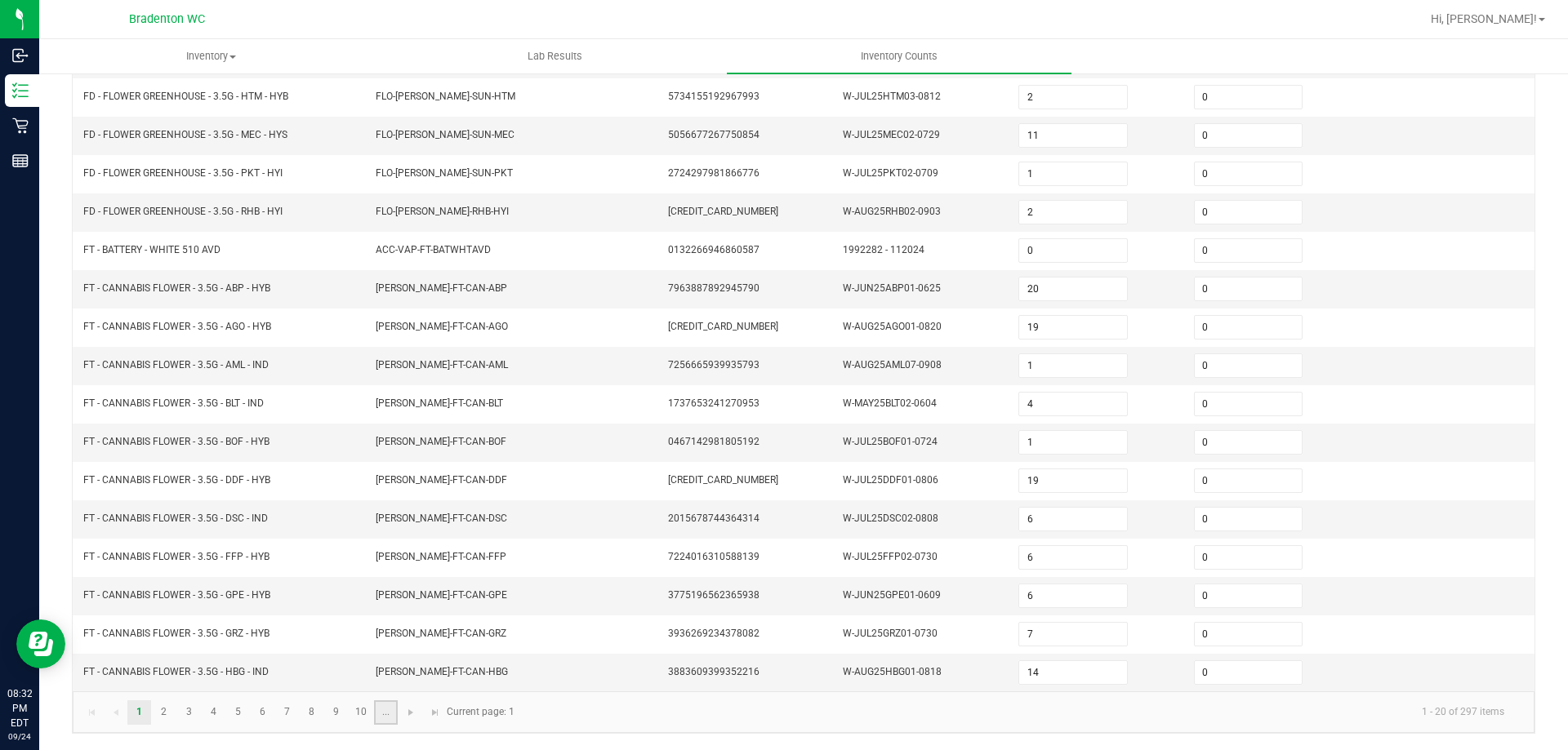
click at [384, 714] on link "..." at bounding box center [385, 713] width 23 height 24
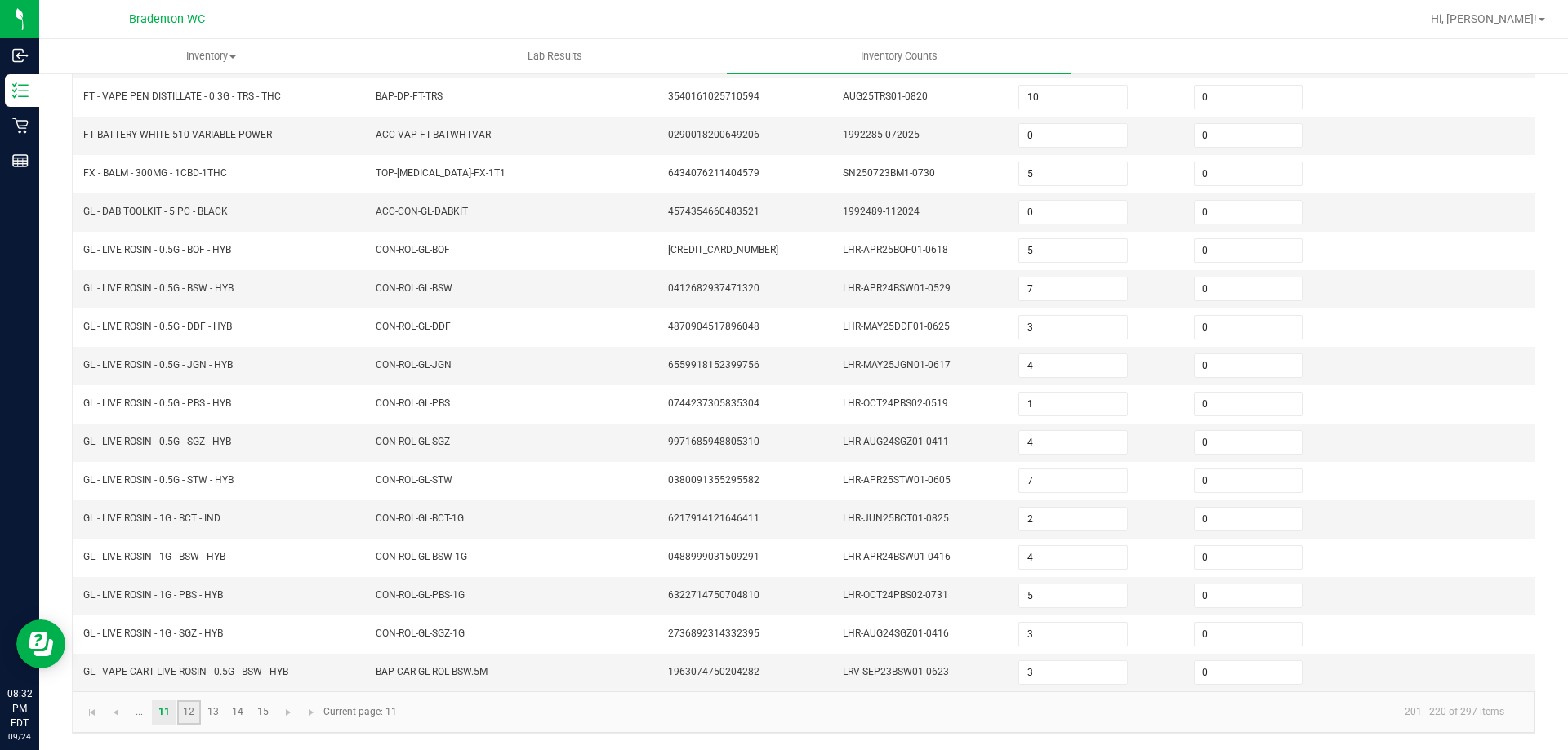
click at [187, 712] on link "12" at bounding box center [188, 713] width 23 height 24
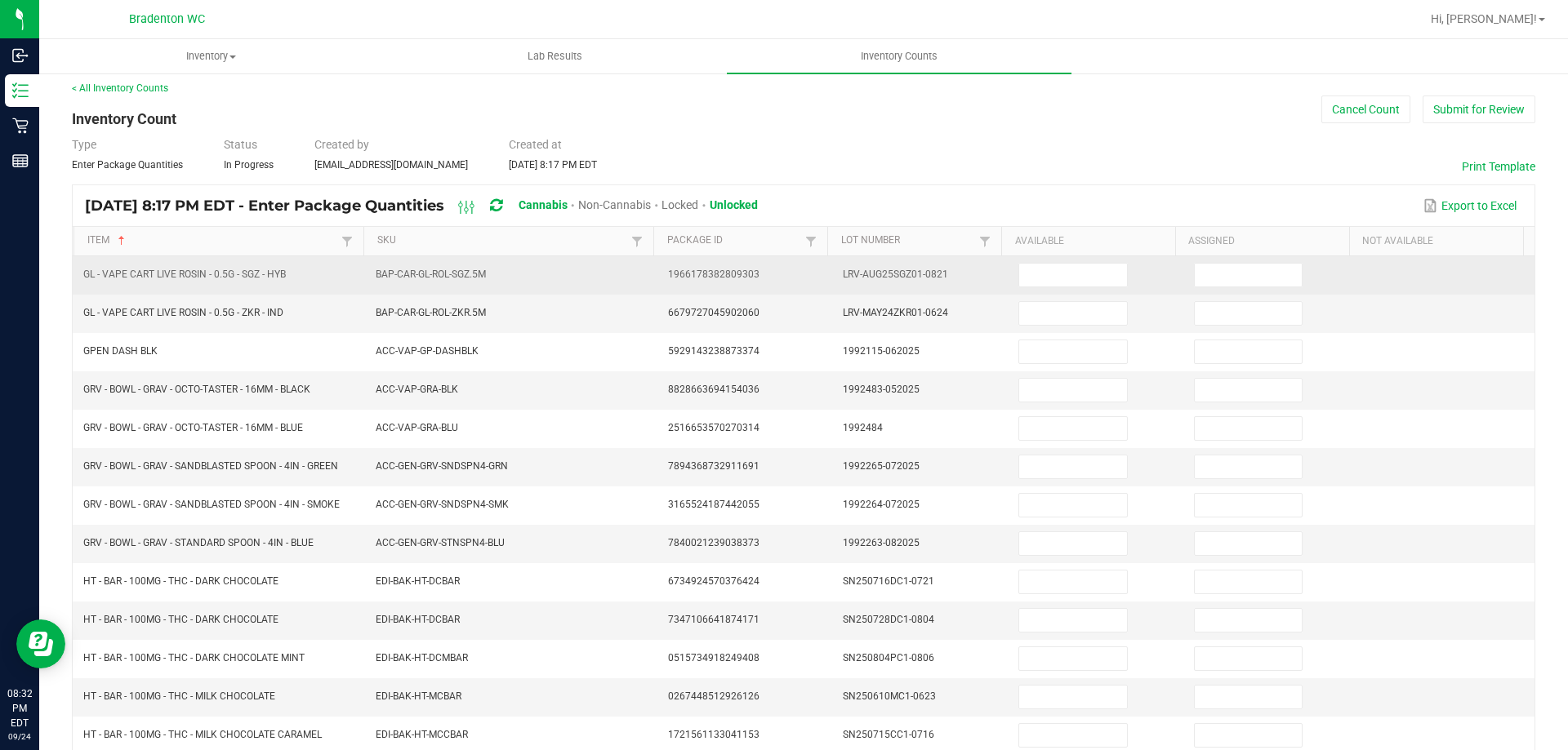
scroll to position [0, 0]
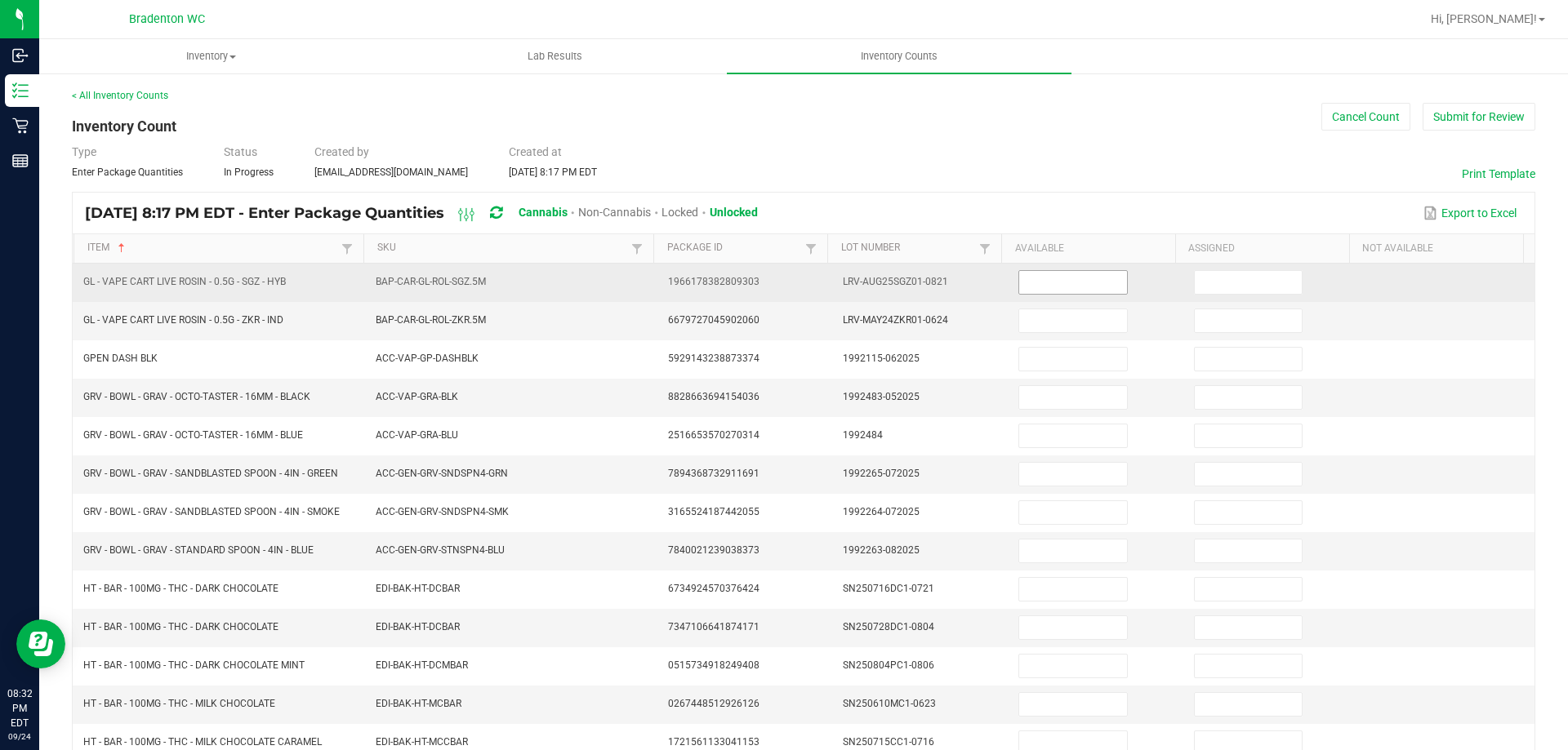
click at [1050, 287] on input at bounding box center [1072, 282] width 107 height 23
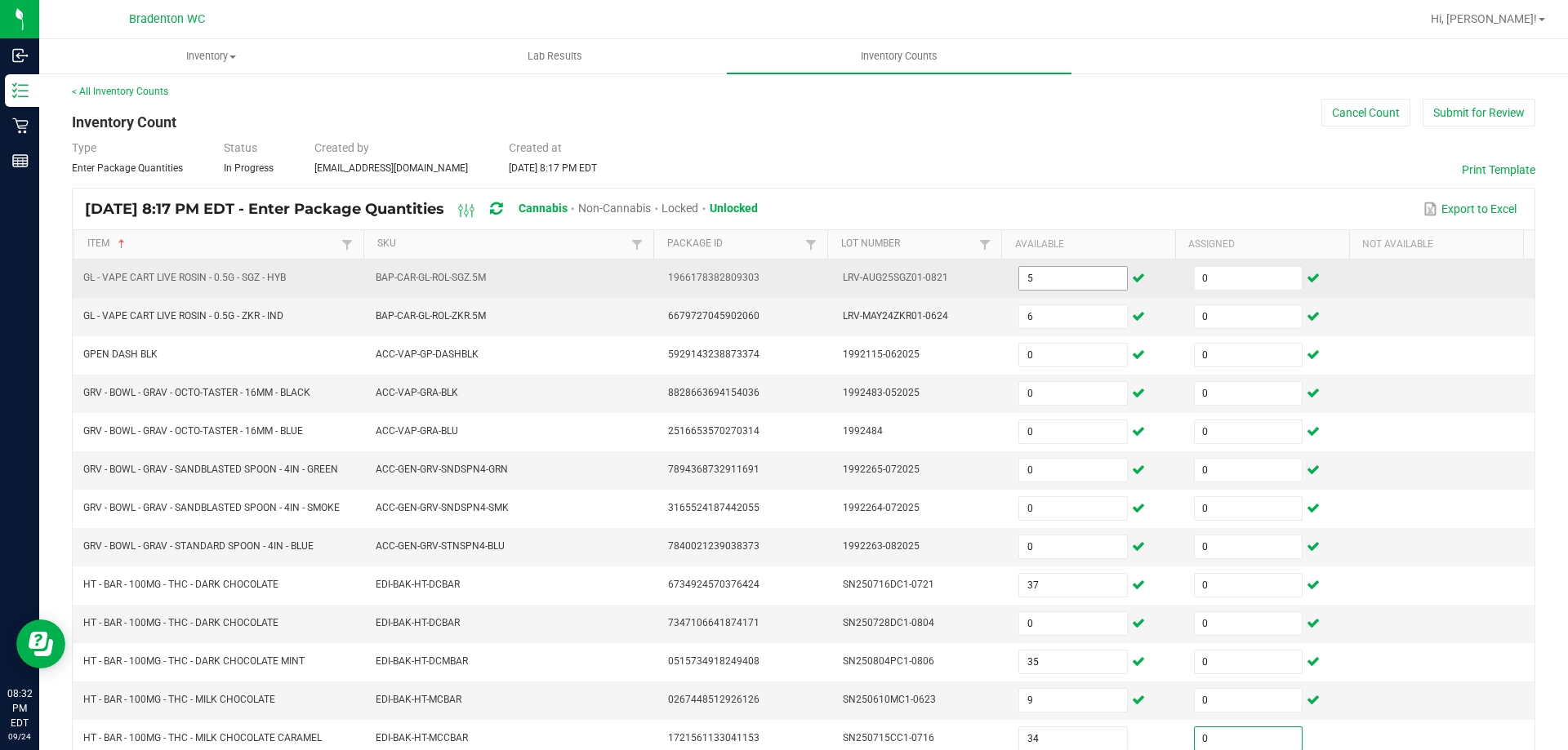
scroll to position [346, 0]
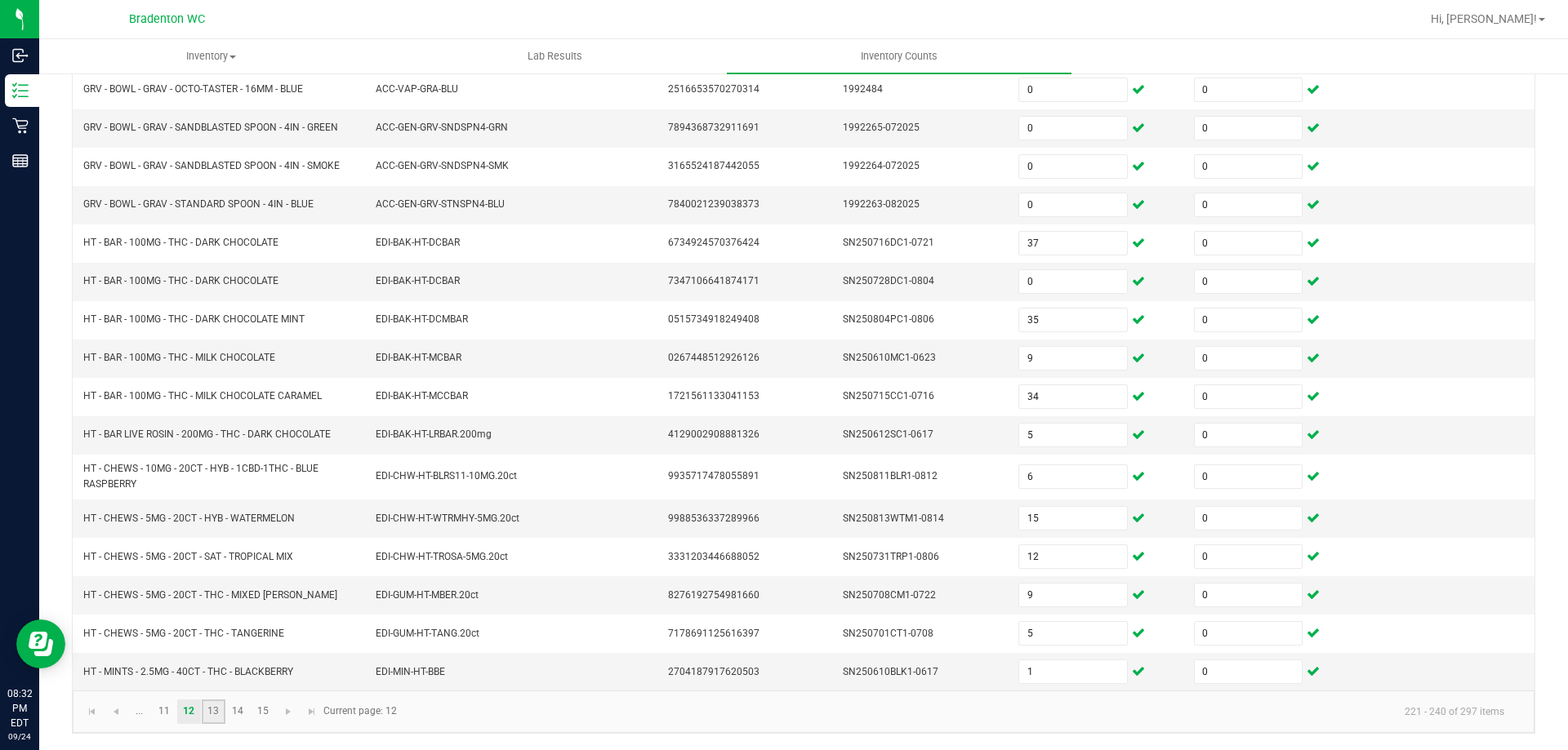
click at [208, 711] on link "13" at bounding box center [213, 712] width 23 height 24
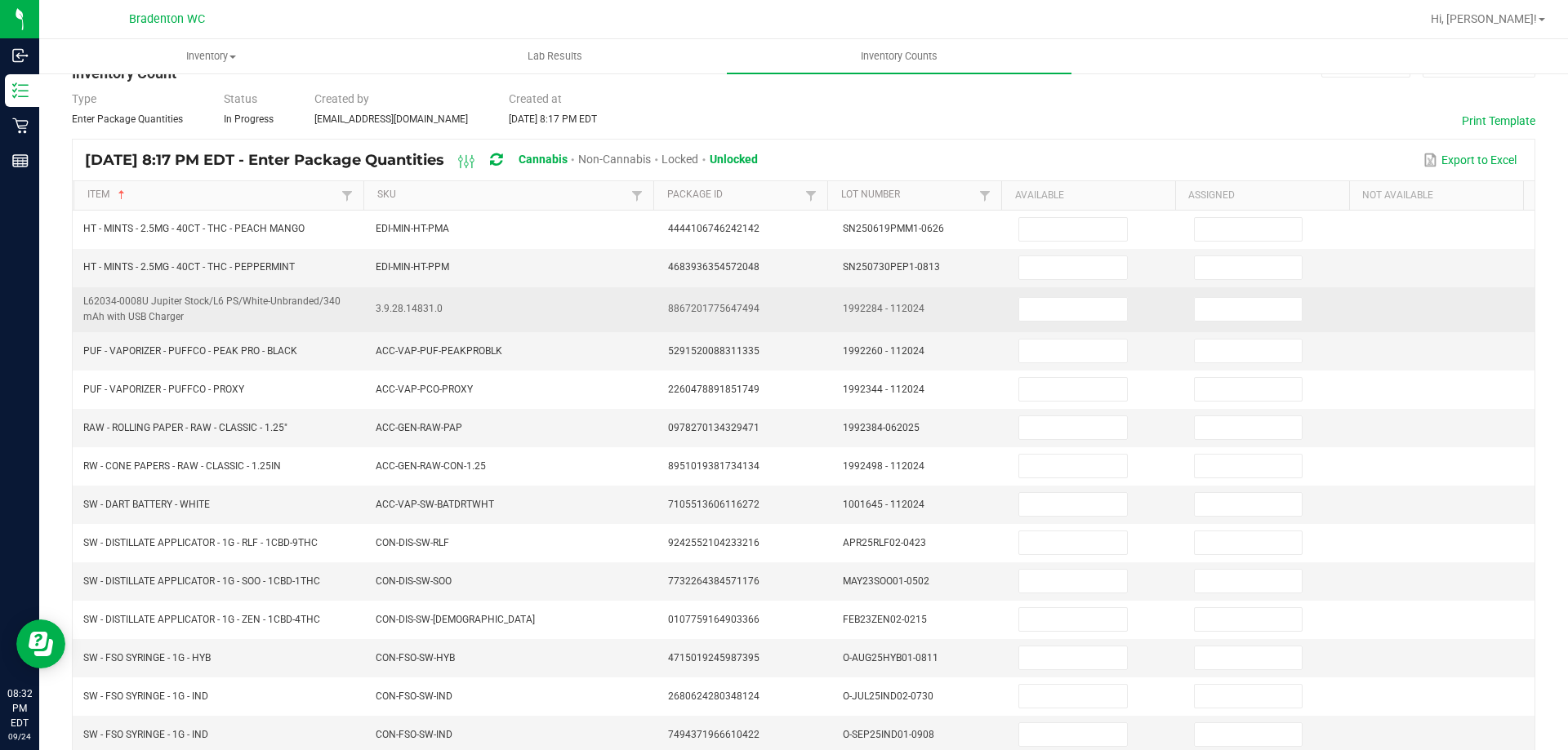
scroll to position [0, 0]
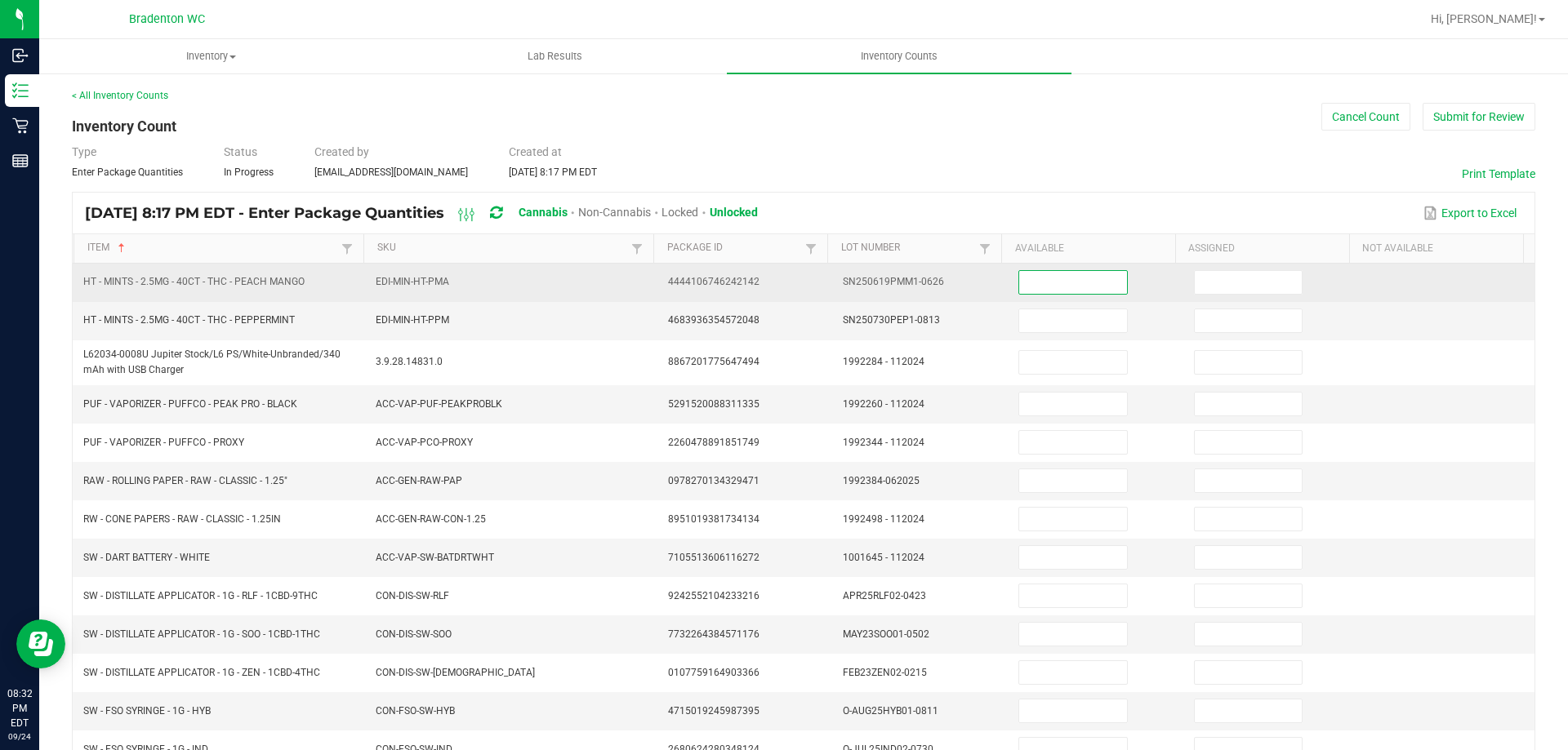
click at [1048, 281] on input at bounding box center [1072, 282] width 107 height 23
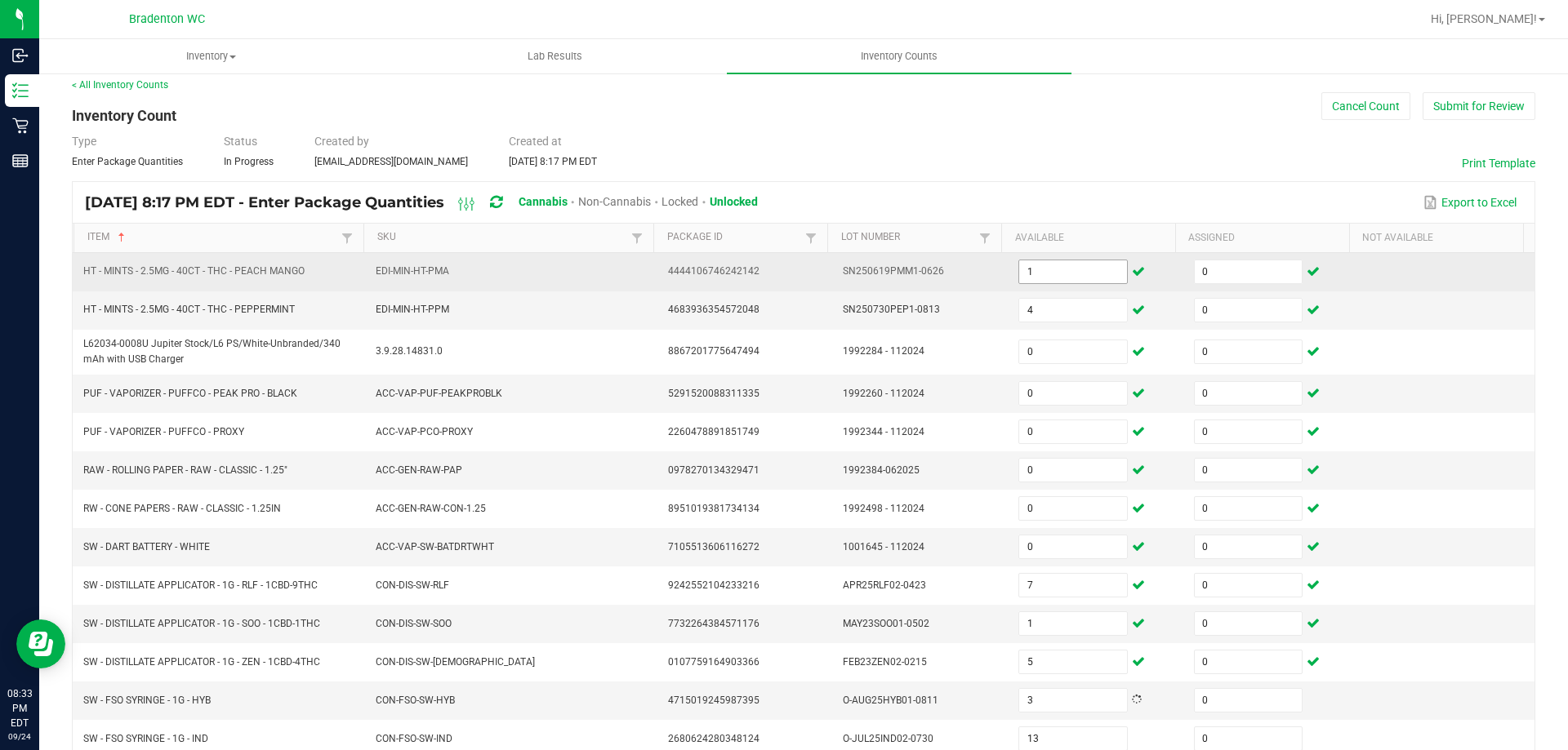
scroll to position [359, 0]
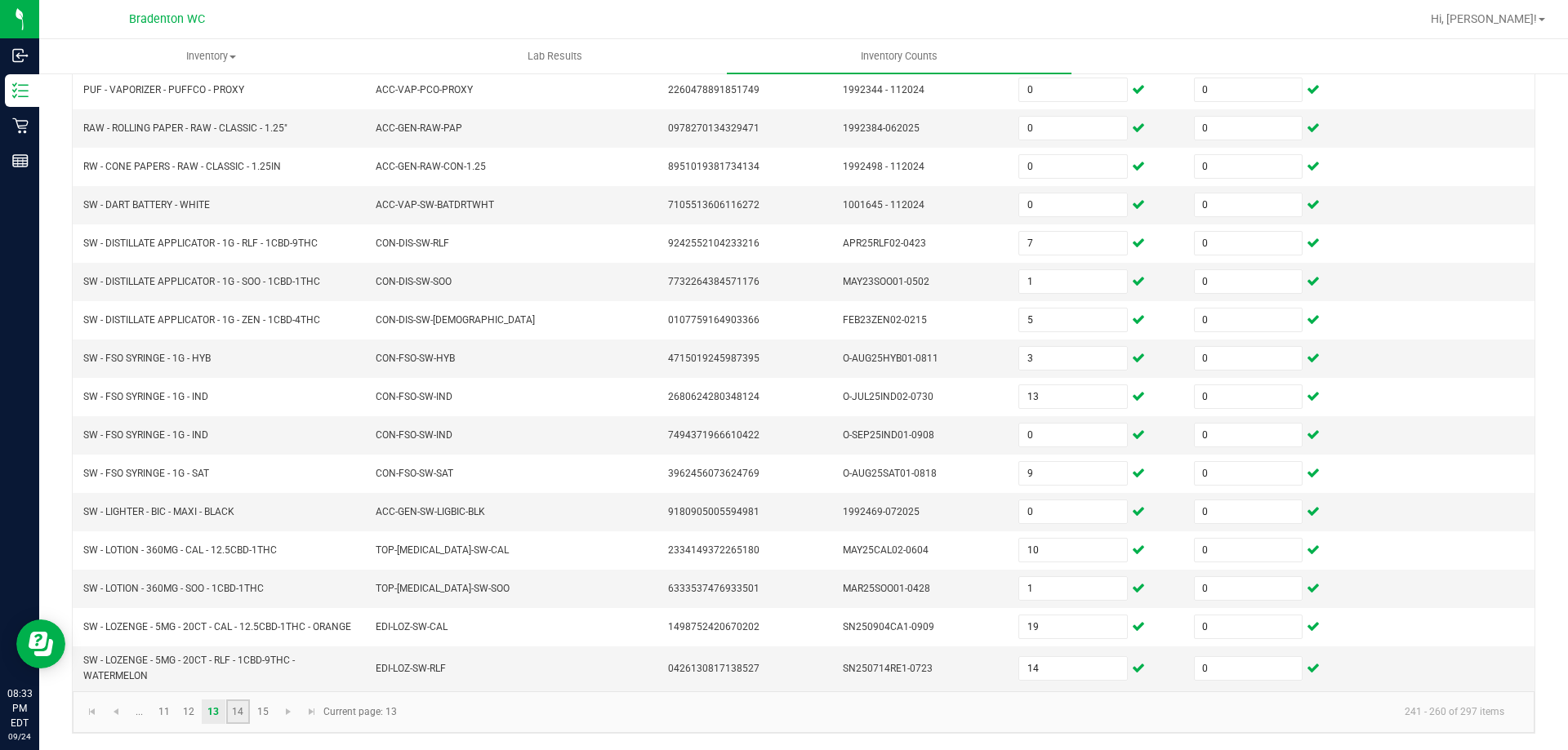
click at [243, 709] on link "14" at bounding box center [238, 712] width 23 height 24
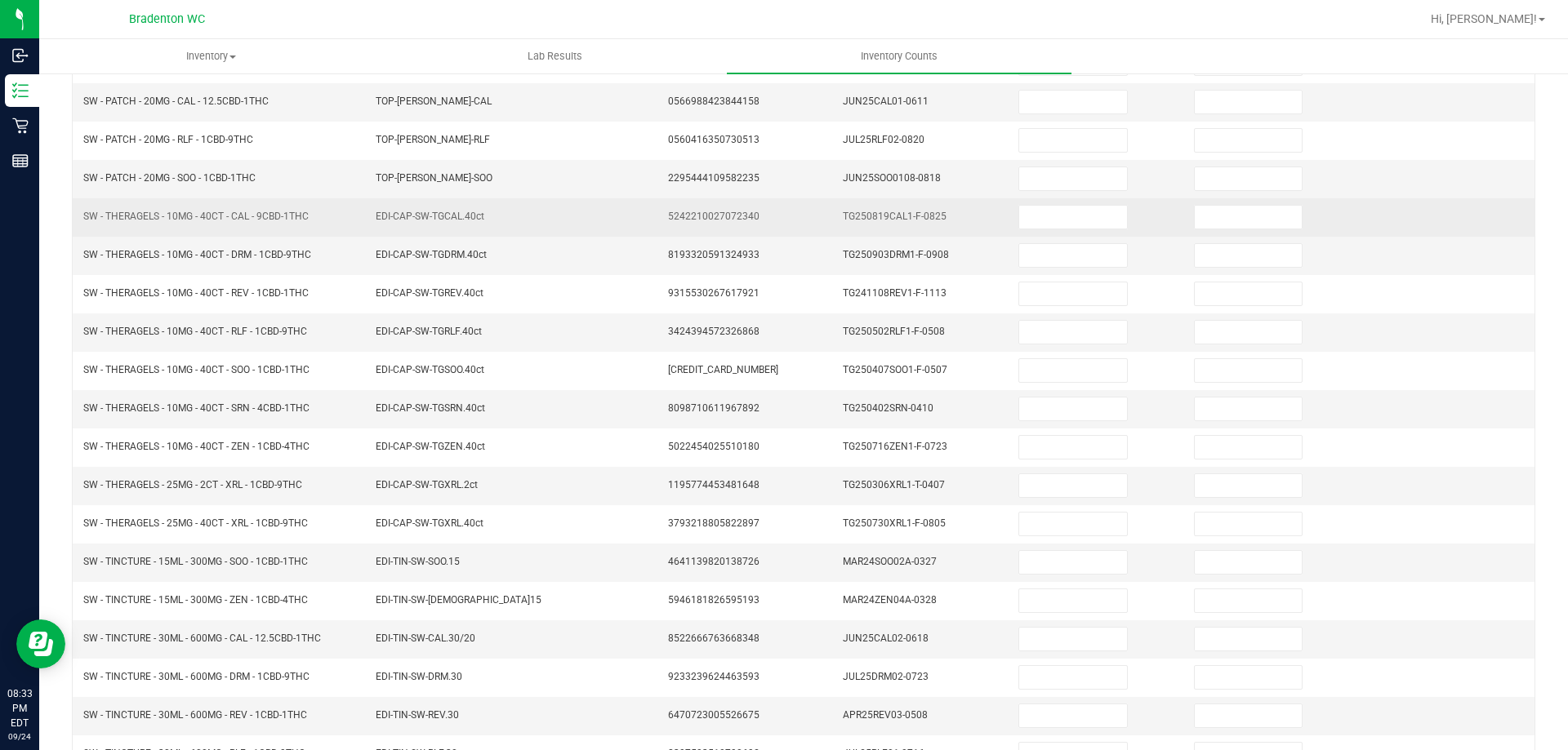
scroll to position [0, 0]
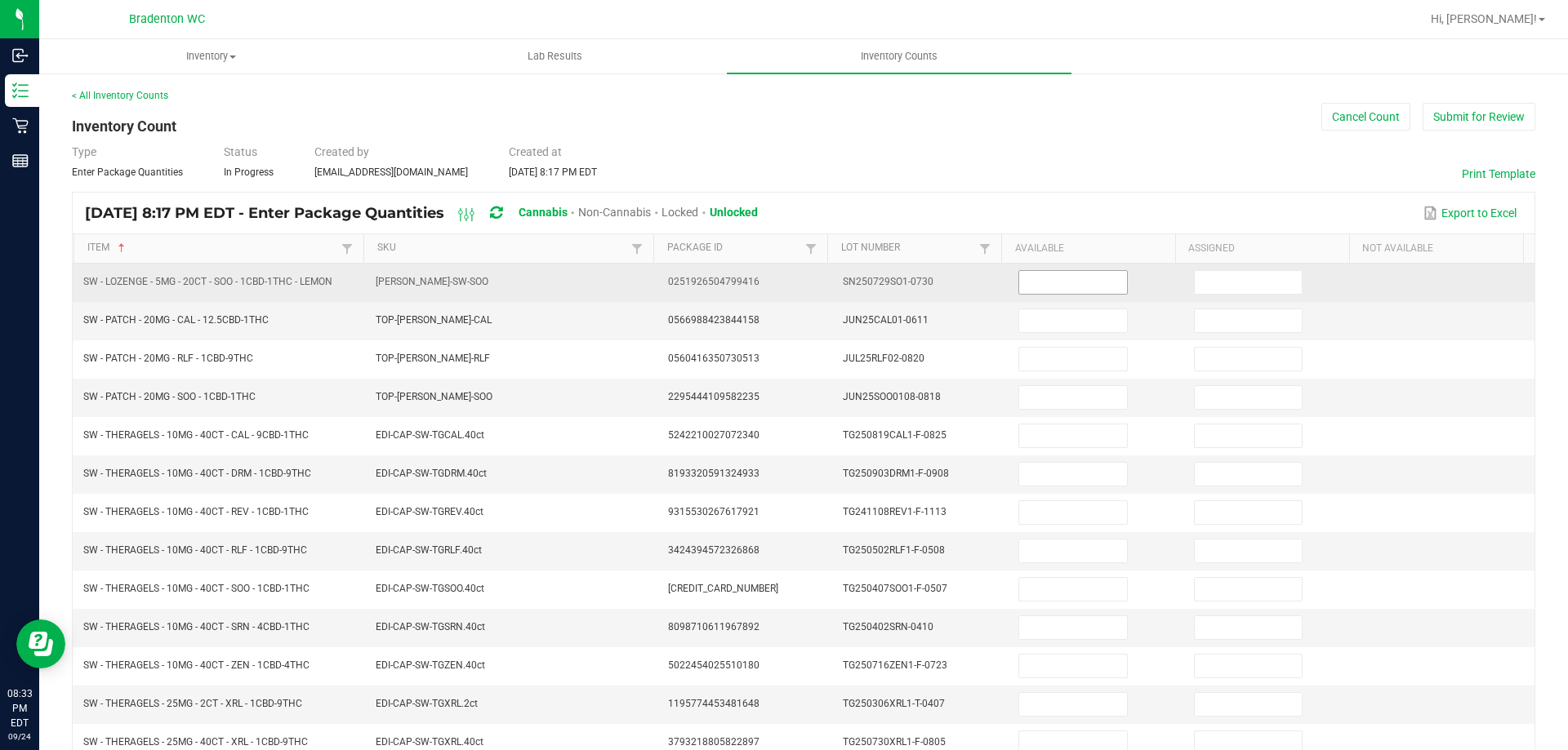
click at [1079, 287] on input at bounding box center [1072, 282] width 107 height 23
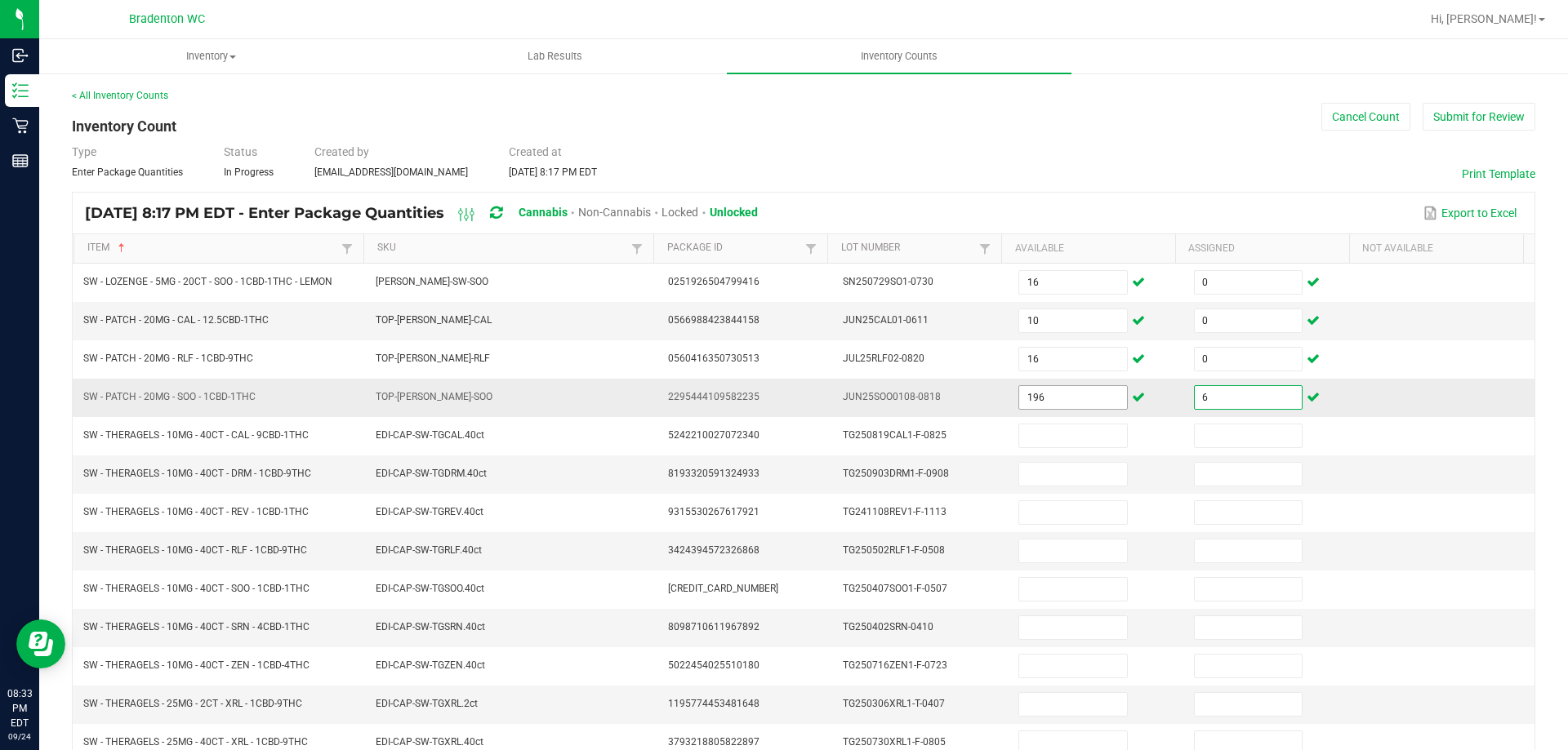
click at [1051, 401] on input "196" at bounding box center [1072, 398] width 107 height 23
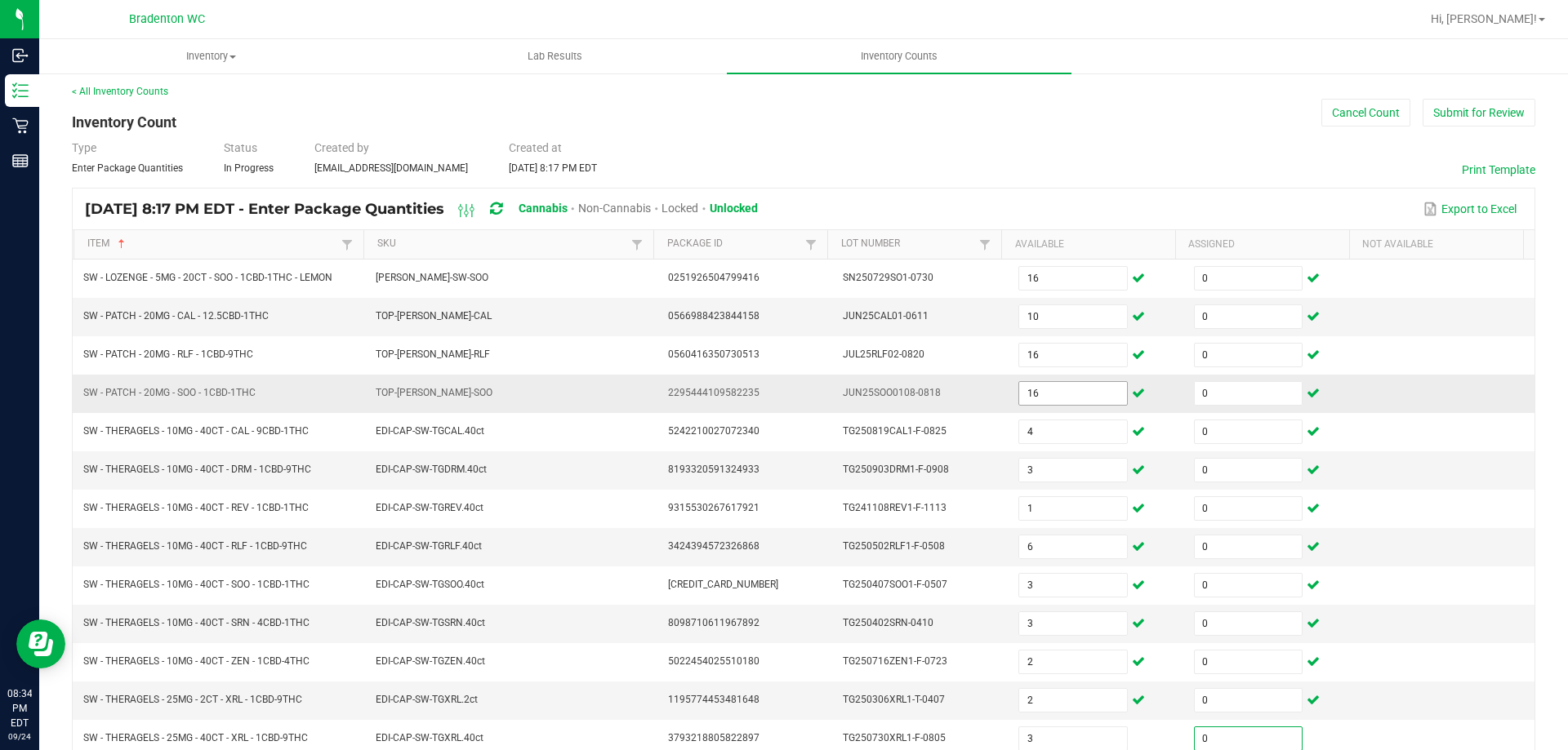
scroll to position [339, 0]
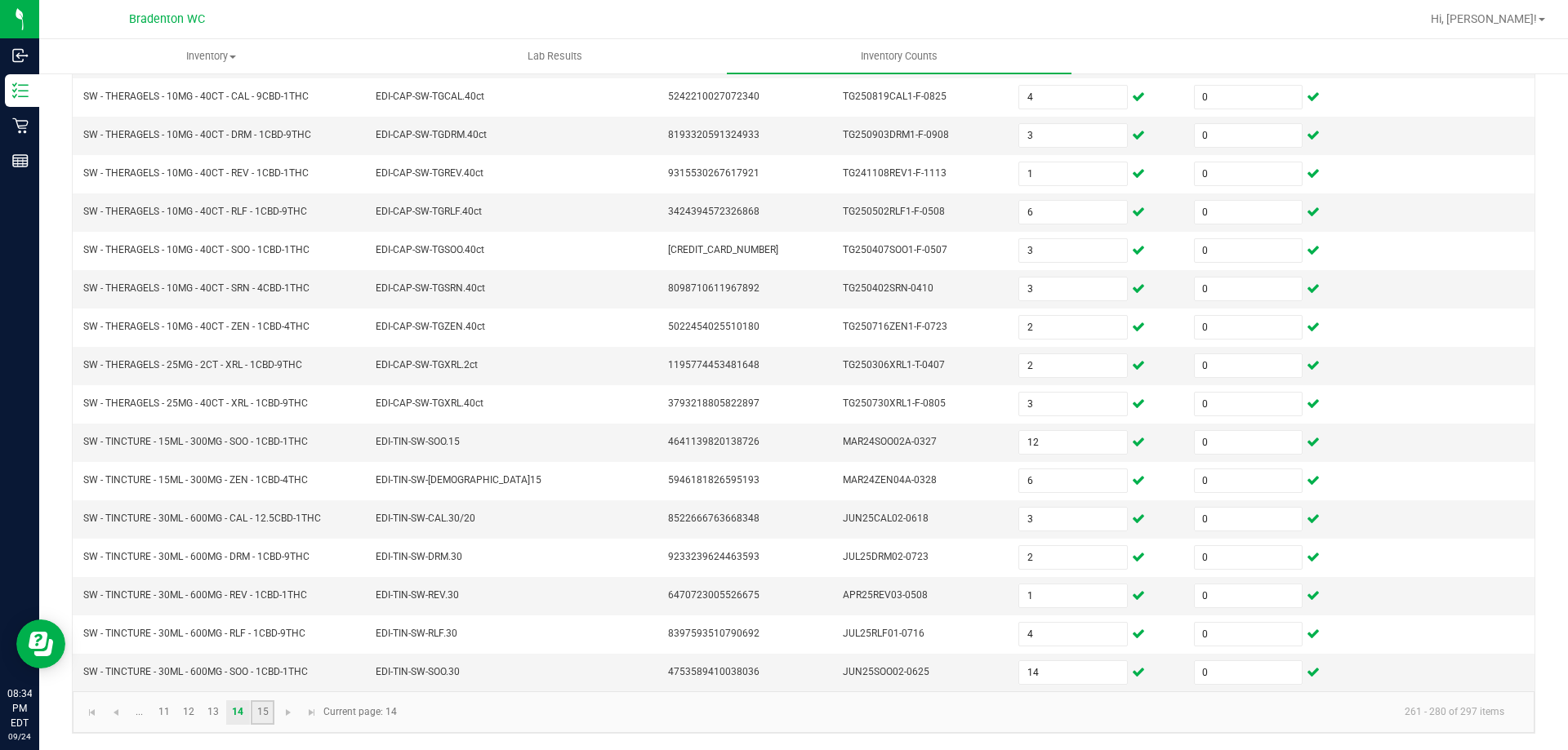
click at [258, 708] on link "15" at bounding box center [262, 713] width 23 height 24
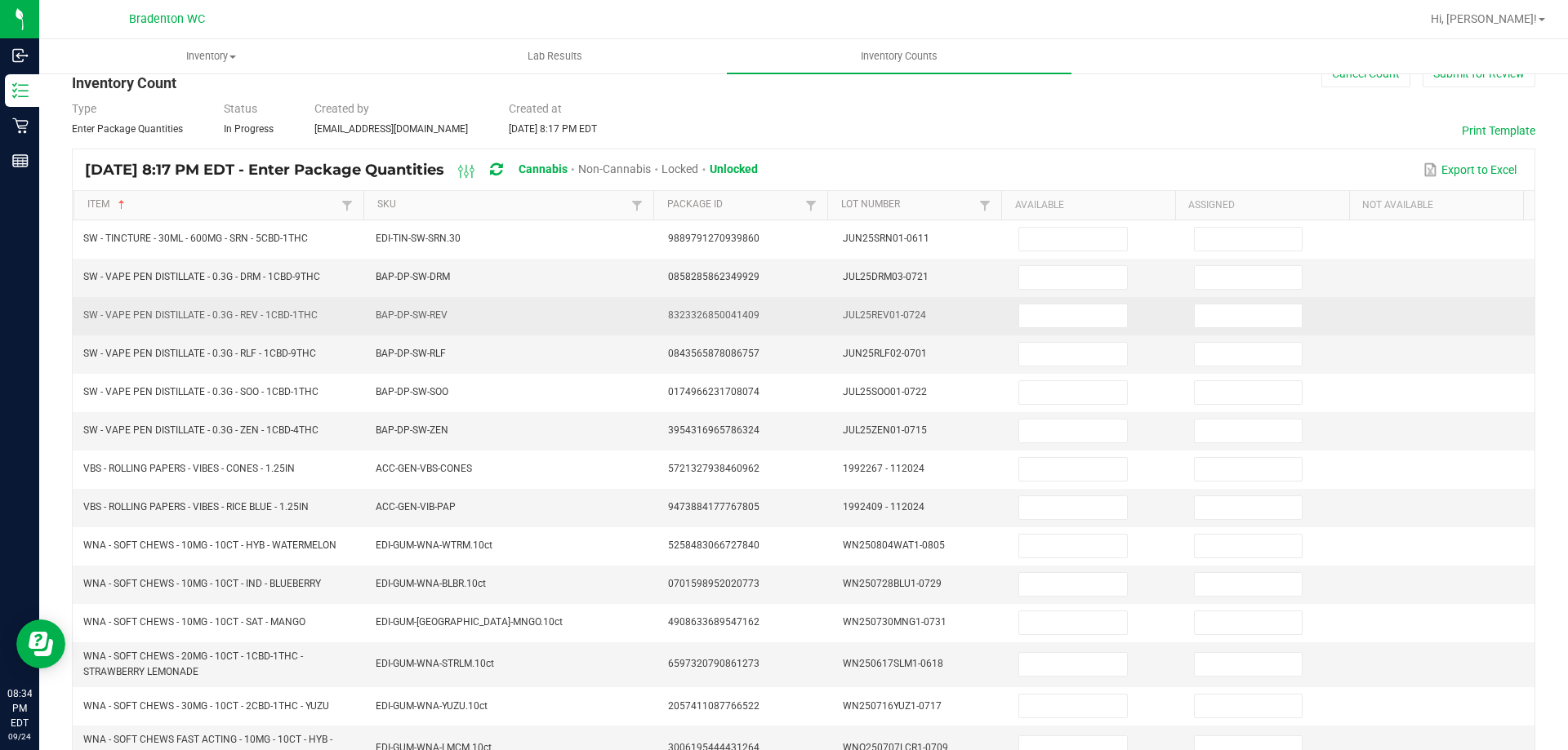
scroll to position [0, 0]
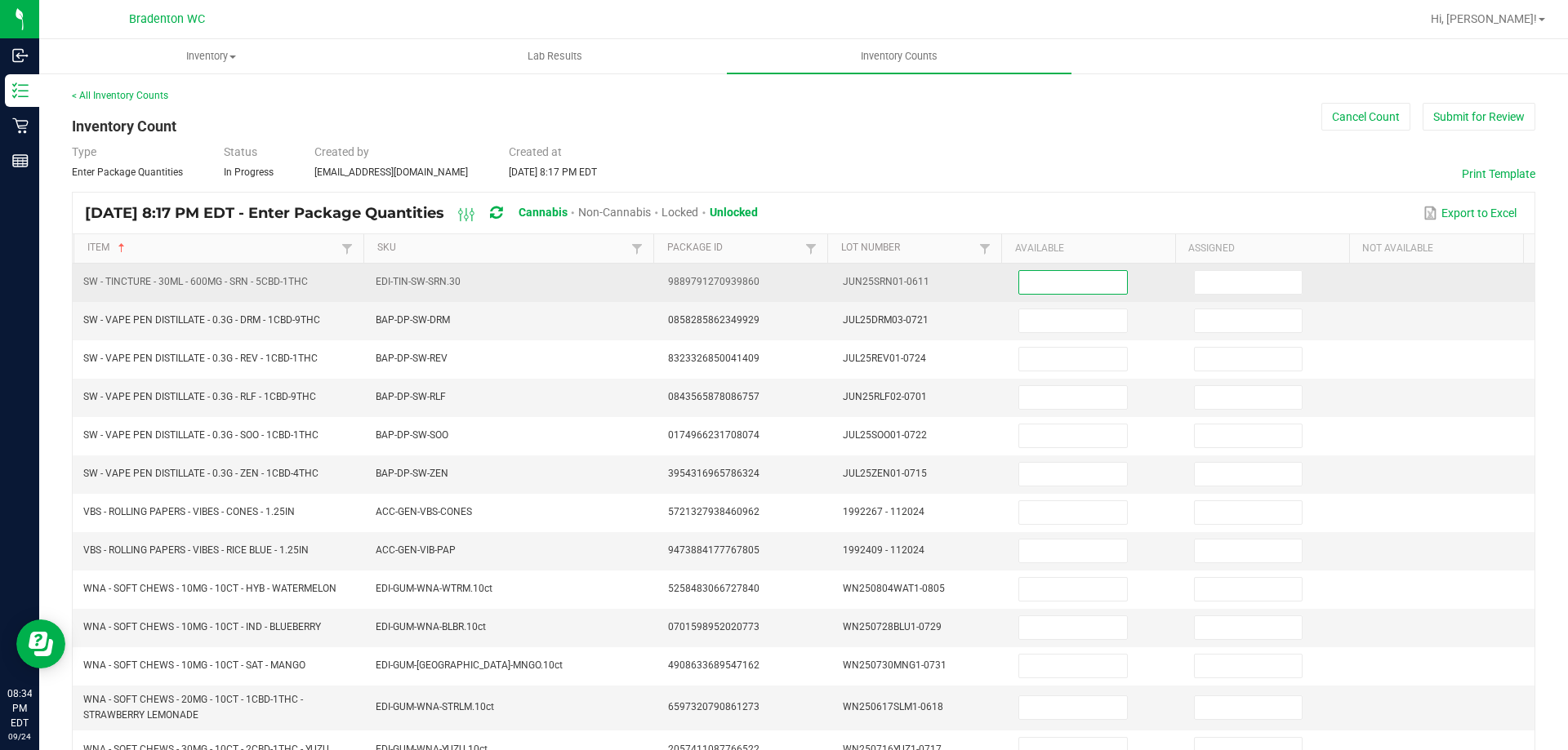
click at [1019, 278] on input at bounding box center [1072, 282] width 107 height 23
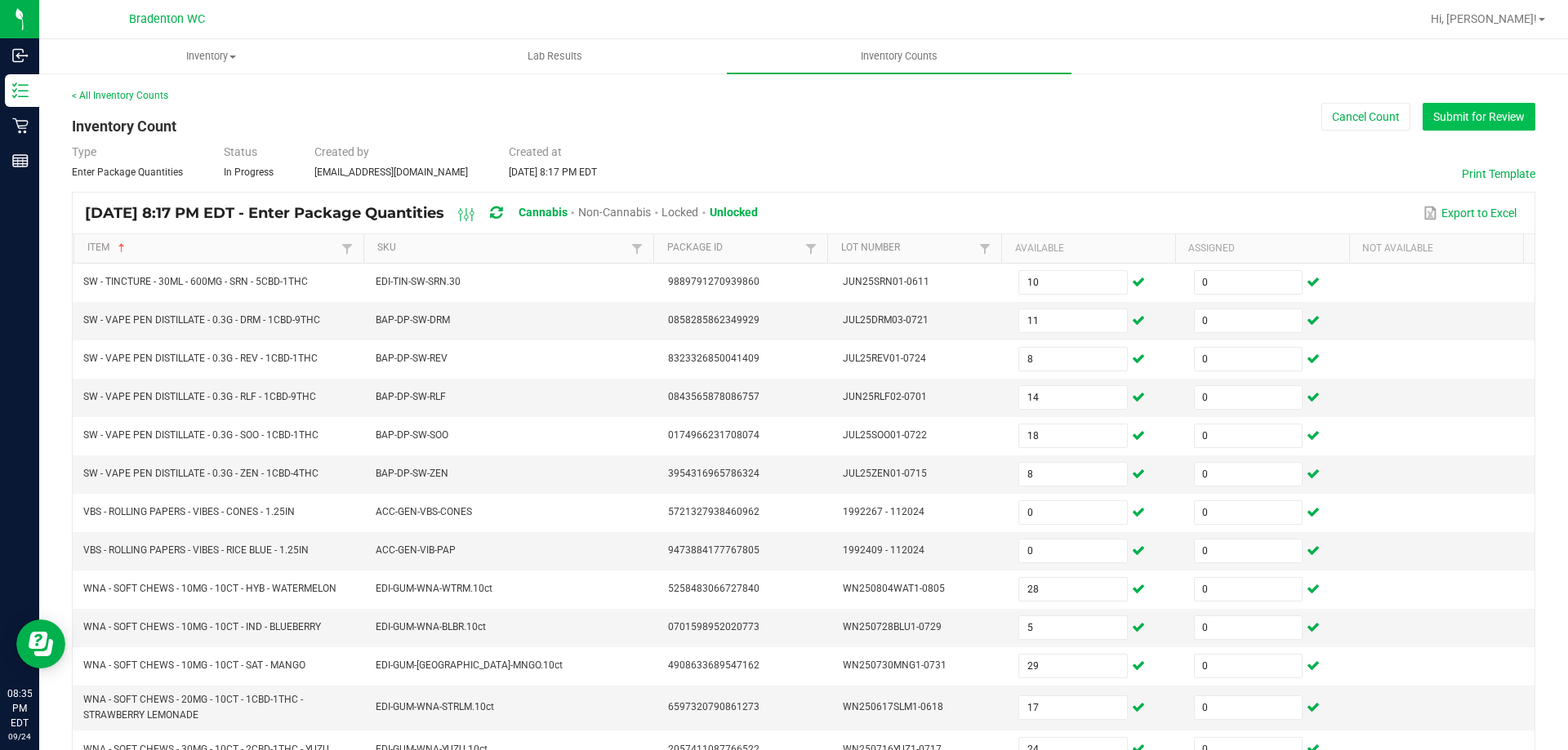
click at [1473, 123] on button "Submit for Review" at bounding box center [1479, 116] width 113 height 28
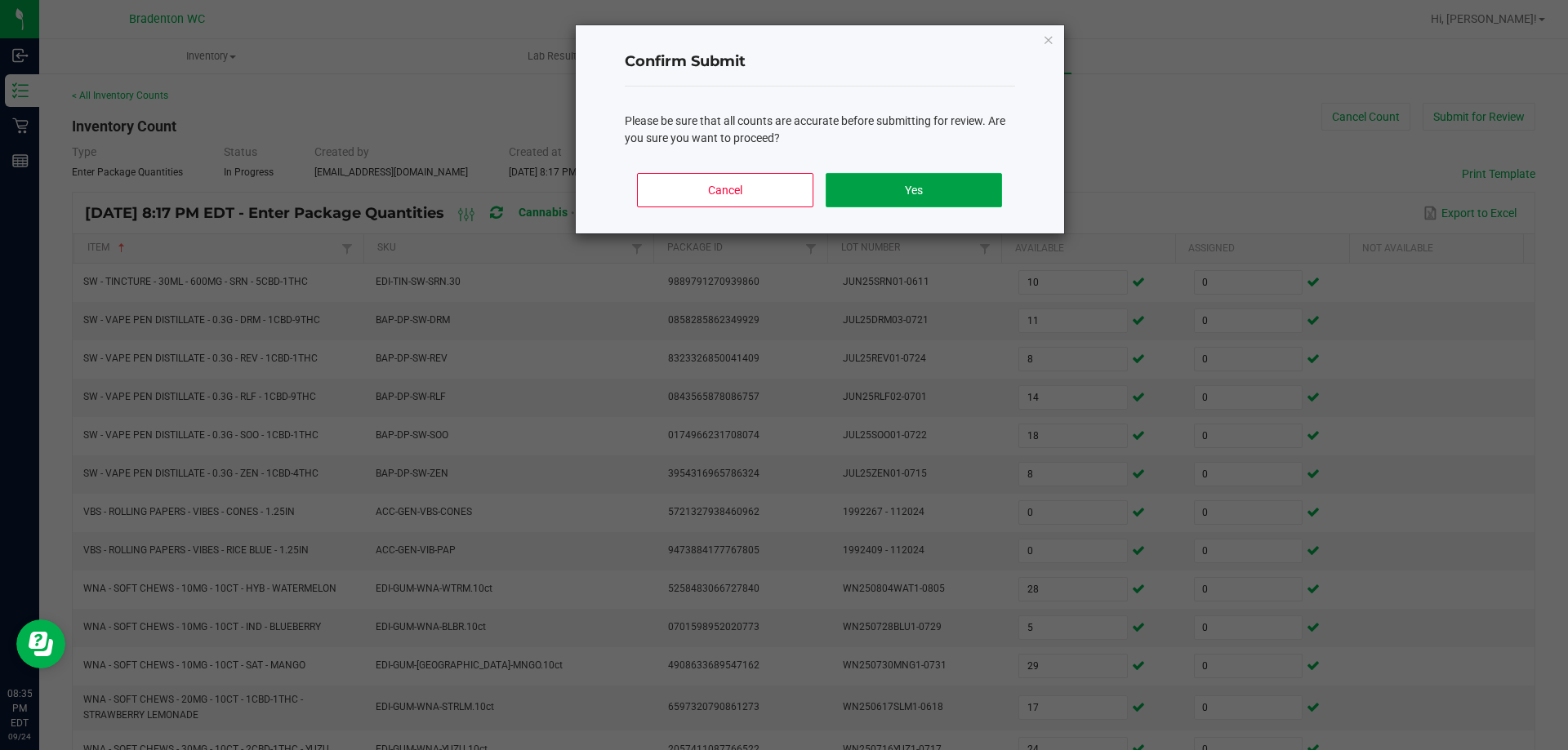
click at [870, 181] on button "Yes" at bounding box center [913, 189] width 175 height 34
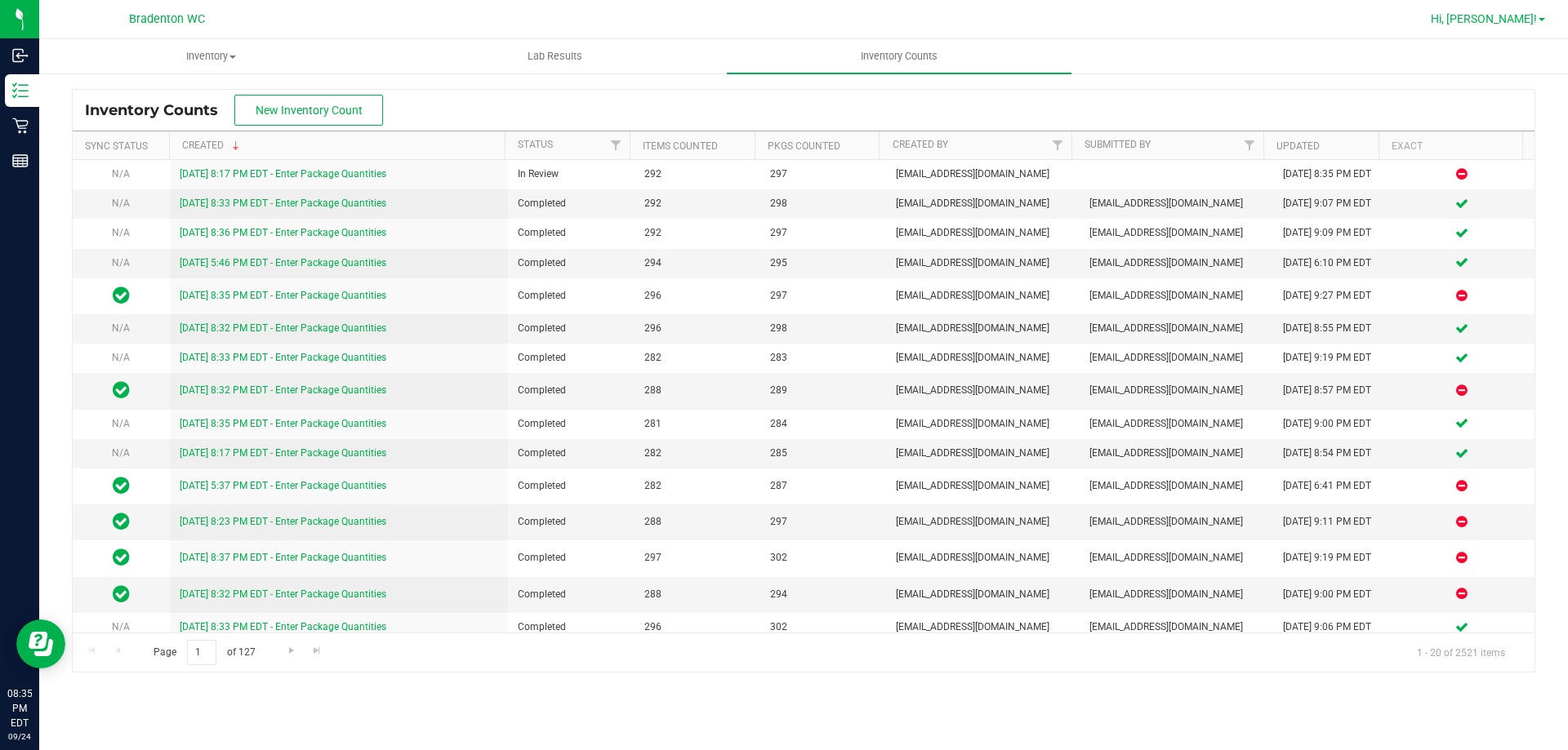
click at [1536, 20] on span "Hi, [PERSON_NAME]!" at bounding box center [1484, 18] width 106 height 13
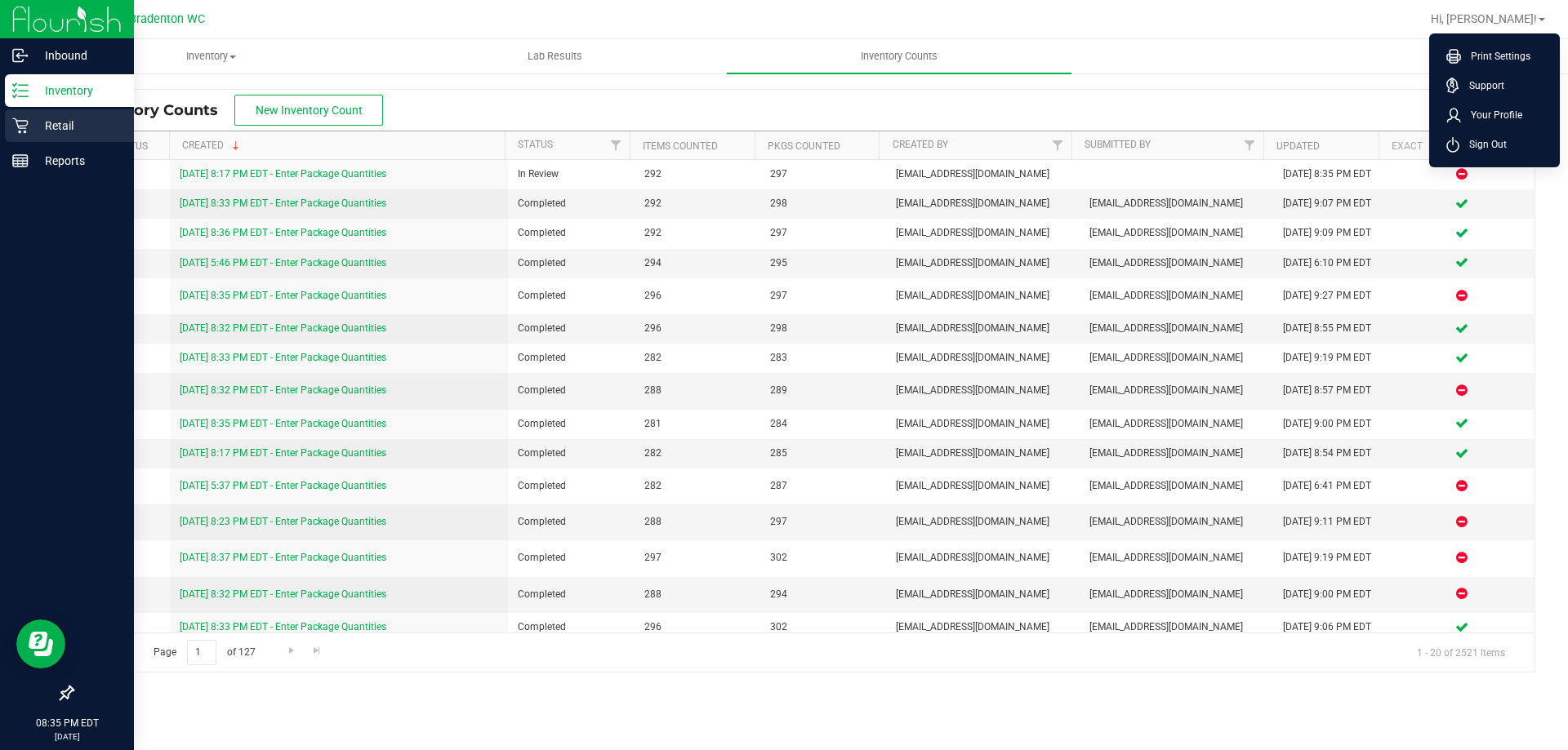
click at [32, 130] on p "Retail" at bounding box center [77, 126] width 98 height 20
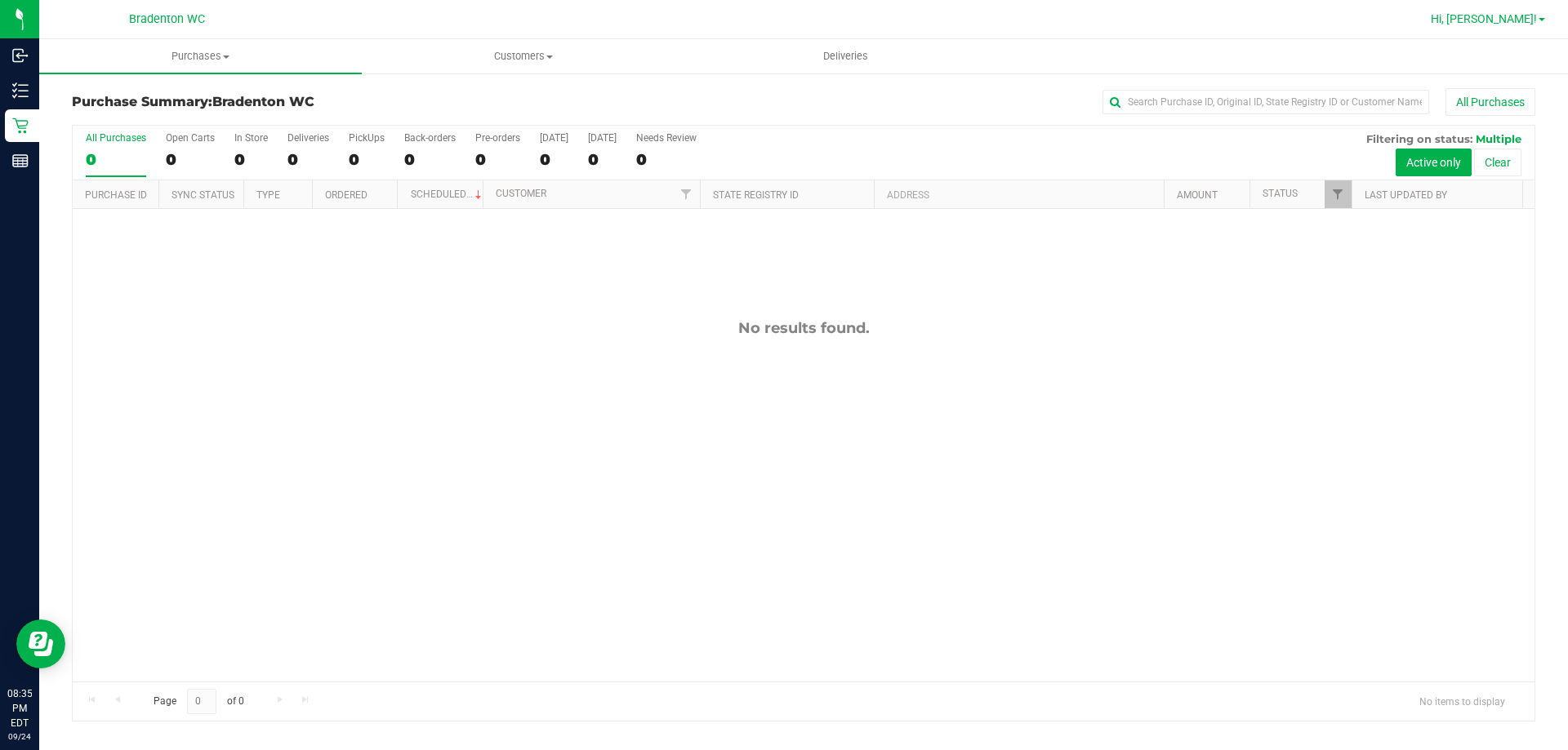
click at [1502, 19] on span "Hi, [PERSON_NAME]!" at bounding box center [1484, 18] width 106 height 13
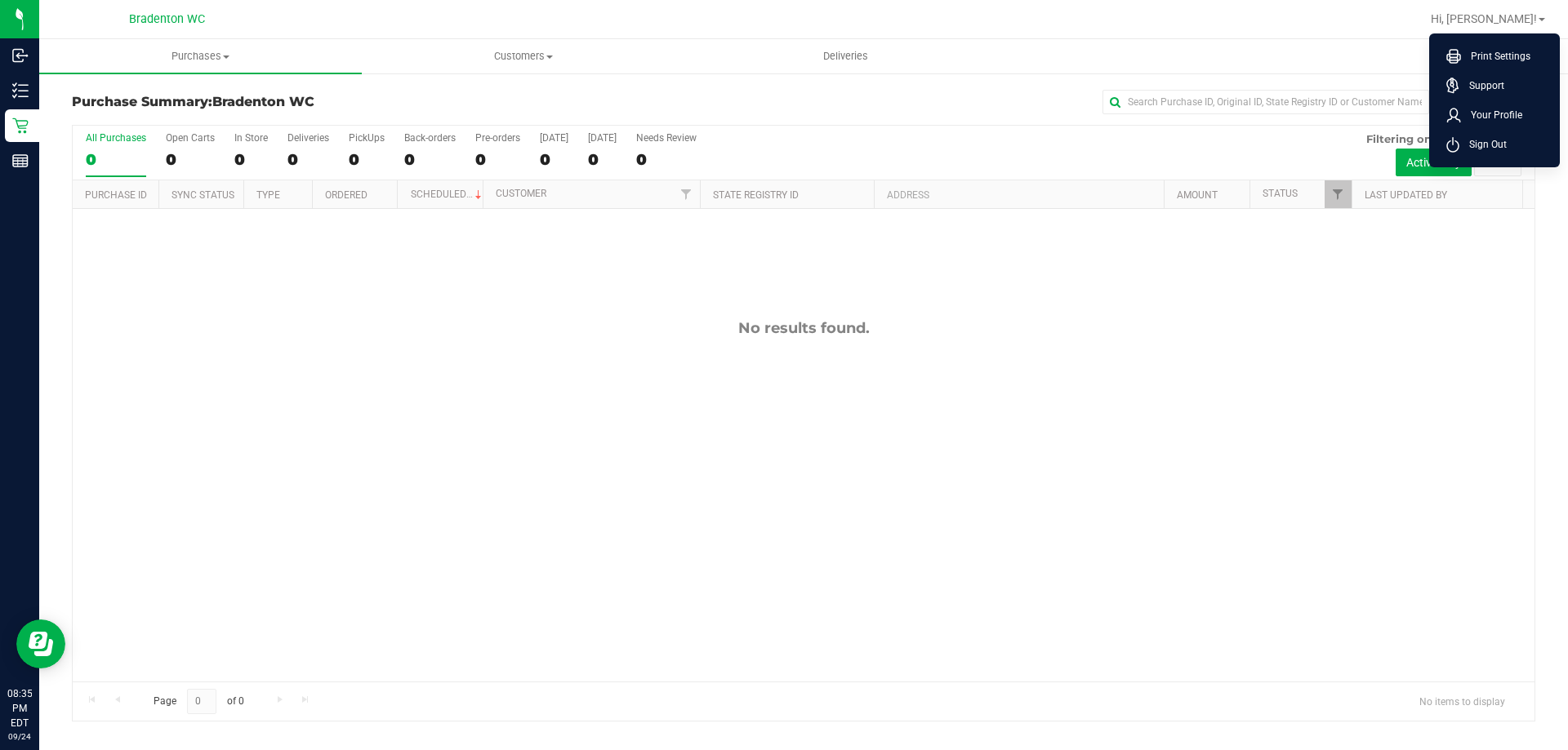
click at [1475, 143] on span "Sign Out" at bounding box center [1483, 144] width 48 height 16
